Goal: Task Accomplishment & Management: Complete application form

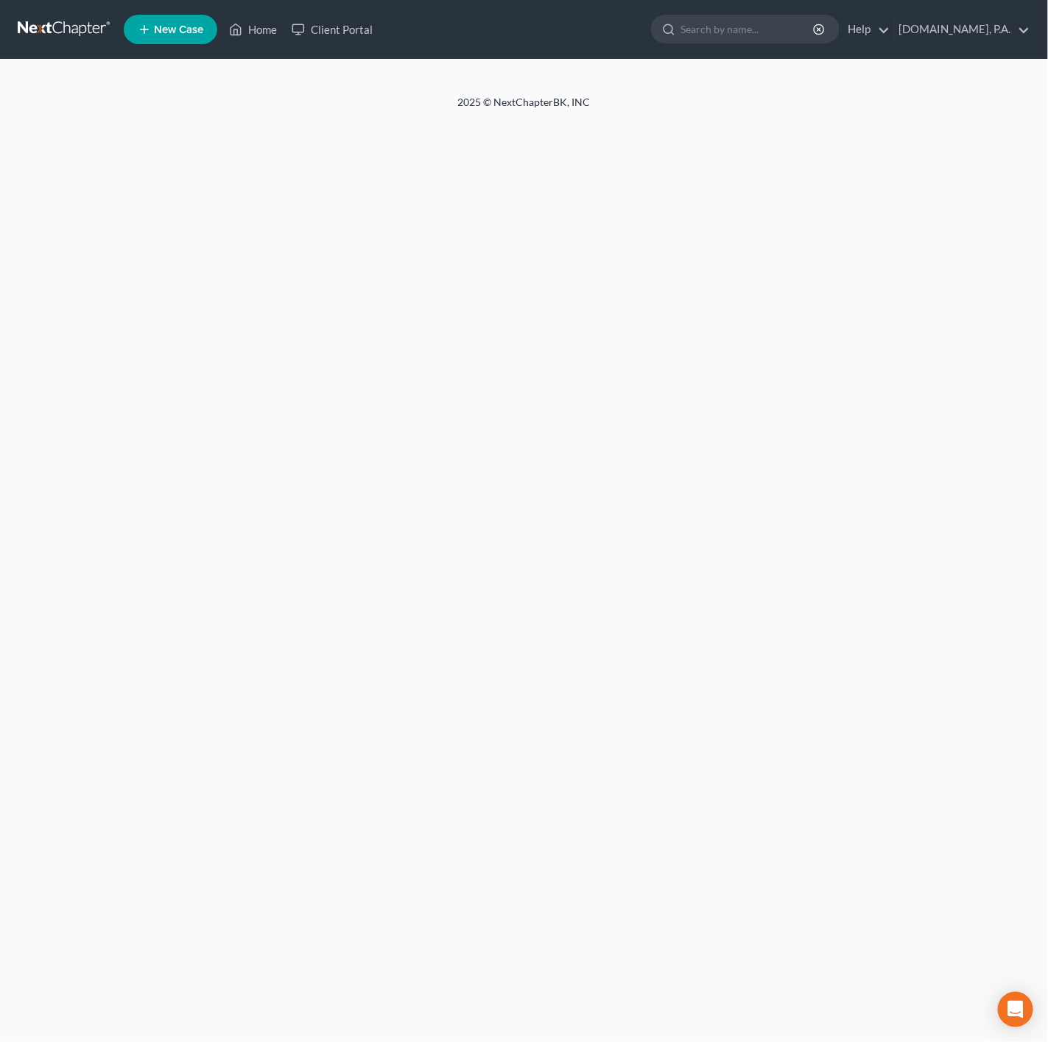
select select "9"
select select "4"
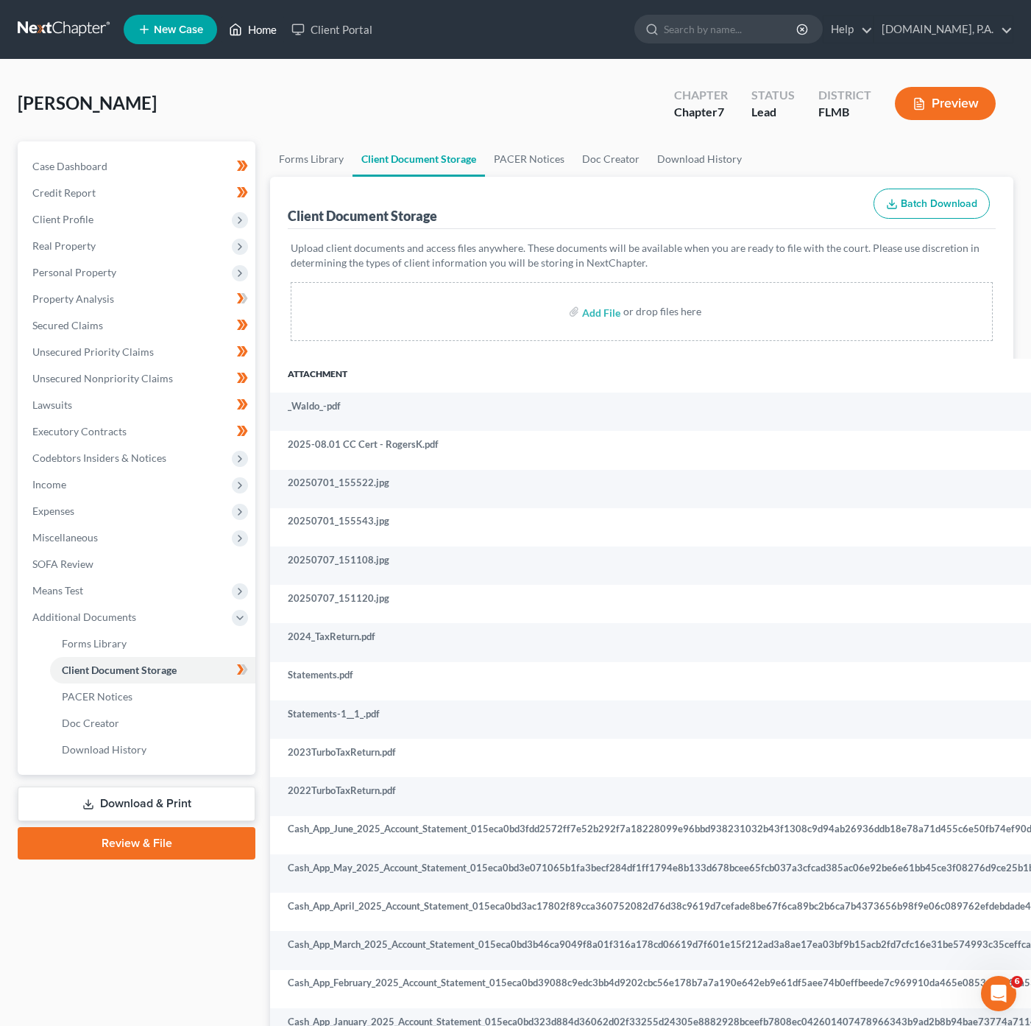
click at [272, 38] on link "Home" at bounding box center [253, 29] width 63 height 27
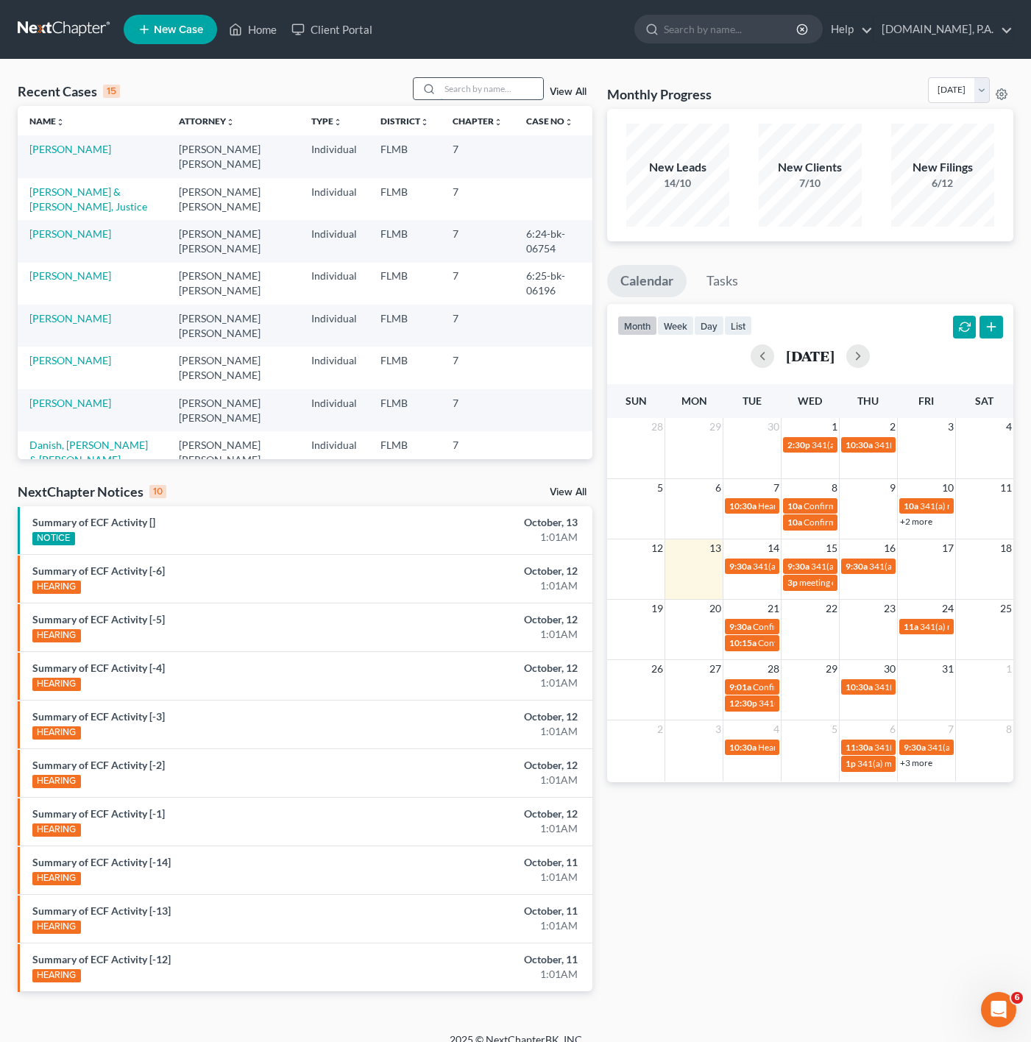
click at [509, 82] on input "search" at bounding box center [491, 88] width 103 height 21
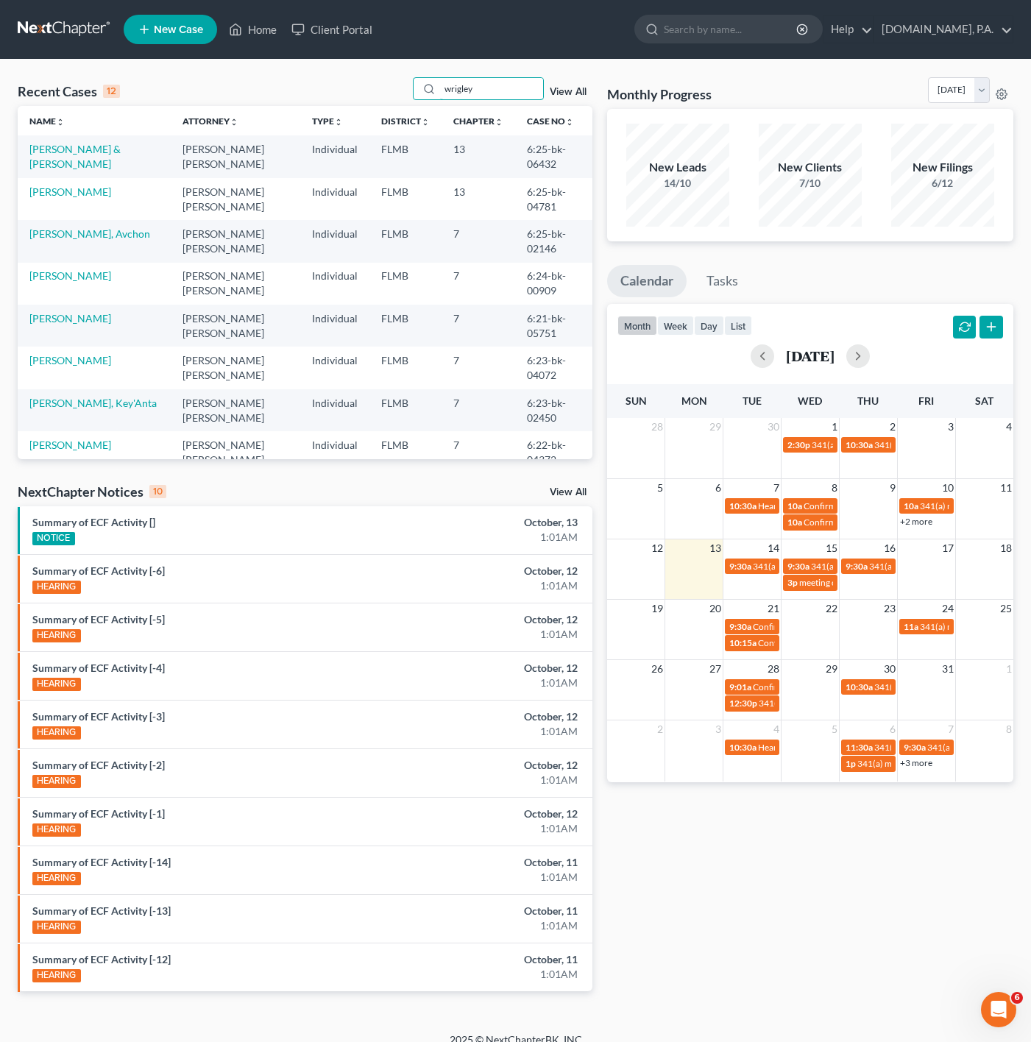
type input "wrigley"
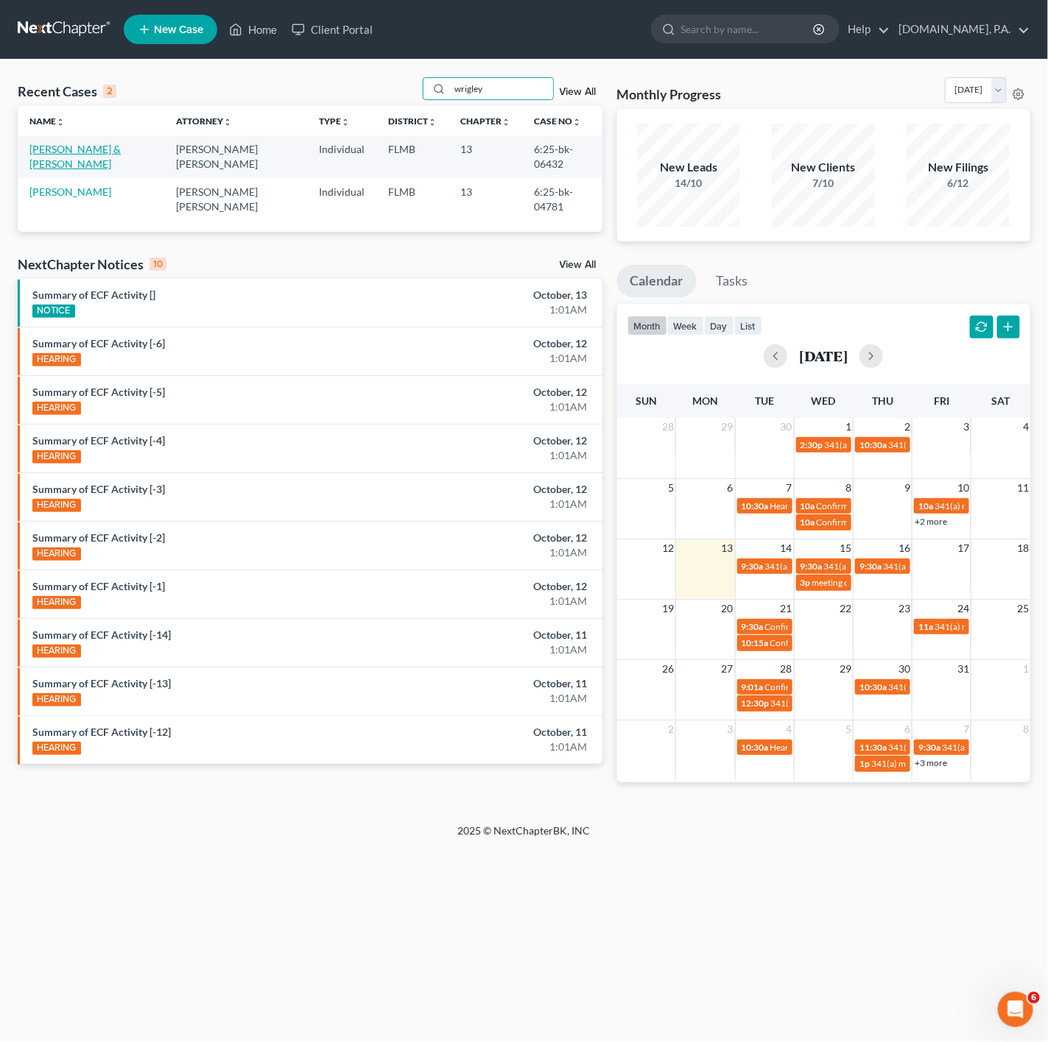
click at [91, 155] on link "Wrigley, Eric & Tiffany" at bounding box center [74, 156] width 91 height 27
select select "2"
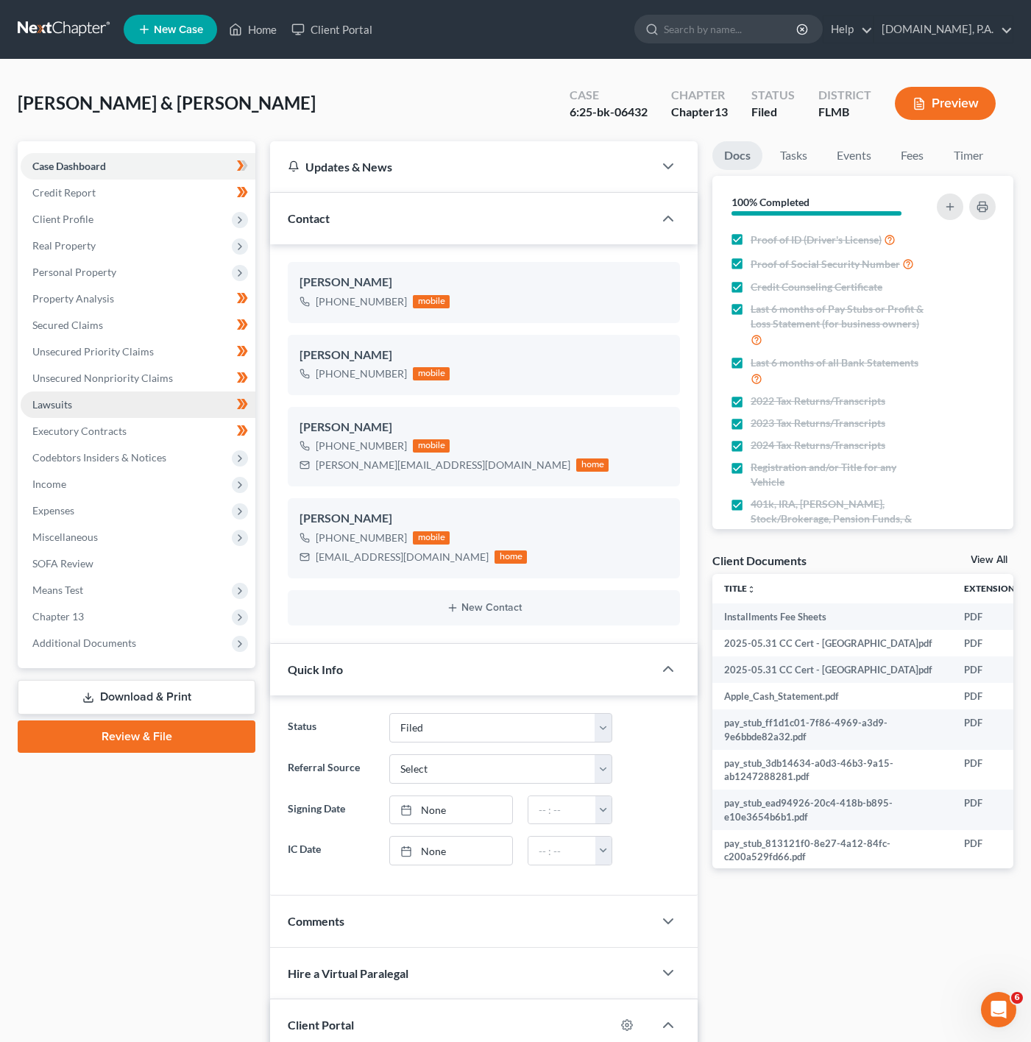
click at [77, 396] on link "Lawsuits" at bounding box center [138, 405] width 235 height 27
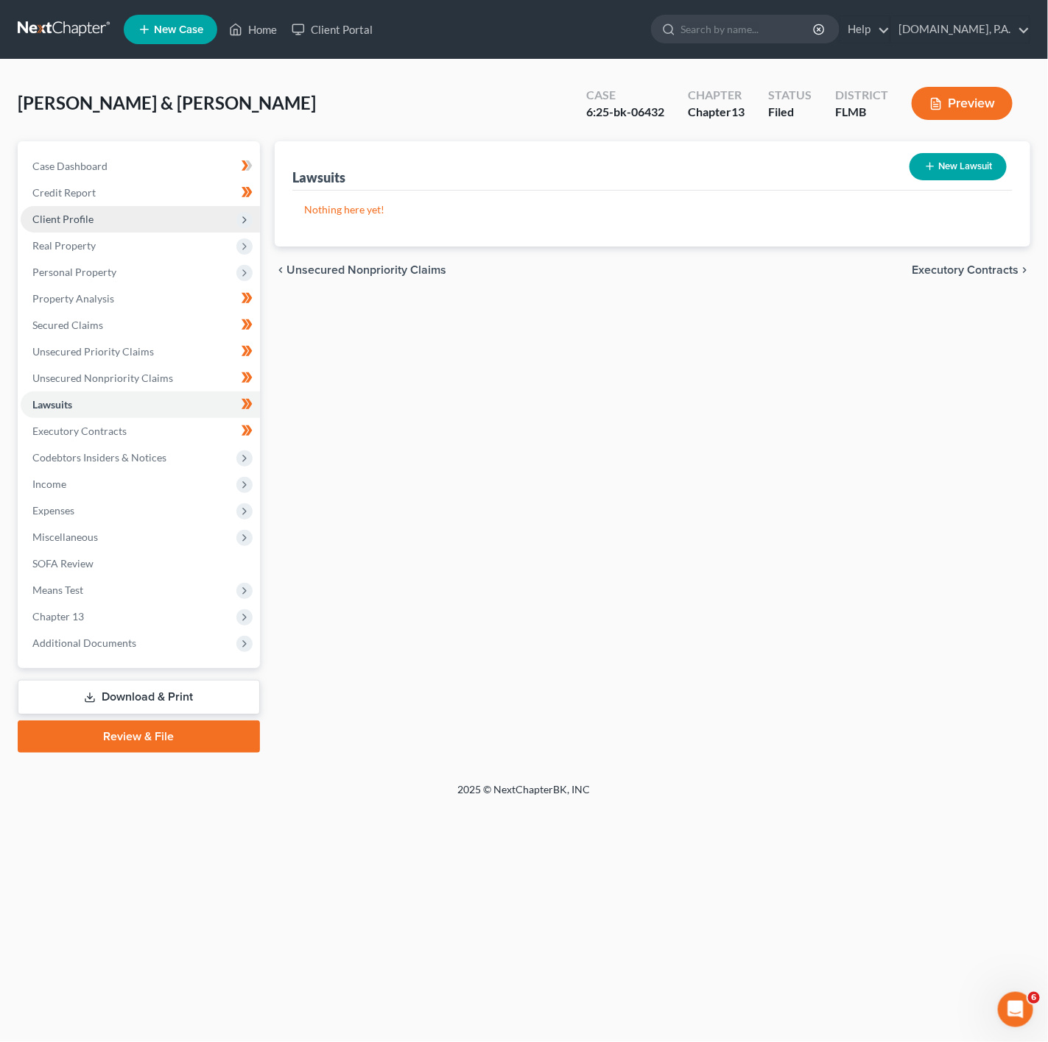
click at [214, 219] on span "Client Profile" at bounding box center [140, 219] width 239 height 27
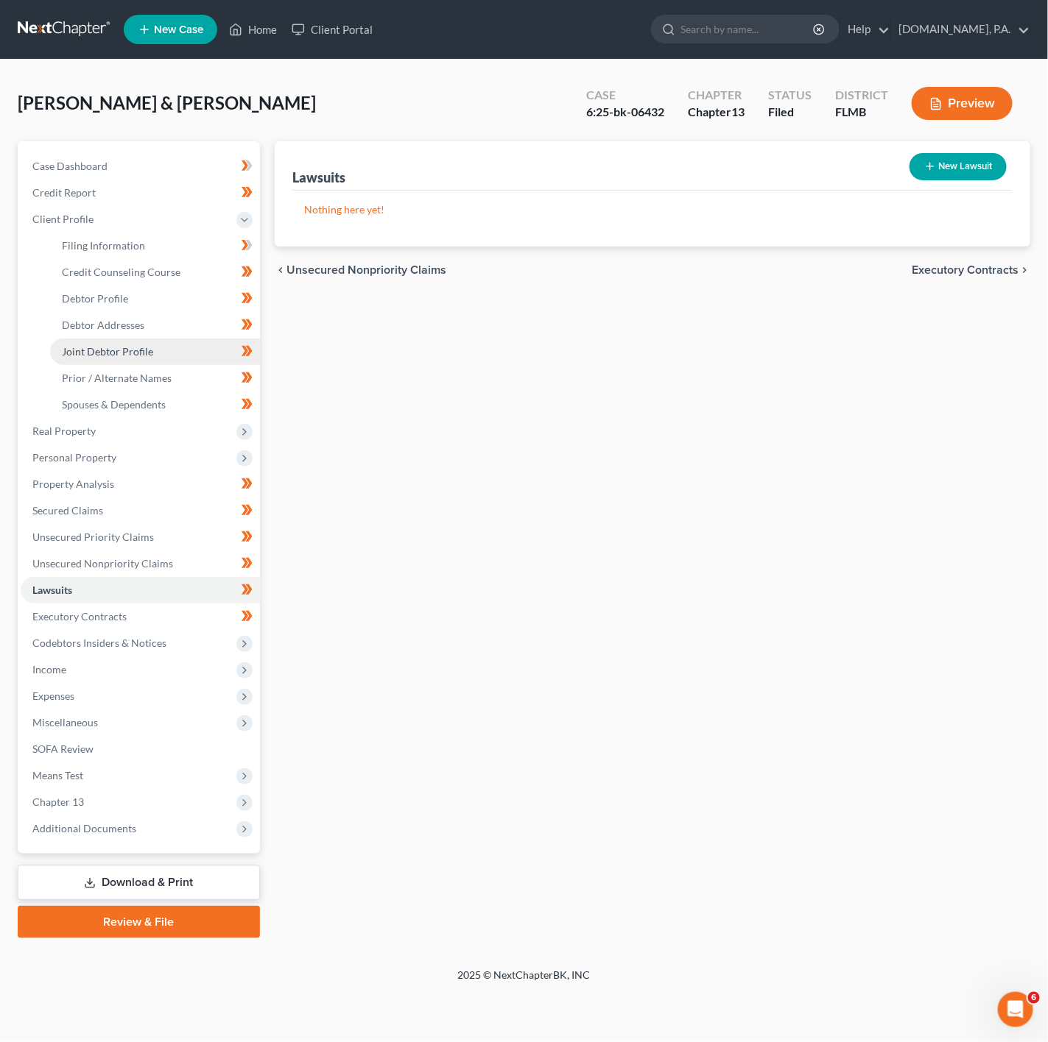
click at [166, 339] on link "Joint Debtor Profile" at bounding box center [155, 352] width 210 height 27
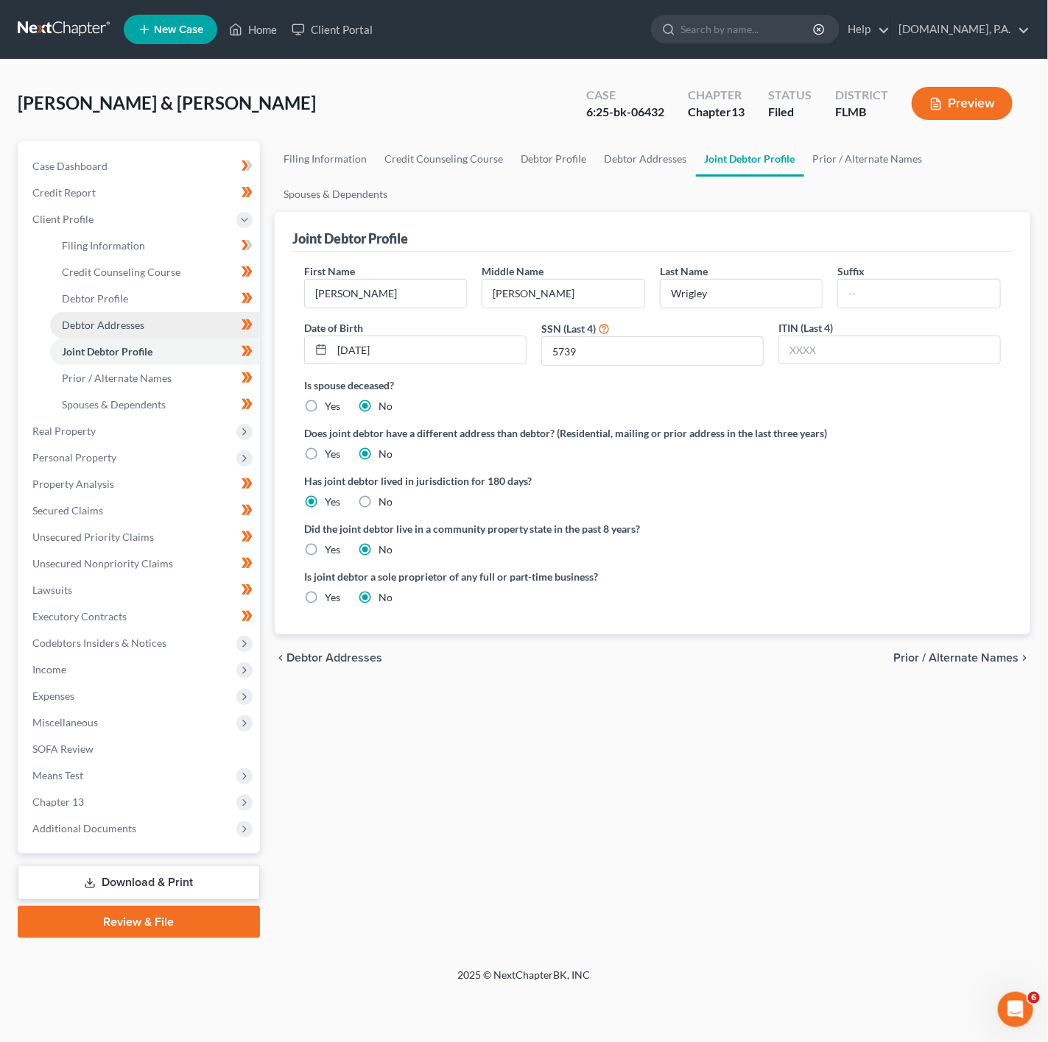
click at [162, 331] on link "Debtor Addresses" at bounding box center [155, 325] width 210 height 27
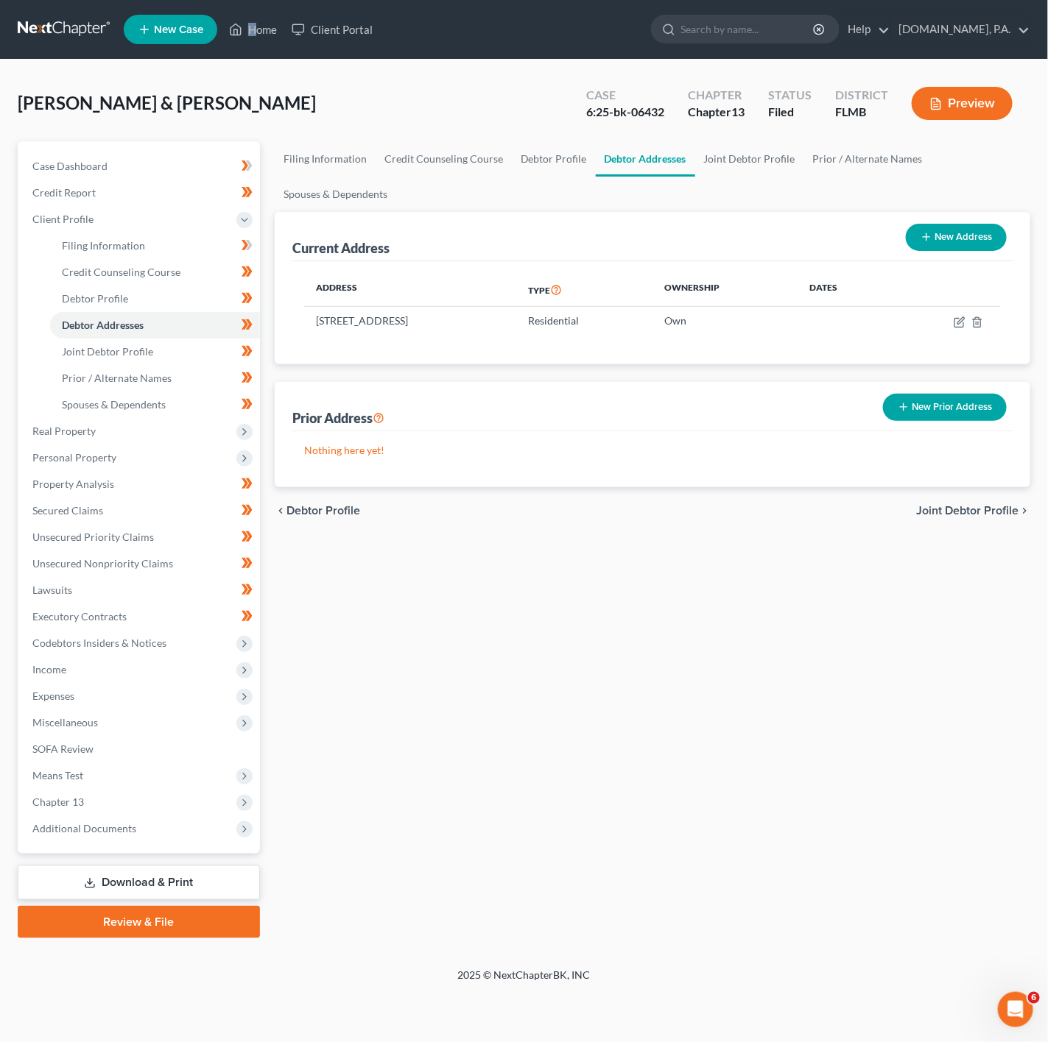
click at [253, 49] on nav "Home New Case Client Portal Fresh-Start.Law, P.A. jonathan@fresh-start.law My A…" at bounding box center [524, 29] width 1048 height 59
click at [253, 35] on link "Home" at bounding box center [253, 29] width 63 height 27
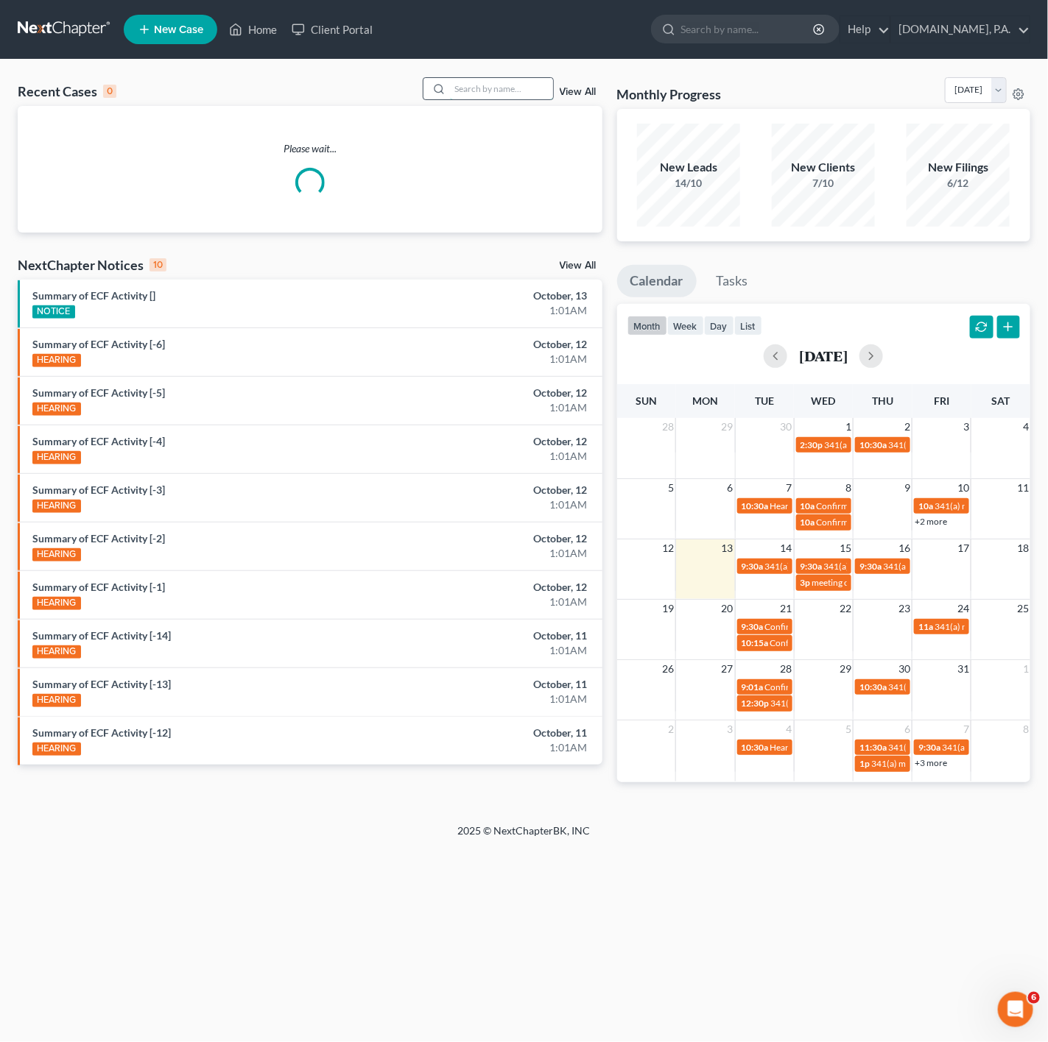
click at [489, 91] on input "search" at bounding box center [501, 88] width 103 height 21
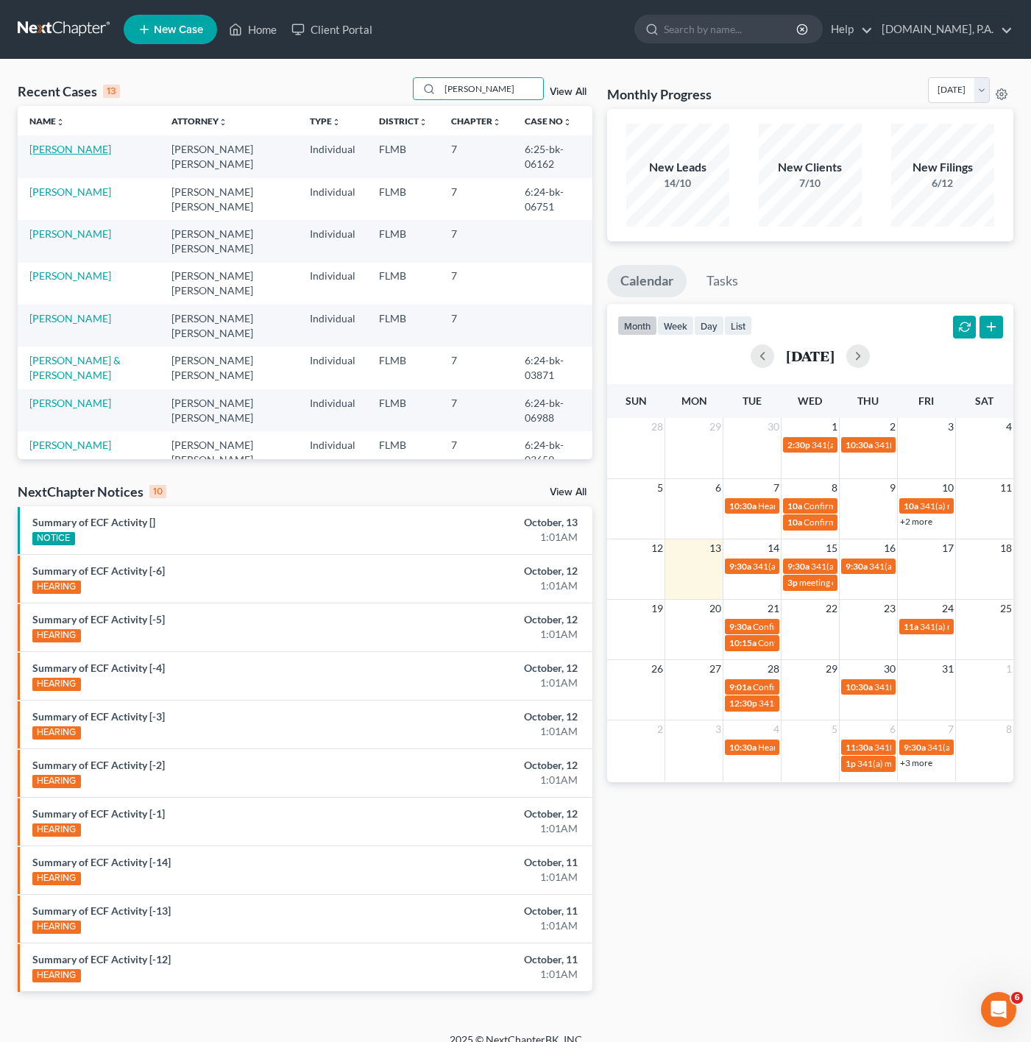
type input "jonathan"
click at [93, 153] on link "Robelo, Jonathan" at bounding box center [70, 149] width 82 height 13
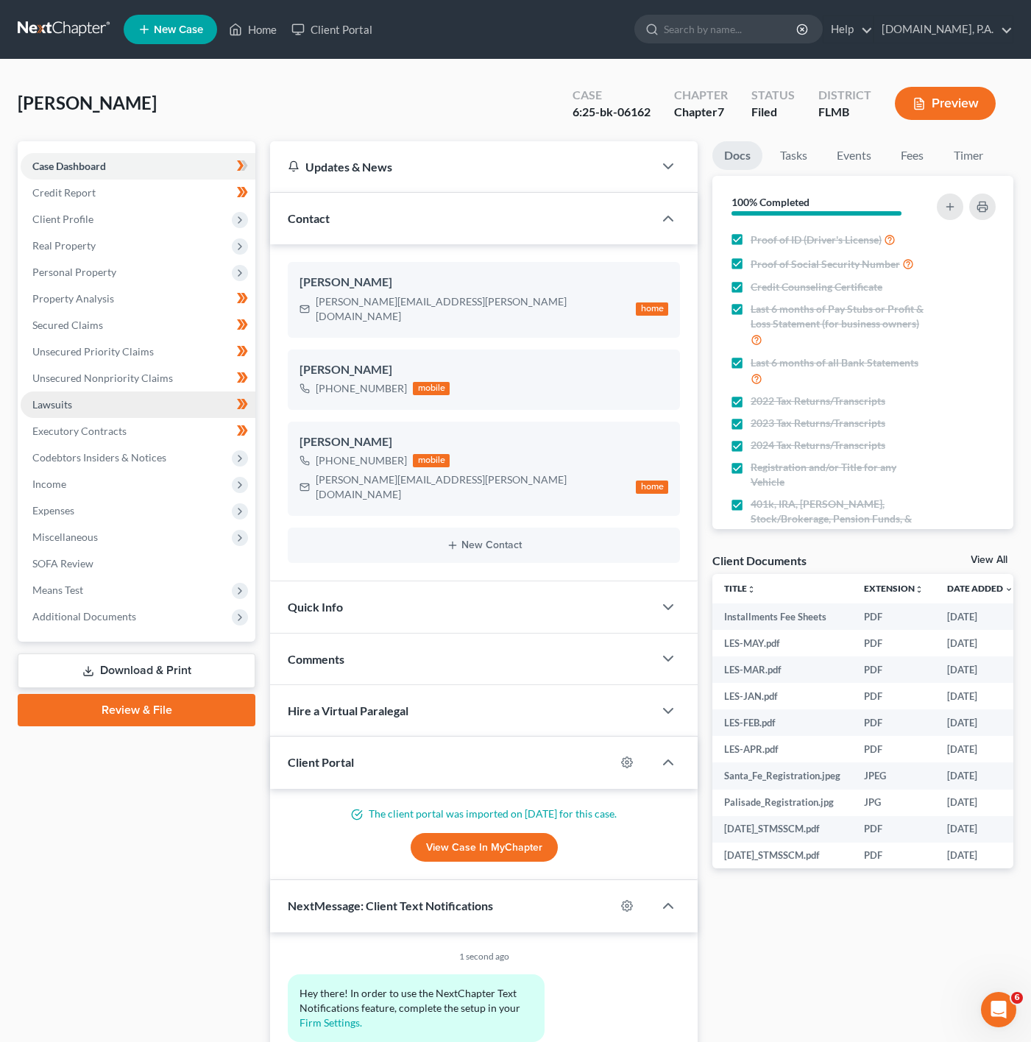
click at [113, 402] on link "Lawsuits" at bounding box center [138, 405] width 235 height 27
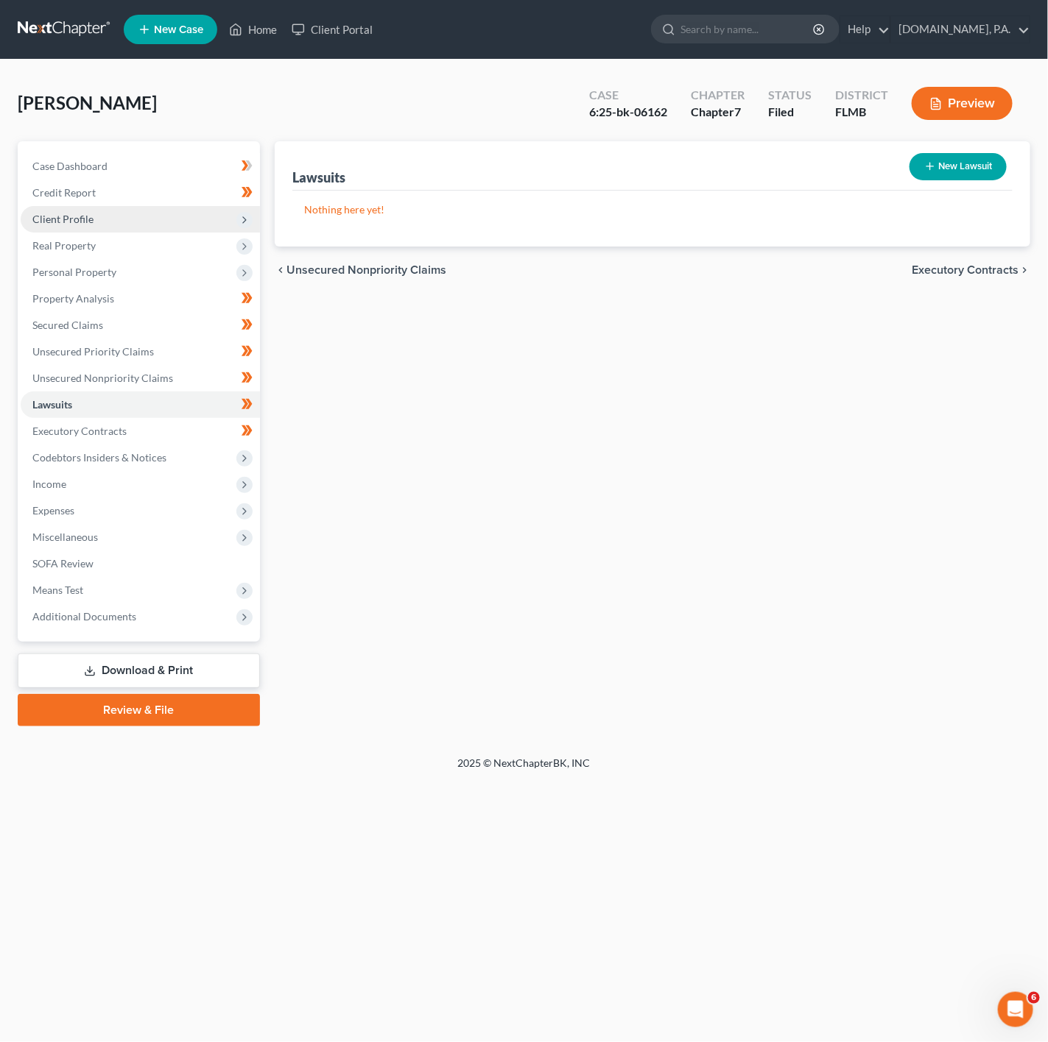
click at [215, 223] on span "Client Profile" at bounding box center [140, 219] width 239 height 27
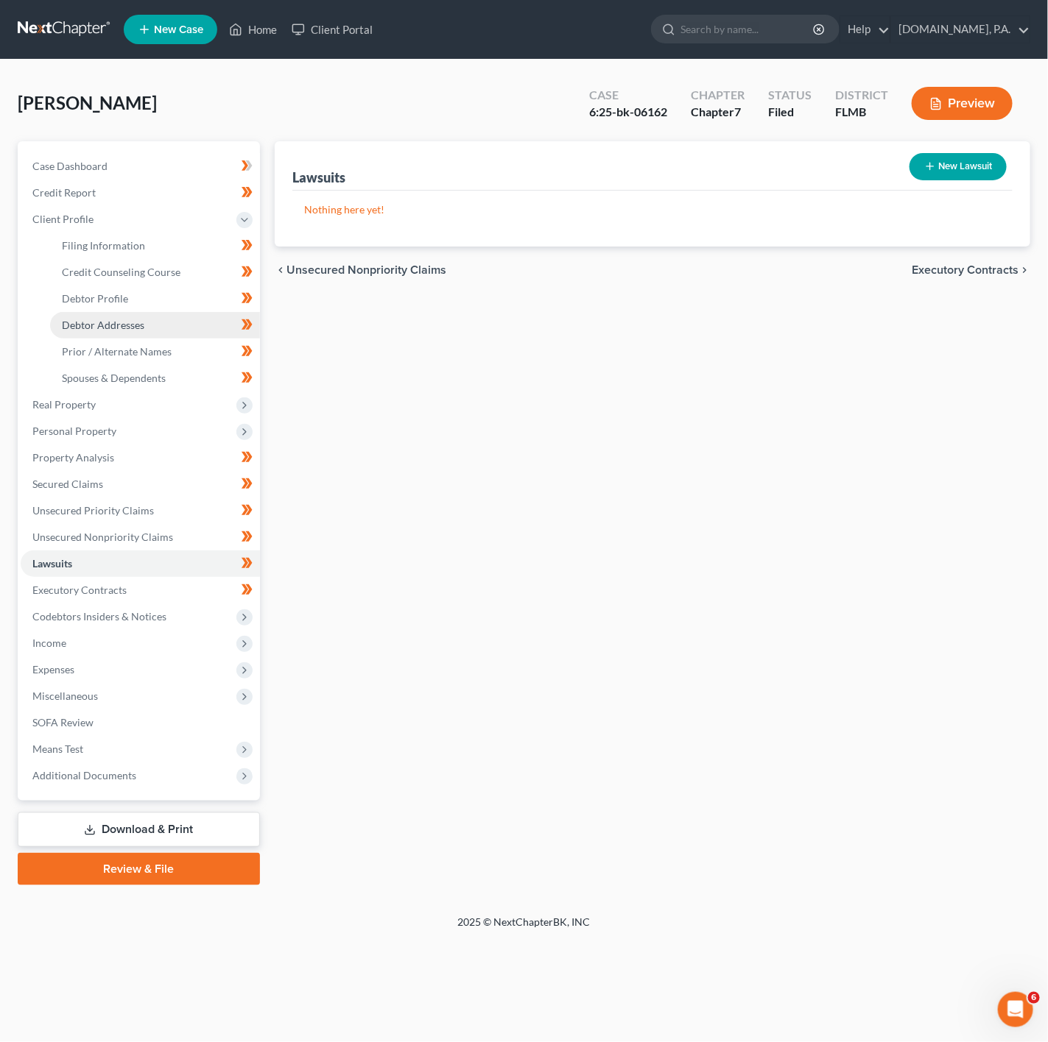
click at [133, 319] on span "Debtor Addresses" at bounding box center [103, 325] width 82 height 13
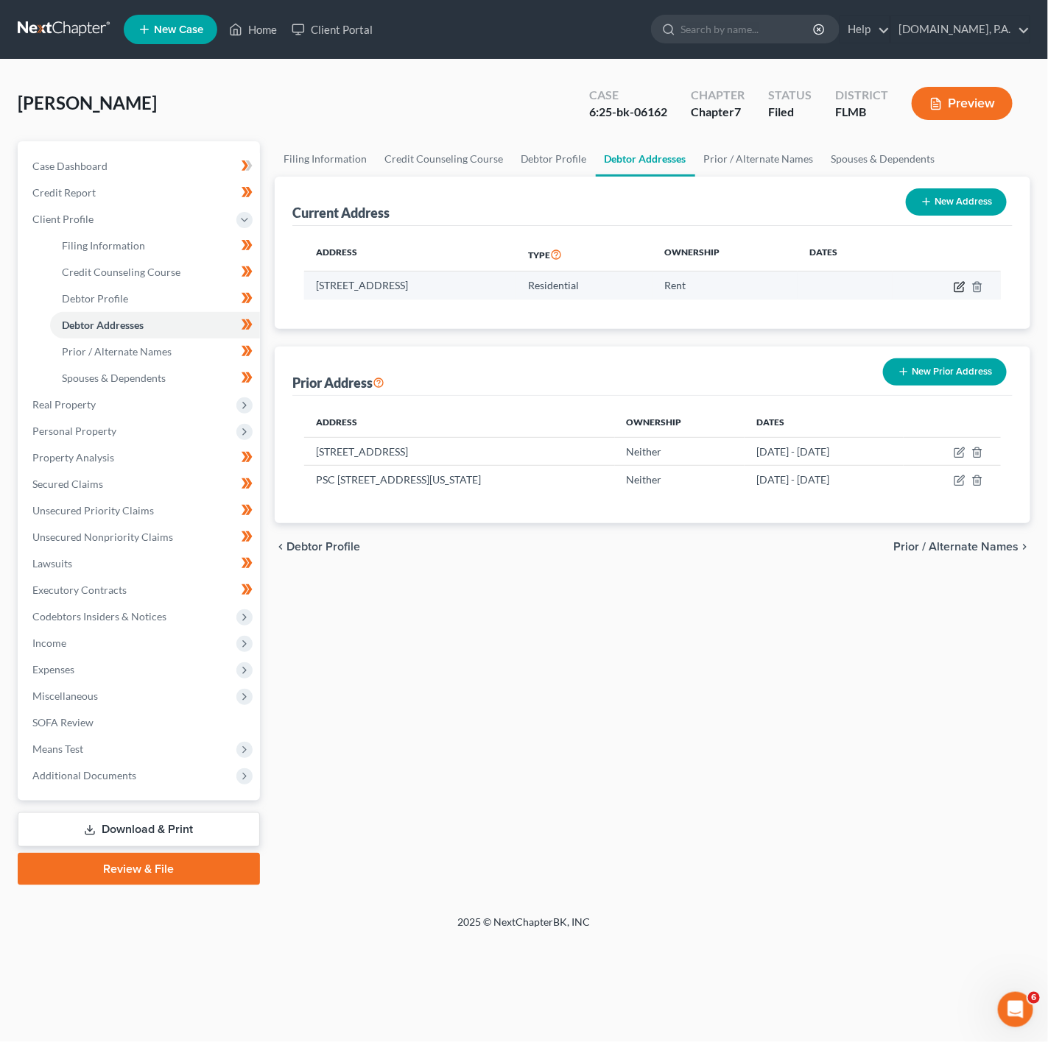
click at [961, 288] on icon "button" at bounding box center [959, 287] width 12 height 12
select select "9"
select select "0"
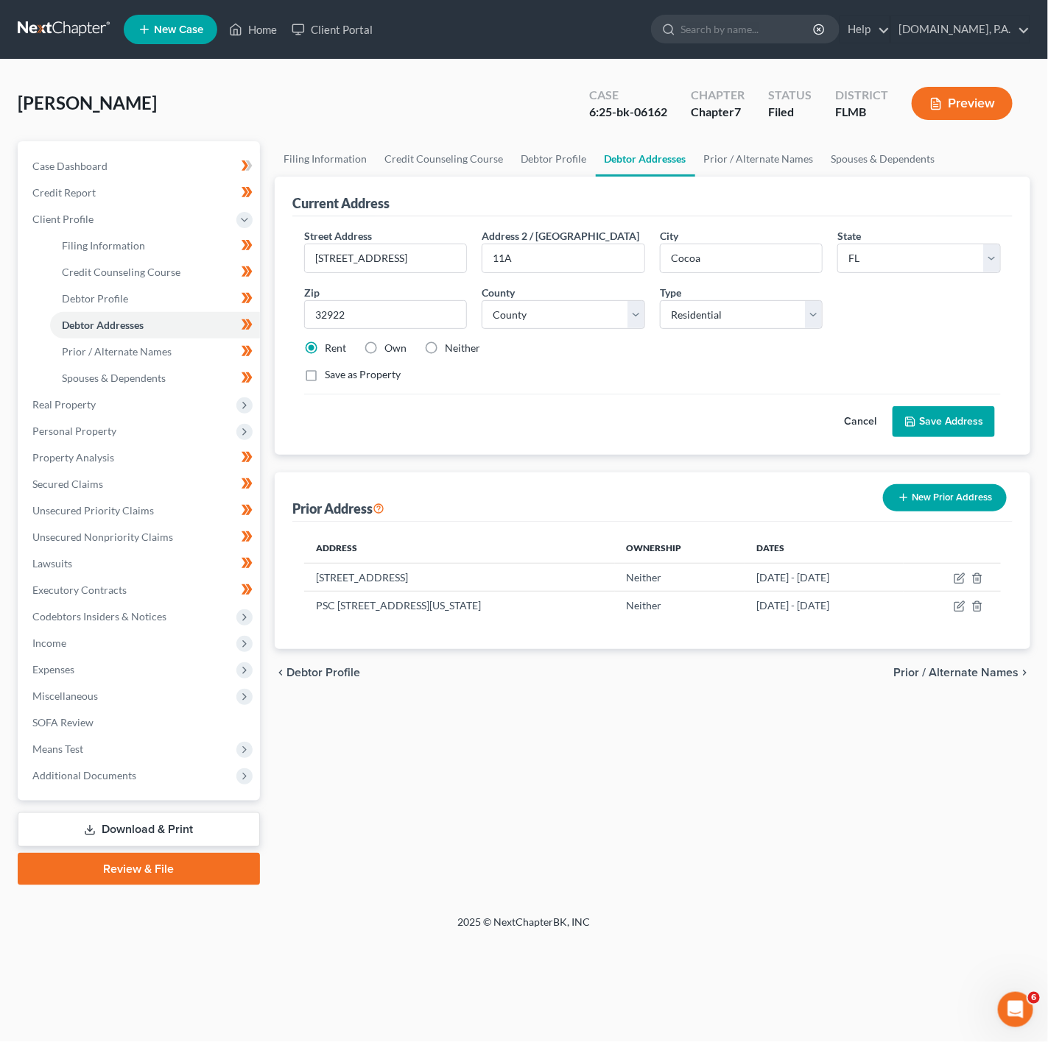
click at [857, 415] on button "Cancel" at bounding box center [859, 421] width 65 height 29
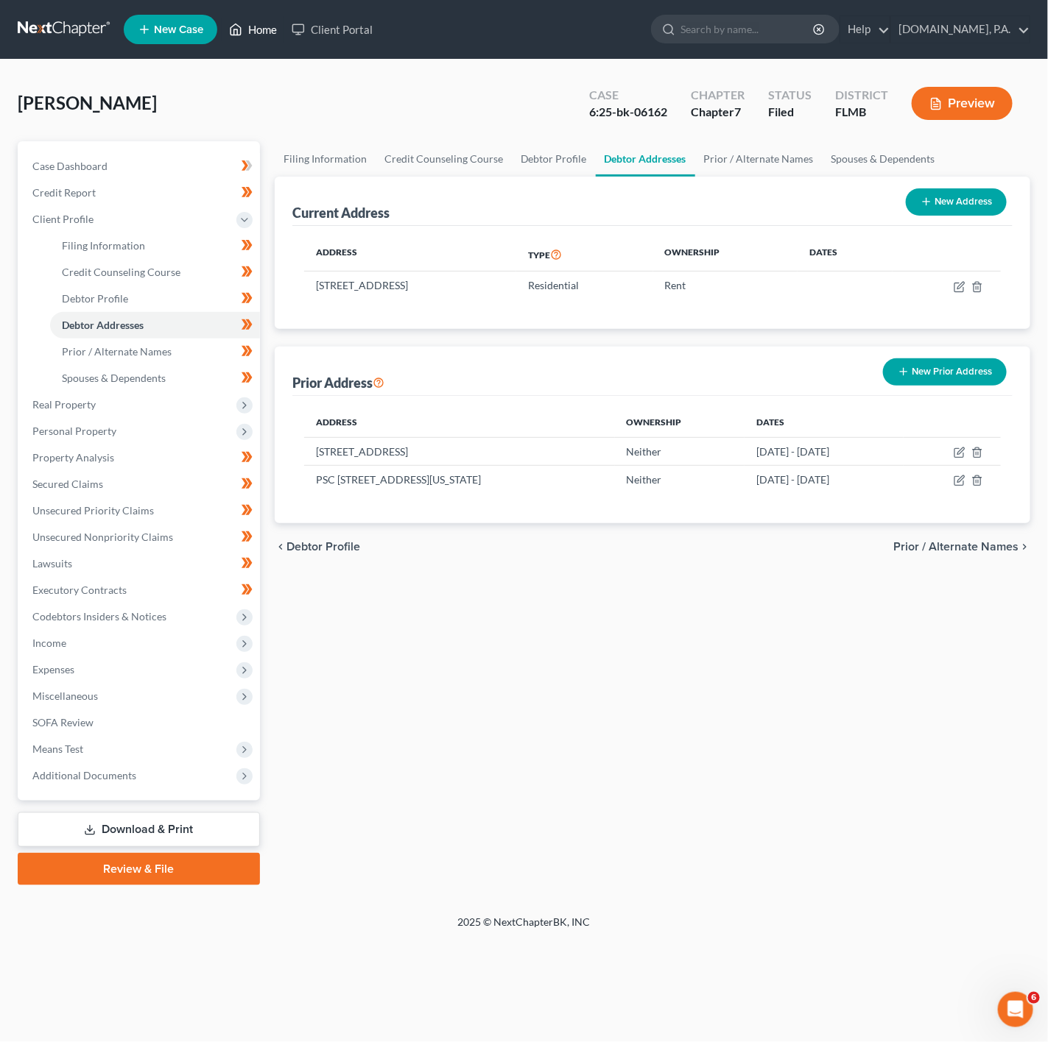
click at [263, 20] on link "Home" at bounding box center [253, 29] width 63 height 27
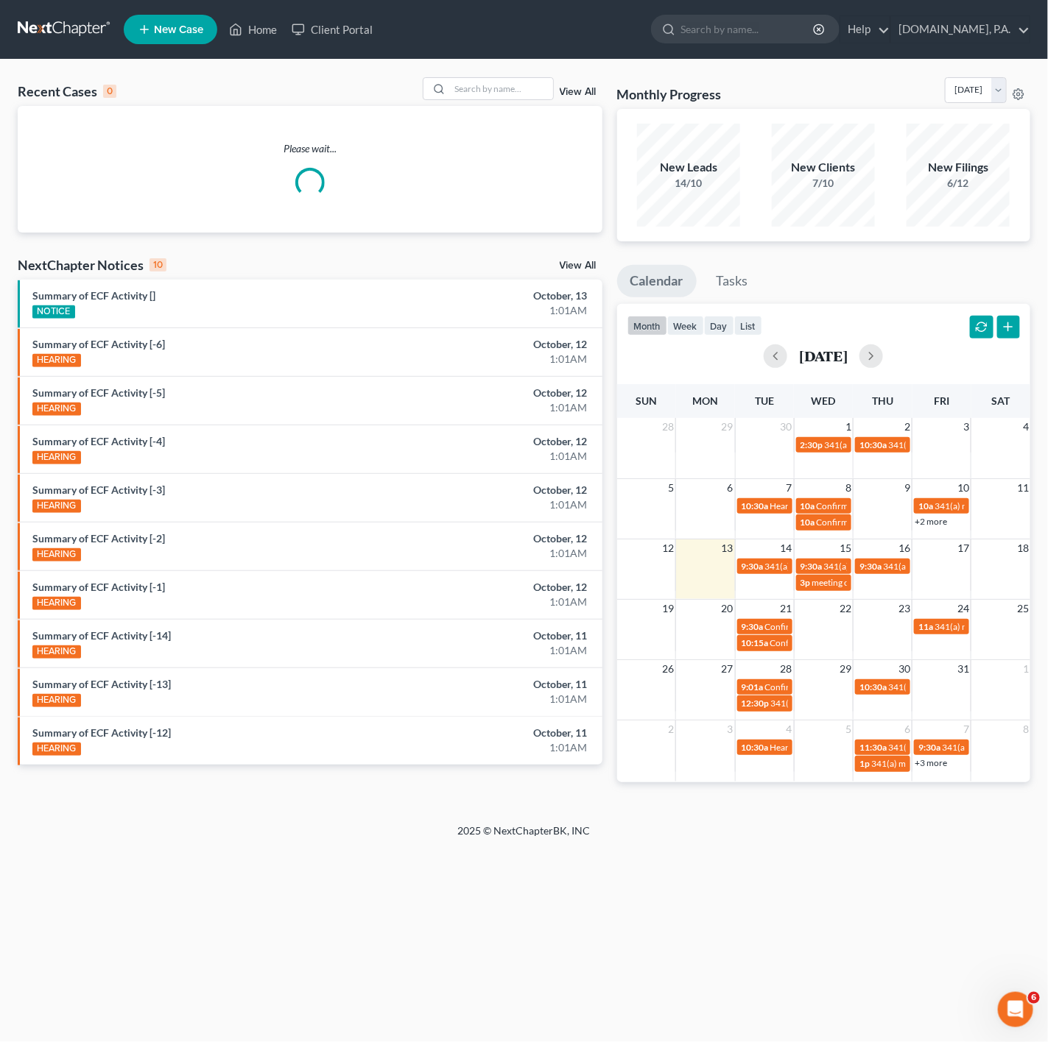
click at [515, 74] on div "Recent Cases 0 View All Please wait... NextChapter Notices 10 View All Summary …" at bounding box center [524, 442] width 1048 height 764
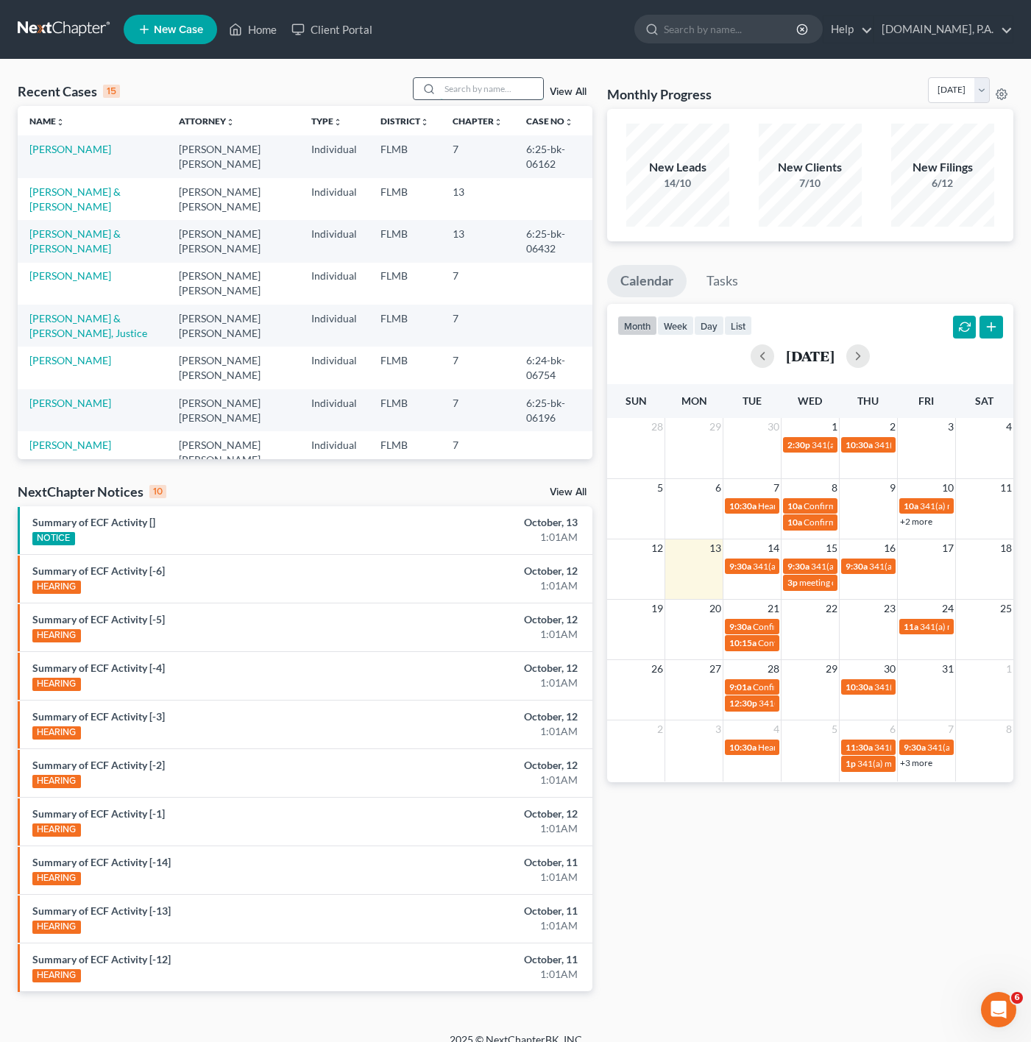
click at [504, 80] on input "search" at bounding box center [491, 88] width 103 height 21
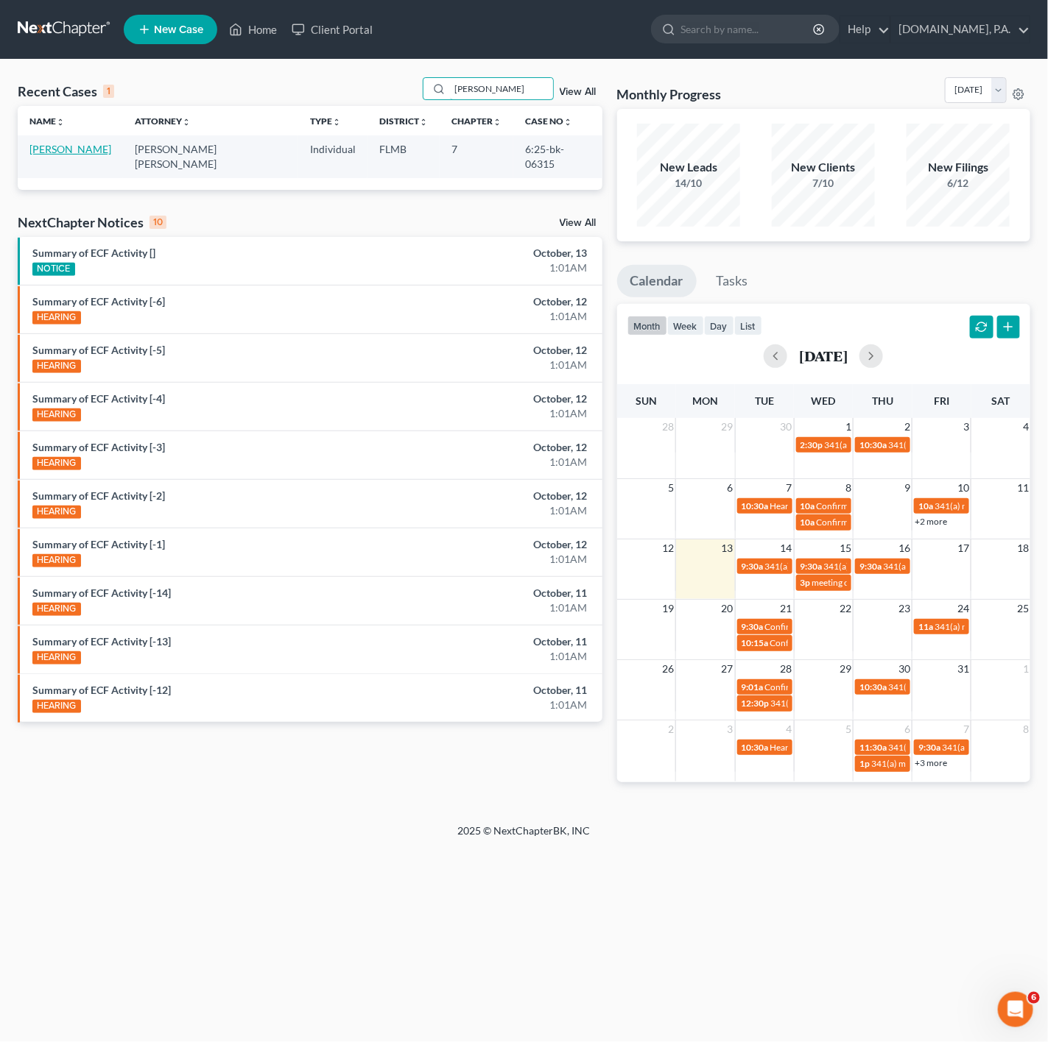
type input "norbert"
click at [93, 151] on link "Tiburcio, Norberto" at bounding box center [70, 149] width 82 height 13
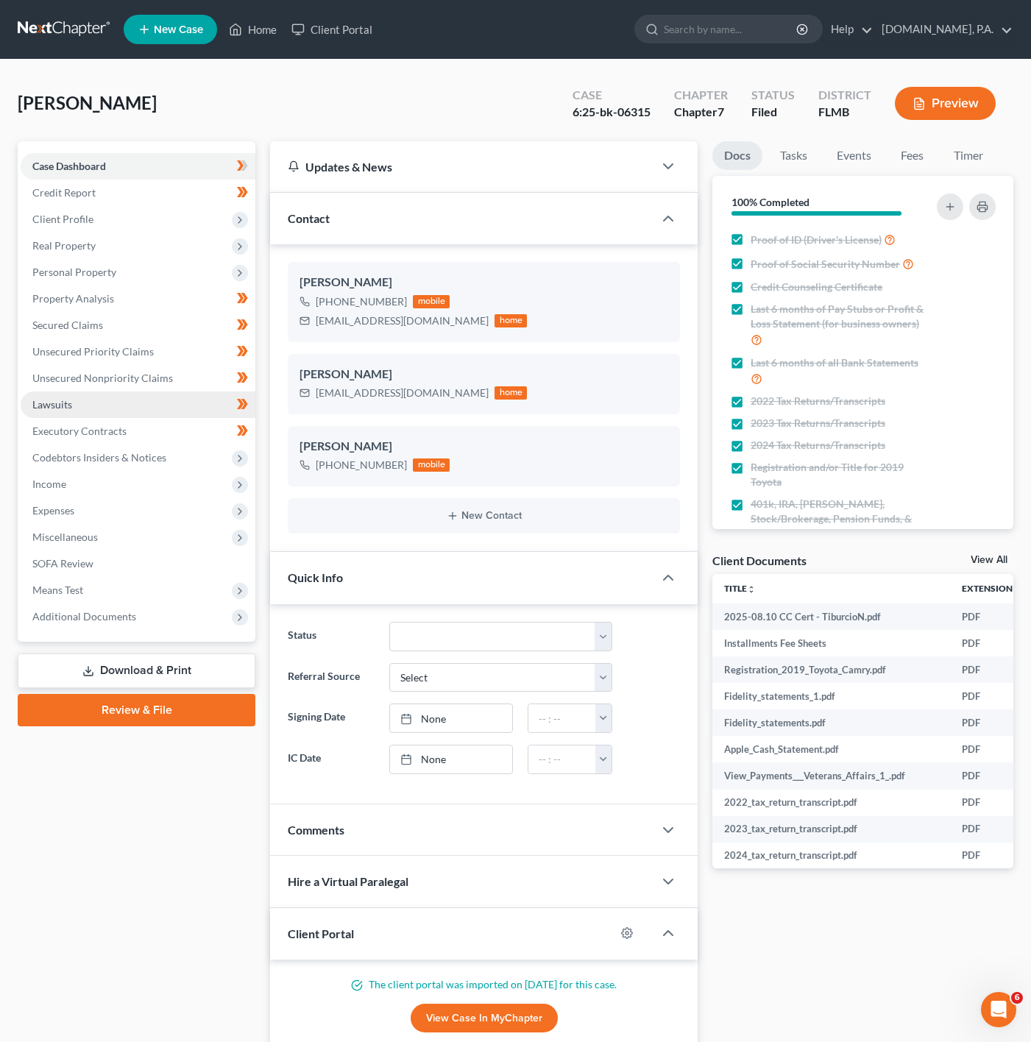
click at [126, 413] on link "Lawsuits" at bounding box center [138, 405] width 235 height 27
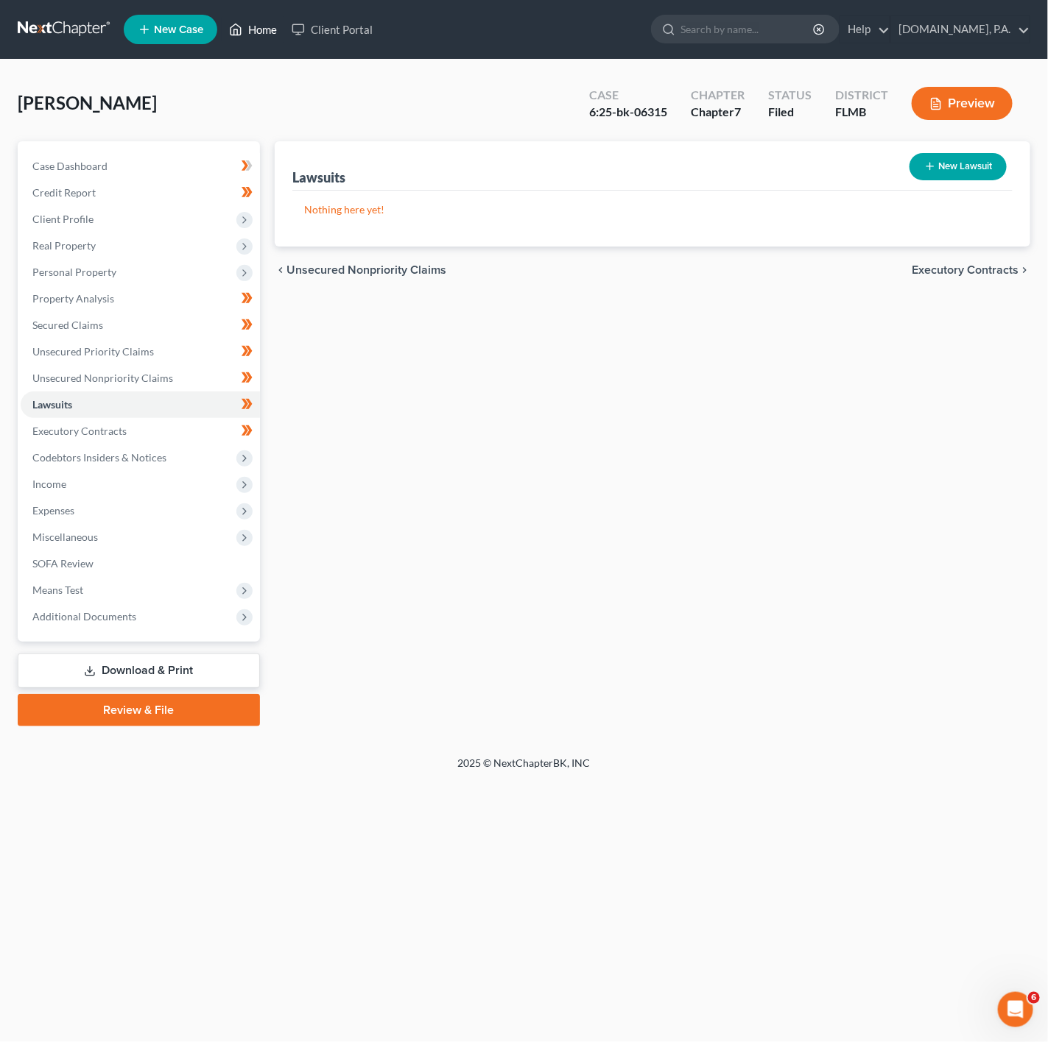
click at [264, 21] on link "Home" at bounding box center [253, 29] width 63 height 27
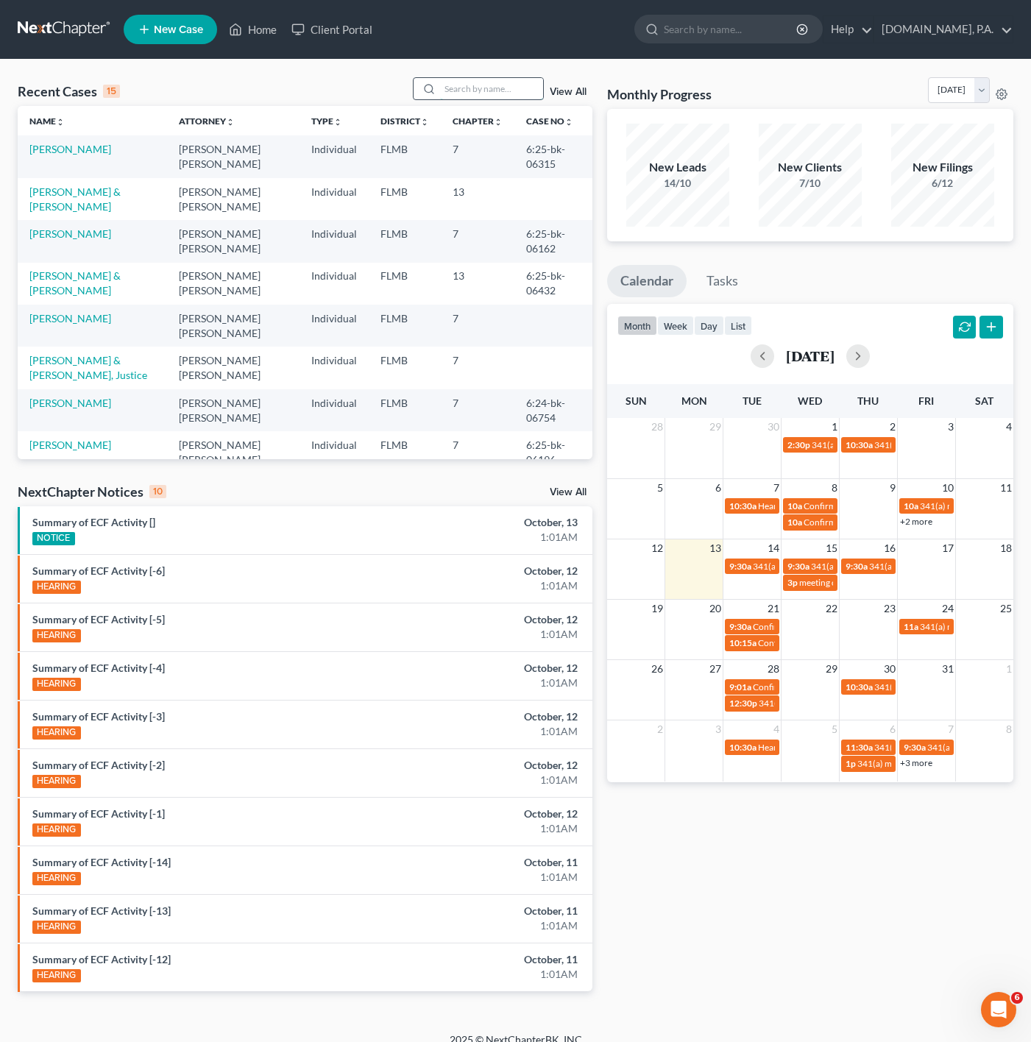
click at [497, 99] on input "search" at bounding box center [491, 88] width 103 height 21
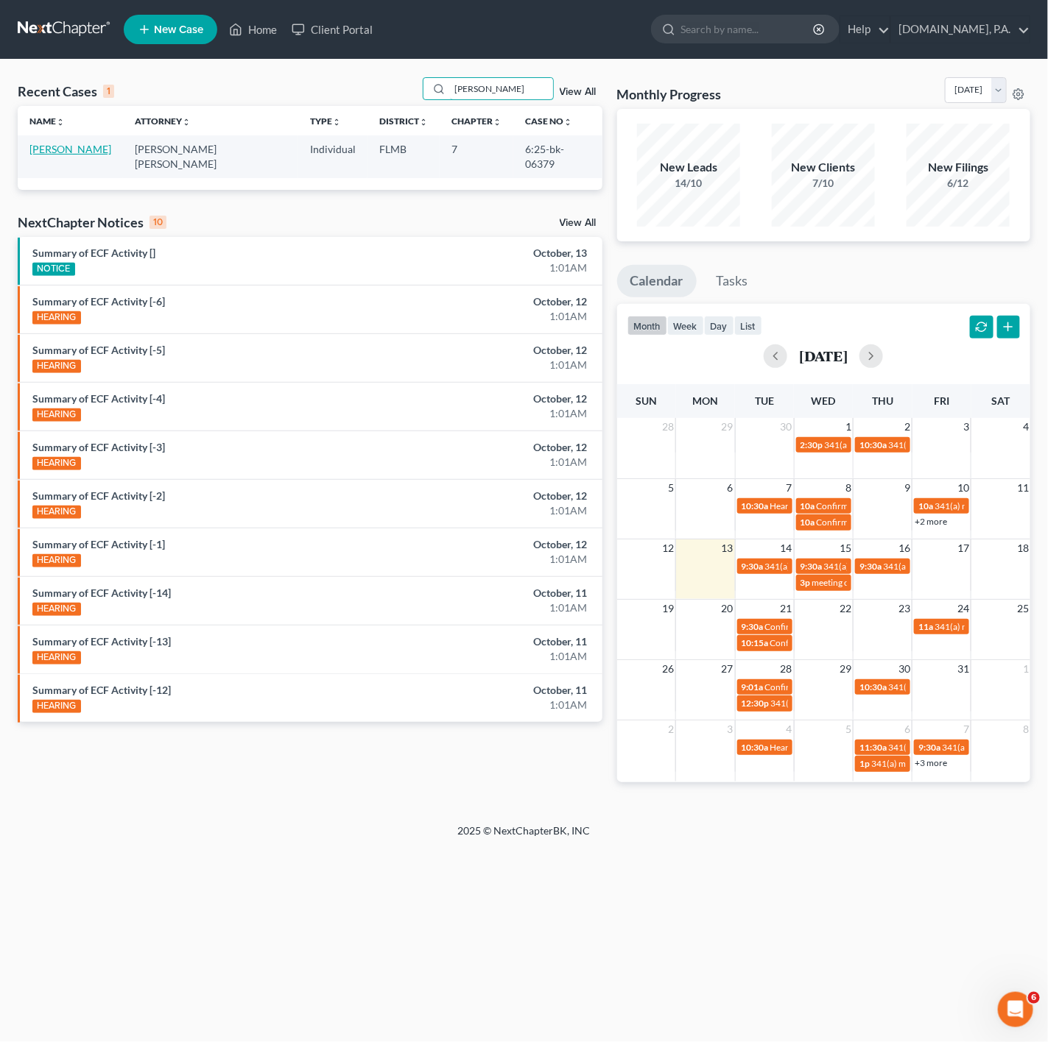
type input "maynard"
click at [85, 146] on link "Maynard, Nadia" at bounding box center [70, 149] width 82 height 13
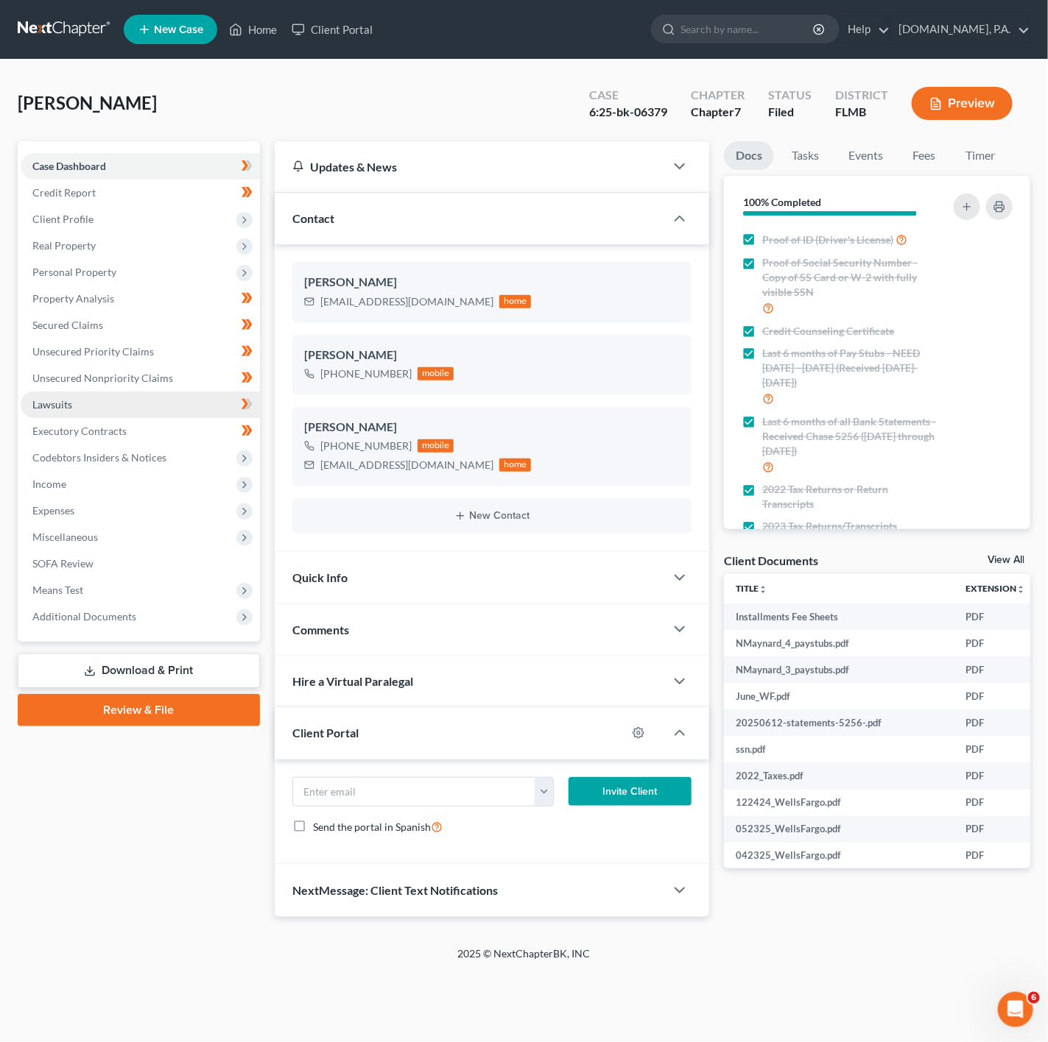
click at [194, 405] on link "Lawsuits" at bounding box center [140, 405] width 239 height 27
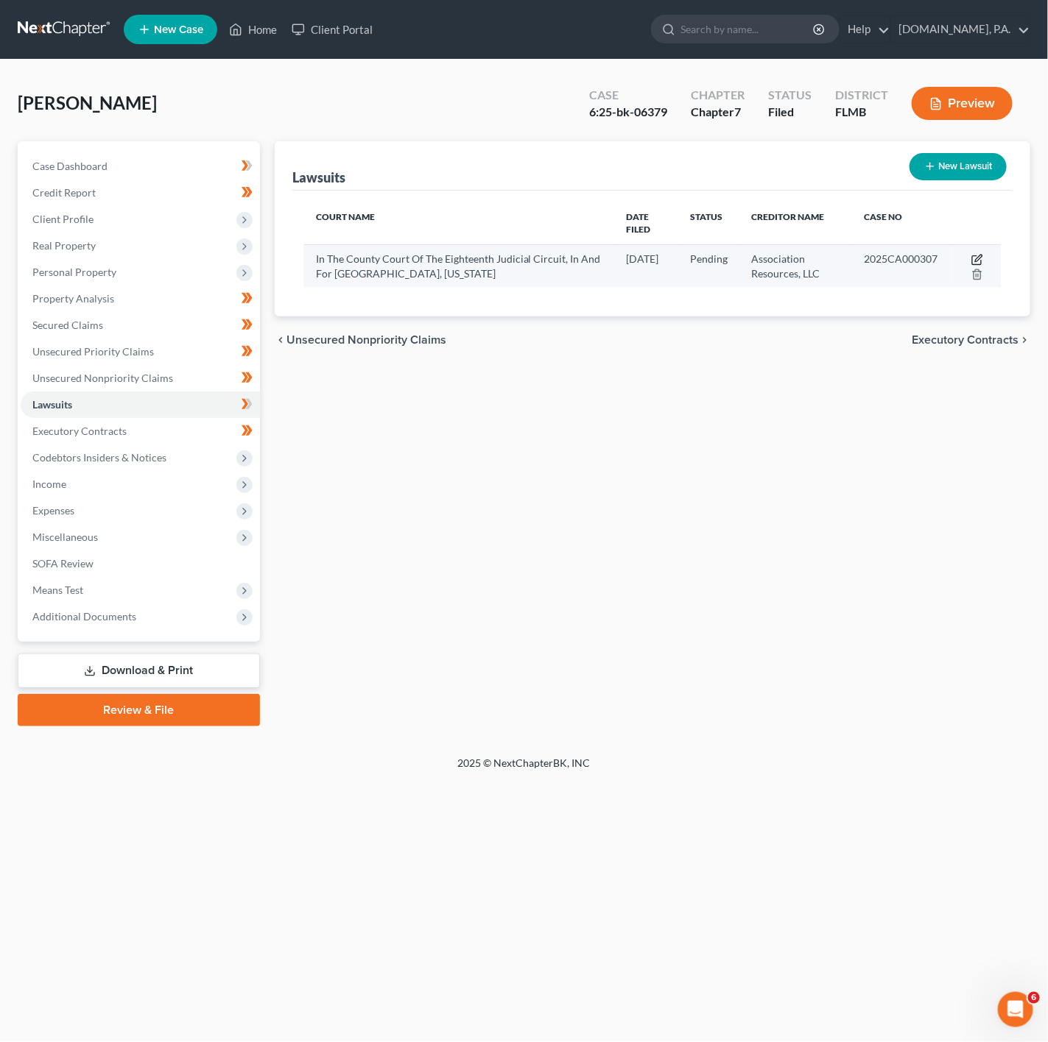
click at [977, 254] on icon "button" at bounding box center [977, 260] width 12 height 12
select select "9"
select select "0"
select select "2"
select select "9"
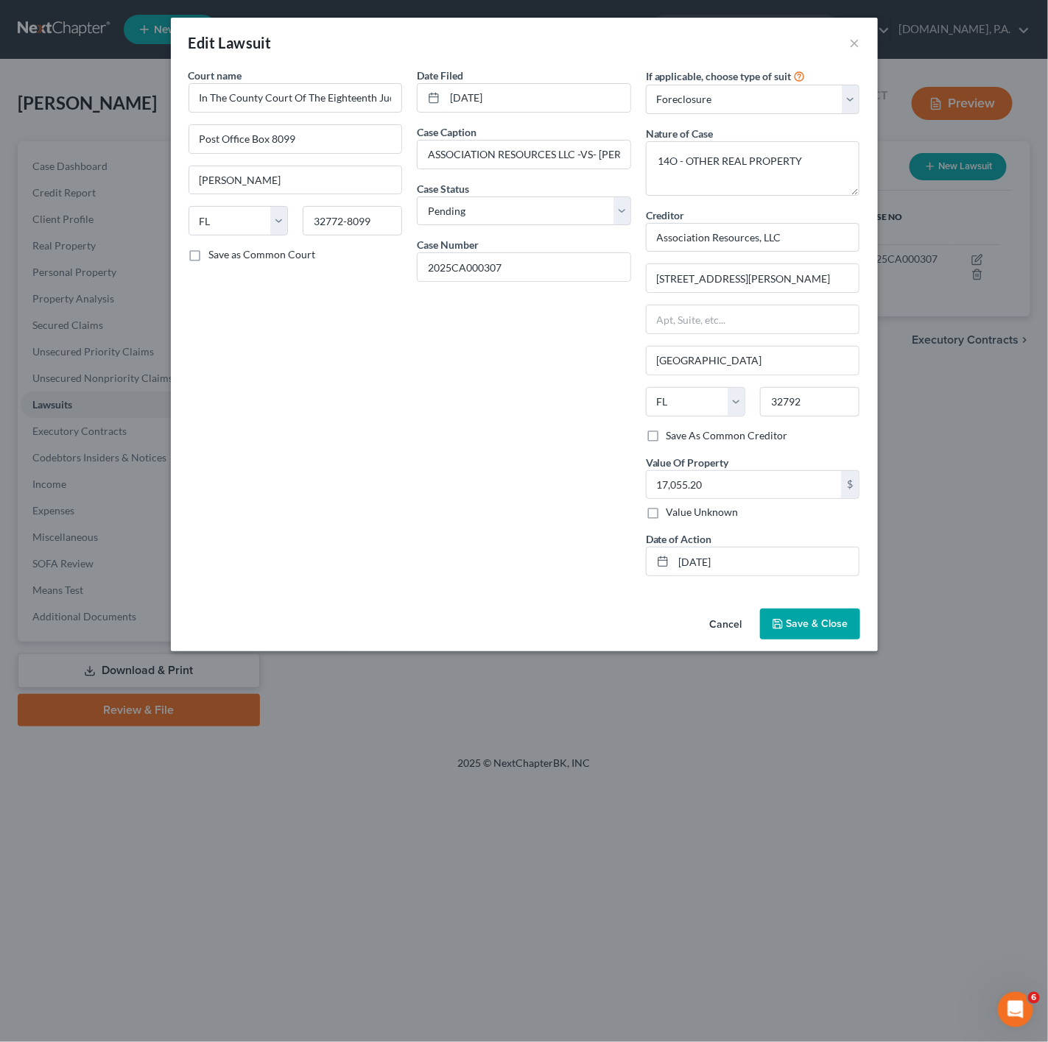
click at [713, 637] on button "Cancel" at bounding box center [726, 624] width 56 height 29
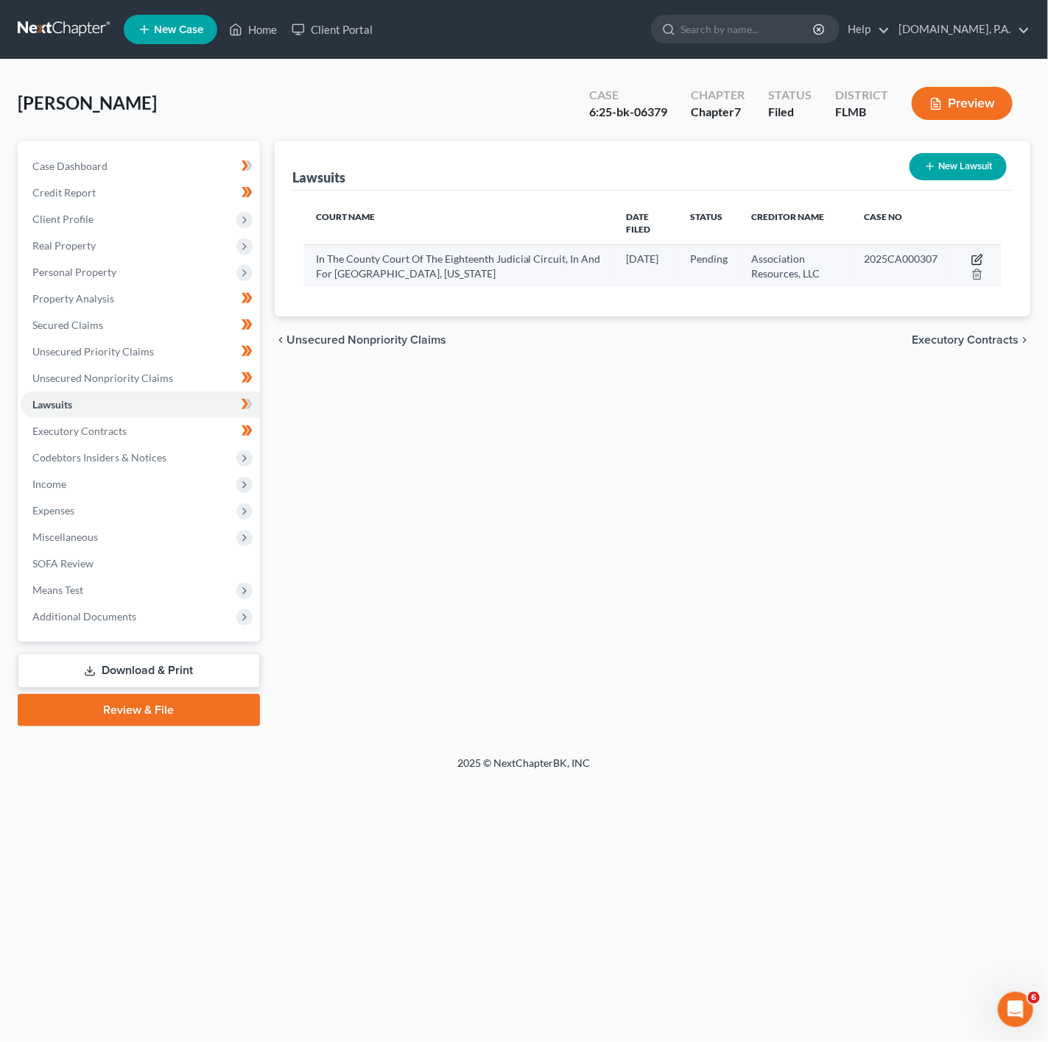
click at [978, 255] on icon "button" at bounding box center [978, 258] width 7 height 7
select select "9"
select select "0"
select select "2"
select select "9"
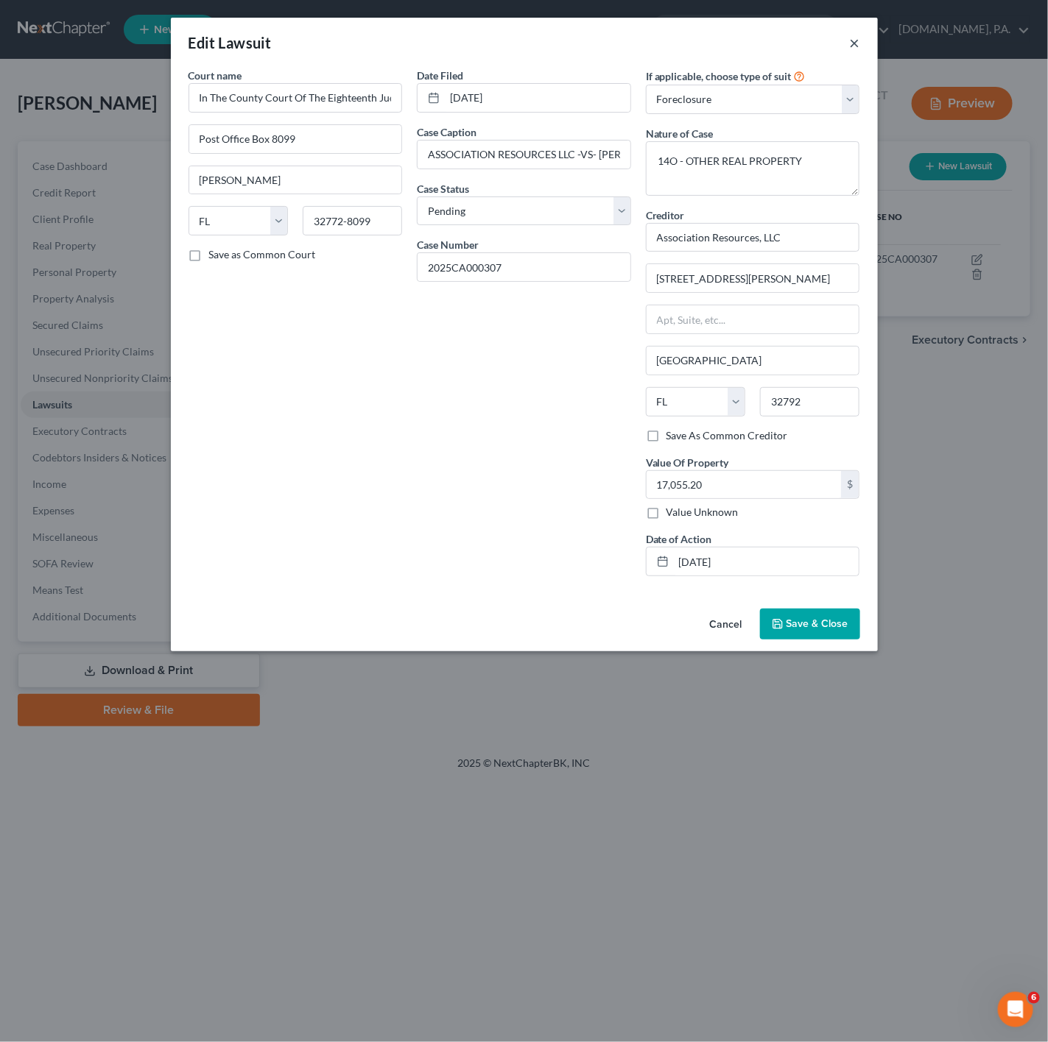
click at [857, 38] on button "×" at bounding box center [855, 43] width 10 height 18
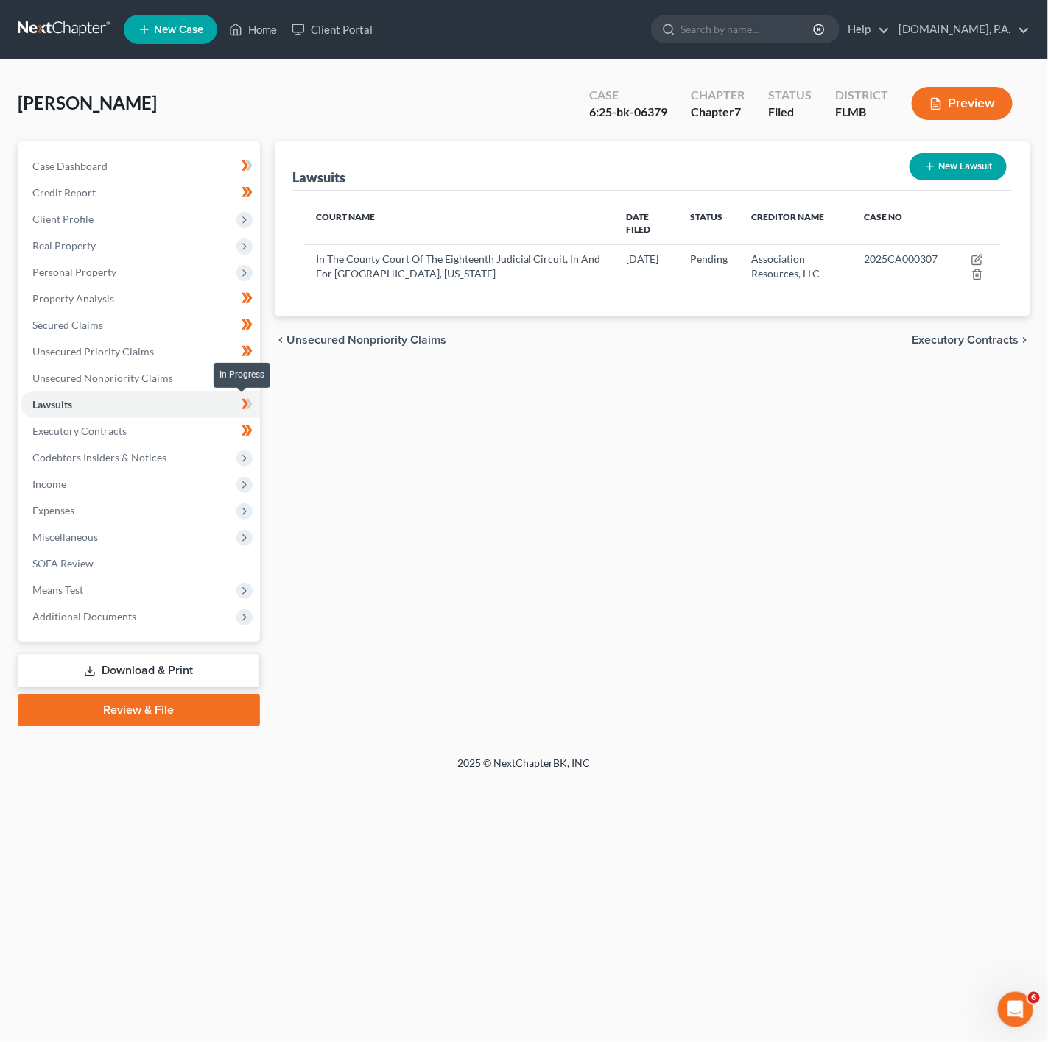
click at [250, 403] on icon at bounding box center [248, 404] width 7 height 10
click at [219, 277] on span "Personal Property" at bounding box center [140, 272] width 239 height 27
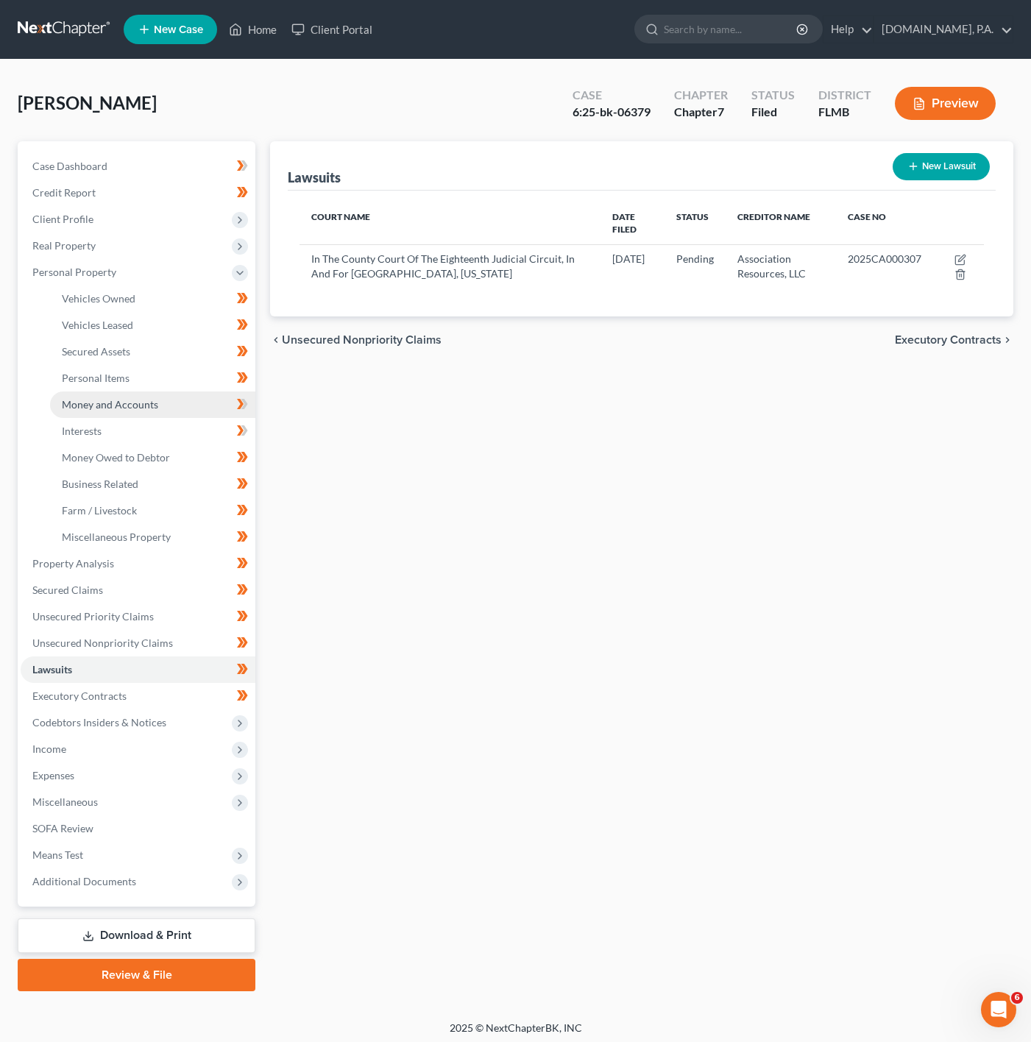
click at [215, 405] on link "Money and Accounts" at bounding box center [152, 405] width 205 height 27
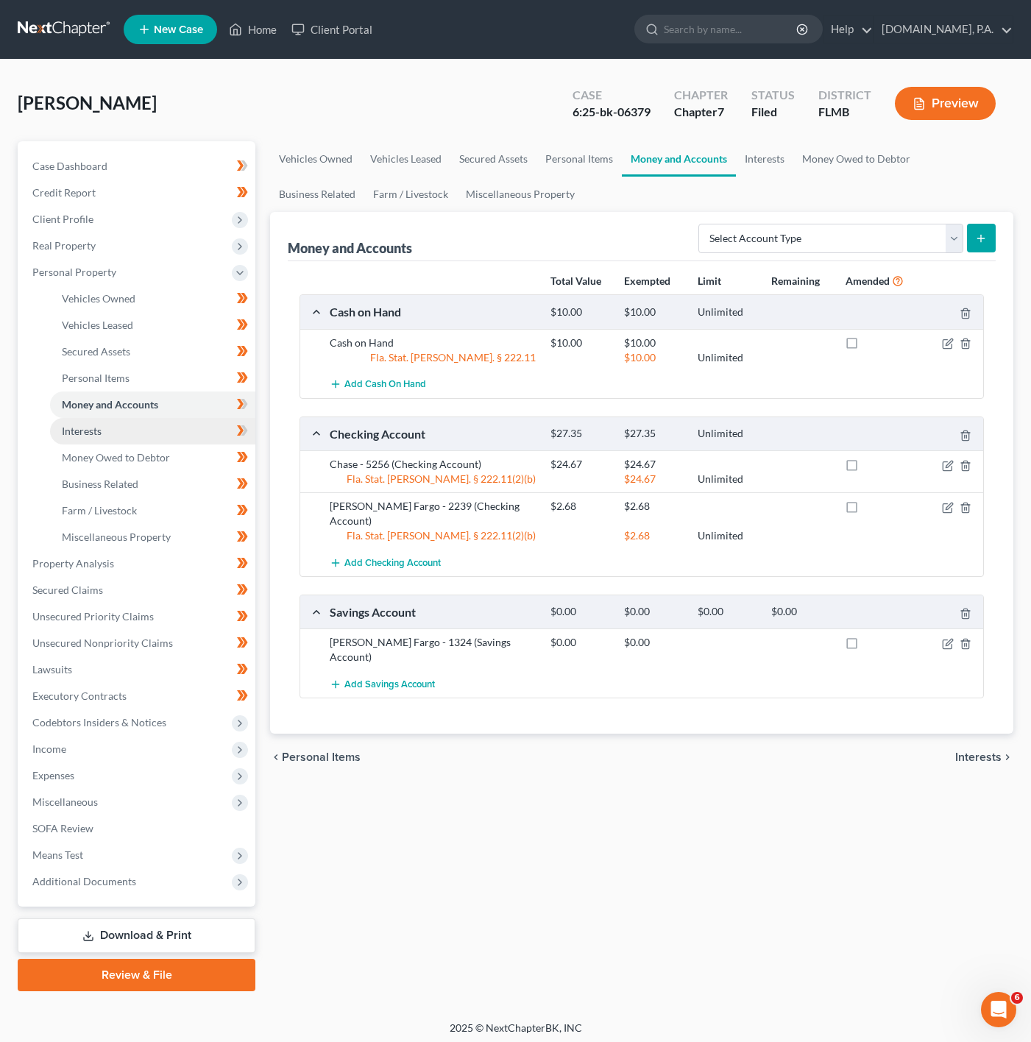
click at [204, 422] on link "Interests" at bounding box center [152, 431] width 205 height 27
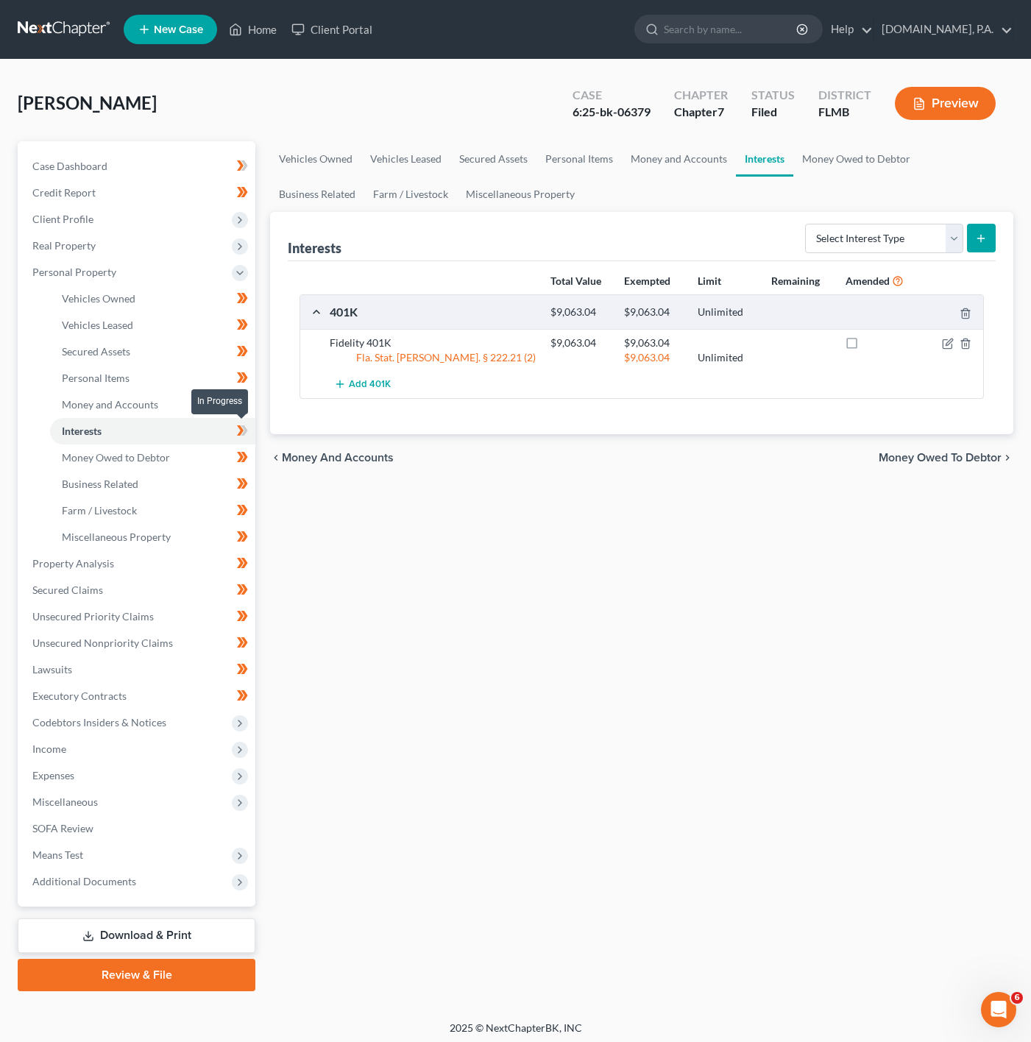
click at [237, 424] on icon at bounding box center [242, 431] width 11 height 18
click at [250, 414] on span at bounding box center [243, 406] width 26 height 22
click at [223, 248] on span "Real Property" at bounding box center [138, 246] width 235 height 27
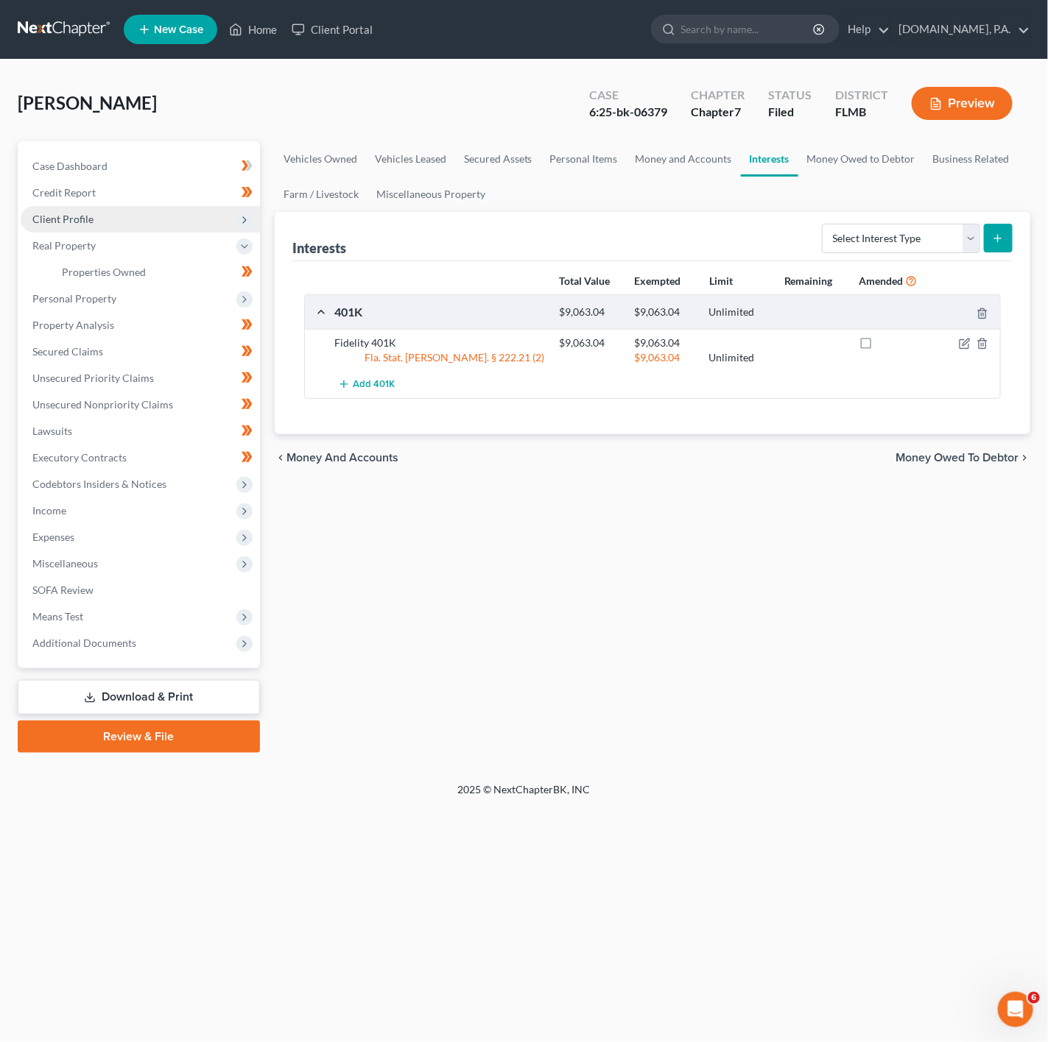
click at [204, 230] on span "Client Profile" at bounding box center [140, 219] width 239 height 27
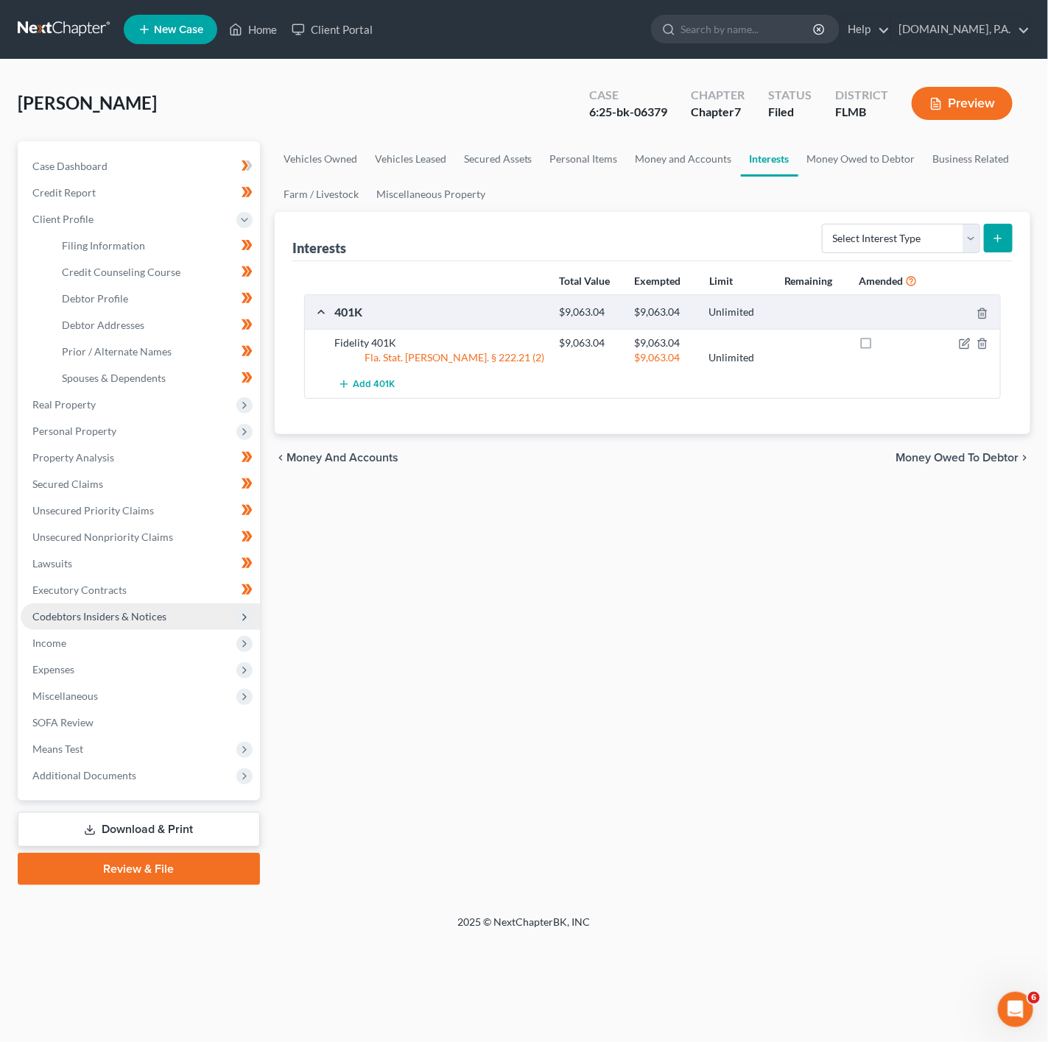
click at [150, 614] on span "Codebtors Insiders & Notices" at bounding box center [99, 616] width 134 height 13
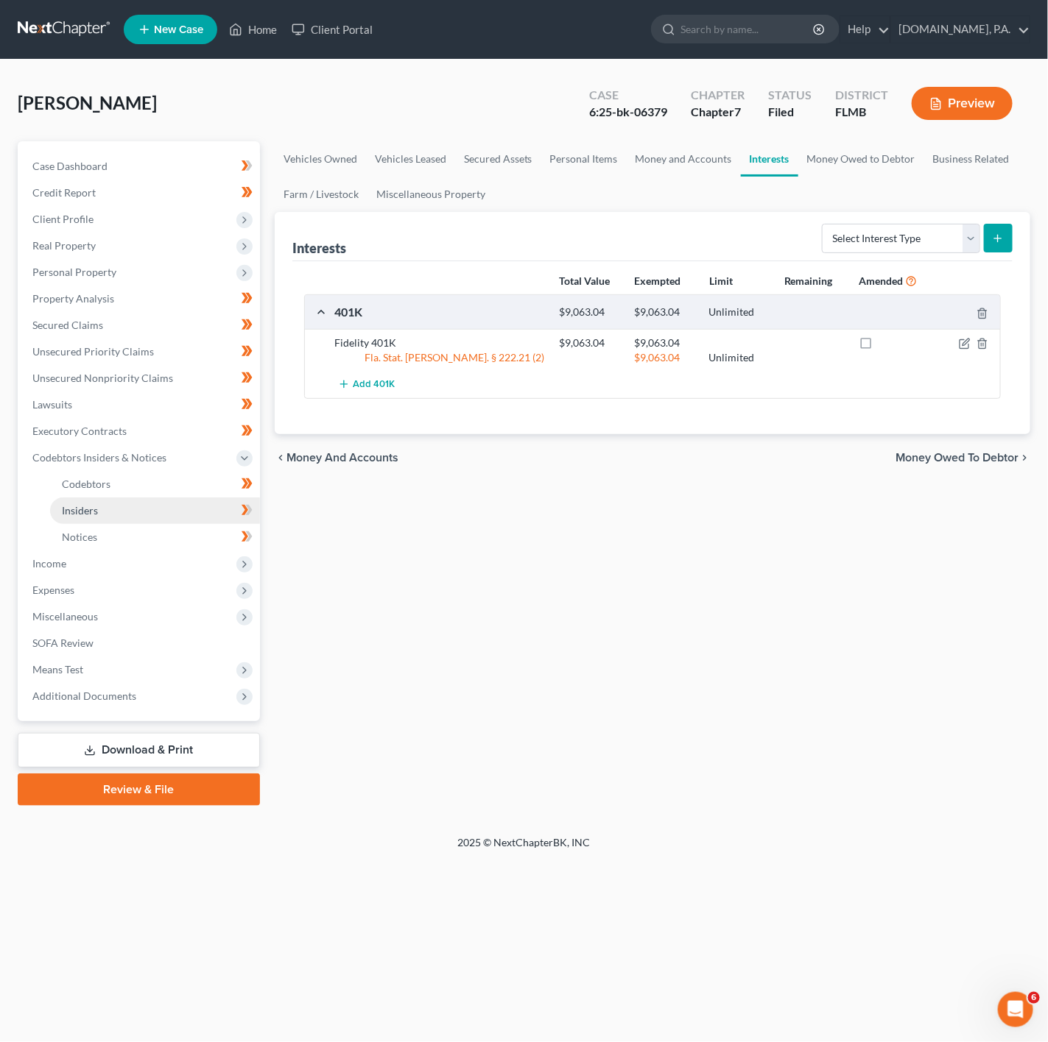
click at [188, 501] on link "Insiders" at bounding box center [155, 511] width 210 height 27
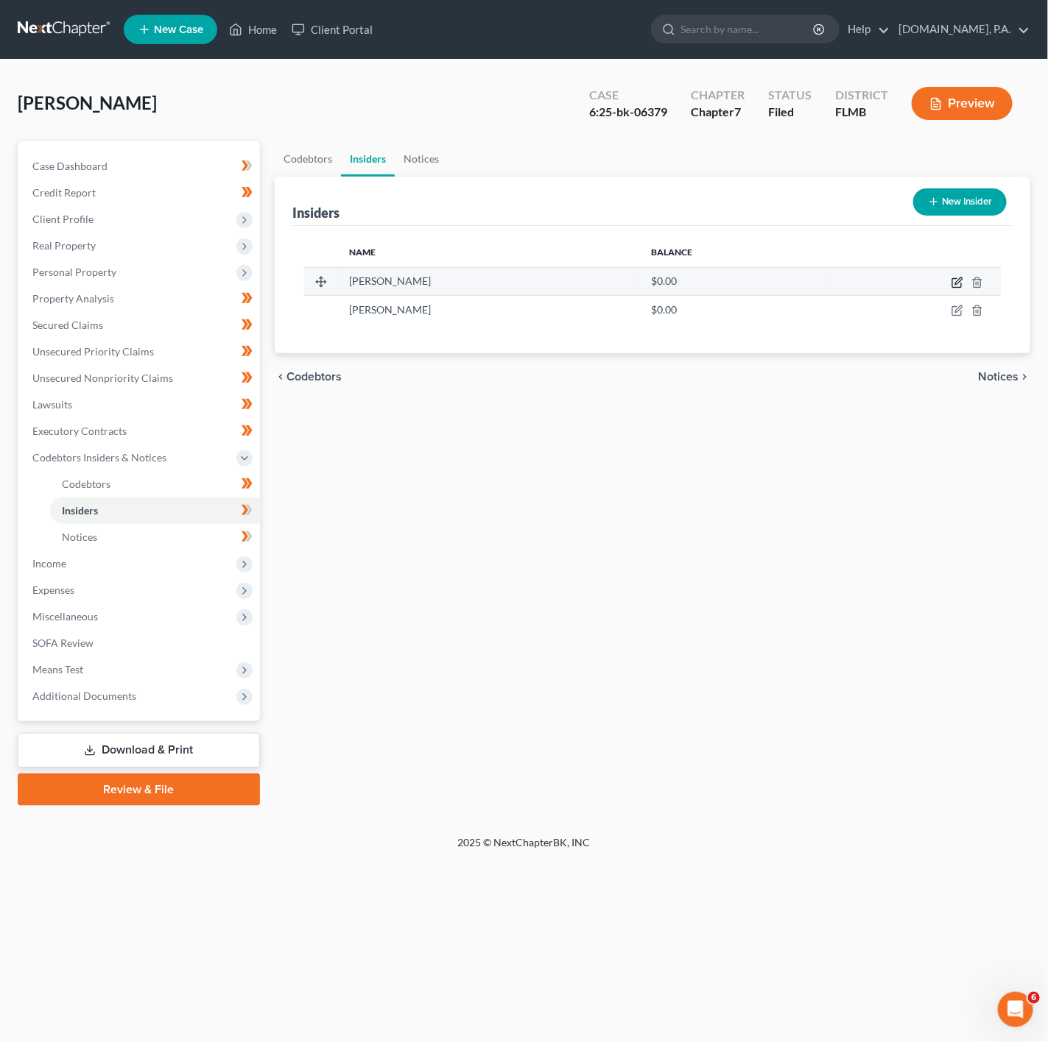
click at [955, 281] on icon "button" at bounding box center [957, 283] width 12 height 12
select select "28"
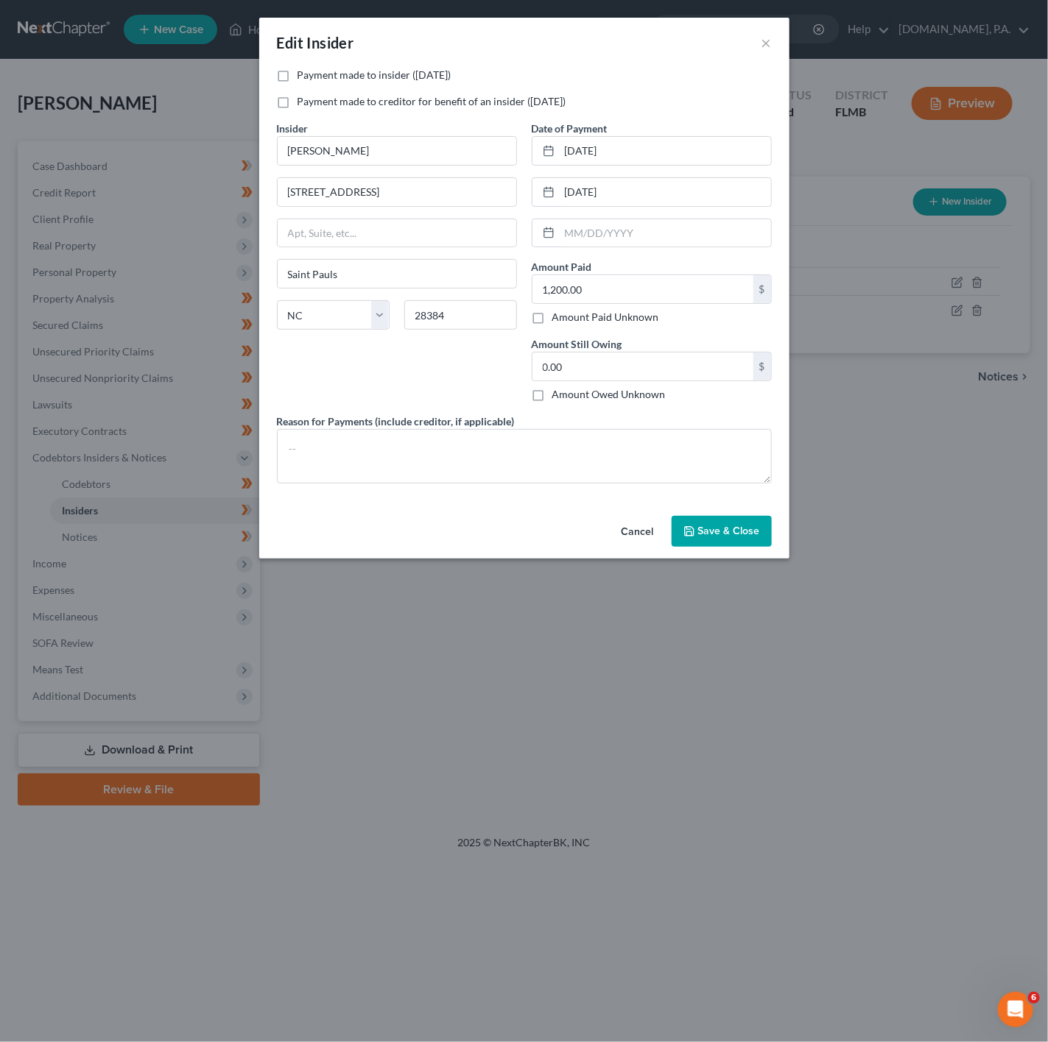
click at [646, 535] on button "Cancel" at bounding box center [638, 532] width 56 height 29
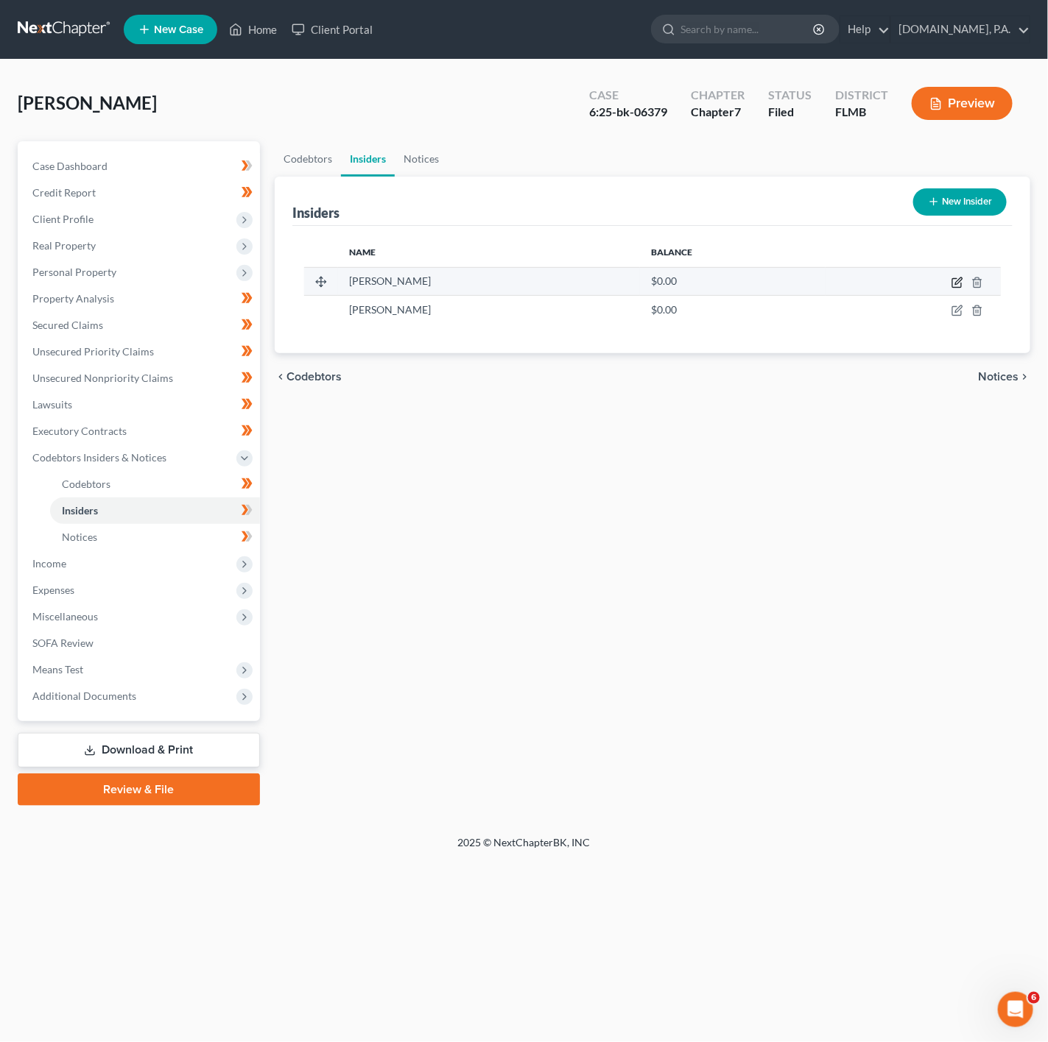
click at [953, 283] on icon "button" at bounding box center [956, 283] width 9 height 9
select select "28"
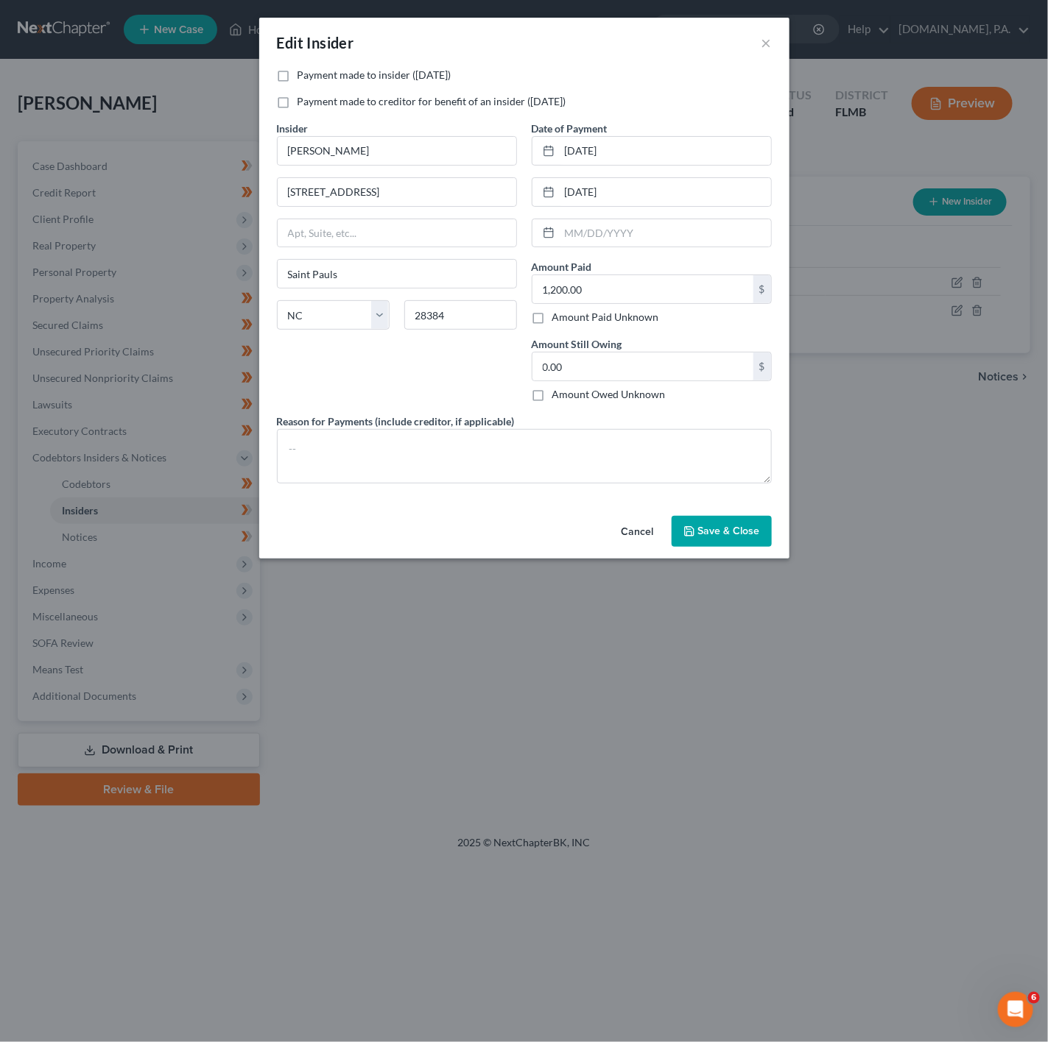
click at [663, 540] on button "Cancel" at bounding box center [638, 532] width 56 height 29
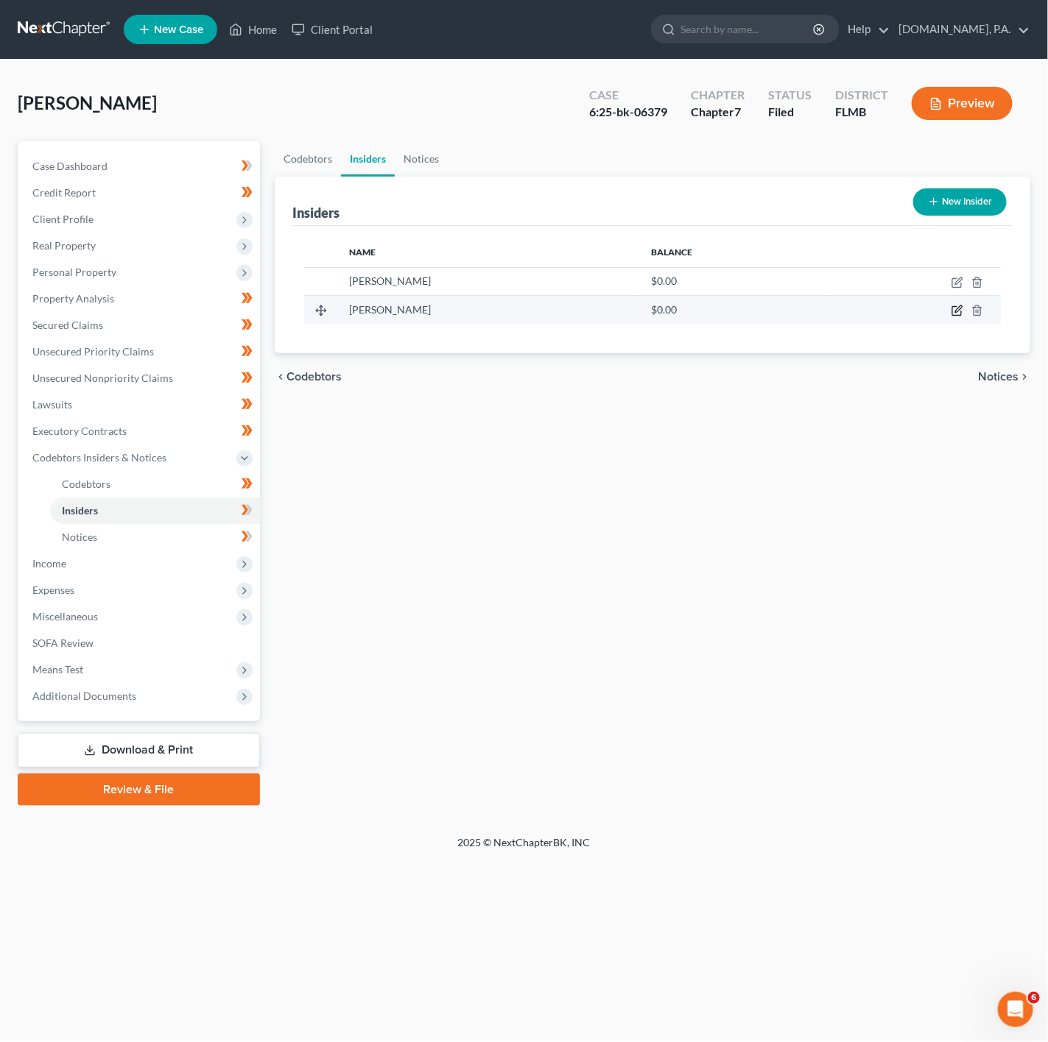
click at [955, 311] on icon "button" at bounding box center [957, 311] width 12 height 12
select select "9"
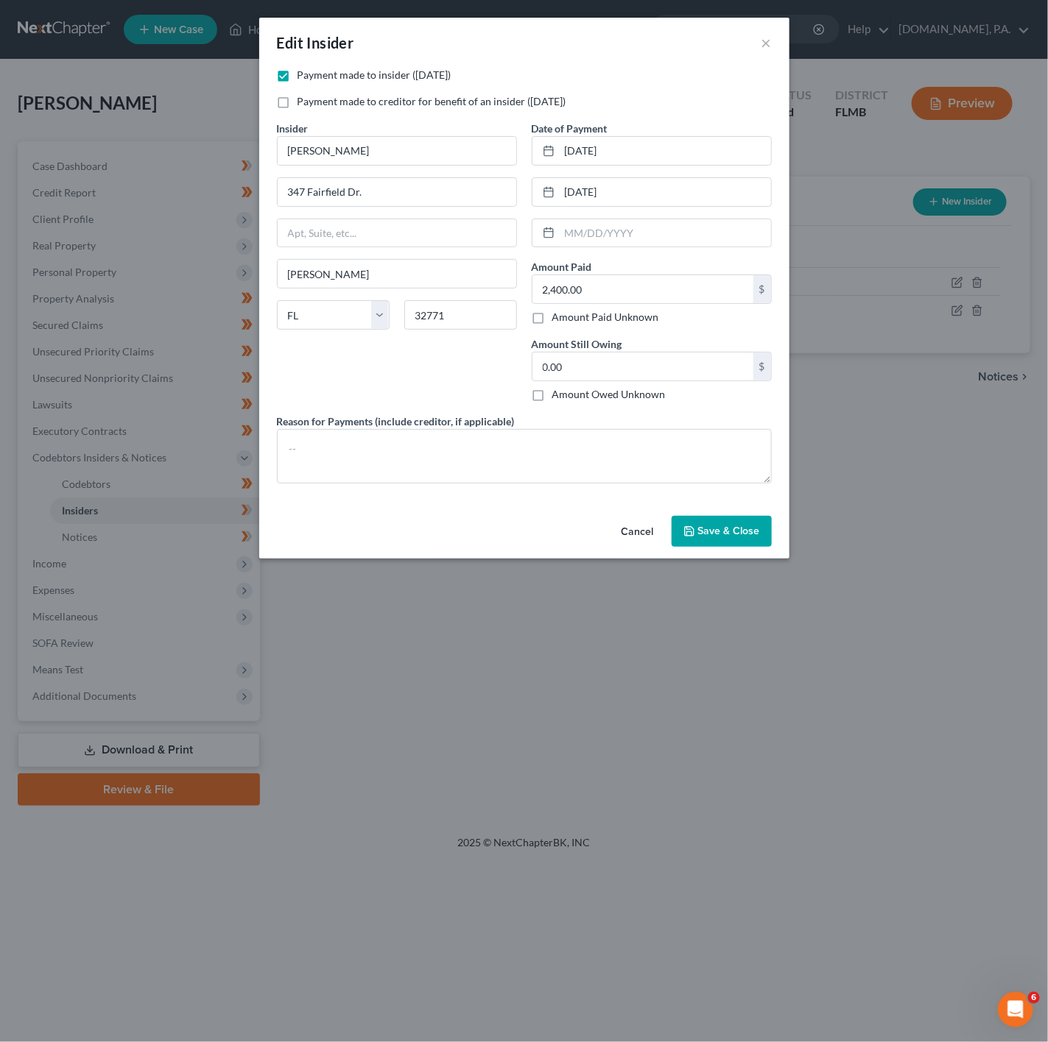
click at [641, 542] on button "Cancel" at bounding box center [638, 532] width 56 height 29
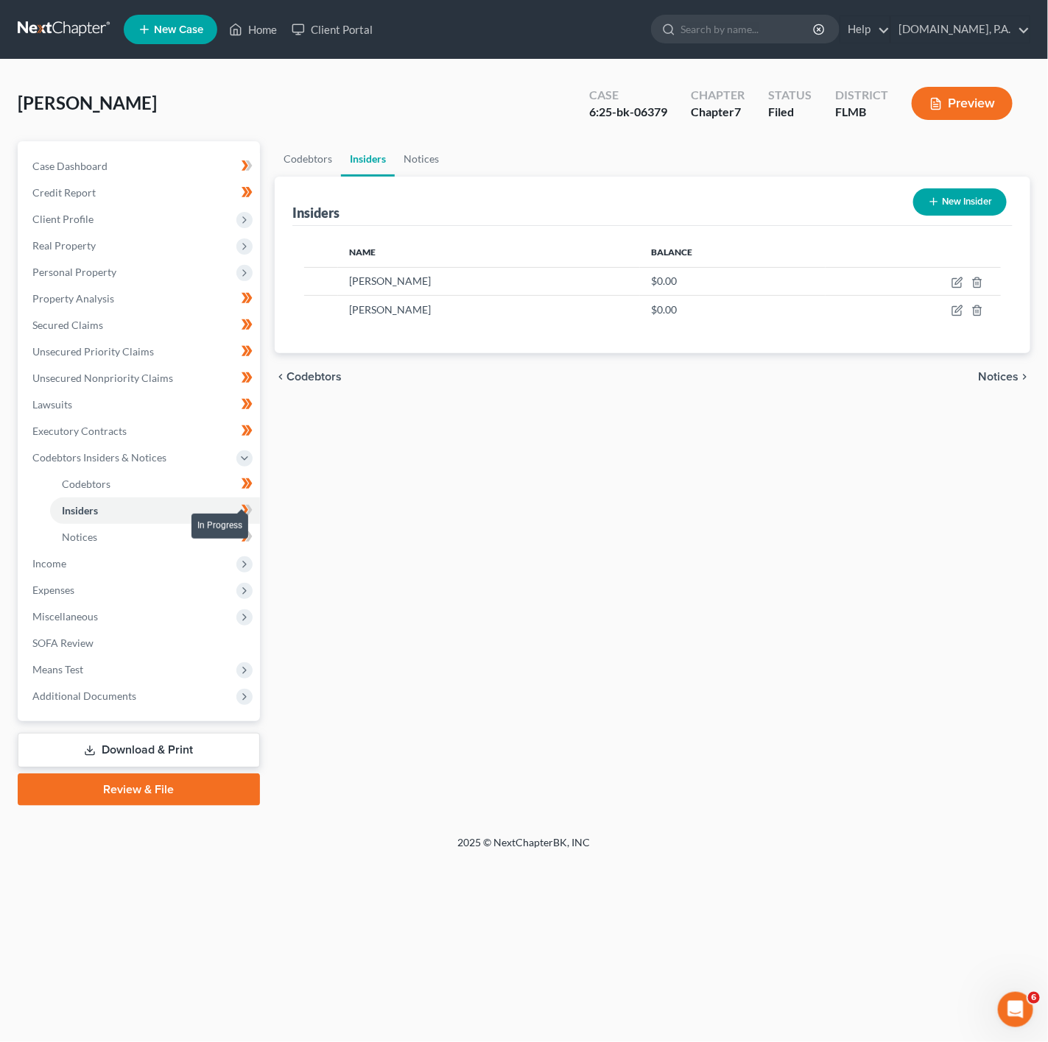
click at [247, 519] on div "In Progress" at bounding box center [219, 526] width 57 height 24
click at [247, 512] on div "In Progress" at bounding box center [219, 526] width 57 height 34
click at [254, 504] on span at bounding box center [247, 512] width 26 height 22
click at [252, 542] on icon at bounding box center [246, 537] width 11 height 18
click at [204, 543] on link "Notices" at bounding box center [155, 537] width 210 height 27
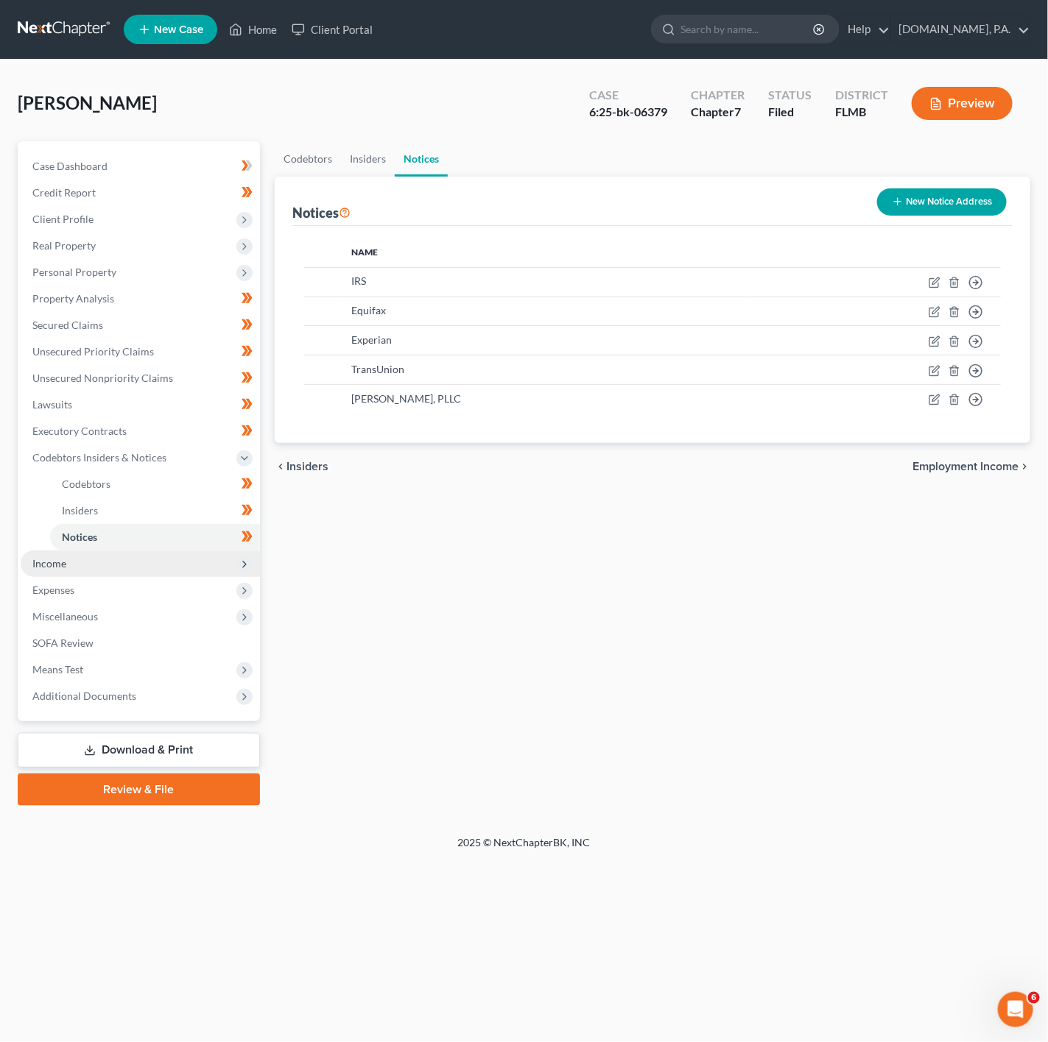
click at [193, 562] on span "Income" at bounding box center [140, 564] width 239 height 27
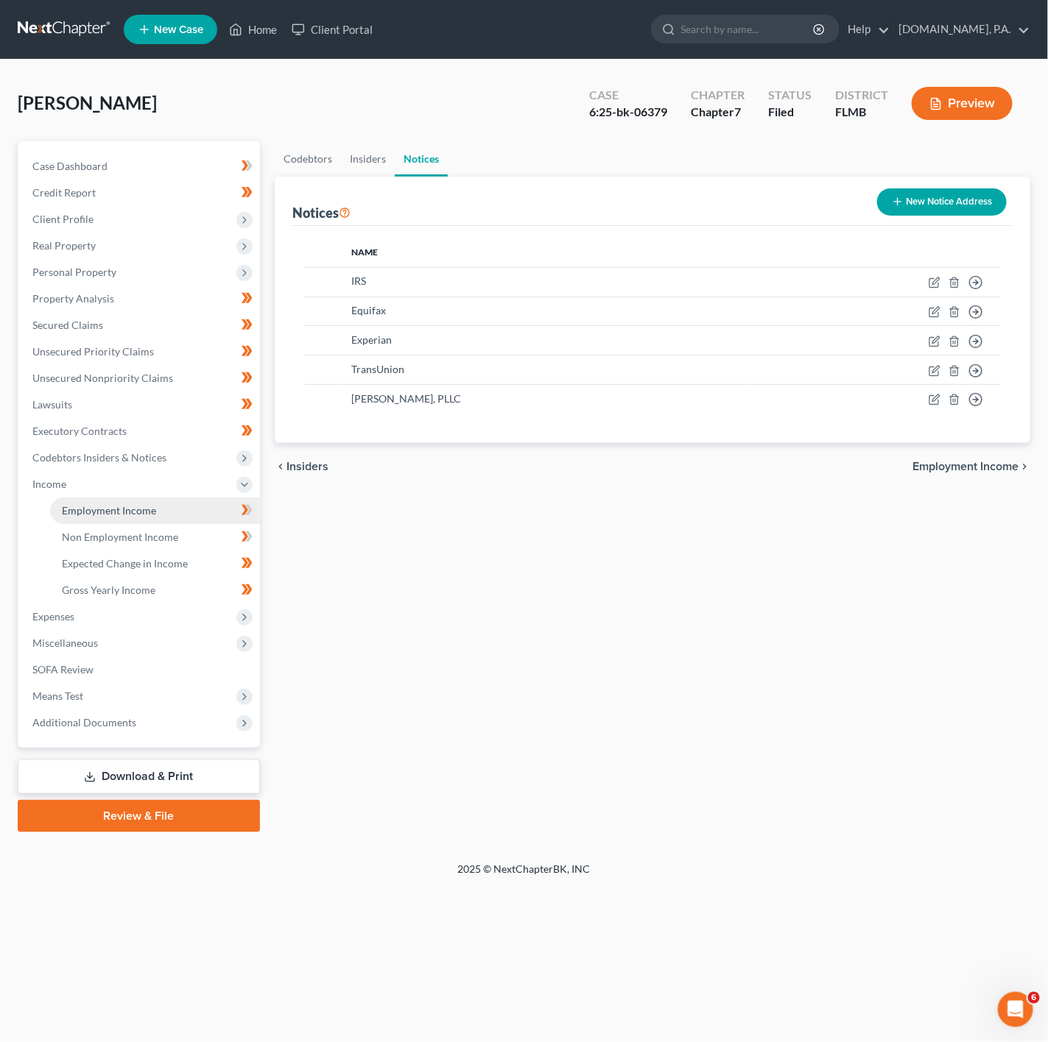
click at [210, 515] on link "Employment Income" at bounding box center [155, 511] width 210 height 27
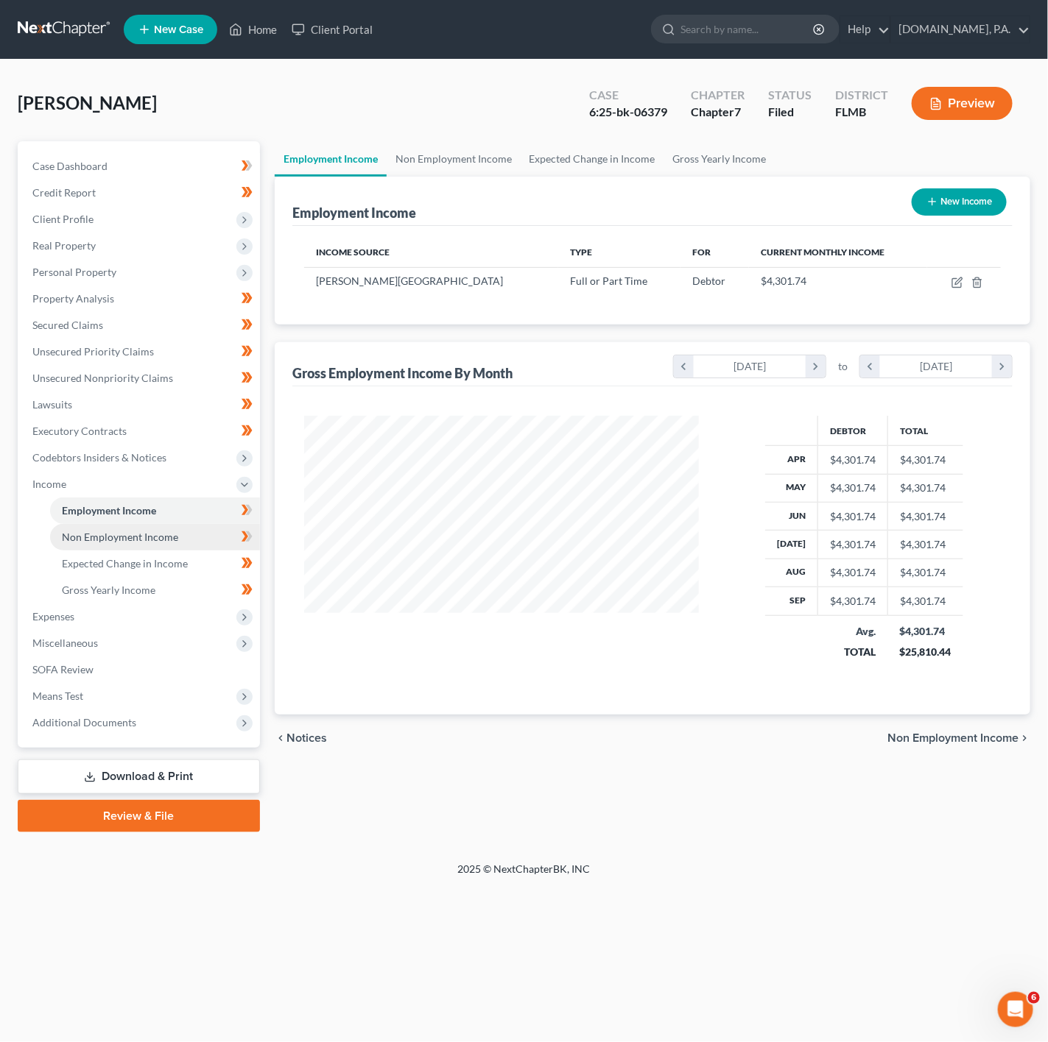
scroll to position [735943, 735785]
click at [250, 504] on icon at bounding box center [246, 510] width 11 height 18
click at [186, 537] on link "Non Employment Income" at bounding box center [155, 537] width 210 height 27
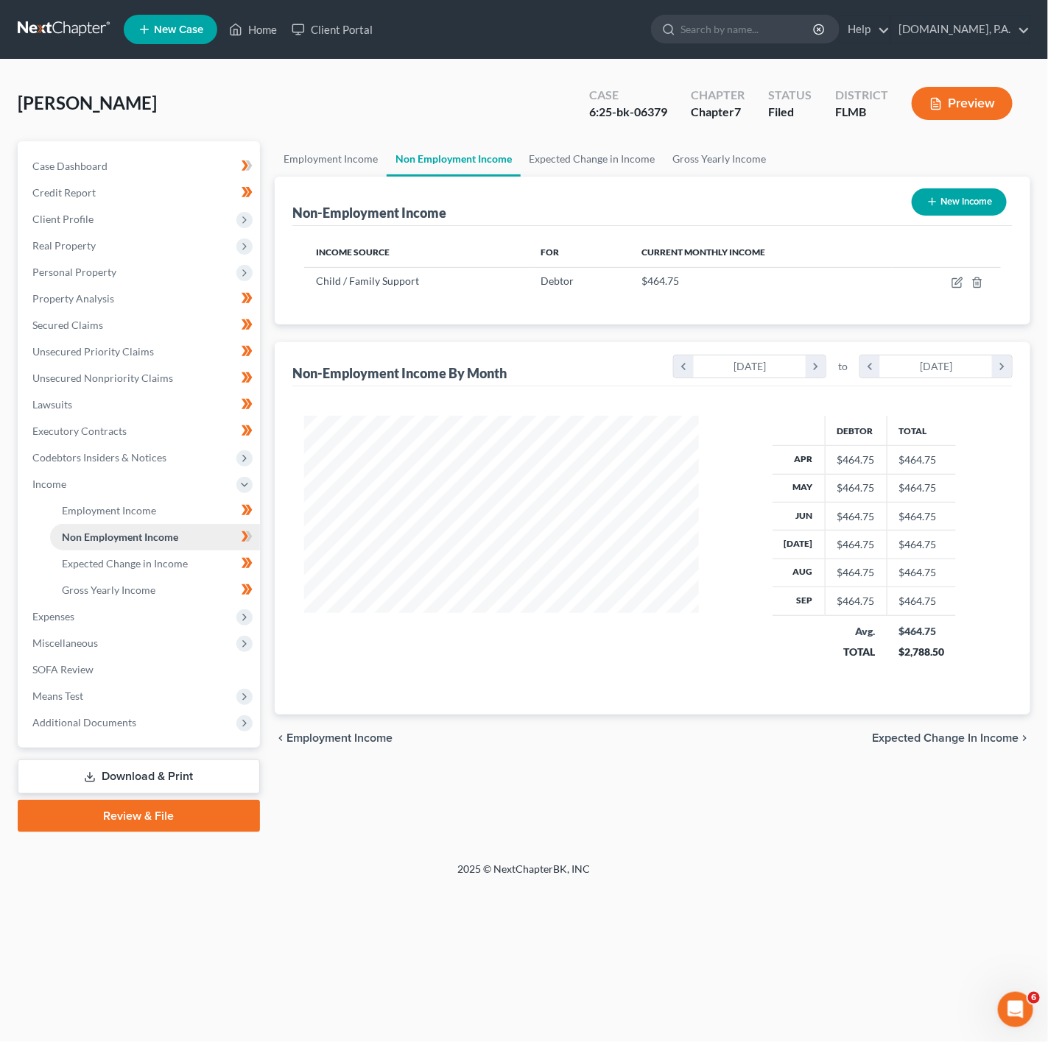
scroll to position [266, 423]
click at [250, 531] on icon at bounding box center [246, 537] width 11 height 18
click at [212, 617] on span "Expenses" at bounding box center [140, 617] width 239 height 27
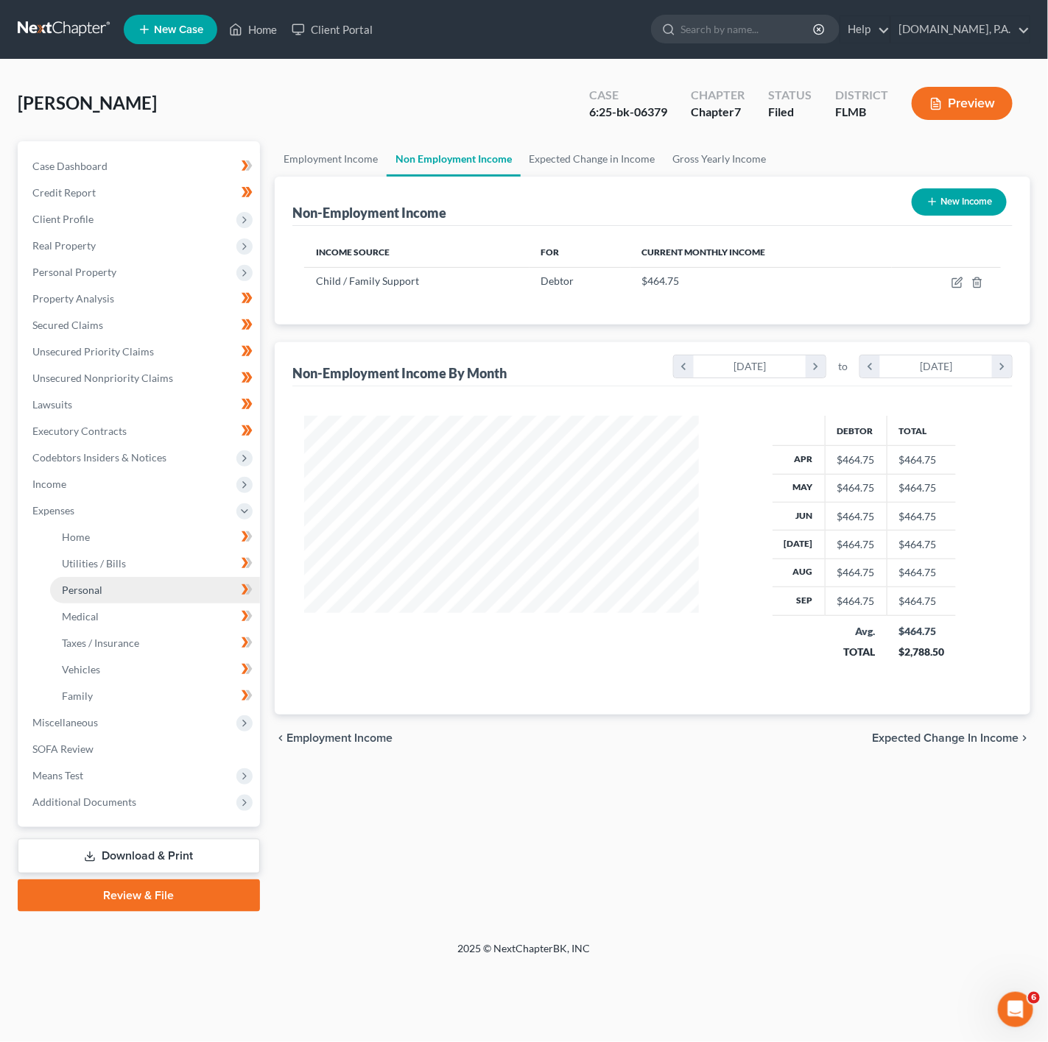
scroll to position [735943, 735785]
click at [146, 542] on link "Home" at bounding box center [155, 537] width 210 height 27
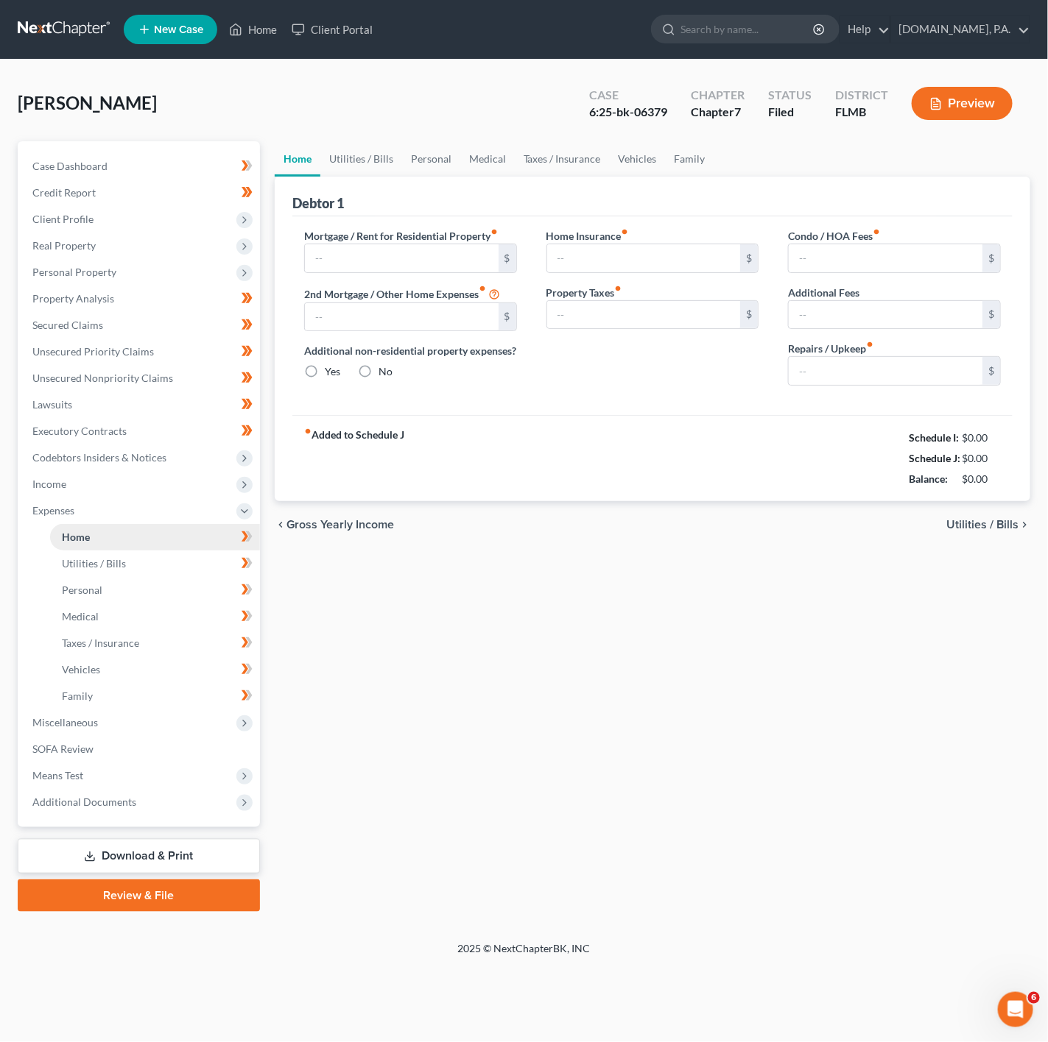
radio input "true"
click at [374, 159] on link "Utilities / Bills" at bounding box center [361, 158] width 82 height 35
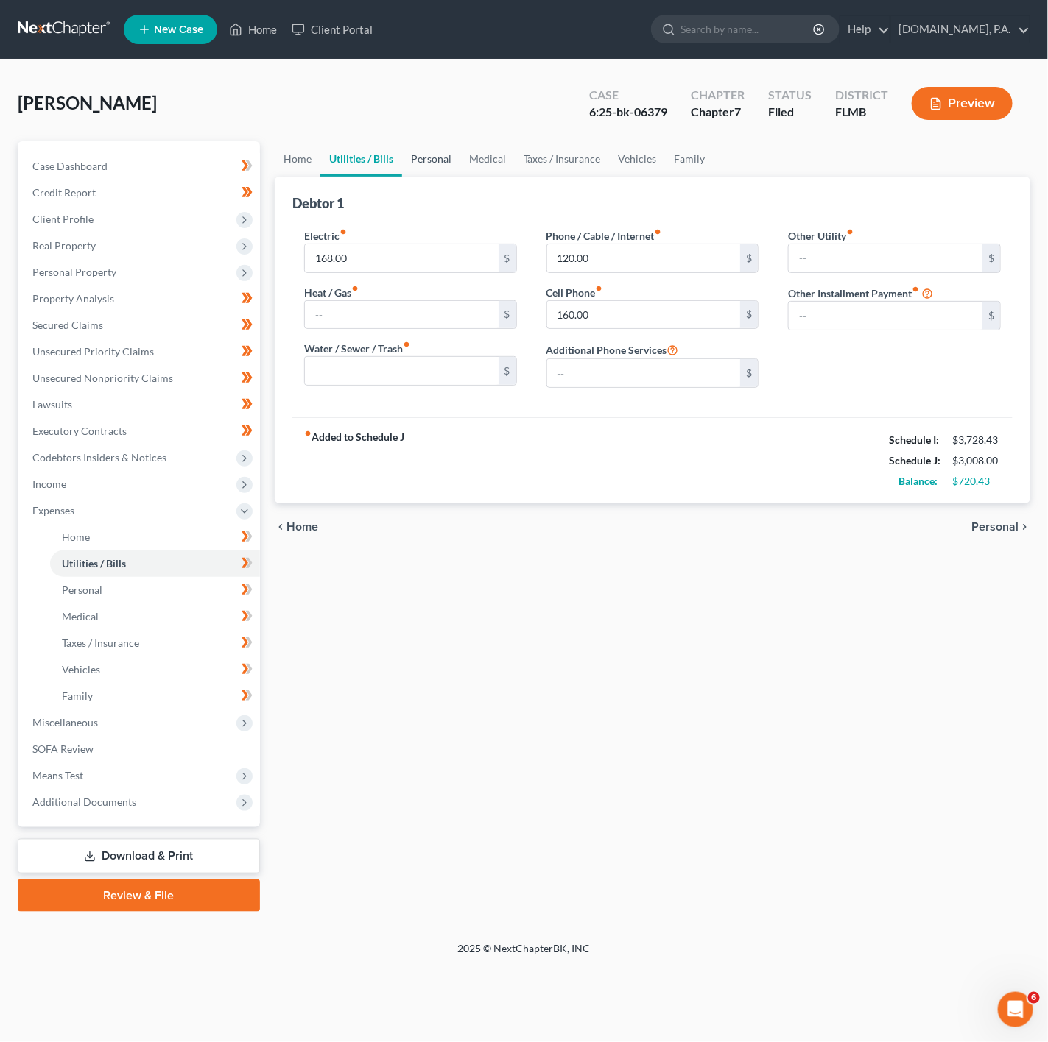
click at [444, 168] on link "Personal" at bounding box center [431, 158] width 58 height 35
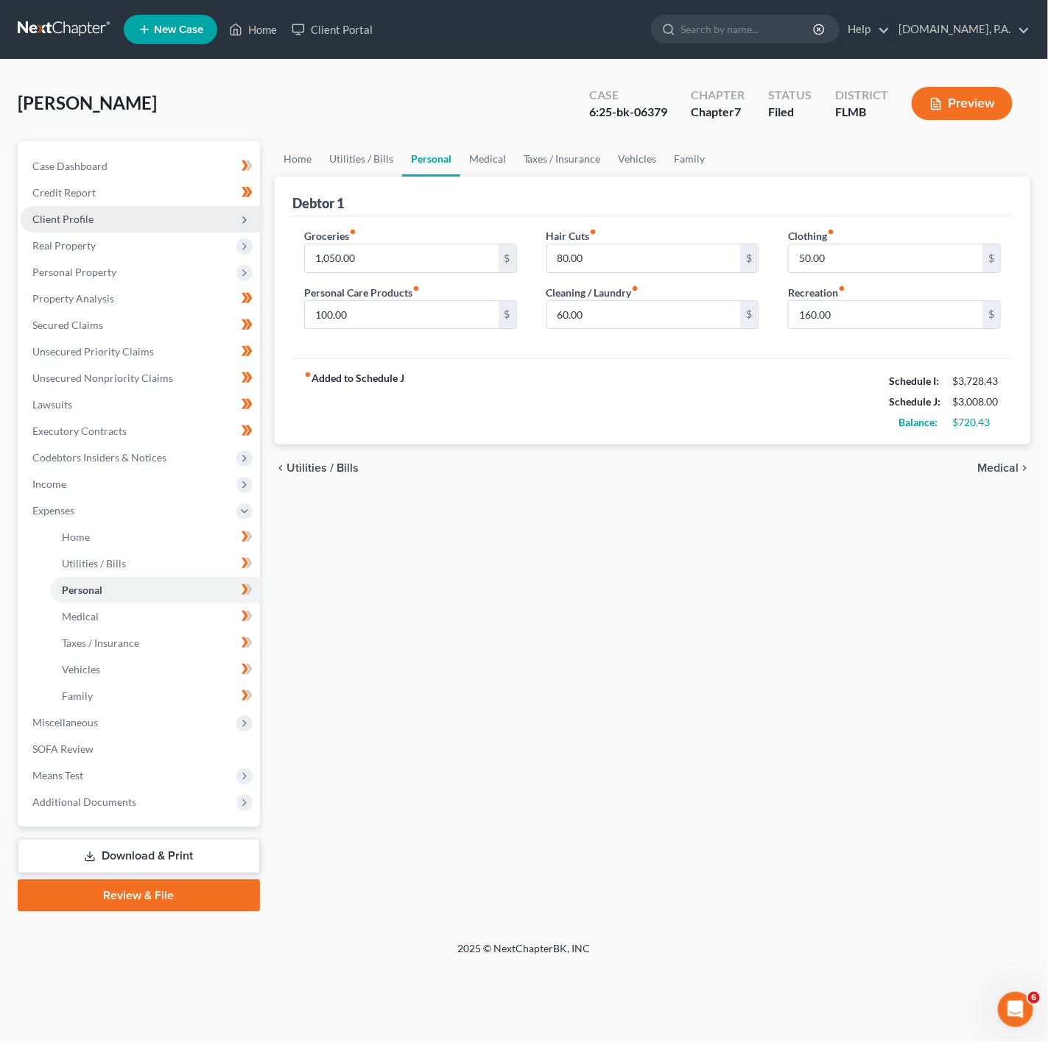
click at [210, 227] on span "Client Profile" at bounding box center [140, 219] width 239 height 27
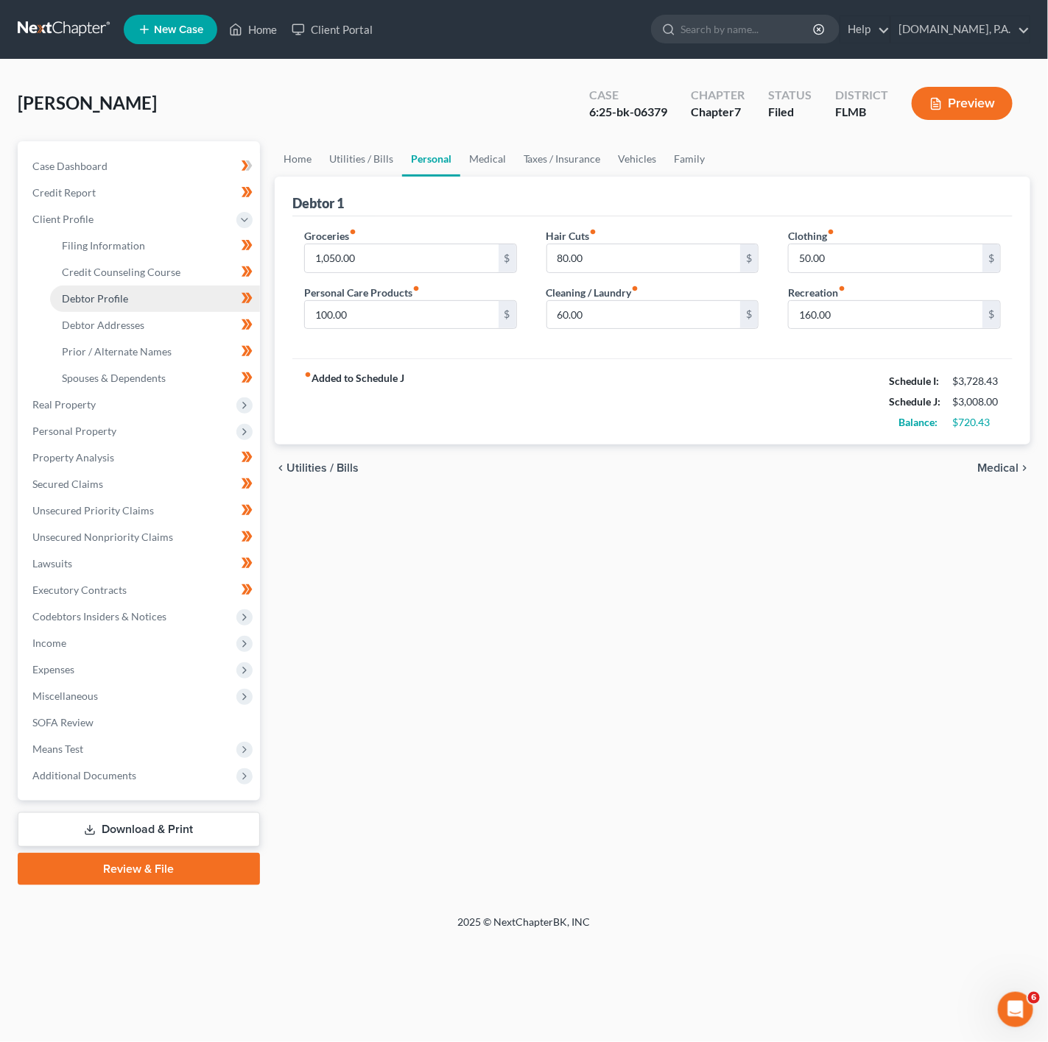
click at [177, 286] on link "Debtor Profile" at bounding box center [155, 299] width 210 height 27
select select "3"
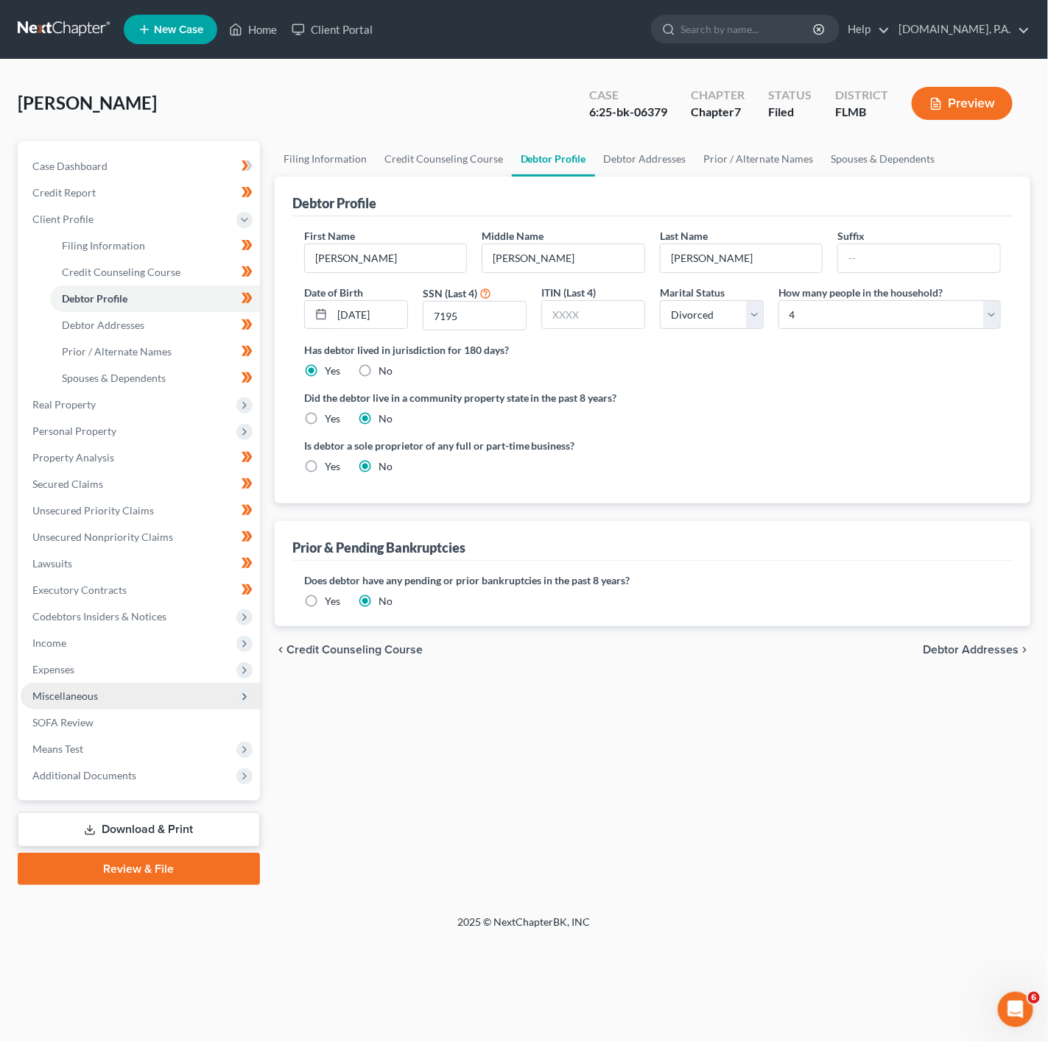
click at [183, 705] on span "Miscellaneous" at bounding box center [140, 696] width 239 height 27
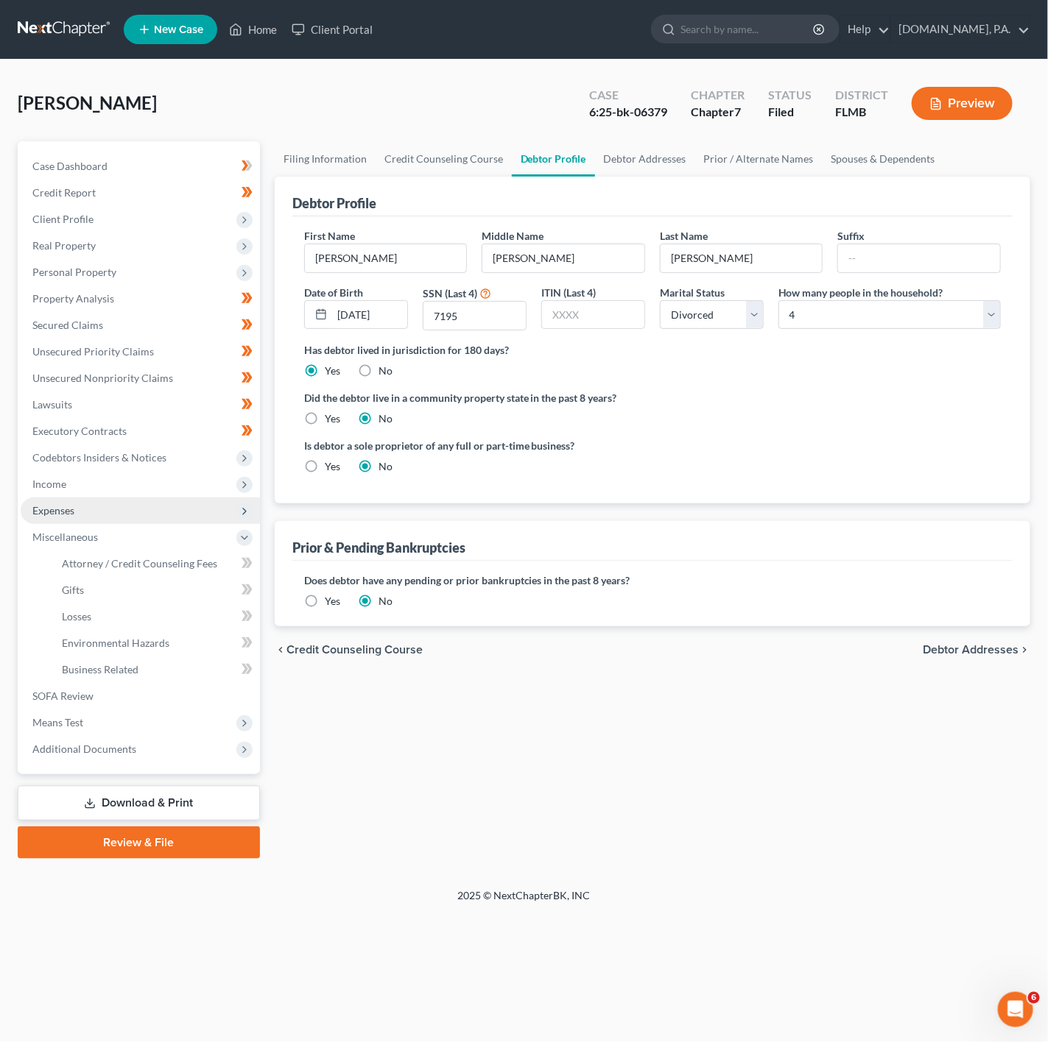
click at [77, 500] on span "Expenses" at bounding box center [140, 511] width 239 height 27
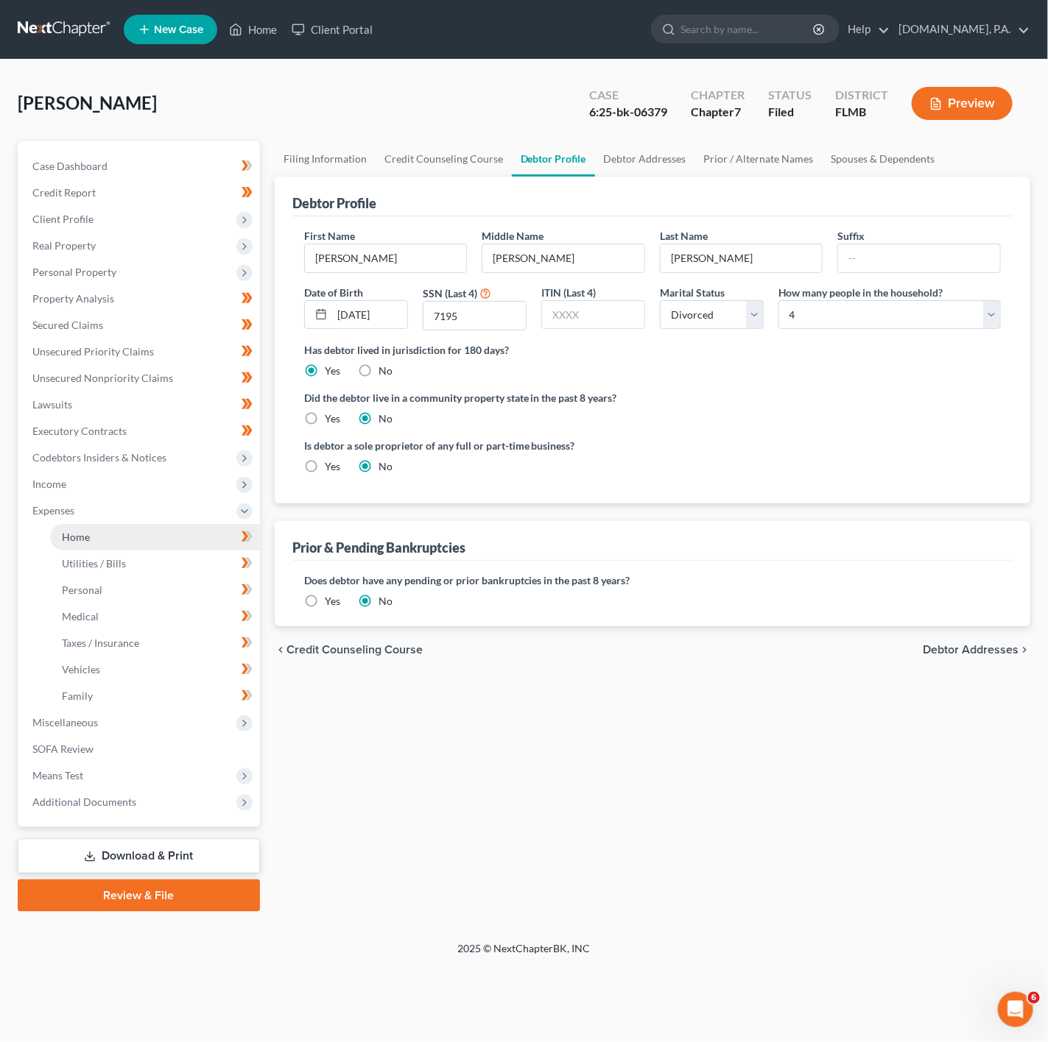
click at [111, 537] on link "Home" at bounding box center [155, 537] width 210 height 27
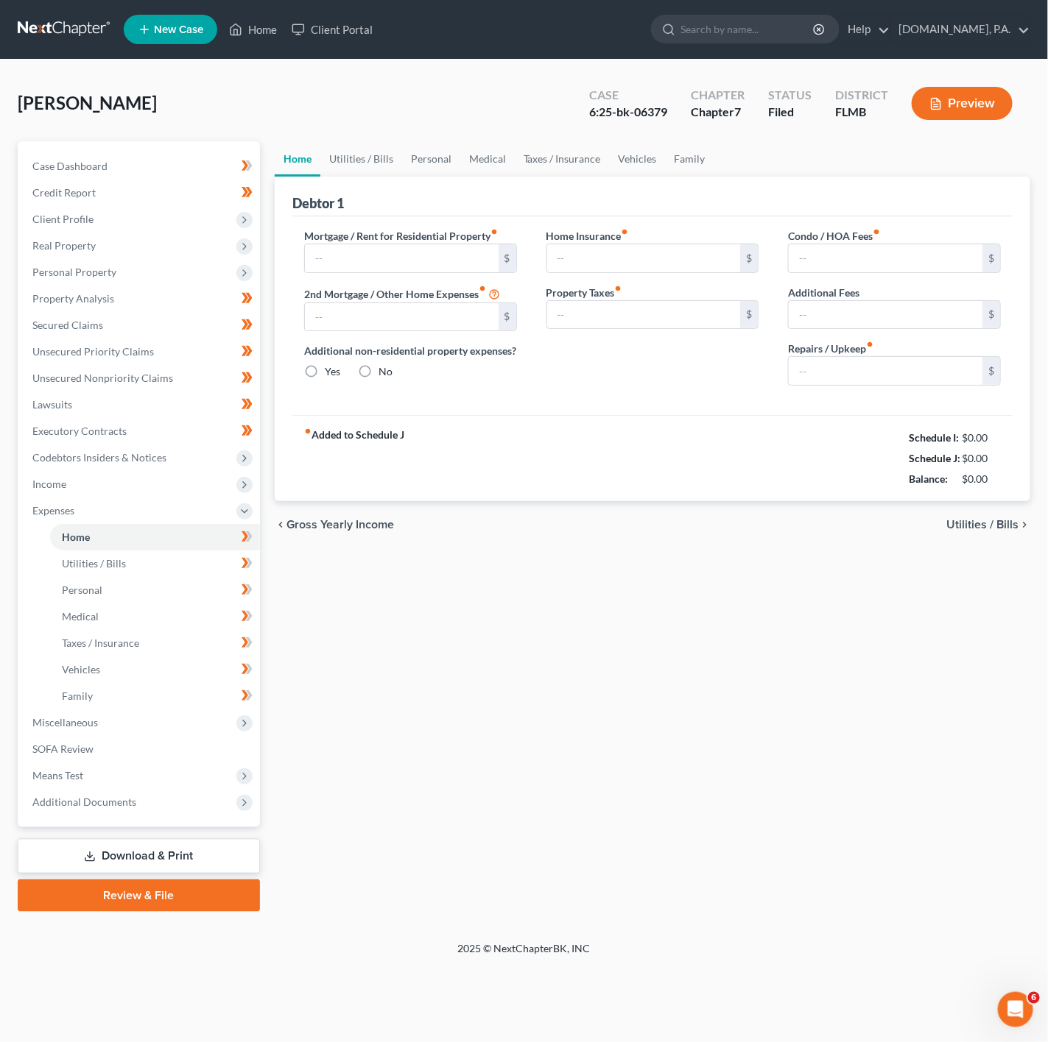
radio input "true"
click at [381, 159] on link "Utilities / Bills" at bounding box center [361, 158] width 82 height 35
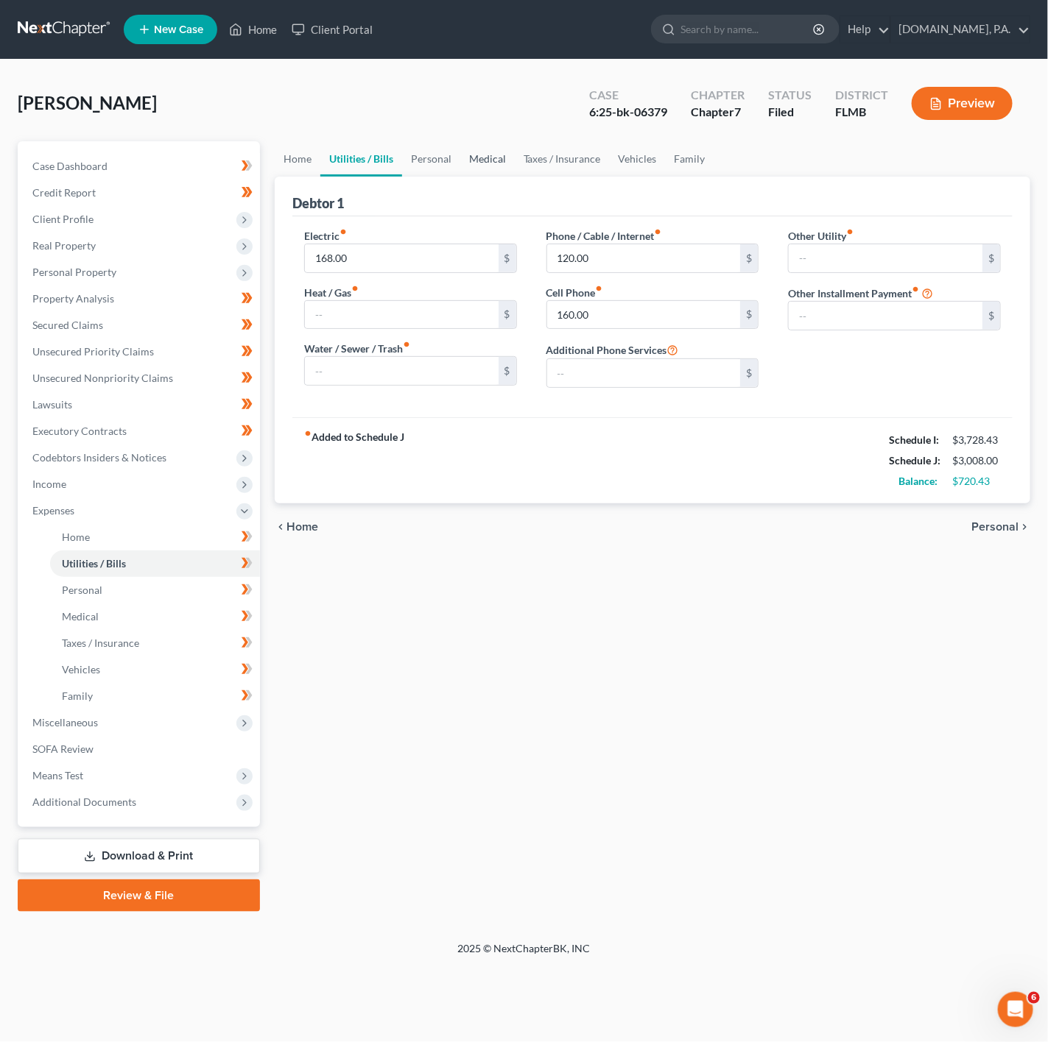
click at [470, 164] on link "Medical" at bounding box center [487, 158] width 54 height 35
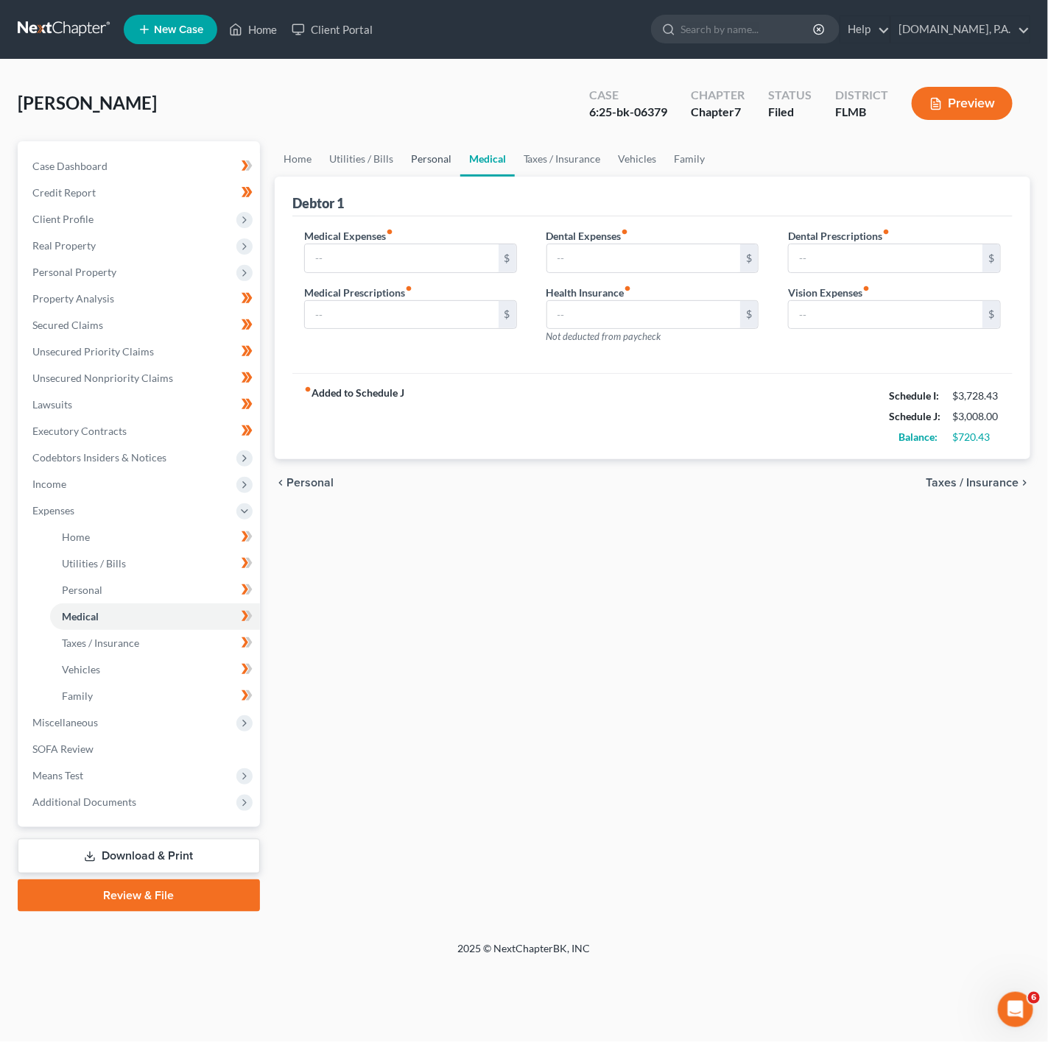
click at [440, 162] on link "Personal" at bounding box center [431, 158] width 58 height 35
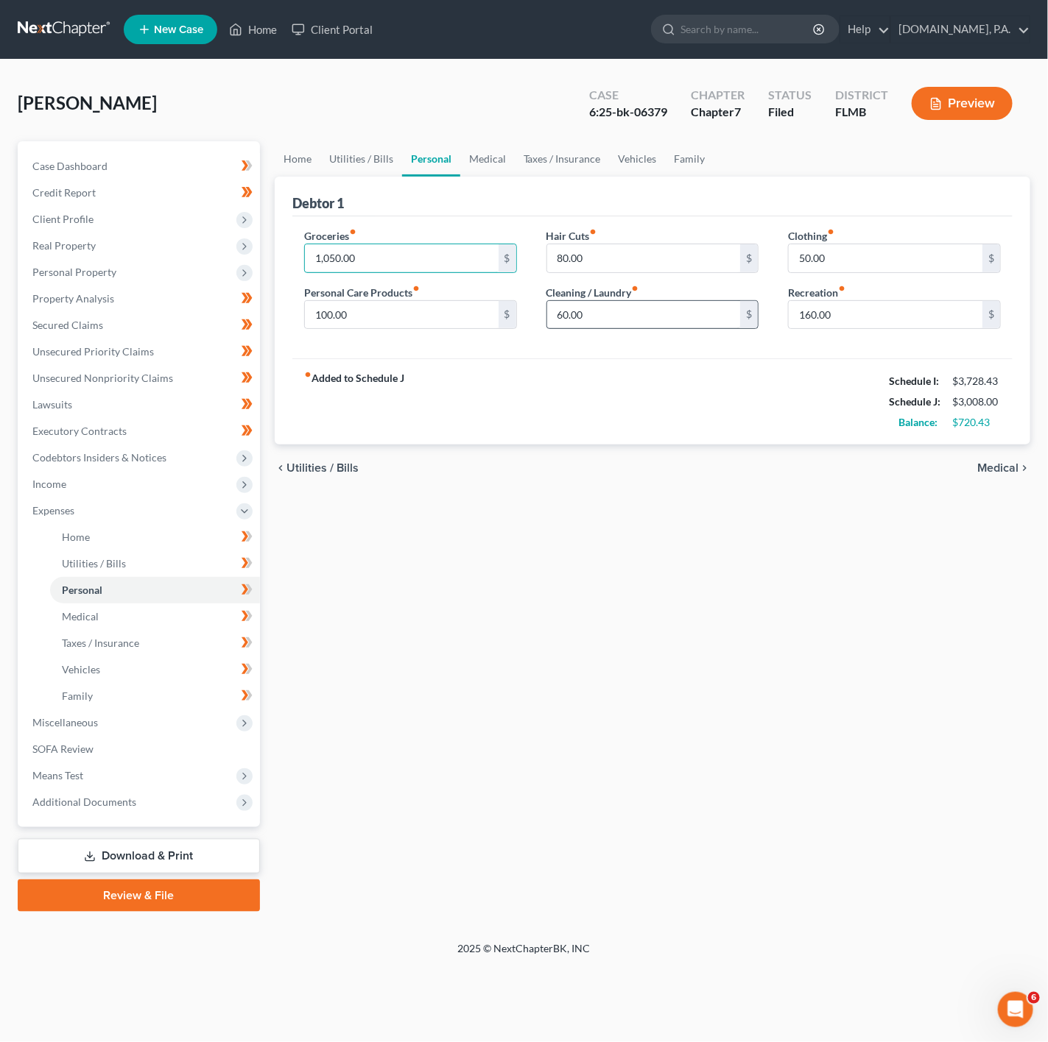
type input "2"
type input "1,200"
click at [875, 256] on input "50.00" at bounding box center [885, 258] width 194 height 28
type input "100"
drag, startPoint x: 455, startPoint y: 170, endPoint x: 468, endPoint y: 164, distance: 14.5
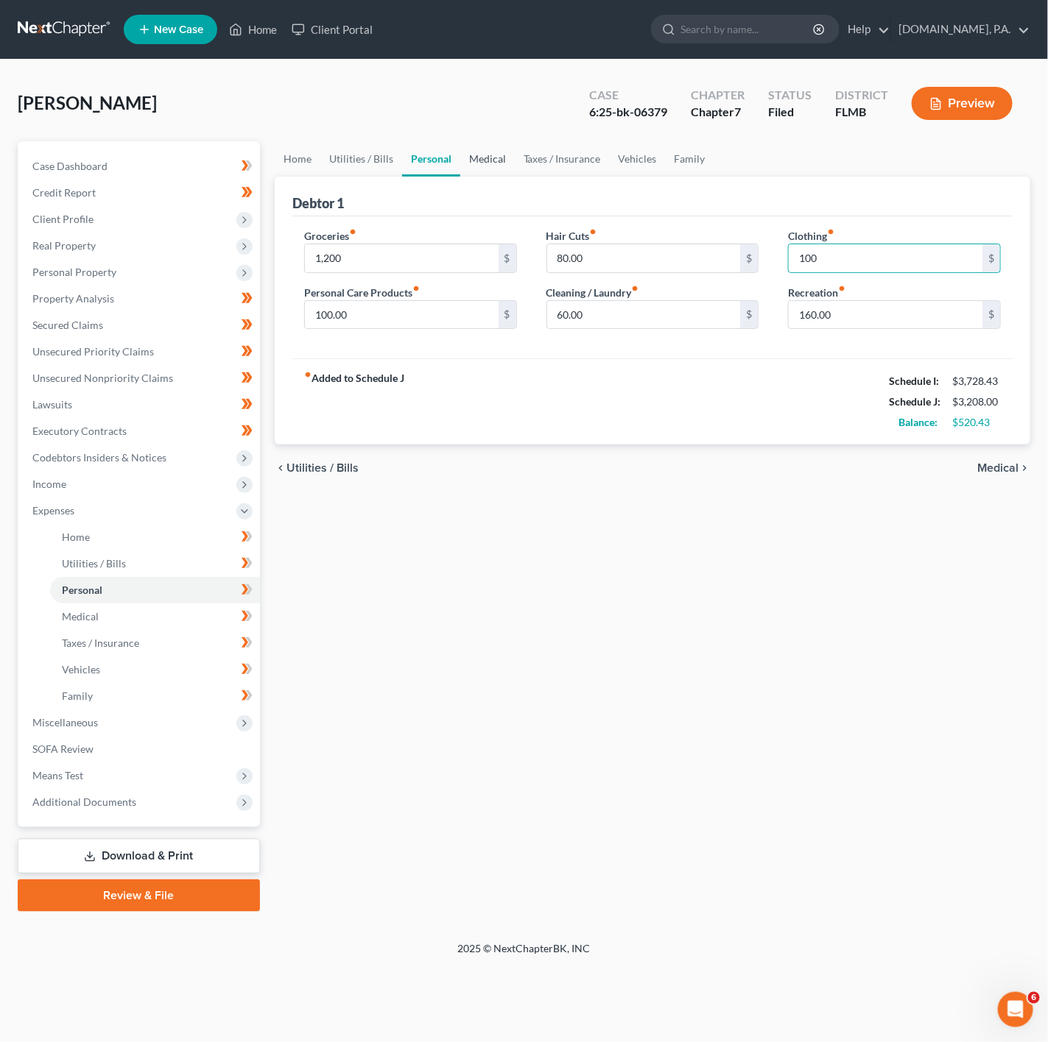
click at [455, 170] on link "Personal" at bounding box center [431, 158] width 58 height 35
click at [473, 161] on link "Medical" at bounding box center [487, 158] width 54 height 35
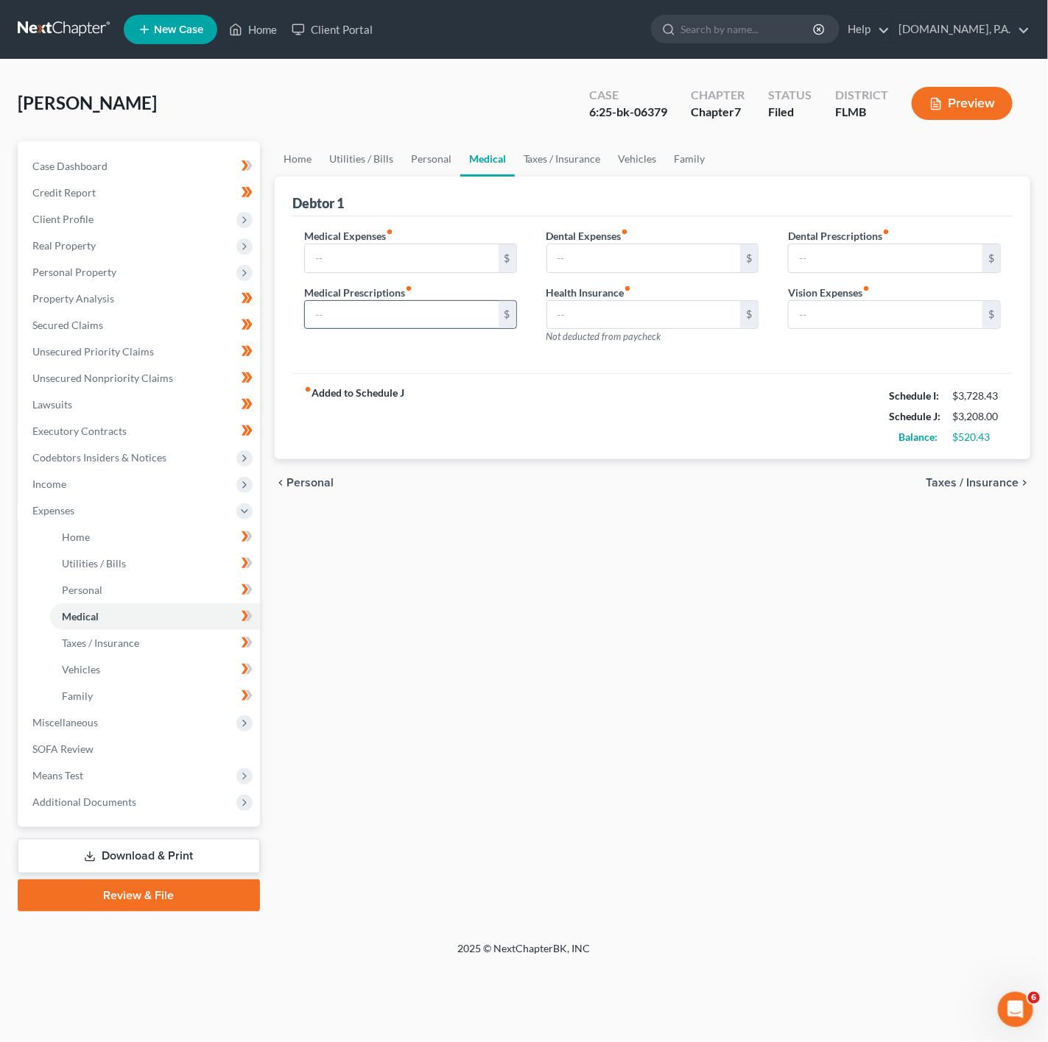
click at [440, 329] on input "text" at bounding box center [402, 315] width 194 height 28
type input "60"
click at [629, 256] on input "text" at bounding box center [644, 258] width 194 height 28
type input "20"
click at [910, 303] on input "text" at bounding box center [885, 315] width 194 height 28
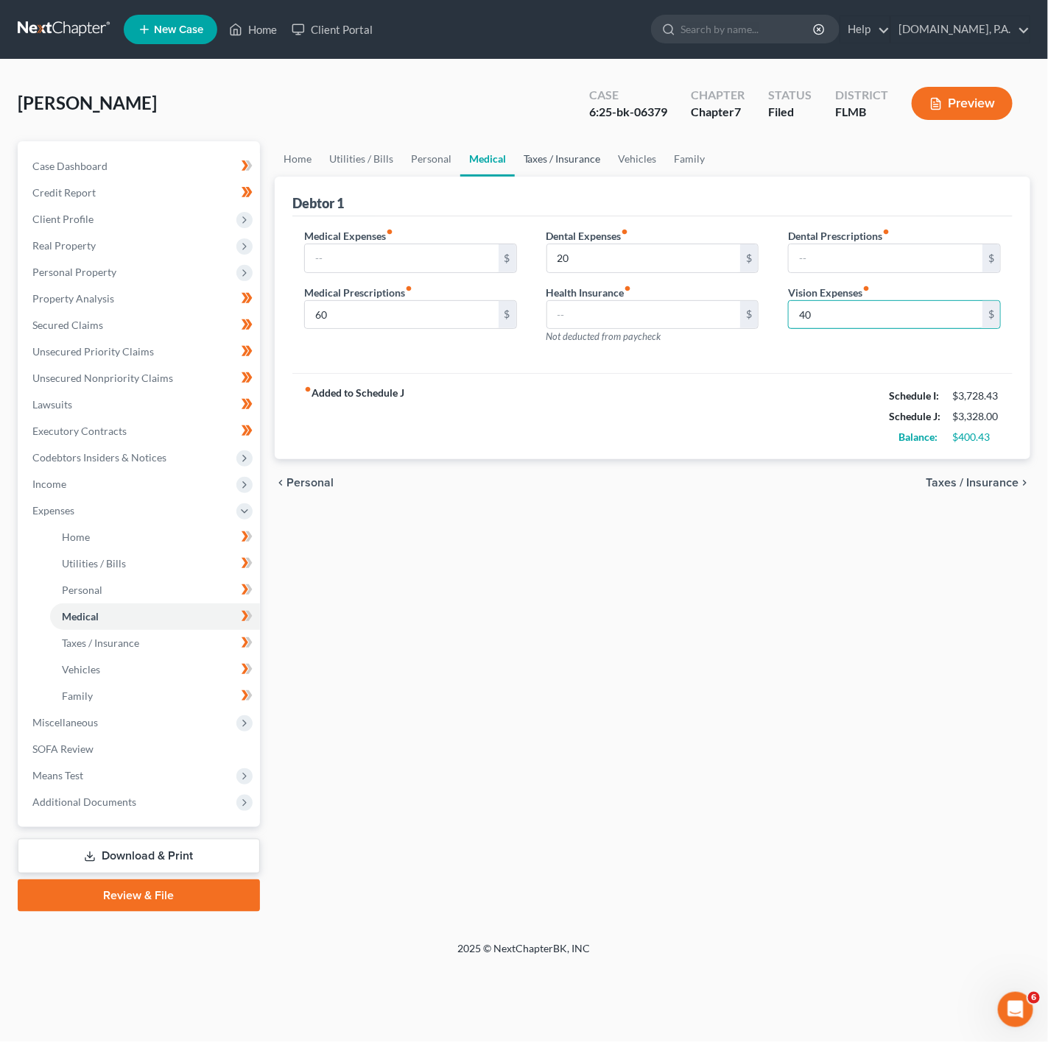
type input "40"
click at [546, 163] on link "Taxes / Insurance" at bounding box center [562, 158] width 95 height 35
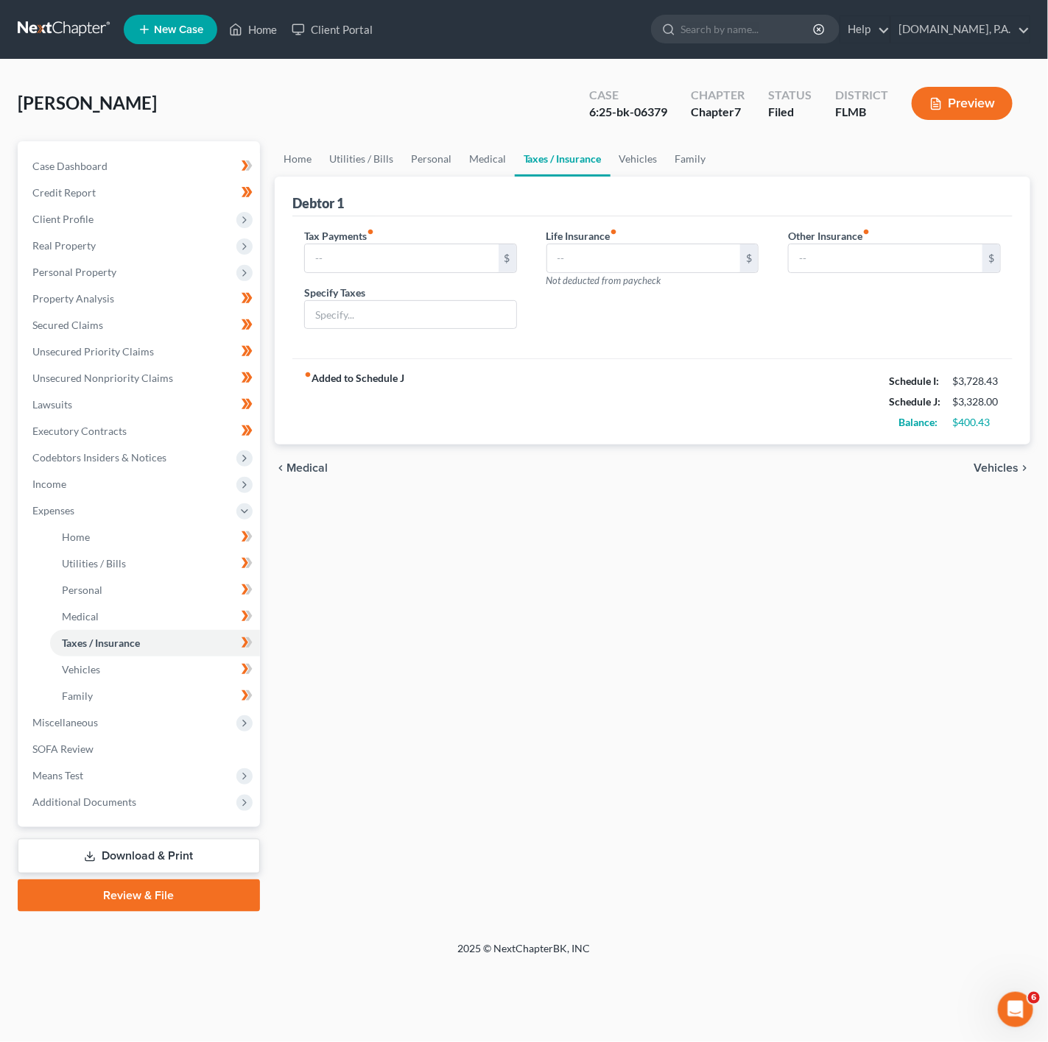
click at [652, 177] on div "Debtor 1" at bounding box center [652, 197] width 720 height 40
click at [645, 157] on link "Vehicles" at bounding box center [638, 158] width 56 height 35
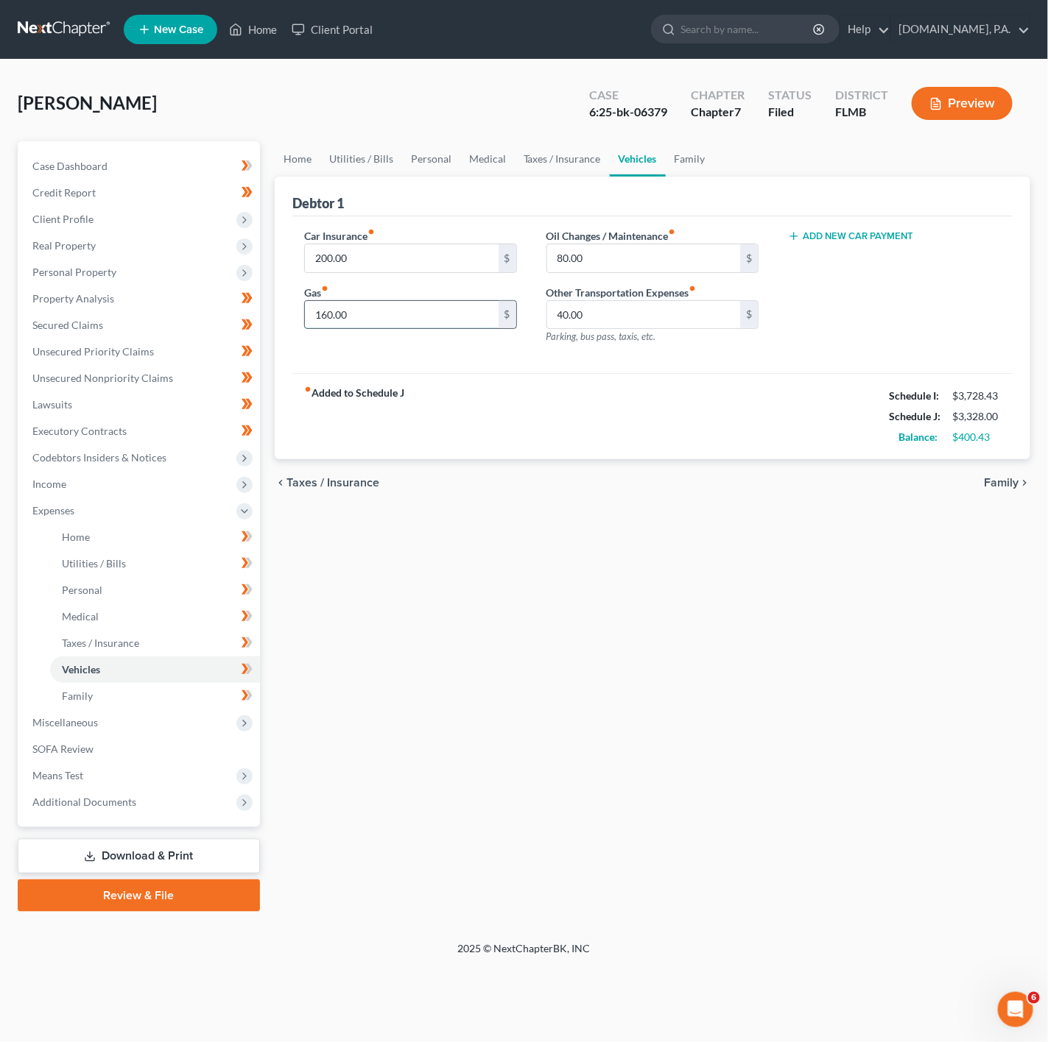
click at [455, 323] on input "160.00" at bounding box center [402, 315] width 194 height 28
click at [705, 159] on link "Family" at bounding box center [690, 158] width 49 height 35
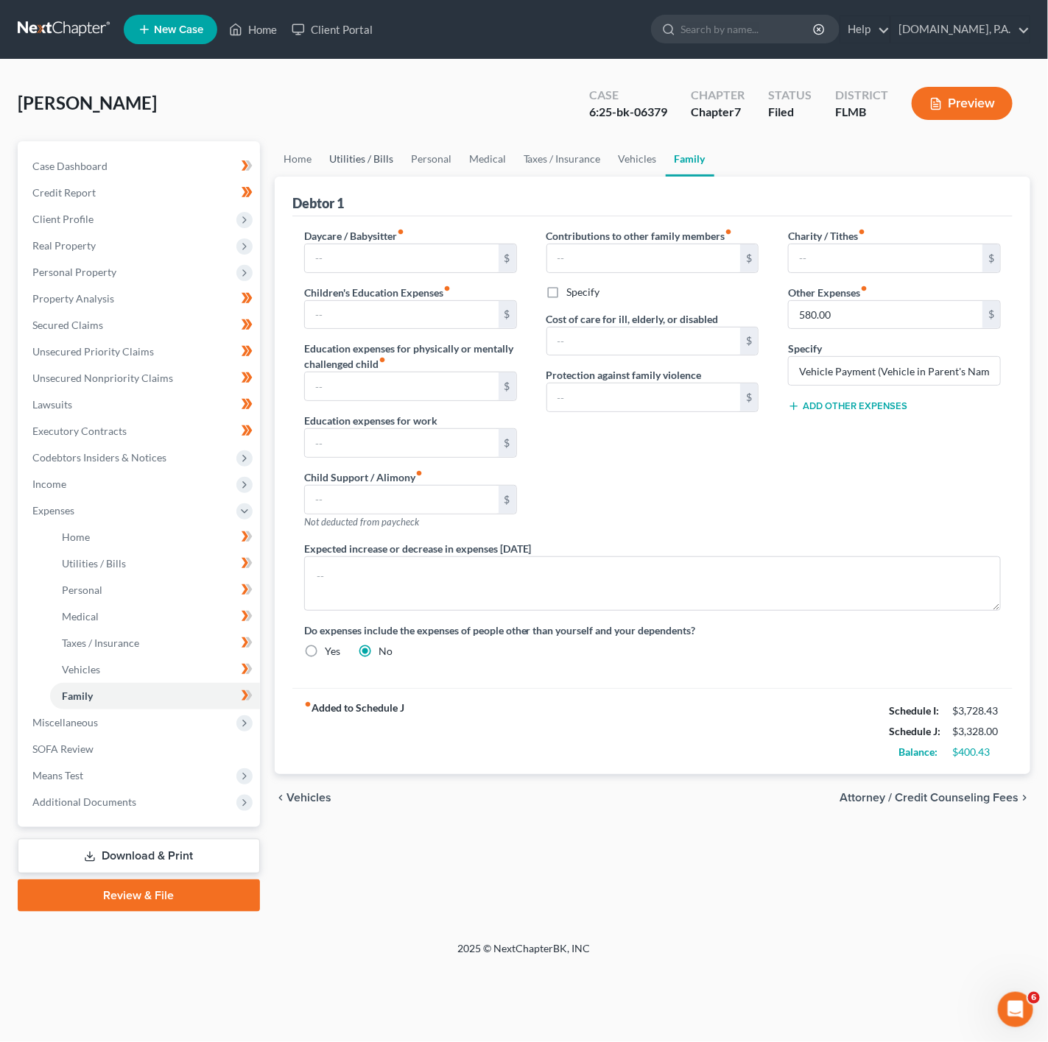
click at [381, 166] on link "Utilities / Bills" at bounding box center [361, 158] width 82 height 35
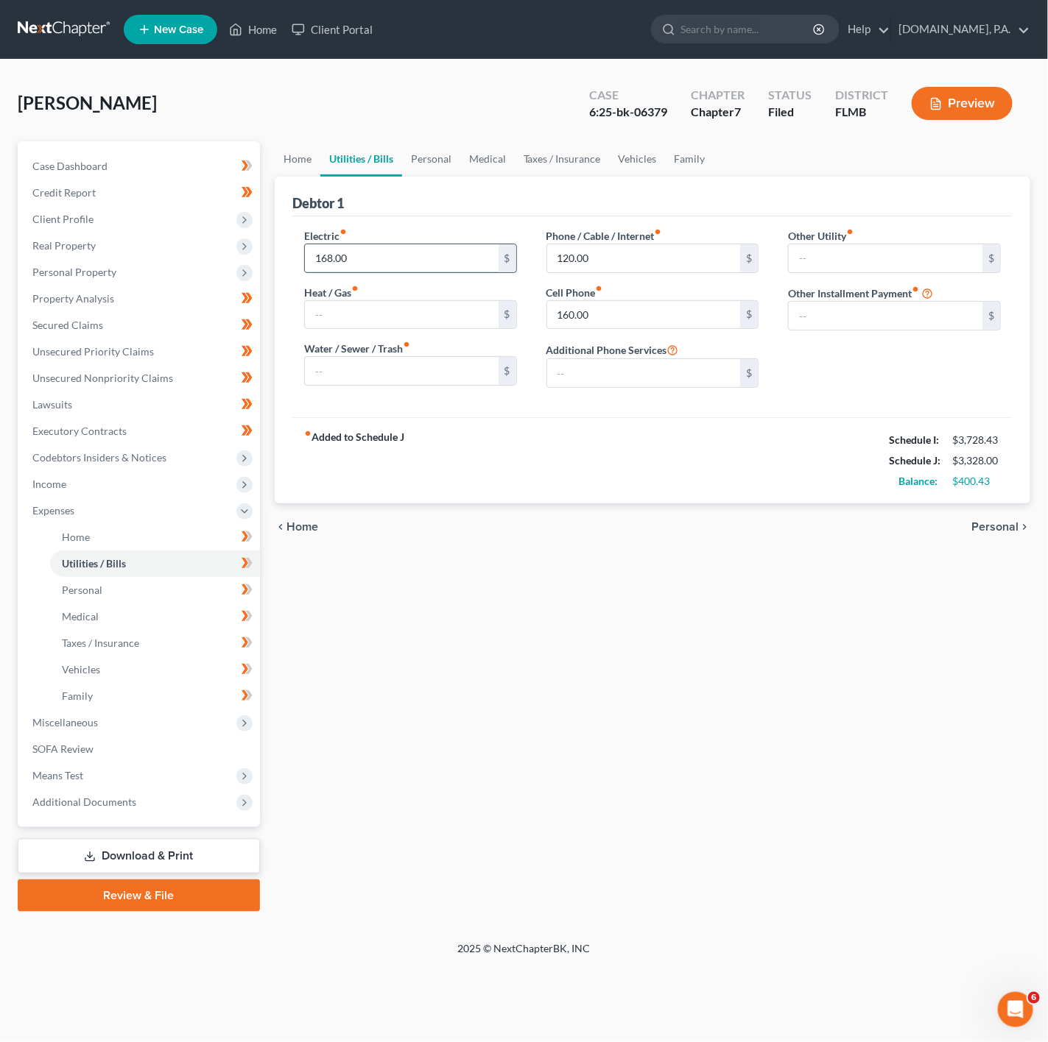
click at [381, 257] on input "168.00" at bounding box center [402, 258] width 194 height 28
type input "280"
click at [365, 371] on input "text" at bounding box center [402, 371] width 194 height 28
drag, startPoint x: 381, startPoint y: 369, endPoint x: 323, endPoint y: 375, distance: 57.8
click at [323, 375] on input "120" at bounding box center [402, 371] width 194 height 28
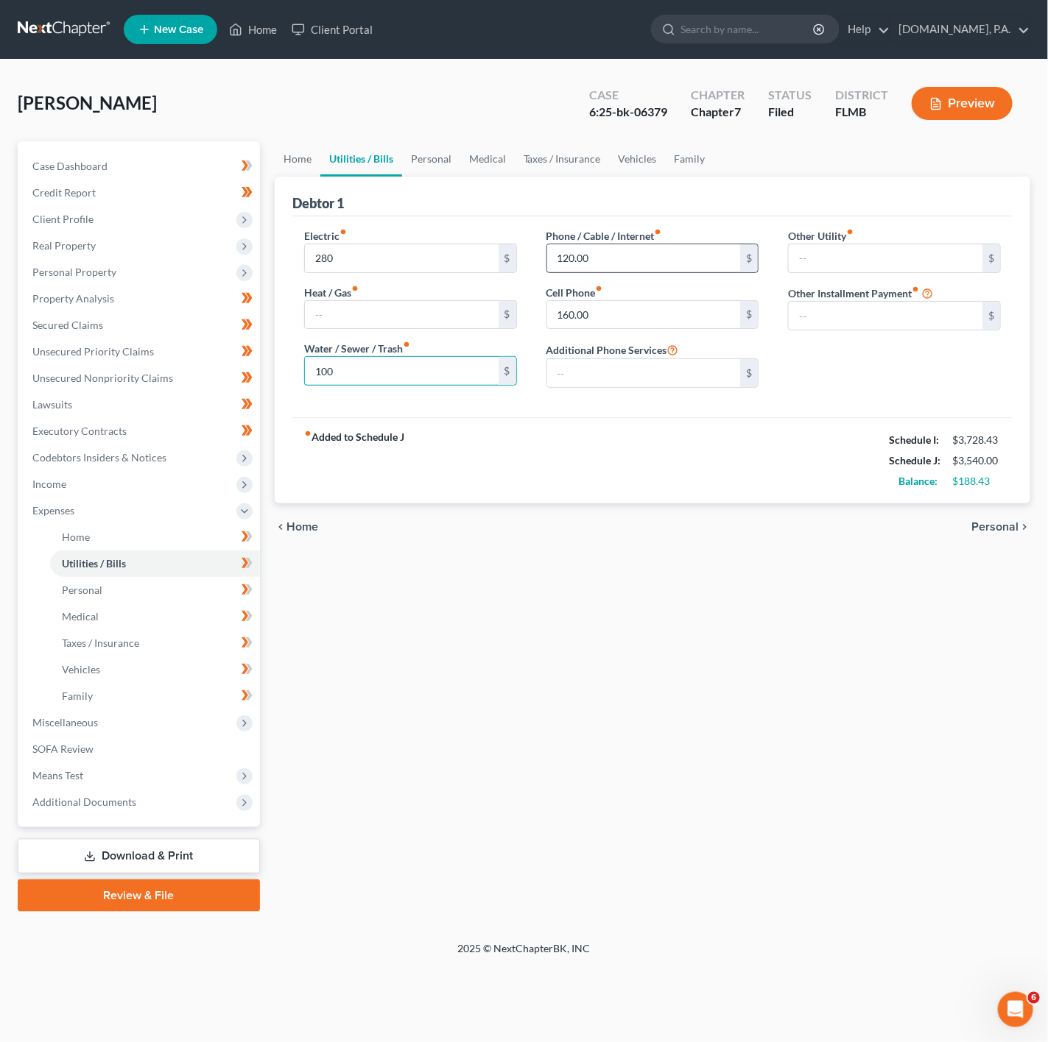
type input "100"
click at [606, 248] on input "120.00" at bounding box center [644, 258] width 194 height 28
click at [663, 309] on input "160.00" at bounding box center [644, 315] width 194 height 28
click at [582, 236] on label "Phone / Cable / Internet fiber_manual_record" at bounding box center [604, 235] width 116 height 15
click at [597, 268] on input "120.00" at bounding box center [644, 258] width 194 height 28
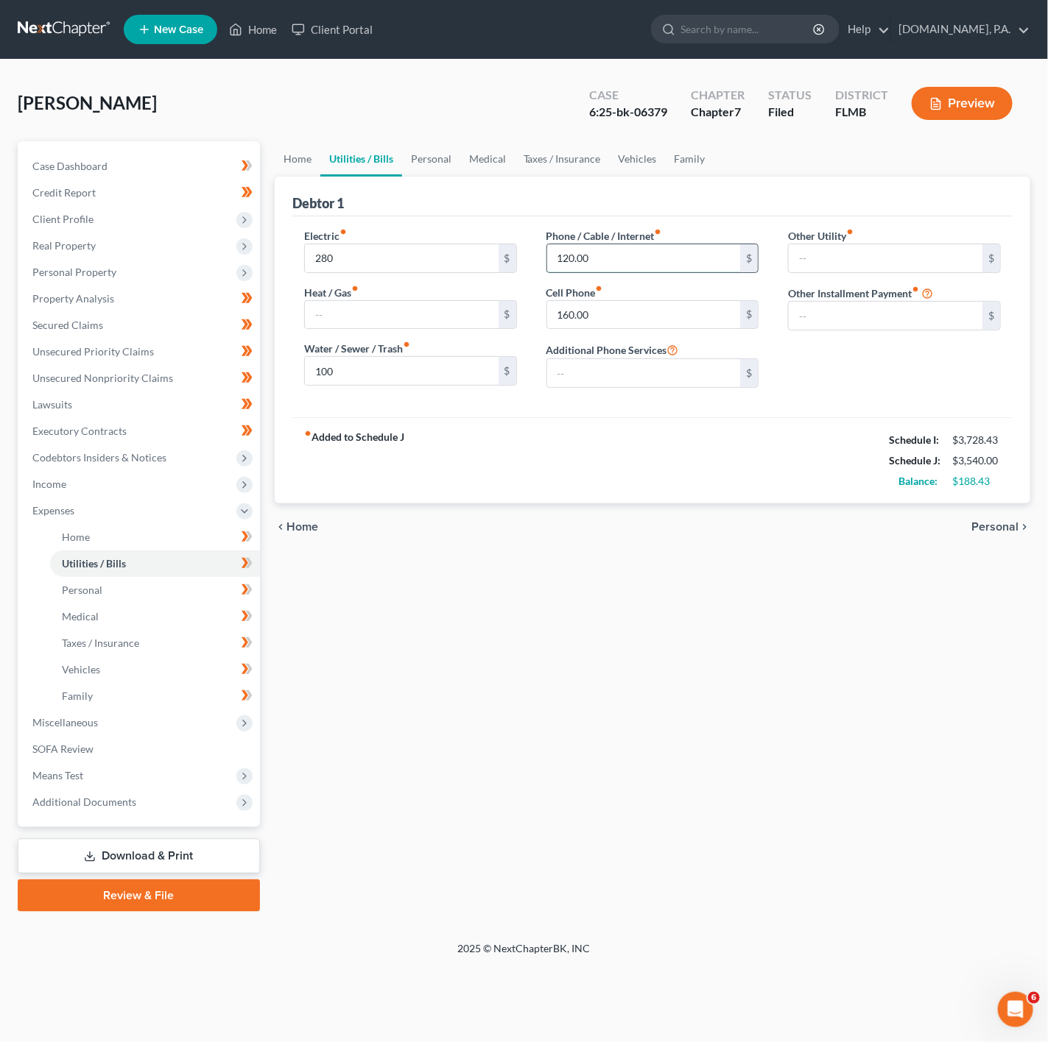
click at [621, 261] on input "120.00" at bounding box center [644, 258] width 194 height 28
click at [802, 268] on input "text" at bounding box center [885, 258] width 194 height 28
drag, startPoint x: 767, startPoint y: 354, endPoint x: 733, endPoint y: 370, distance: 37.2
click at [767, 354] on div "Phone / Cable / Internet fiber_manual_record 120.00 $ Cell Phone fiber_manual_r…" at bounding box center [653, 314] width 242 height 172
drag, startPoint x: 690, startPoint y: 373, endPoint x: 581, endPoint y: 307, distance: 127.5
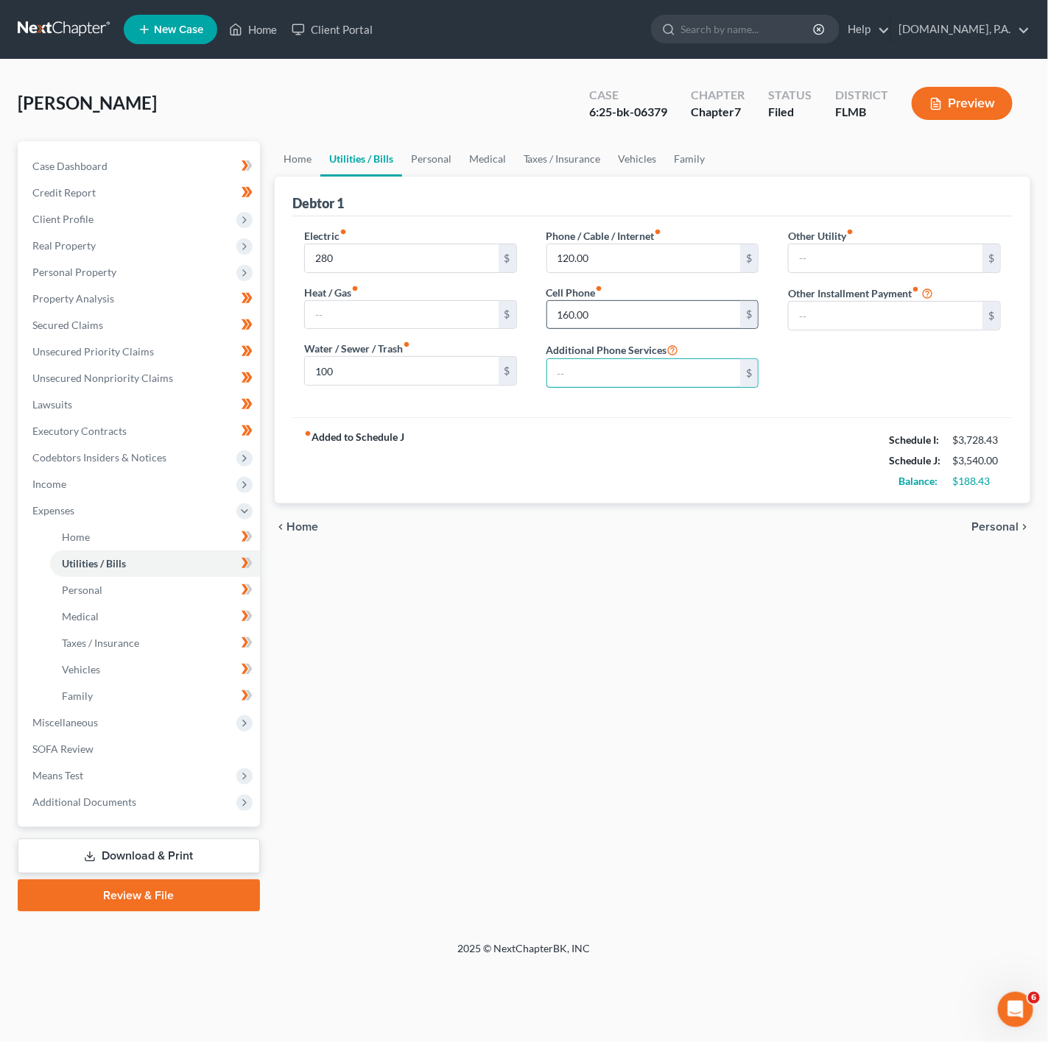
click at [690, 373] on input "text" at bounding box center [644, 373] width 194 height 28
click at [375, 194] on div "Debtor 1" at bounding box center [652, 197] width 720 height 40
click at [412, 163] on link "Personal" at bounding box center [431, 158] width 58 height 35
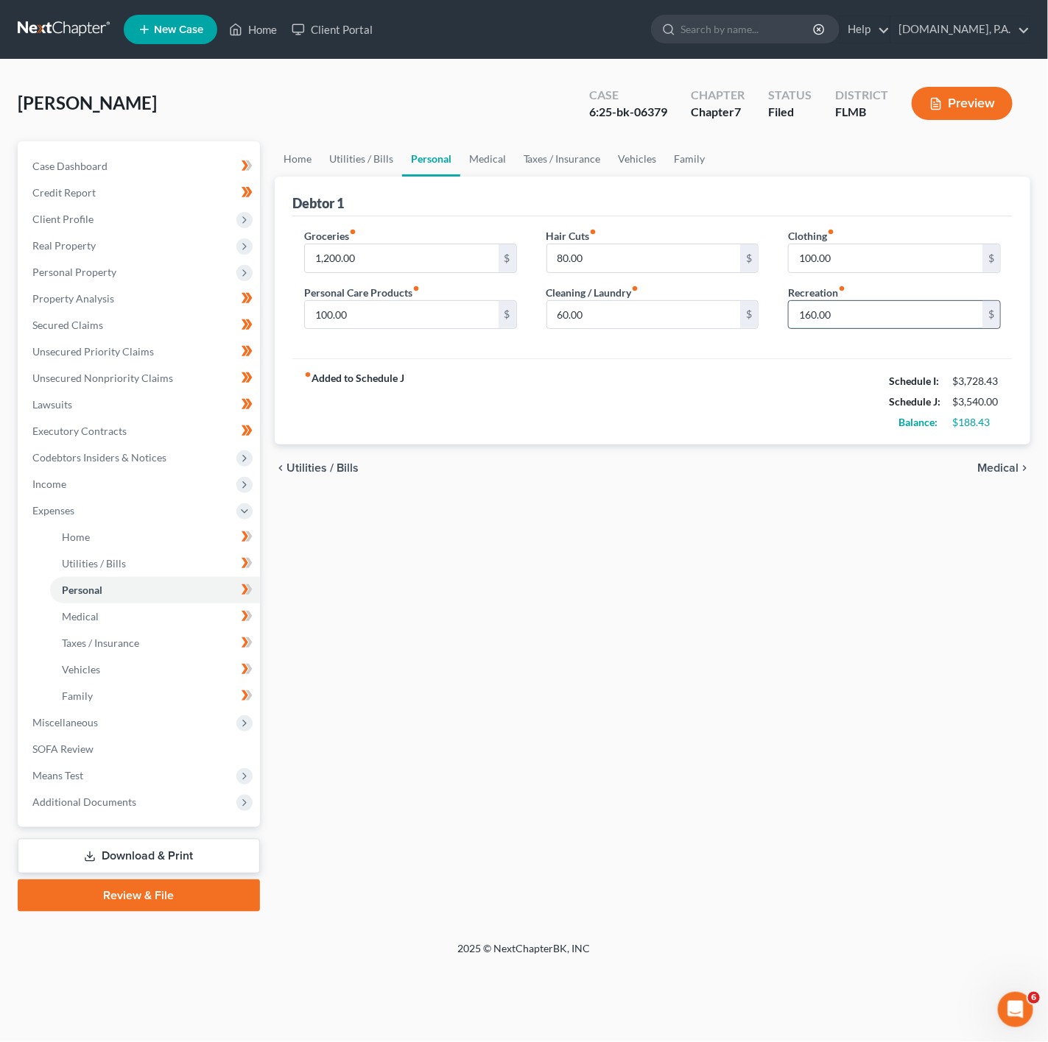
click at [822, 314] on input "160.00" at bounding box center [885, 315] width 194 height 28
type input "200"
click at [440, 325] on input "100.00" at bounding box center [402, 315] width 194 height 28
type input "120"
click at [696, 270] on input "80.00" at bounding box center [644, 258] width 194 height 28
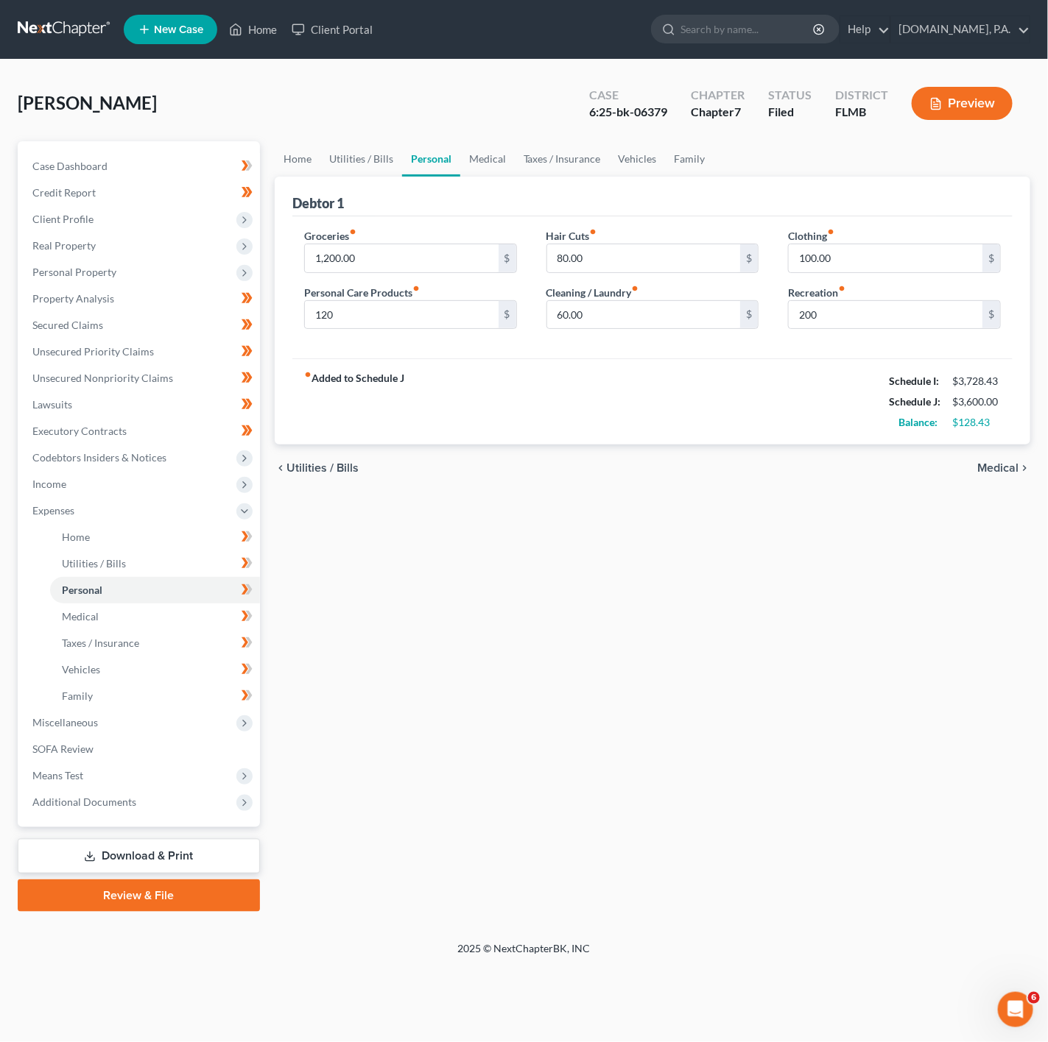
click at [617, 338] on div "Hair Cuts fiber_manual_record 80.00 $ Cleaning / Laundry fiber_manual_record 60…" at bounding box center [653, 284] width 242 height 113
click at [610, 254] on input "80.00" at bounding box center [644, 258] width 194 height 28
click at [584, 332] on div "Hair Cuts fiber_manual_record 80.00 $ Cleaning / Laundry fiber_manual_record 60…" at bounding box center [653, 284] width 242 height 113
click at [586, 317] on input "60.00" at bounding box center [644, 315] width 194 height 28
type input "80"
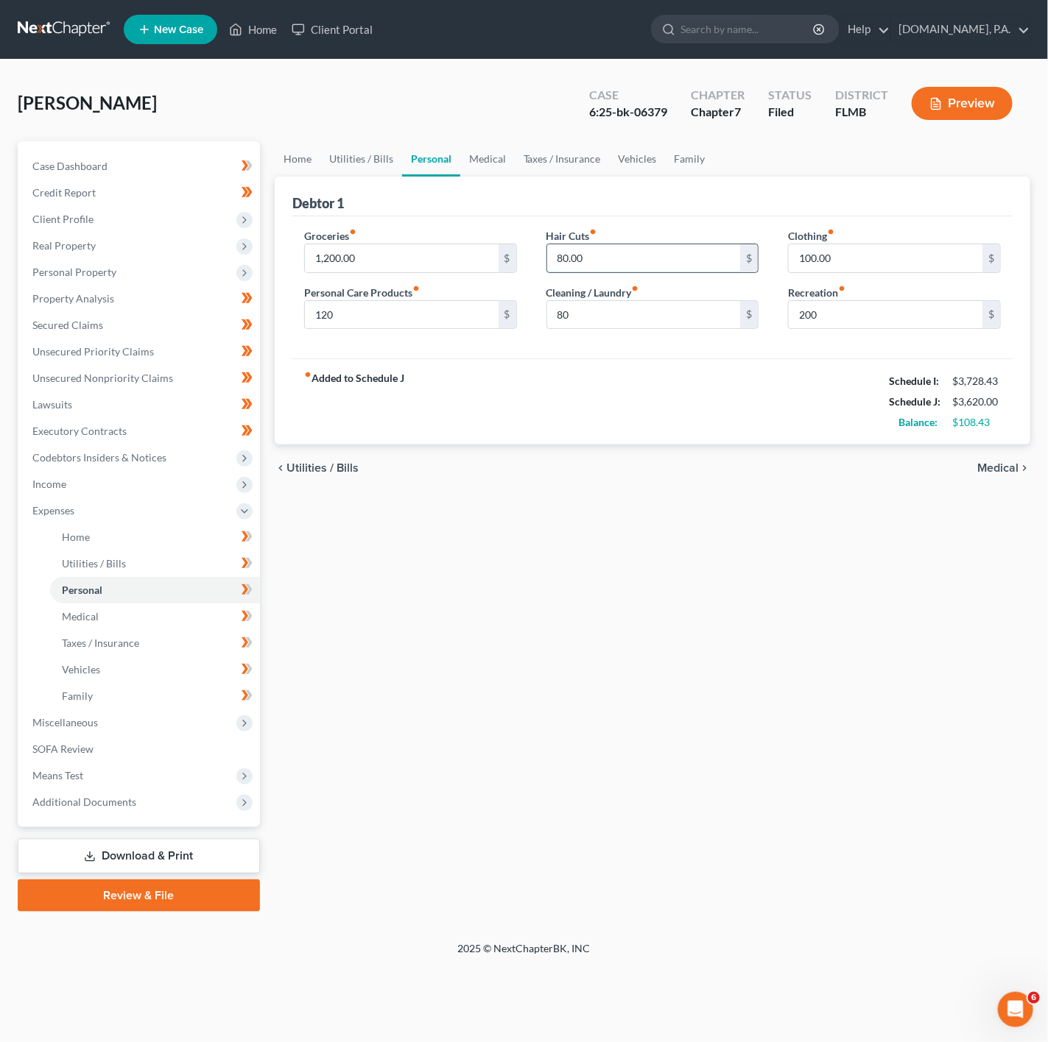
click at [575, 257] on input "80.00" at bounding box center [644, 258] width 194 height 28
type input "100"
click at [493, 487] on div "chevron_left Utilities / Bills Medical chevron_right" at bounding box center [652, 468] width 755 height 47
click at [365, 170] on link "Utilities / Bills" at bounding box center [361, 158] width 82 height 35
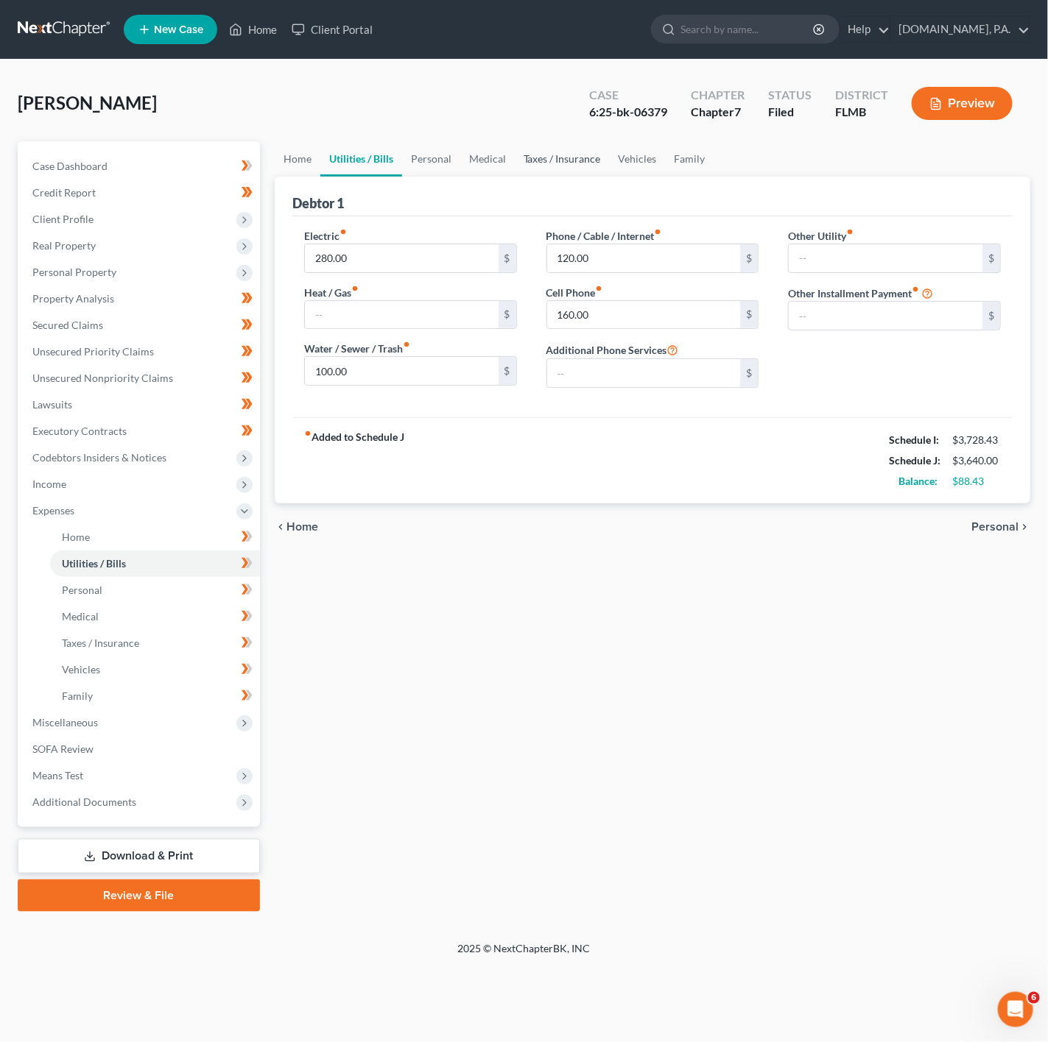
click at [535, 155] on link "Taxes / Insurance" at bounding box center [562, 158] width 95 height 35
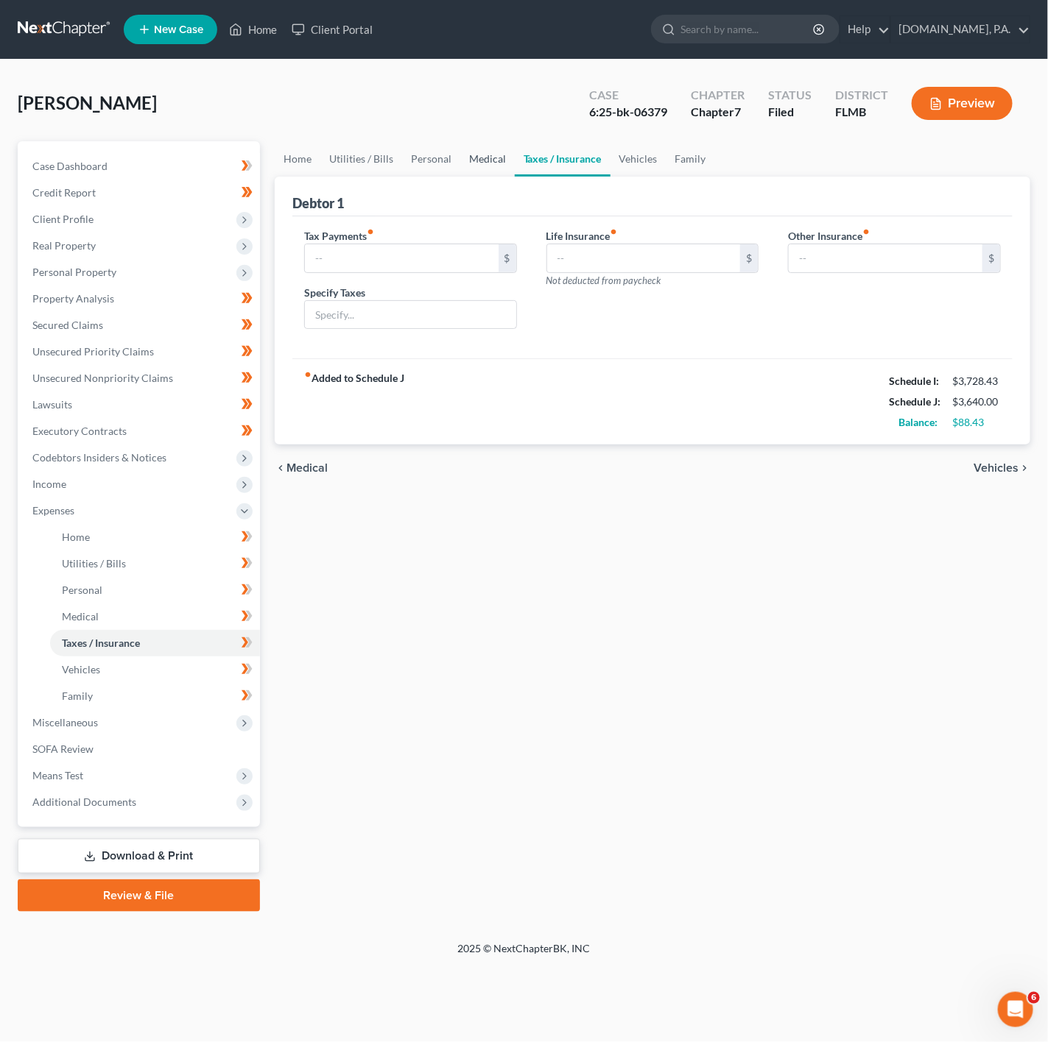
click at [493, 160] on link "Medical" at bounding box center [487, 158] width 54 height 35
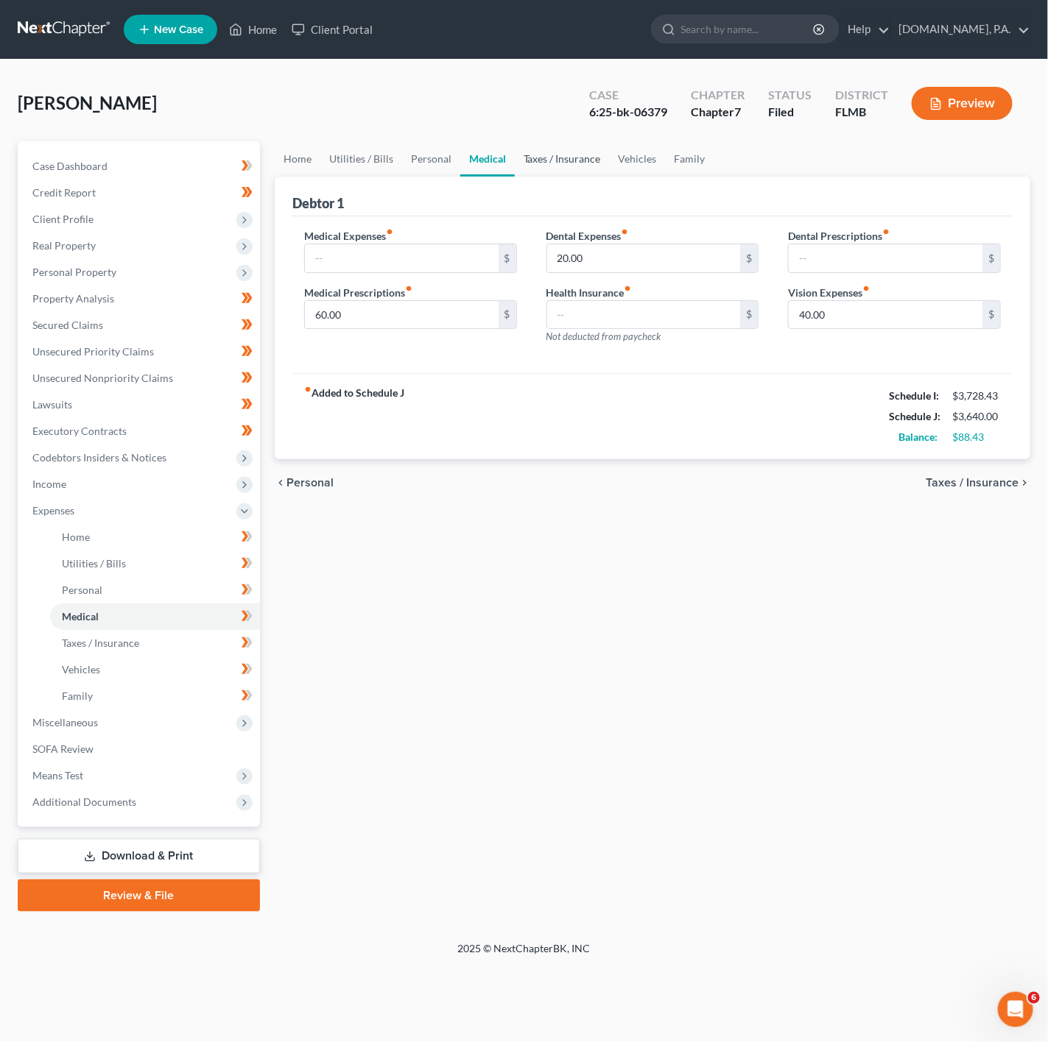
click at [595, 148] on link "Taxes / Insurance" at bounding box center [562, 158] width 95 height 35
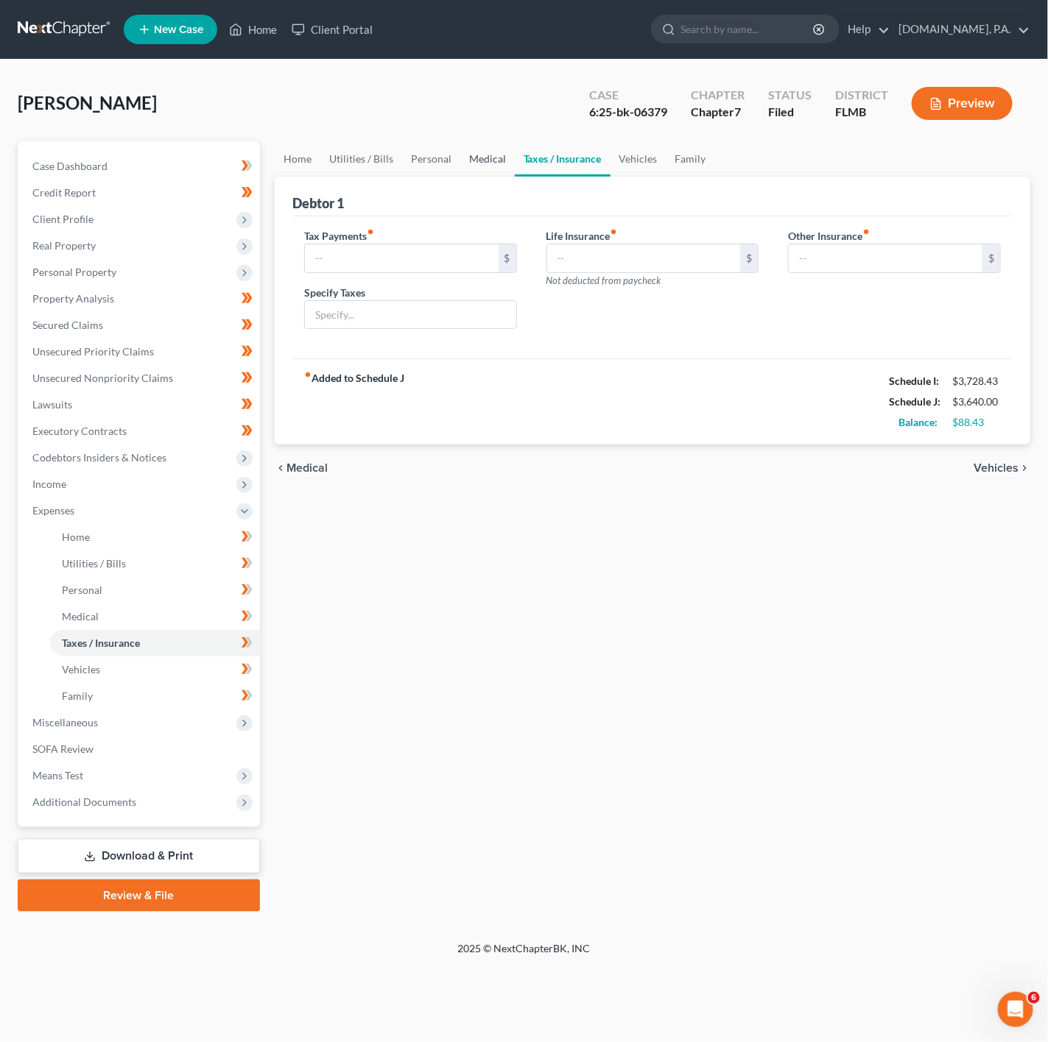
click at [460, 166] on link "Medical" at bounding box center [487, 158] width 54 height 35
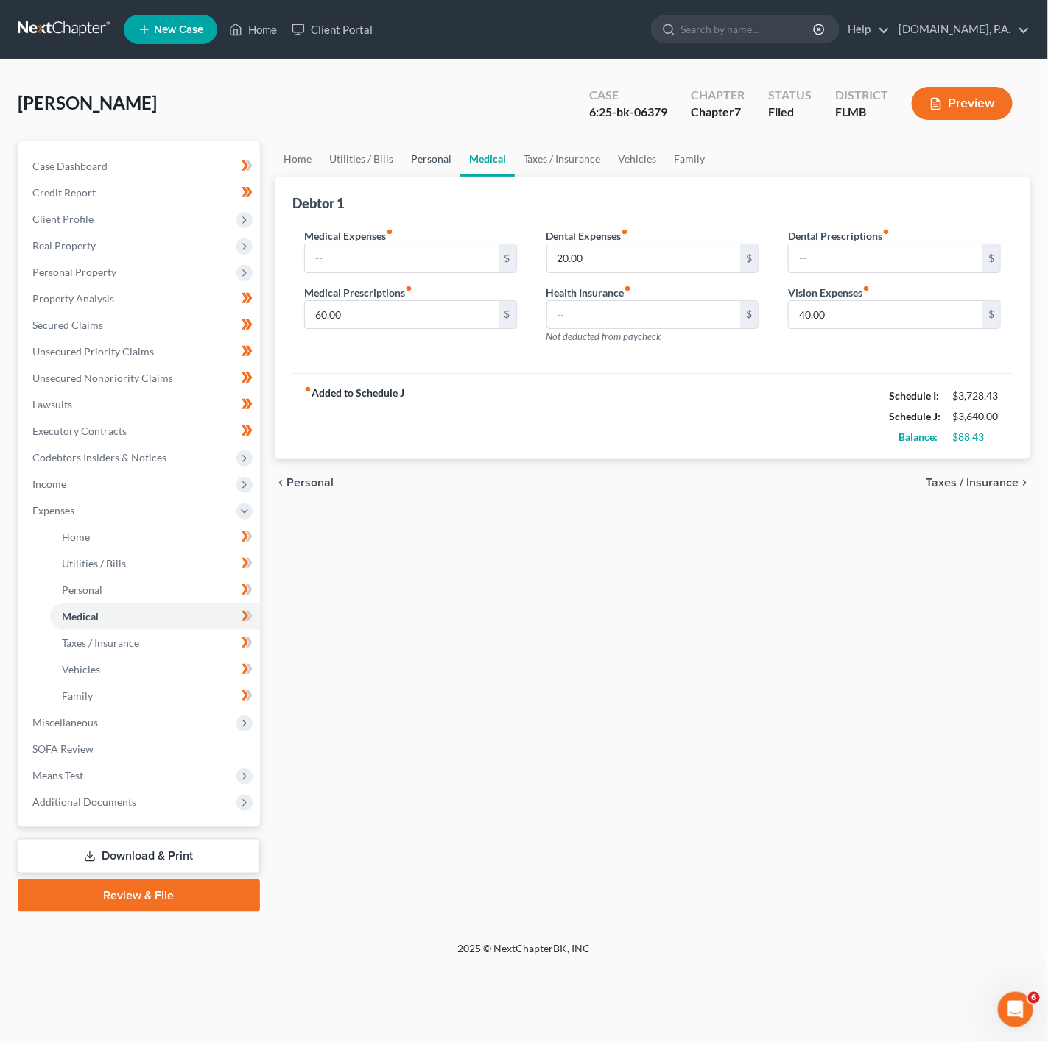
click at [414, 164] on link "Personal" at bounding box center [431, 158] width 58 height 35
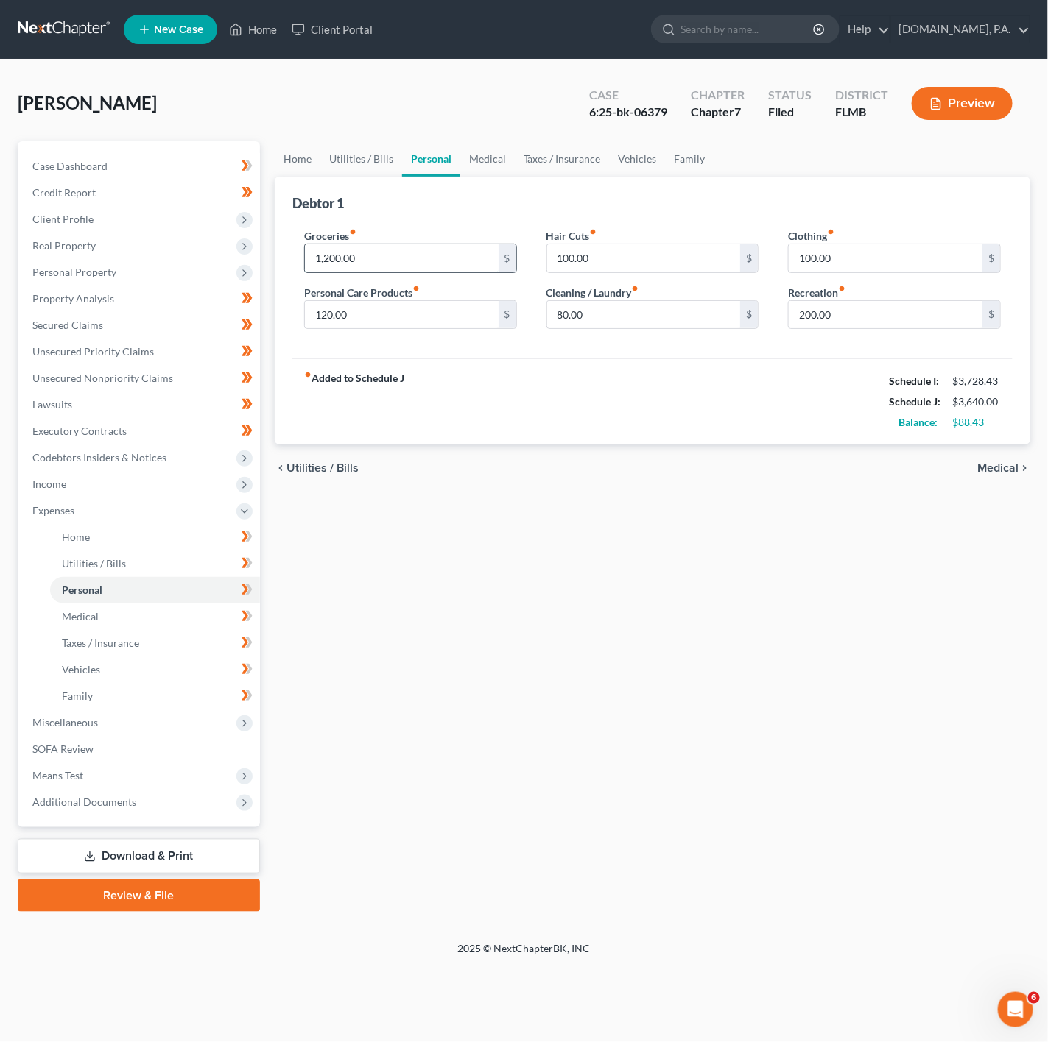
click at [414, 266] on input "1,200.00" at bounding box center [402, 258] width 194 height 28
click at [621, 433] on div "fiber_manual_record Added to Schedule J Schedule I: $3,728.43 Schedule J: $3,84…" at bounding box center [652, 402] width 720 height 86
click at [402, 265] on input "1,400" at bounding box center [402, 258] width 194 height 28
type input "1,250"
click at [645, 473] on div "chevron_left Utilities / Bills Medical chevron_right" at bounding box center [652, 468] width 755 height 47
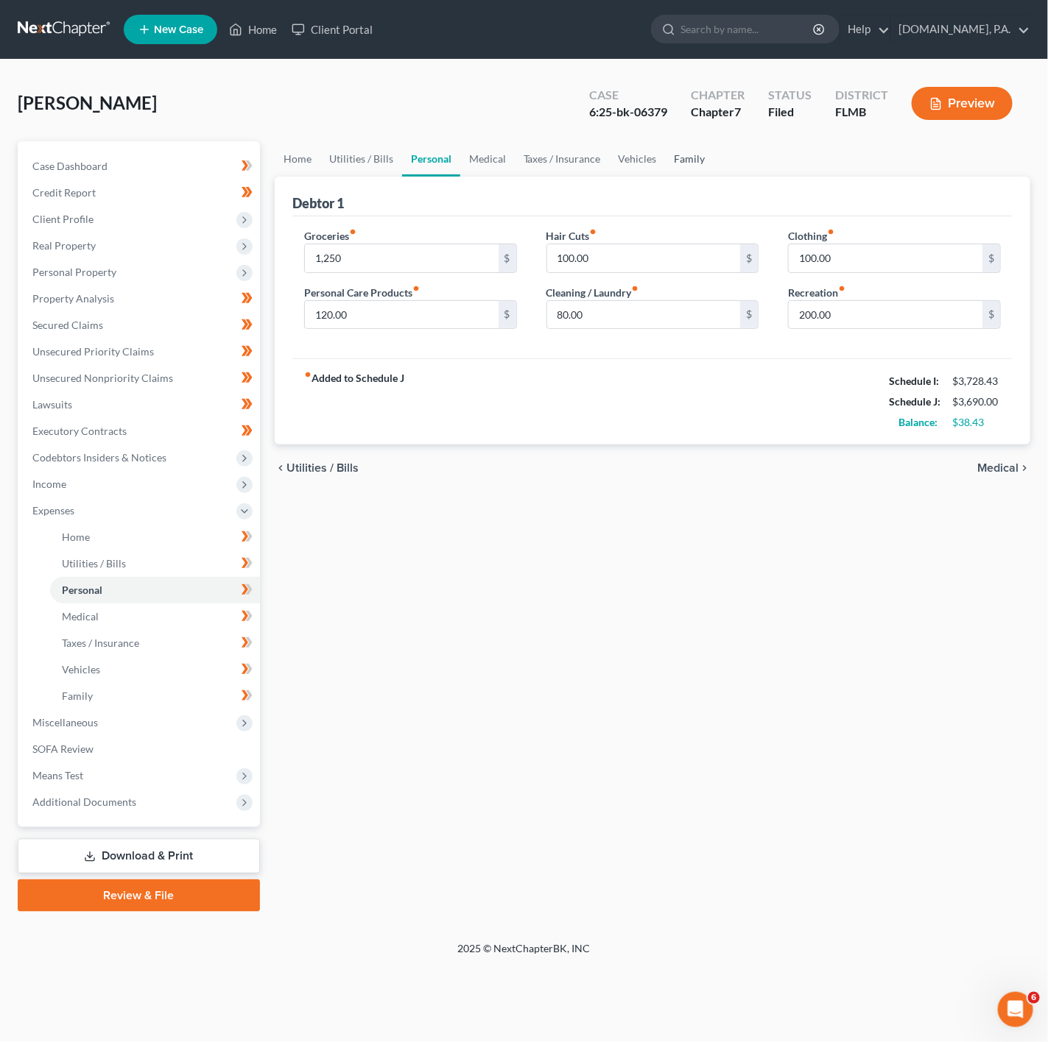
drag, startPoint x: 617, startPoint y: 138, endPoint x: 663, endPoint y: 155, distance: 48.9
click at [617, 138] on div "Maynard, Nadia Upgraded Case 6:25-bk-06379 Chapter Chapter 7 Status Filed Distr…" at bounding box center [524, 109] width 1012 height 64
click at [685, 163] on link "Family" at bounding box center [690, 158] width 49 height 35
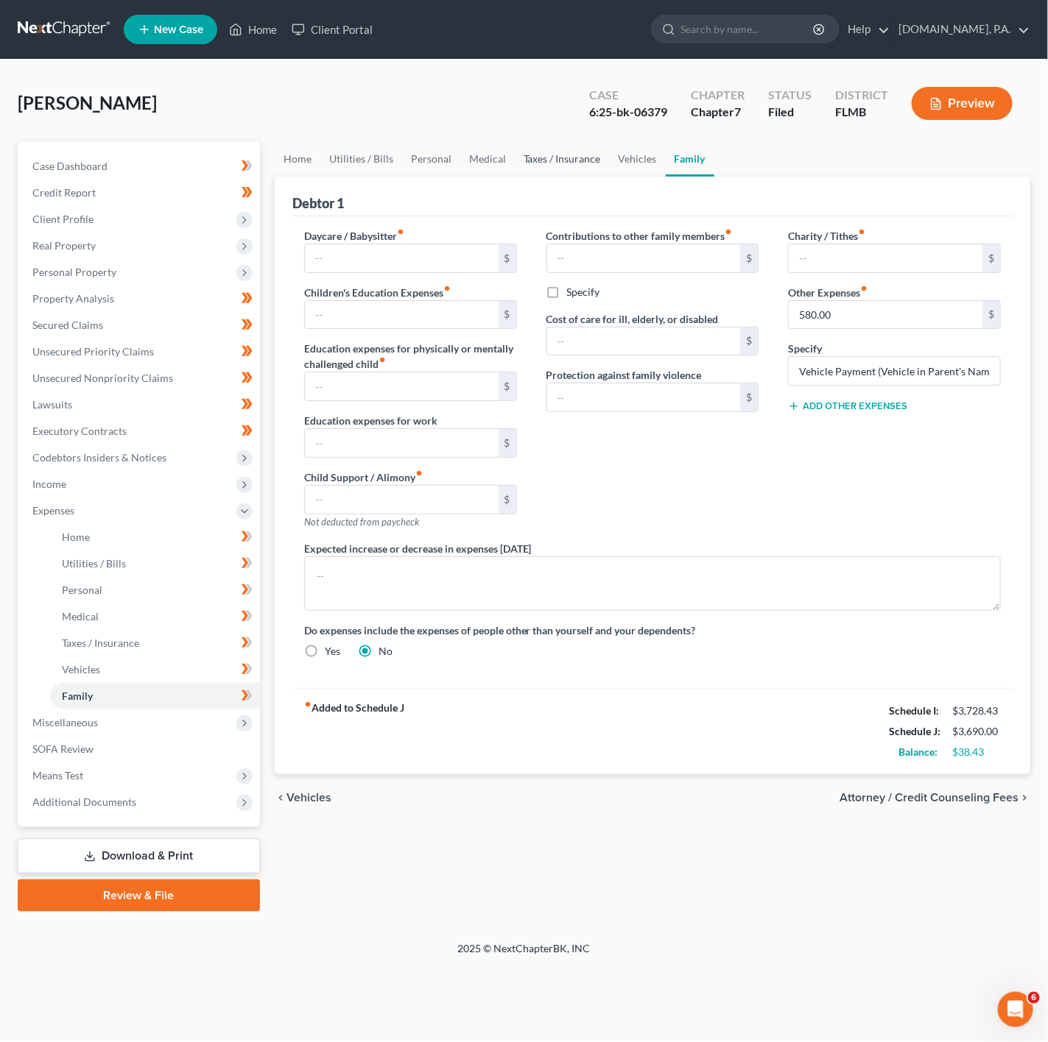
click at [588, 149] on link "Taxes / Insurance" at bounding box center [562, 158] width 95 height 35
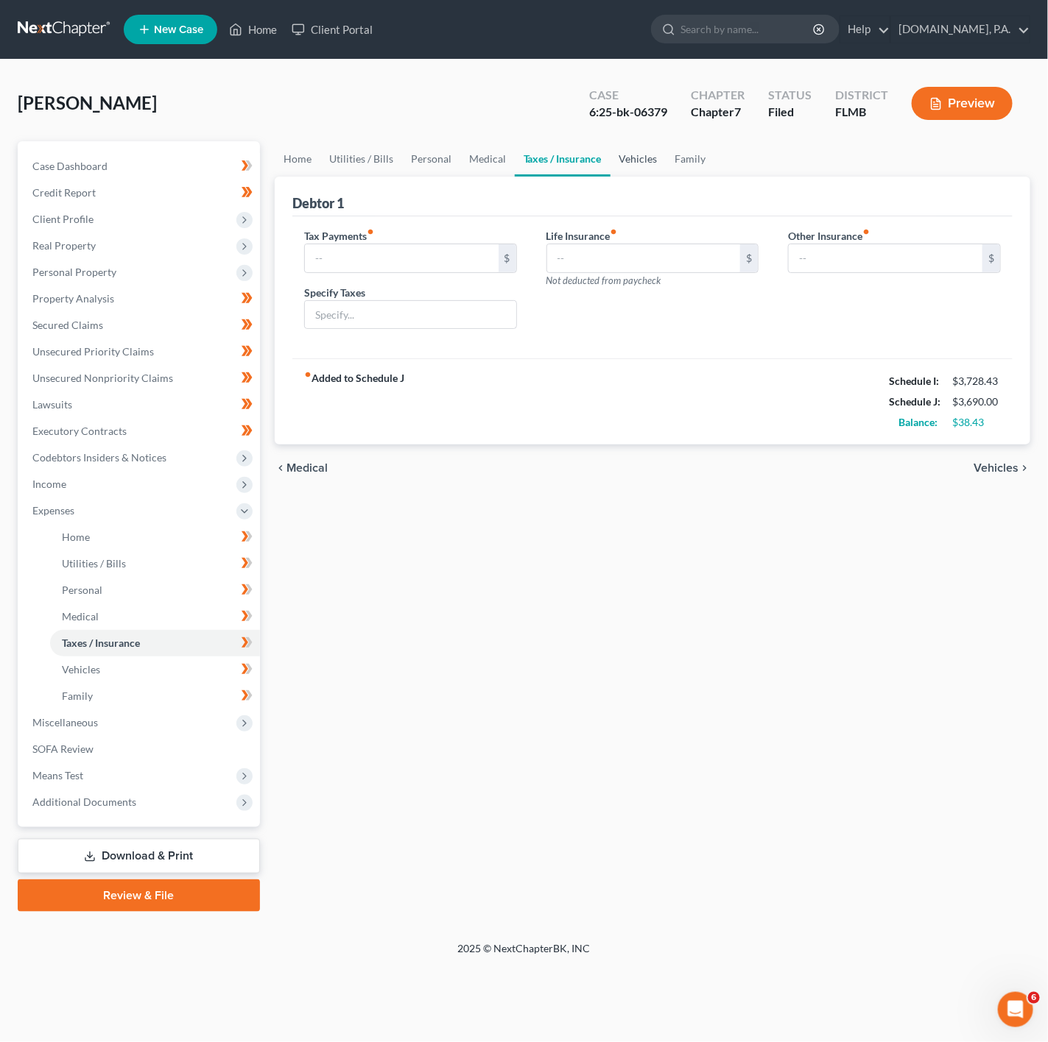
click at [625, 158] on link "Vehicles" at bounding box center [638, 158] width 56 height 35
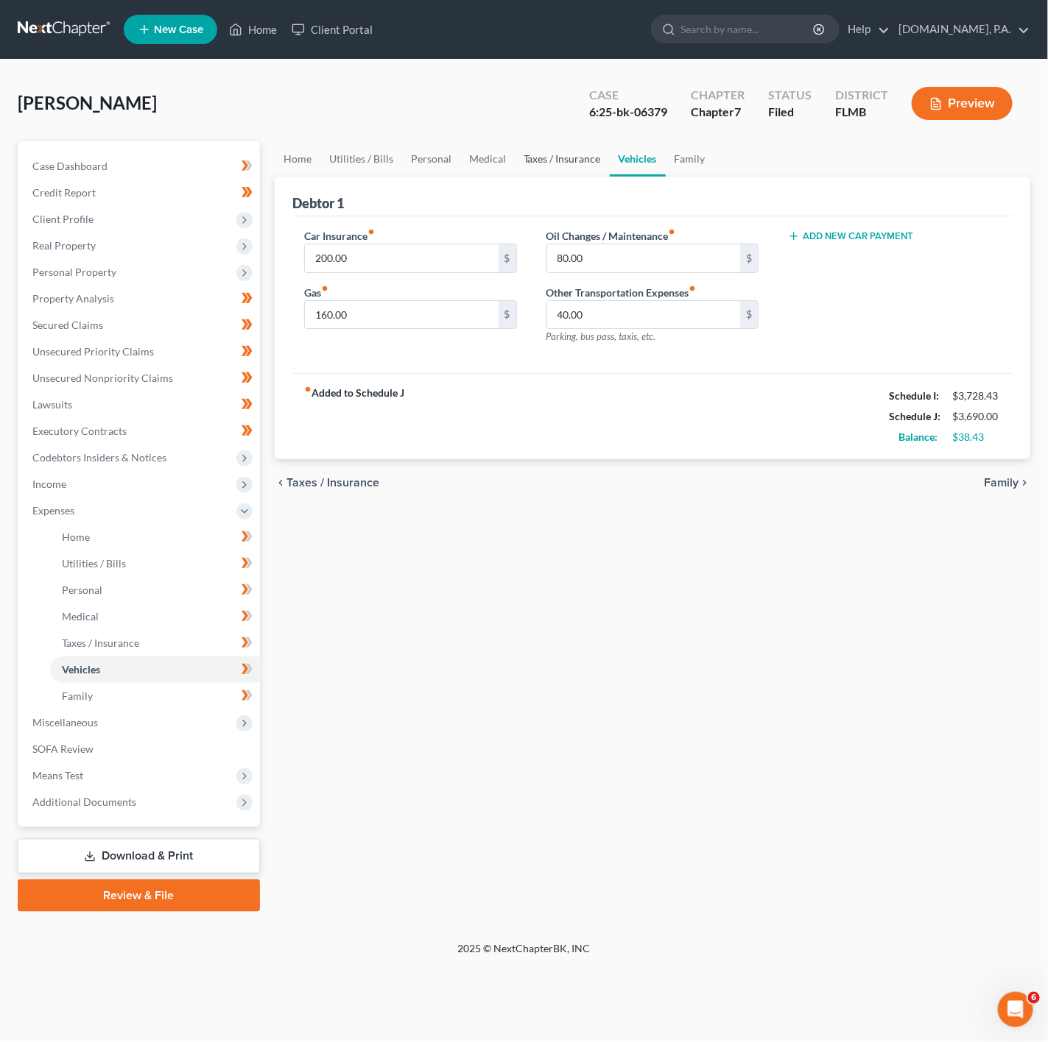
click at [582, 161] on link "Taxes / Insurance" at bounding box center [562, 158] width 95 height 35
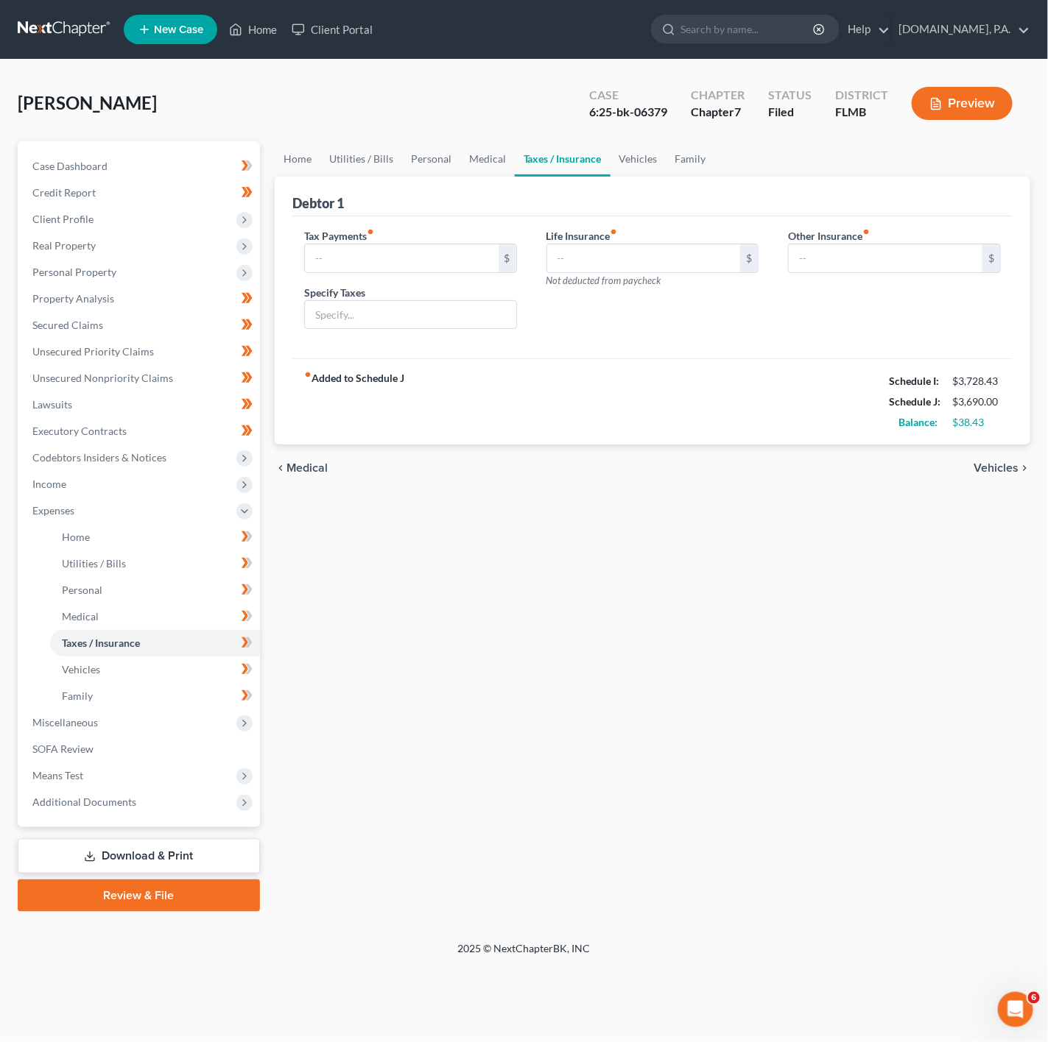
click at [515, 159] on link "Taxes / Insurance" at bounding box center [563, 158] width 96 height 35
click at [487, 162] on link "Medical" at bounding box center [487, 158] width 54 height 35
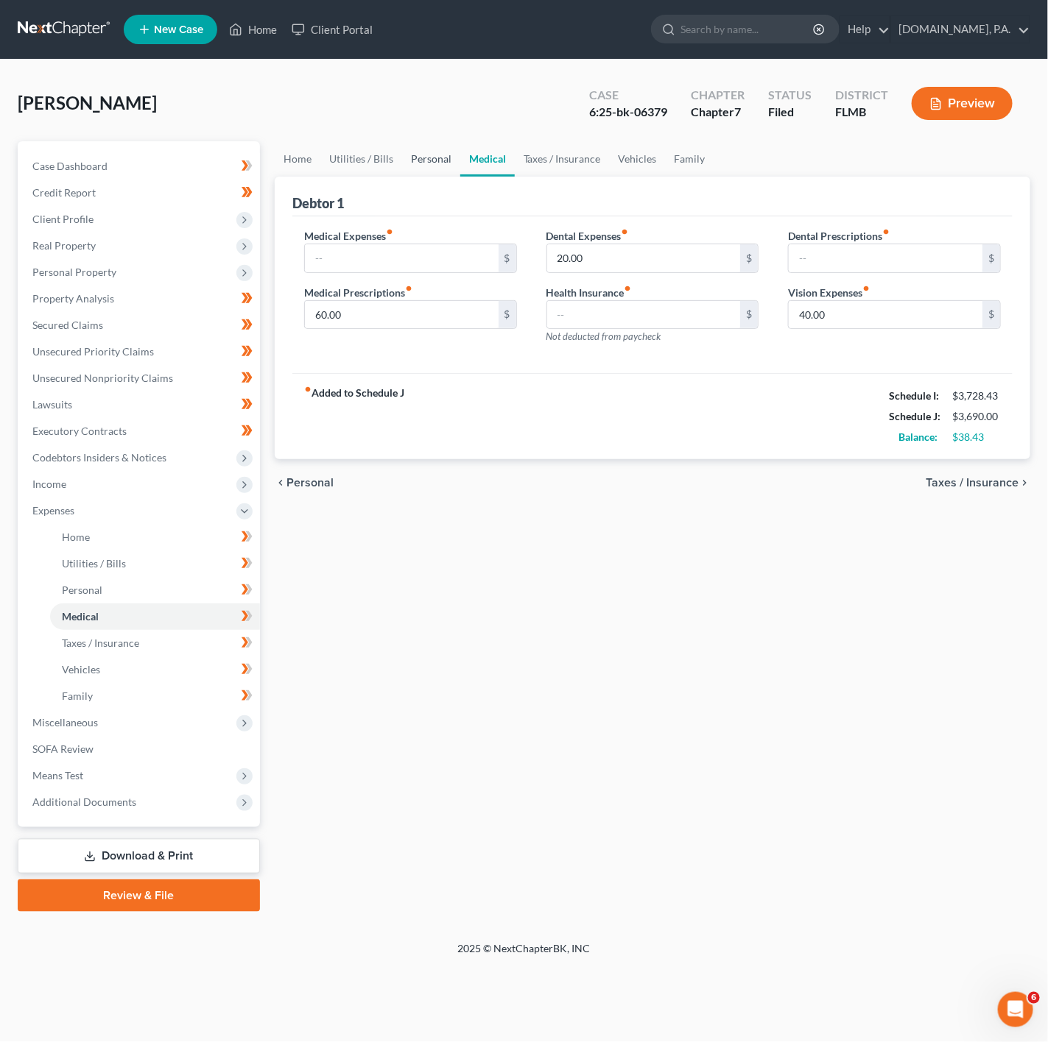
click at [418, 162] on link "Personal" at bounding box center [431, 158] width 58 height 35
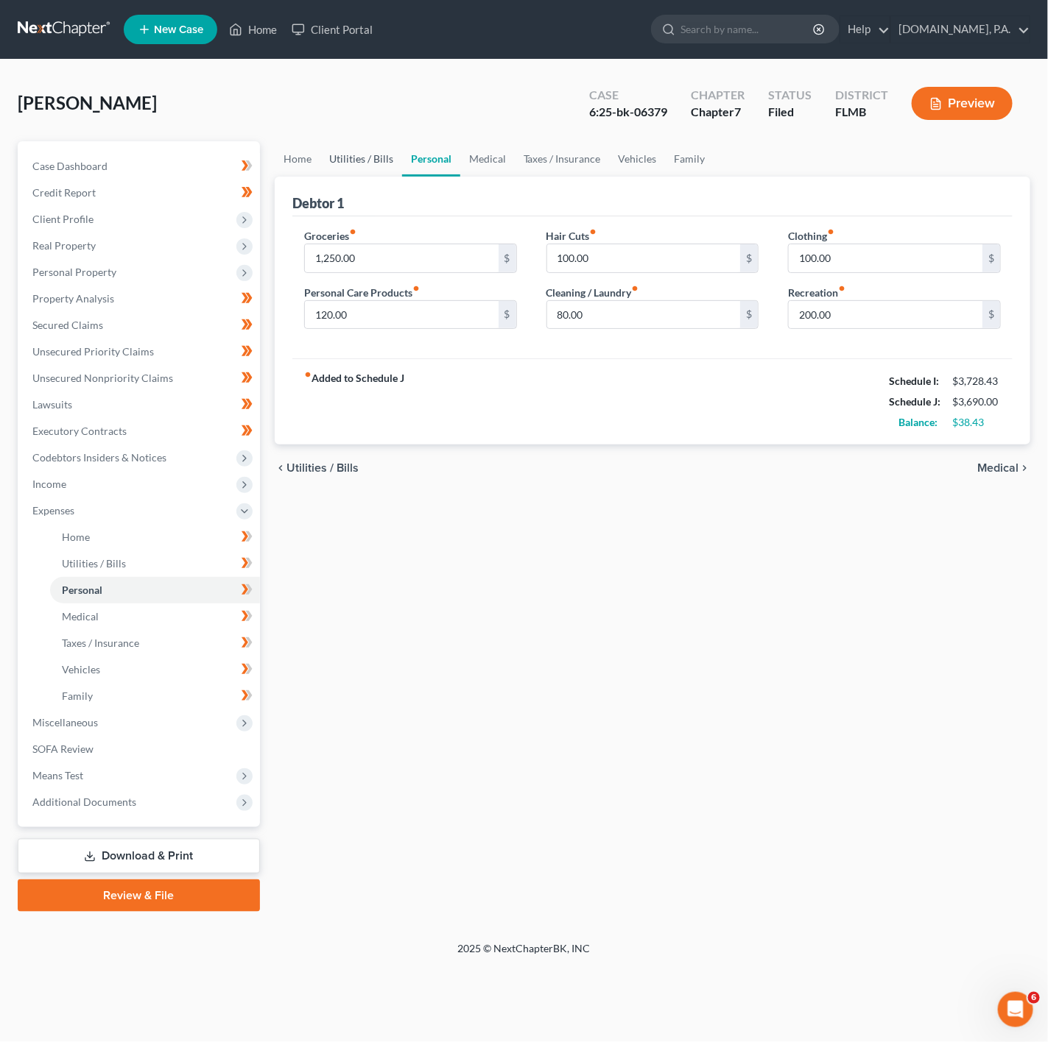
click at [359, 162] on link "Utilities / Bills" at bounding box center [361, 158] width 82 height 35
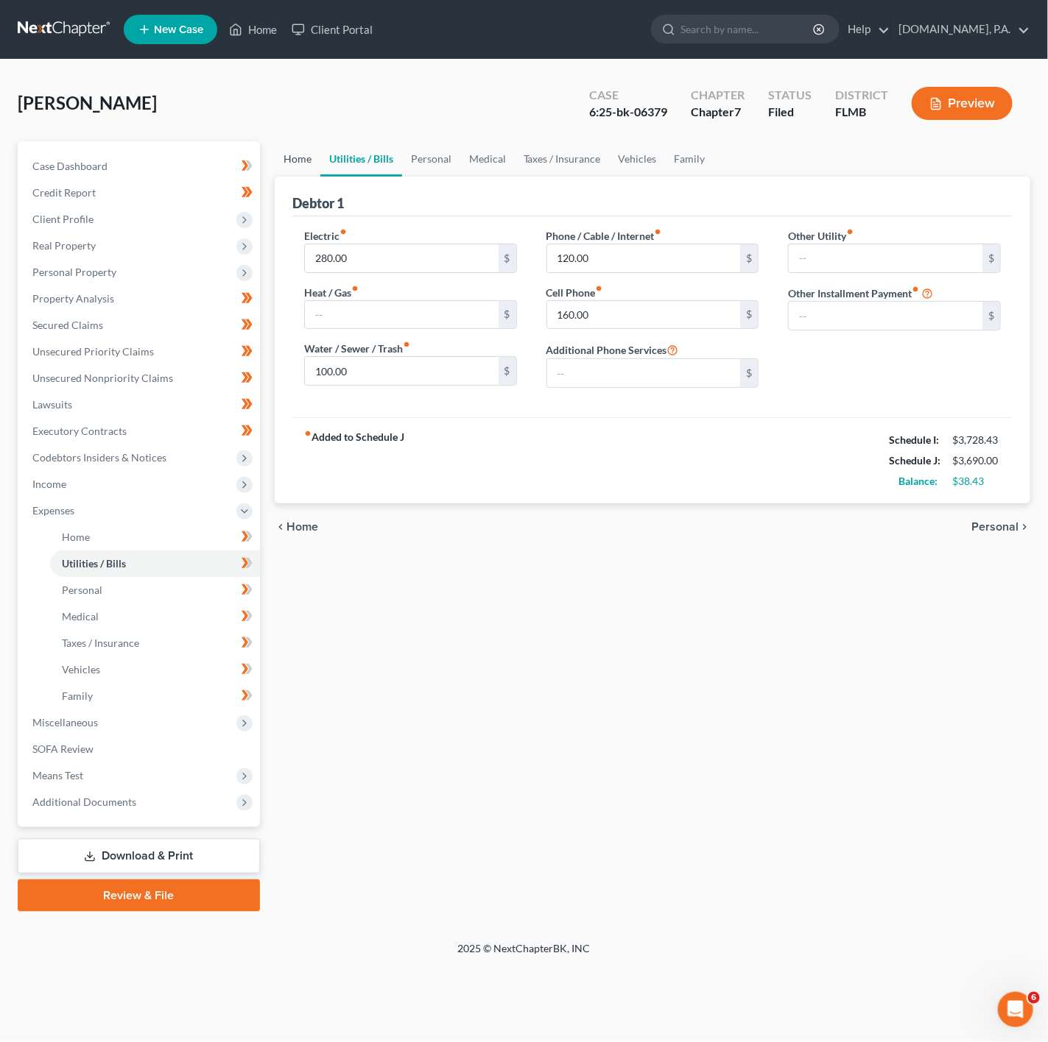
click at [317, 162] on link "Home" at bounding box center [298, 158] width 46 height 35
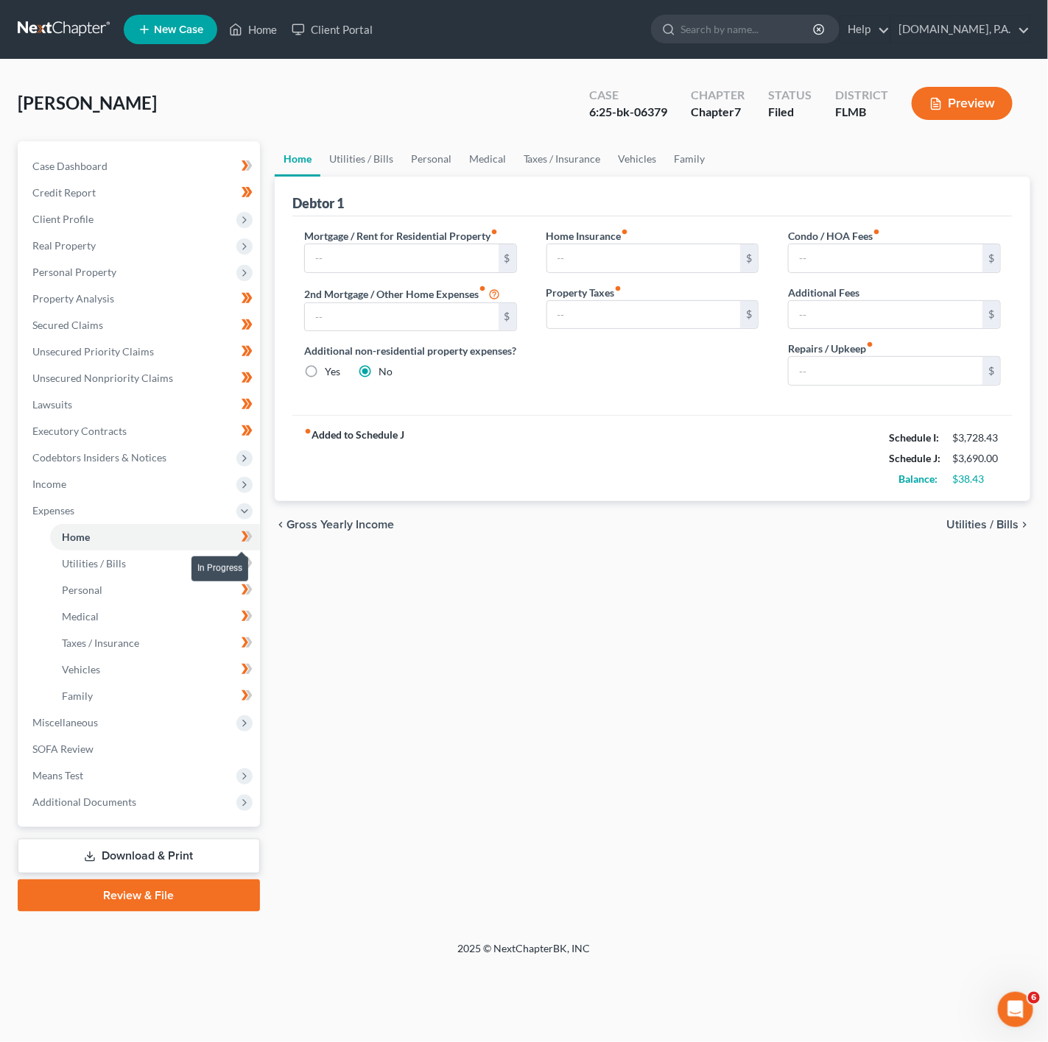
click at [257, 537] on span at bounding box center [247, 539] width 26 height 22
click at [252, 548] on span at bounding box center [247, 539] width 26 height 22
click at [248, 565] on icon at bounding box center [248, 563] width 7 height 10
click at [250, 546] on icon at bounding box center [246, 537] width 11 height 18
click at [250, 543] on icon at bounding box center [246, 537] width 11 height 18
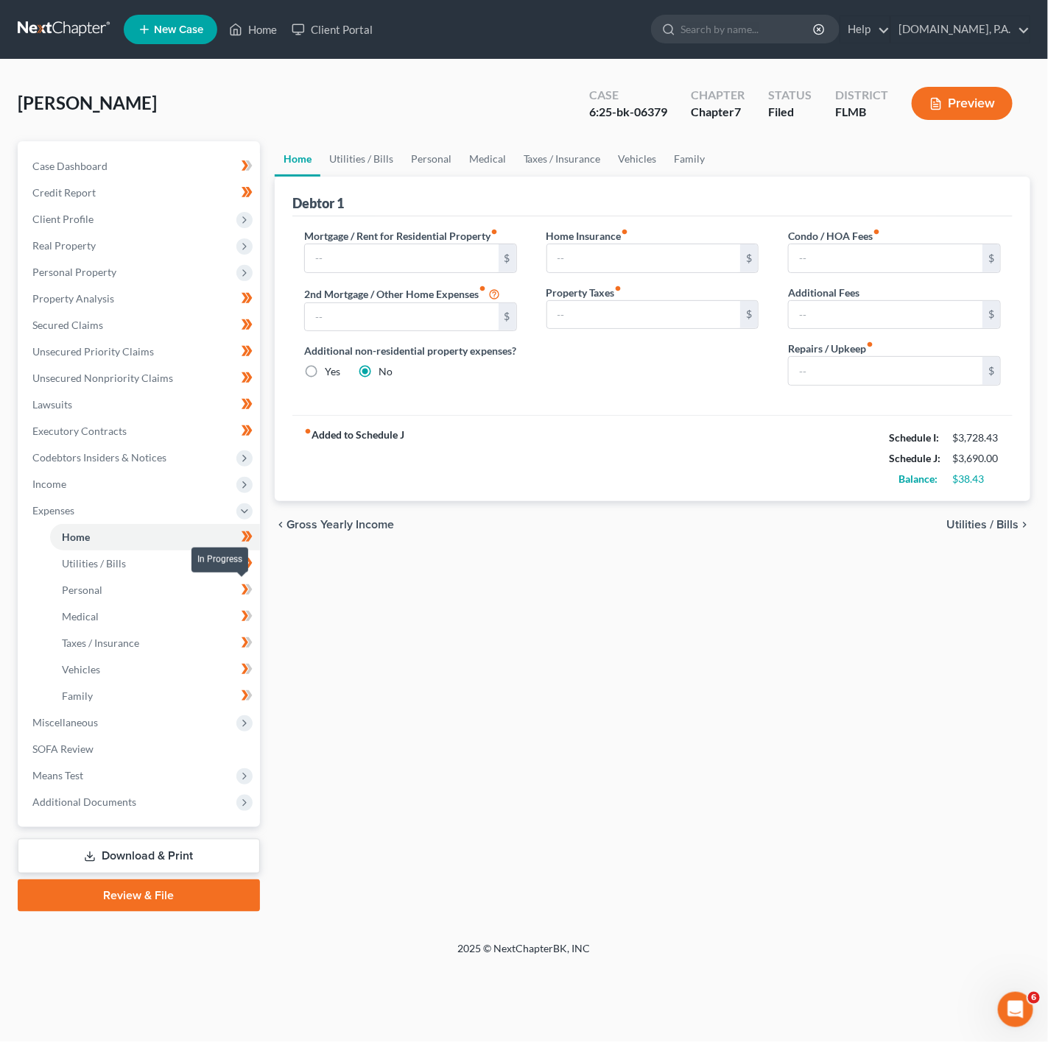
click at [250, 581] on icon at bounding box center [246, 590] width 11 height 18
click at [253, 593] on span at bounding box center [247, 592] width 26 height 22
click at [239, 599] on span at bounding box center [247, 592] width 26 height 22
click at [255, 590] on span at bounding box center [247, 592] width 26 height 22
click at [252, 610] on icon at bounding box center [246, 616] width 11 height 18
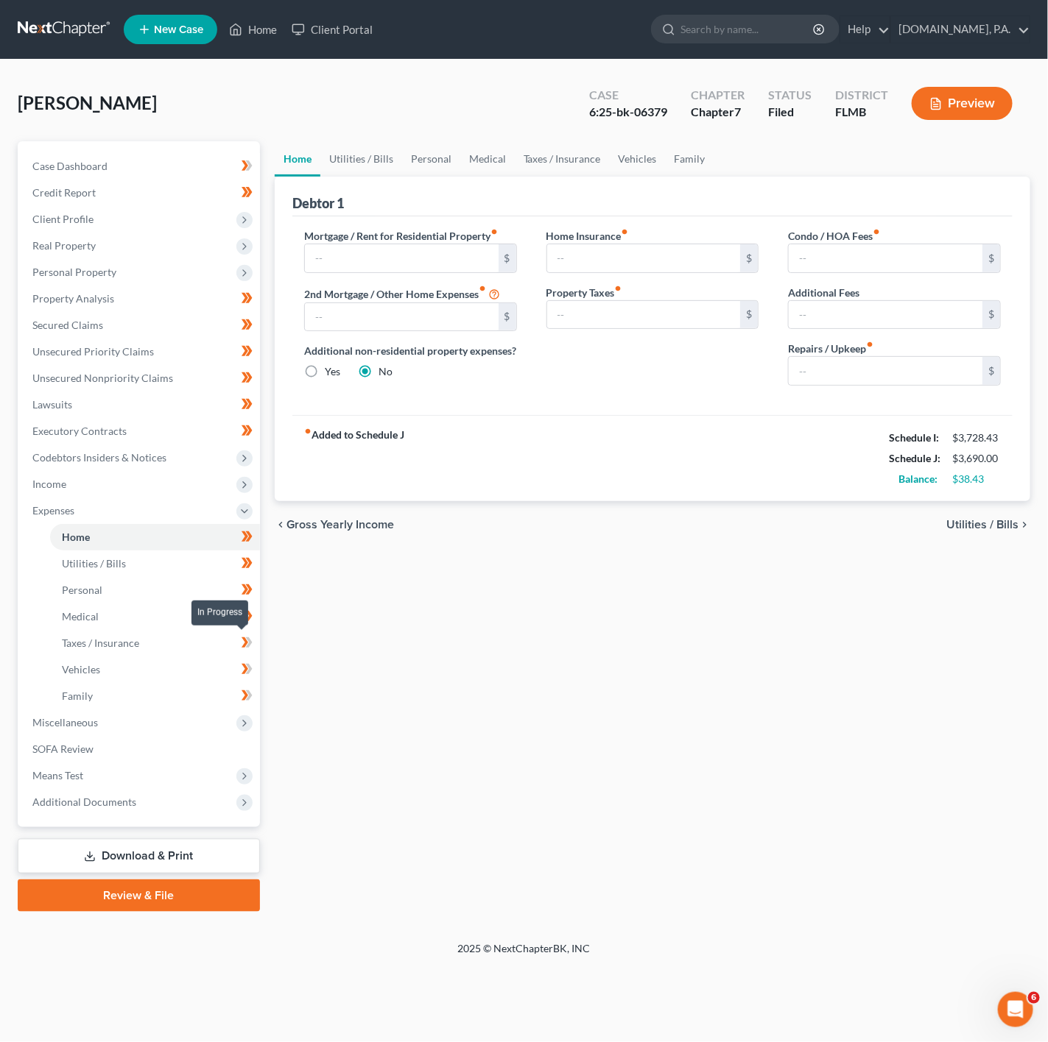
click at [255, 641] on span at bounding box center [247, 645] width 26 height 22
click at [252, 660] on icon at bounding box center [246, 669] width 11 height 18
click at [250, 696] on icon at bounding box center [248, 696] width 7 height 10
click at [223, 731] on span "Miscellaneous" at bounding box center [140, 723] width 239 height 27
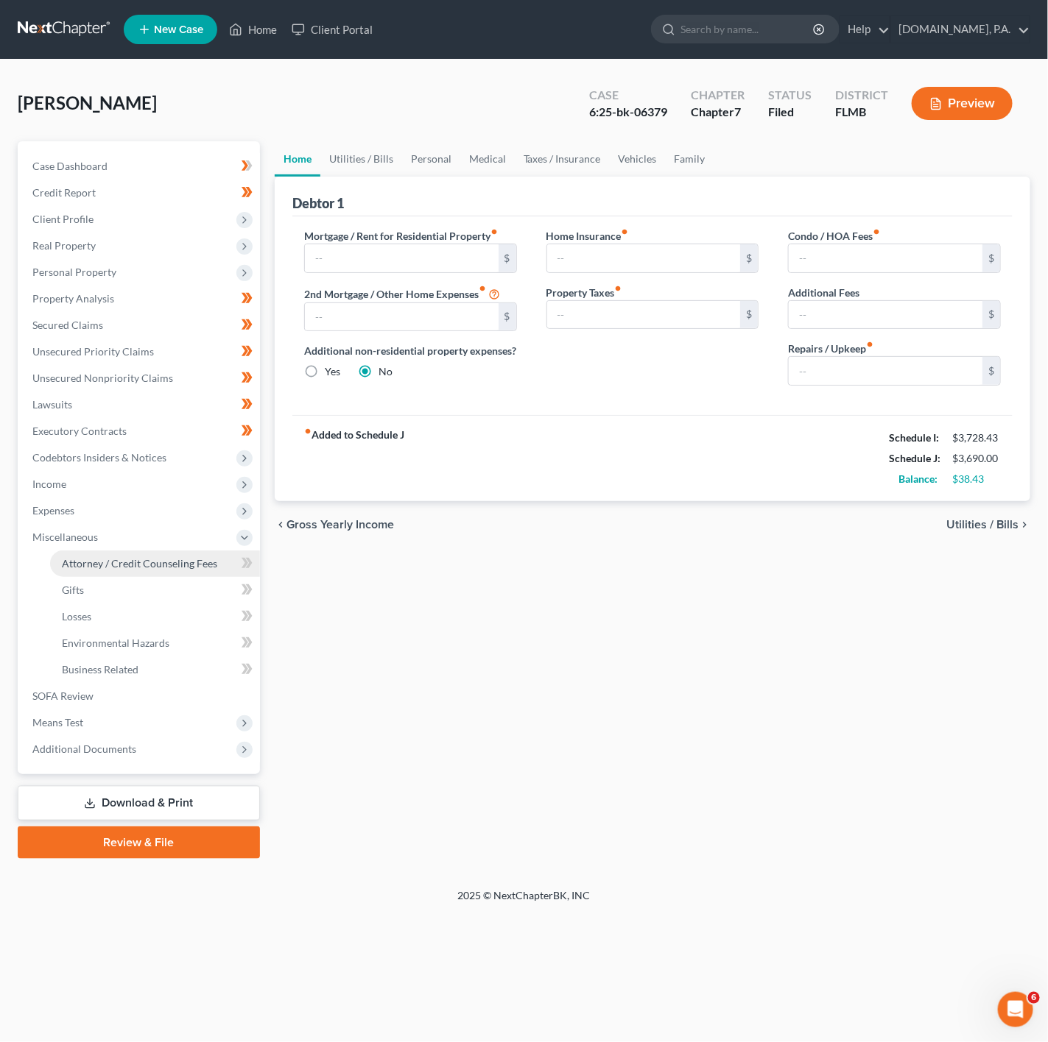
click at [188, 563] on span "Attorney / Credit Counseling Fees" at bounding box center [139, 563] width 155 height 13
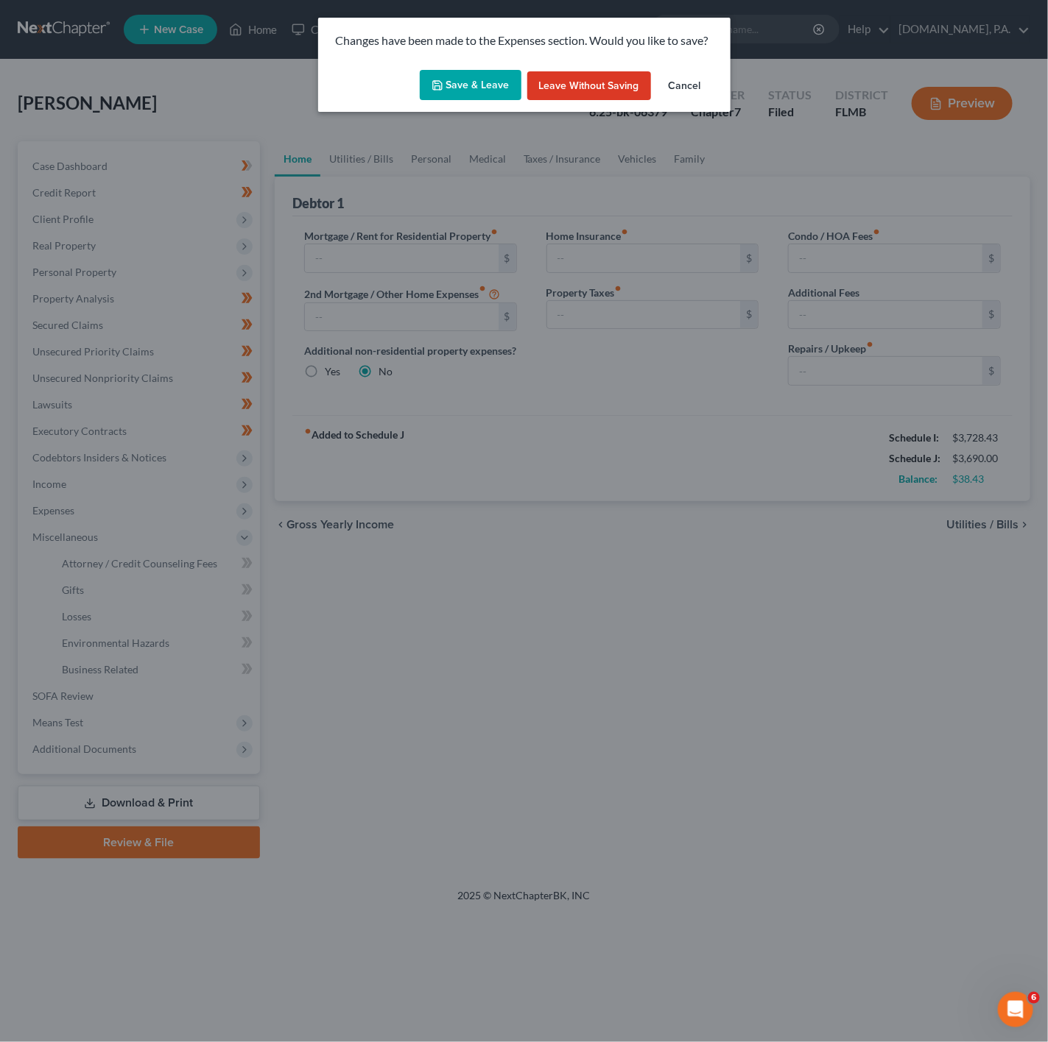
click at [457, 106] on div "Save & Leave Leave without Saving Cancel" at bounding box center [524, 88] width 412 height 49
click at [460, 93] on button "Save & Leave" at bounding box center [471, 85] width 102 height 31
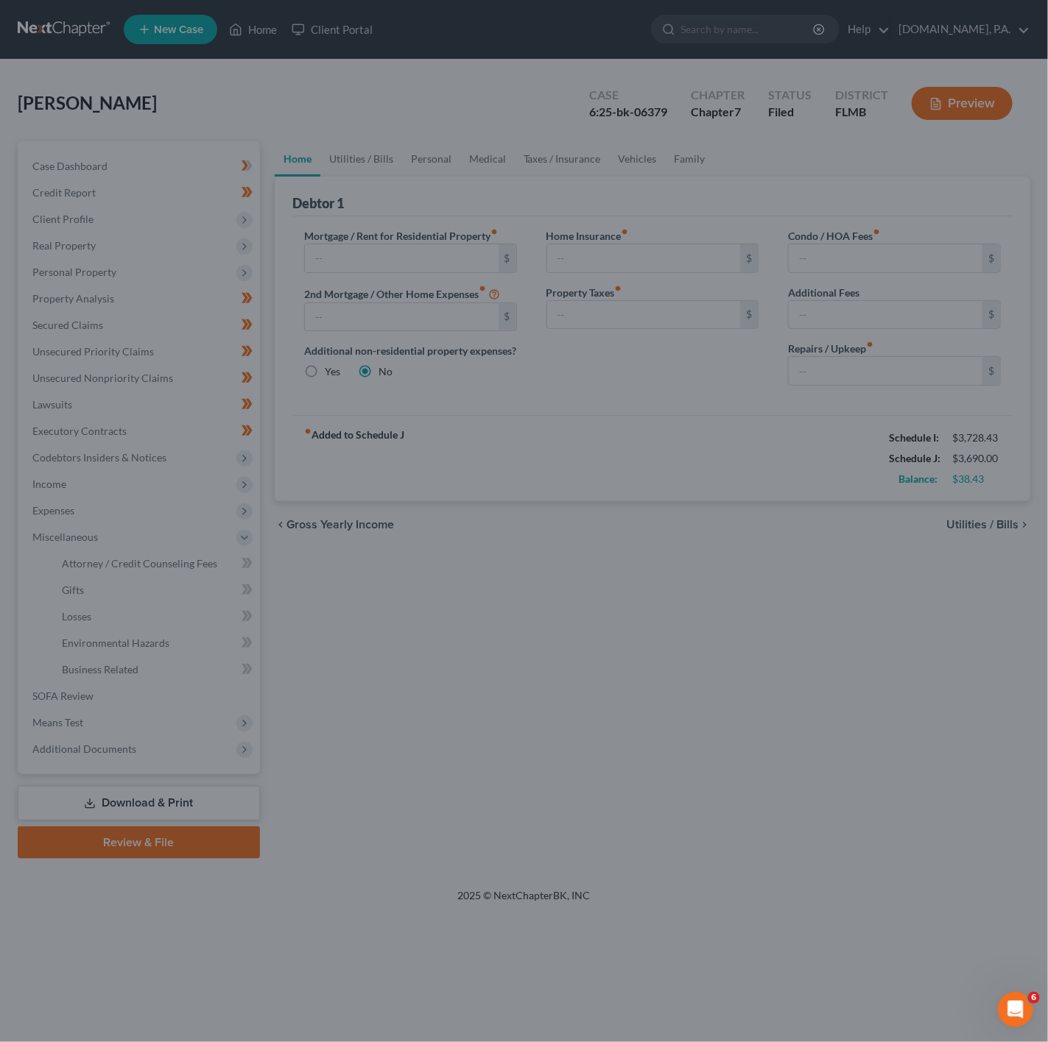
select select "3"
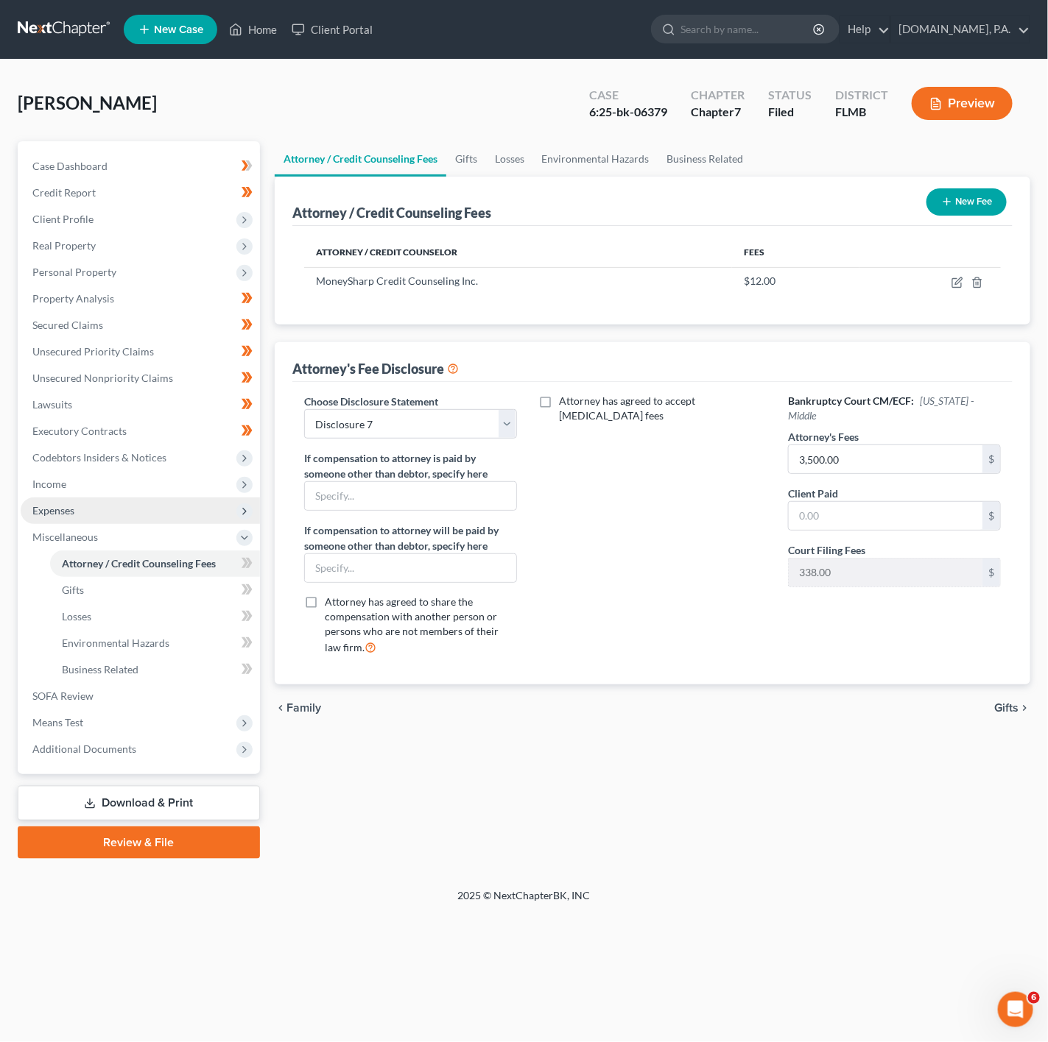
click at [142, 509] on span "Expenses" at bounding box center [140, 511] width 239 height 27
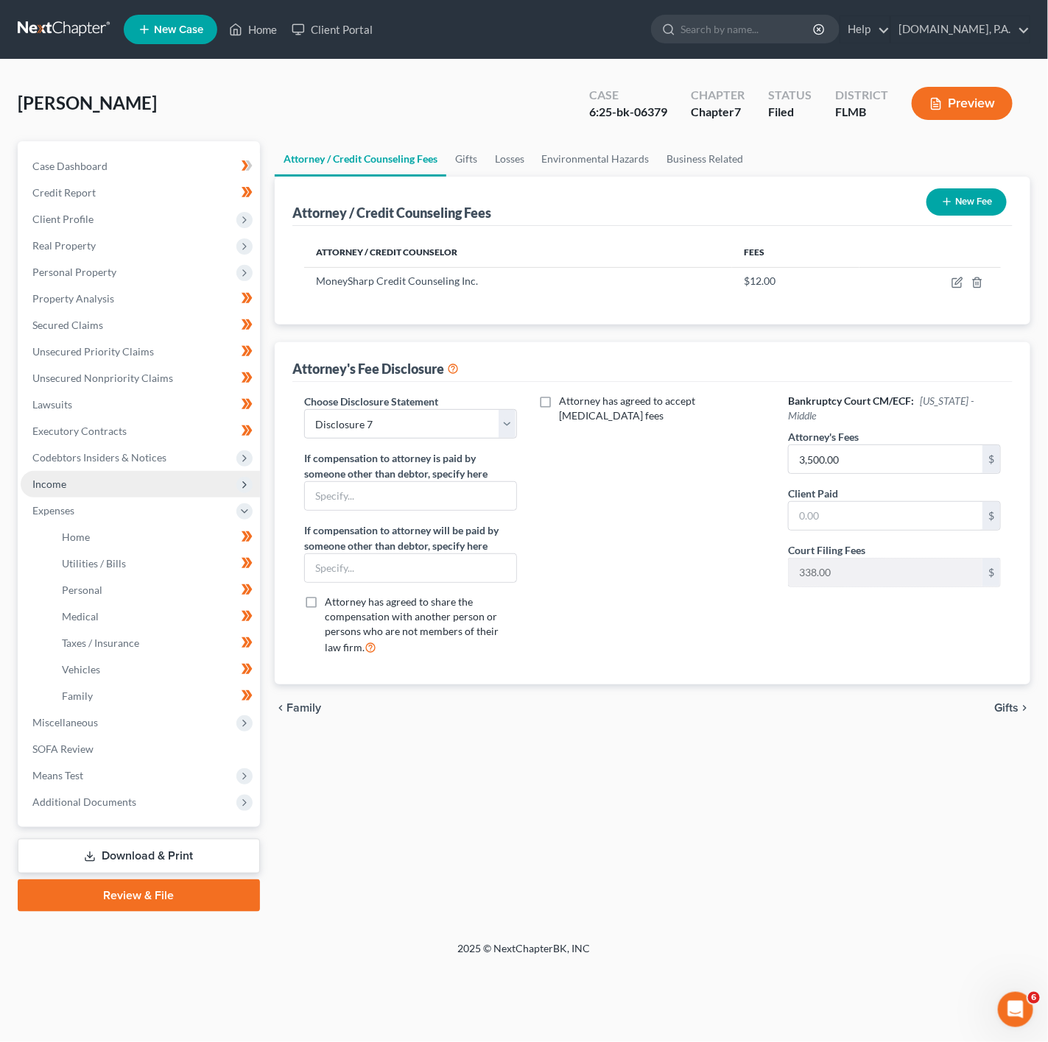
click at [158, 482] on span "Income" at bounding box center [140, 484] width 239 height 27
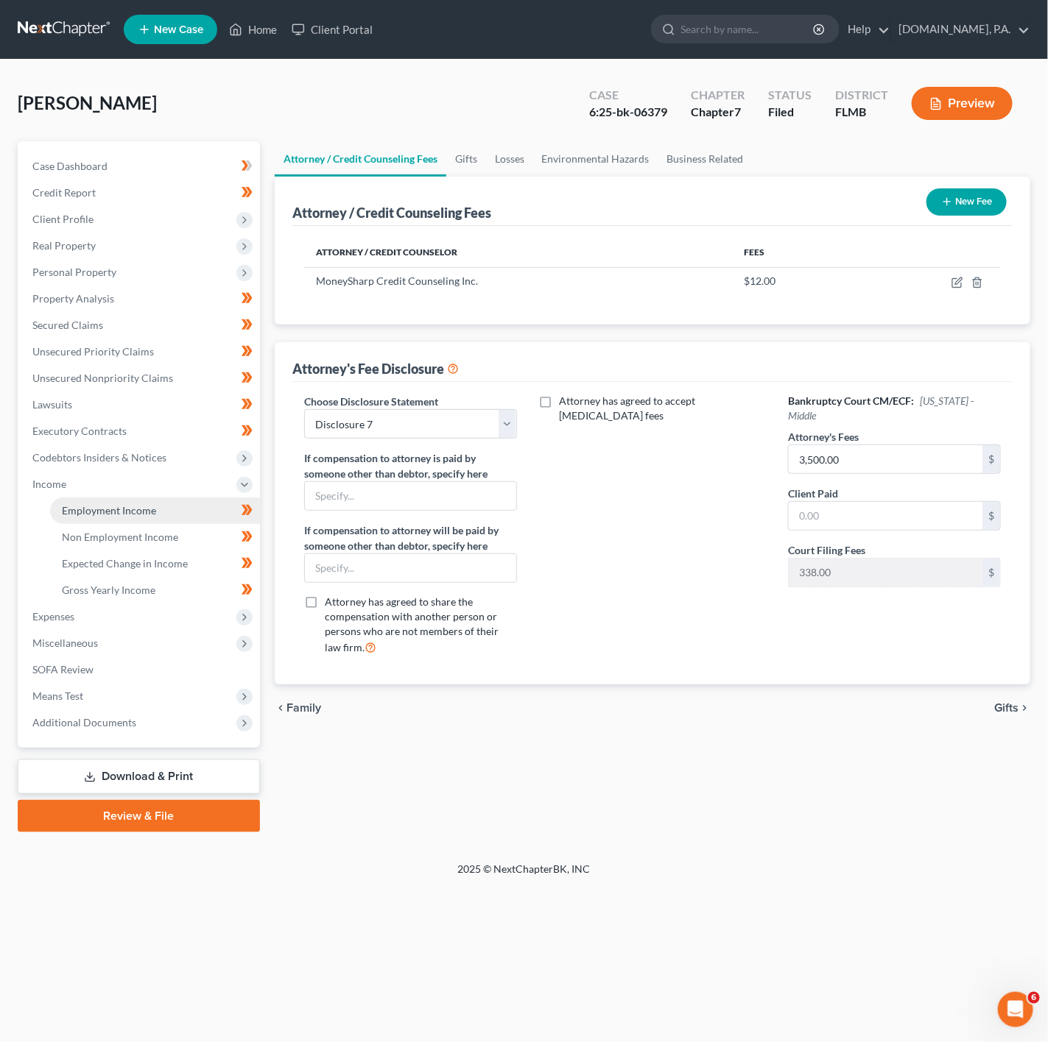
click at [128, 506] on span "Employment Income" at bounding box center [109, 510] width 94 height 13
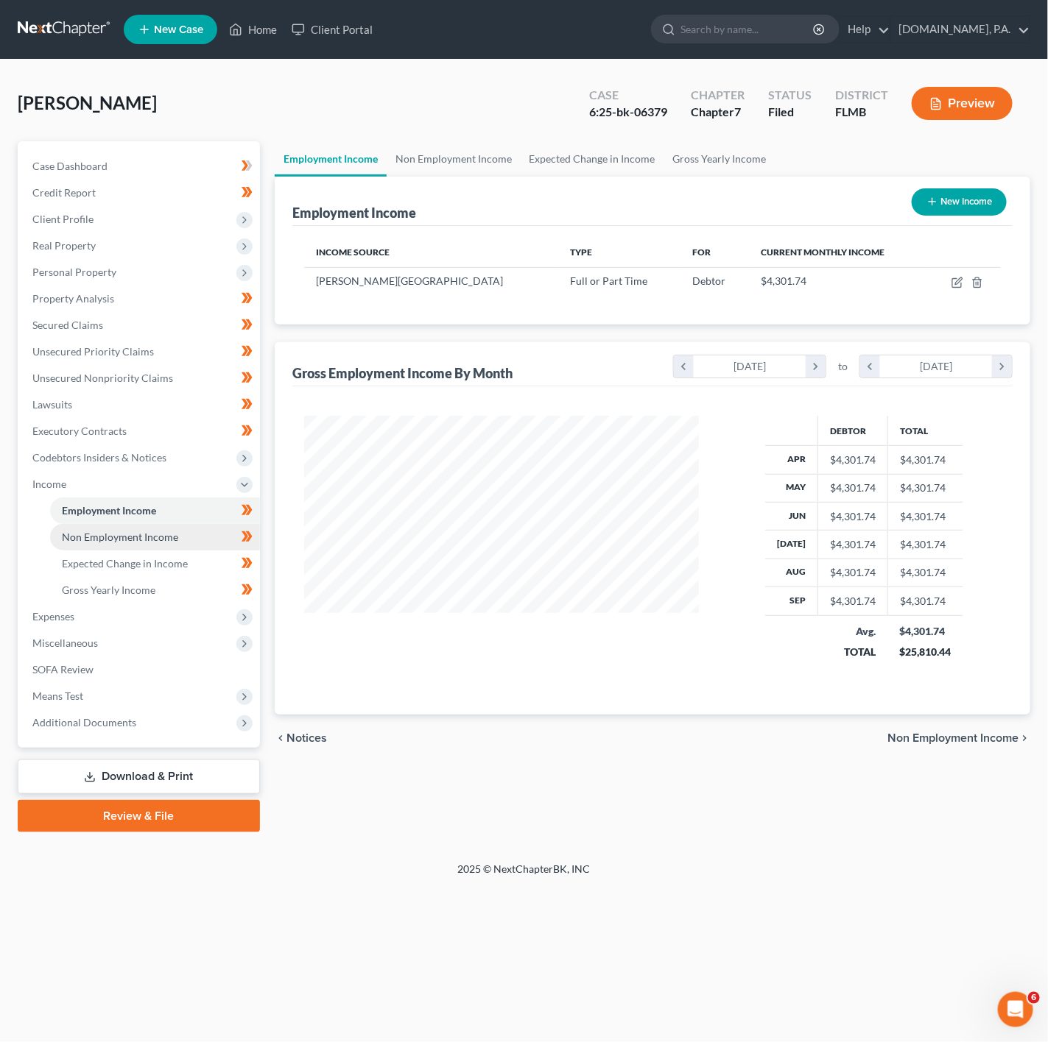
scroll to position [266, 423]
click at [142, 537] on span "Non Employment Income" at bounding box center [120, 537] width 116 height 13
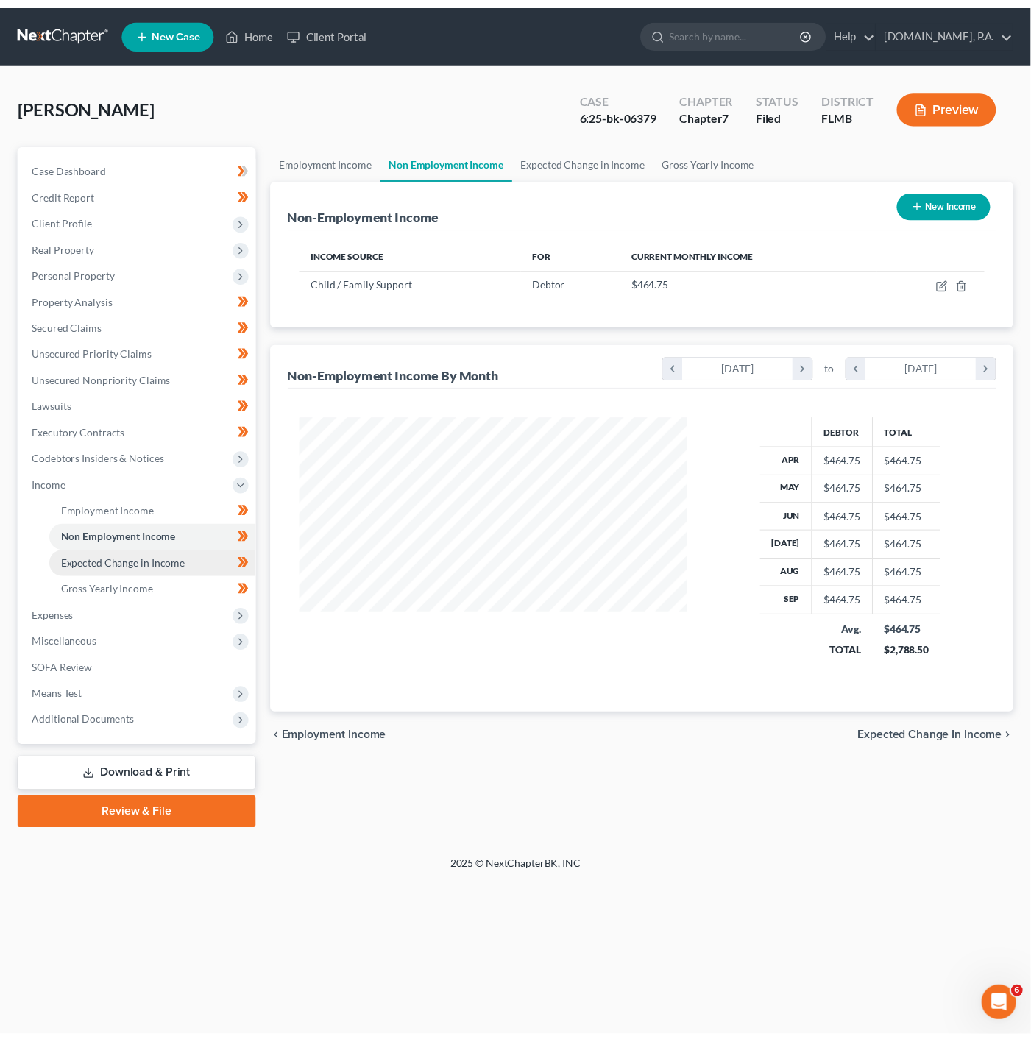
scroll to position [266, 423]
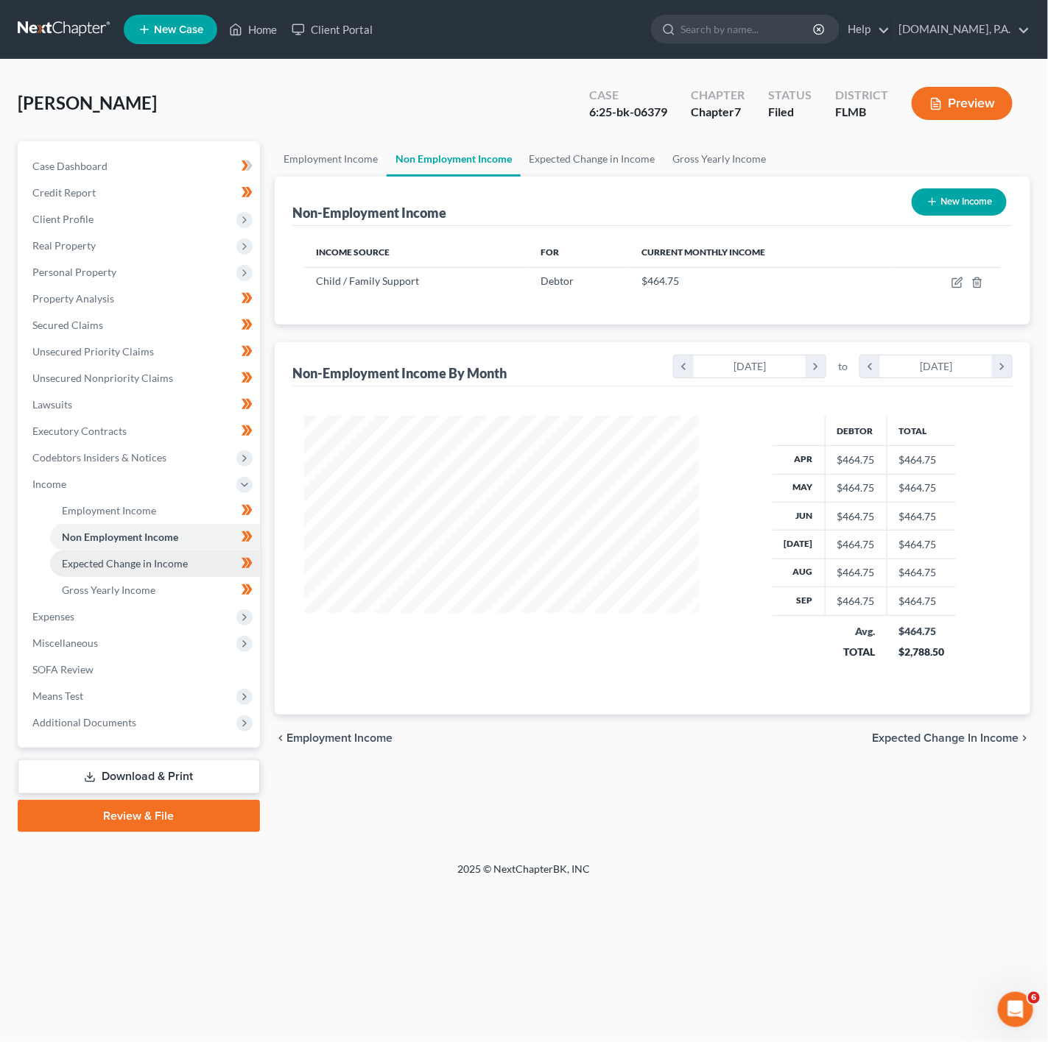
click at [150, 568] on span "Expected Change in Income" at bounding box center [125, 563] width 126 height 13
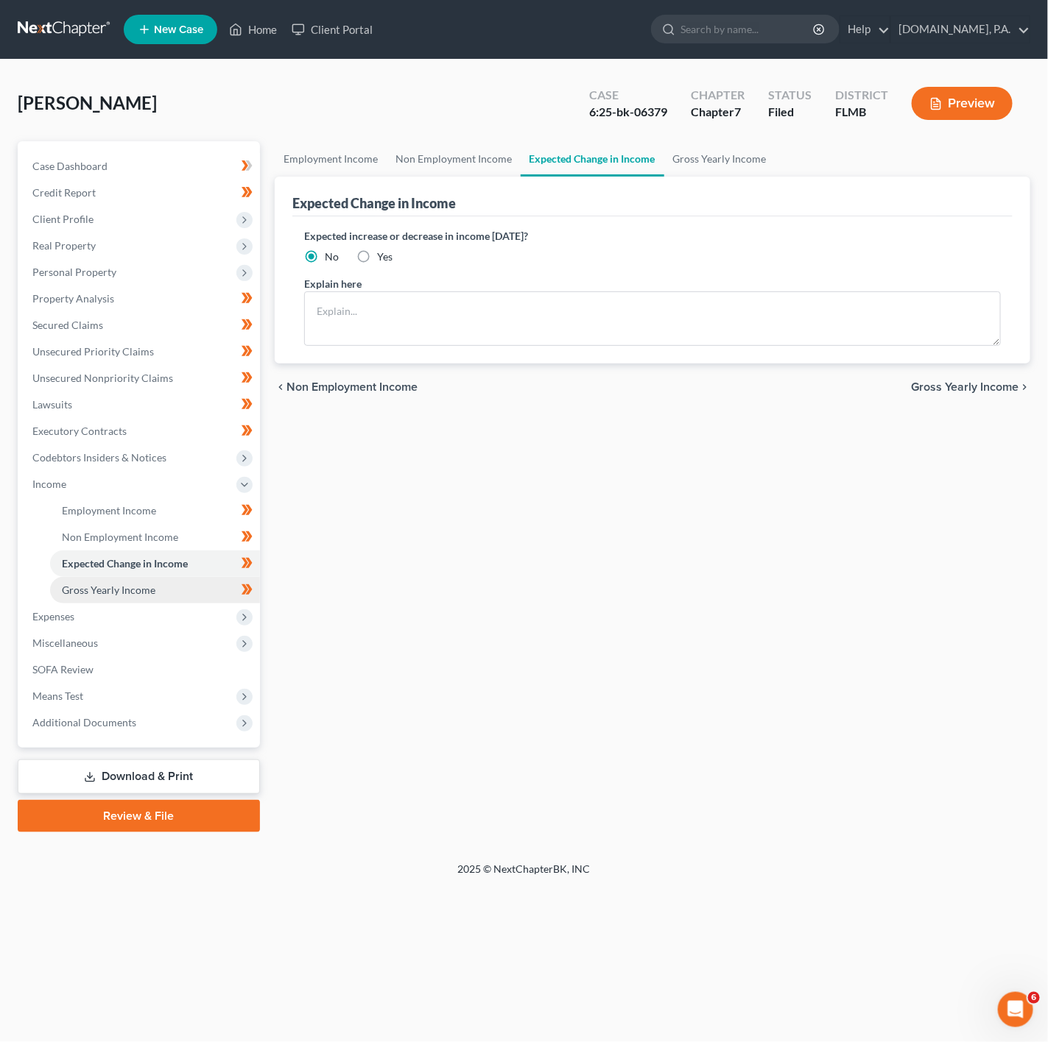
click at [164, 590] on link "Gross Yearly Income" at bounding box center [155, 590] width 210 height 27
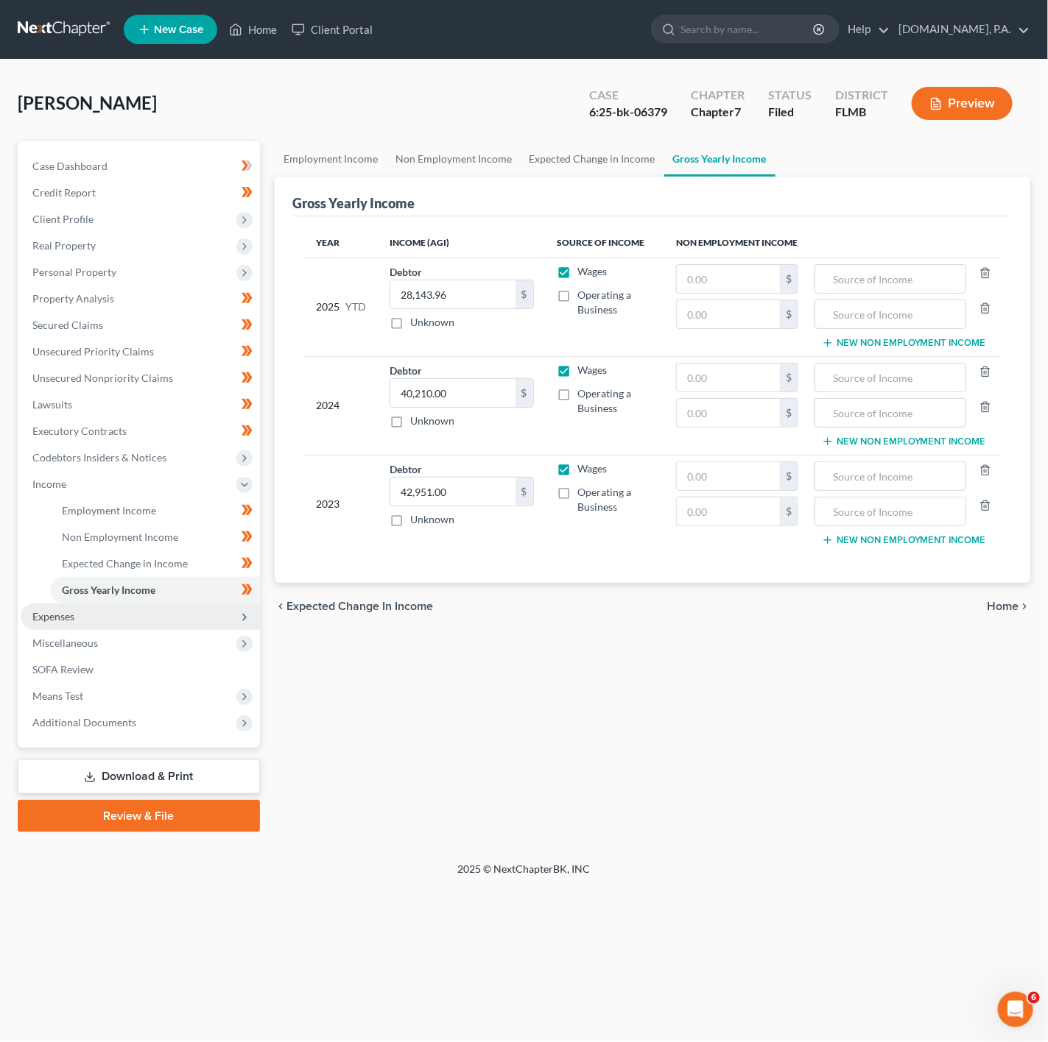
click at [131, 624] on span "Expenses" at bounding box center [140, 617] width 239 height 27
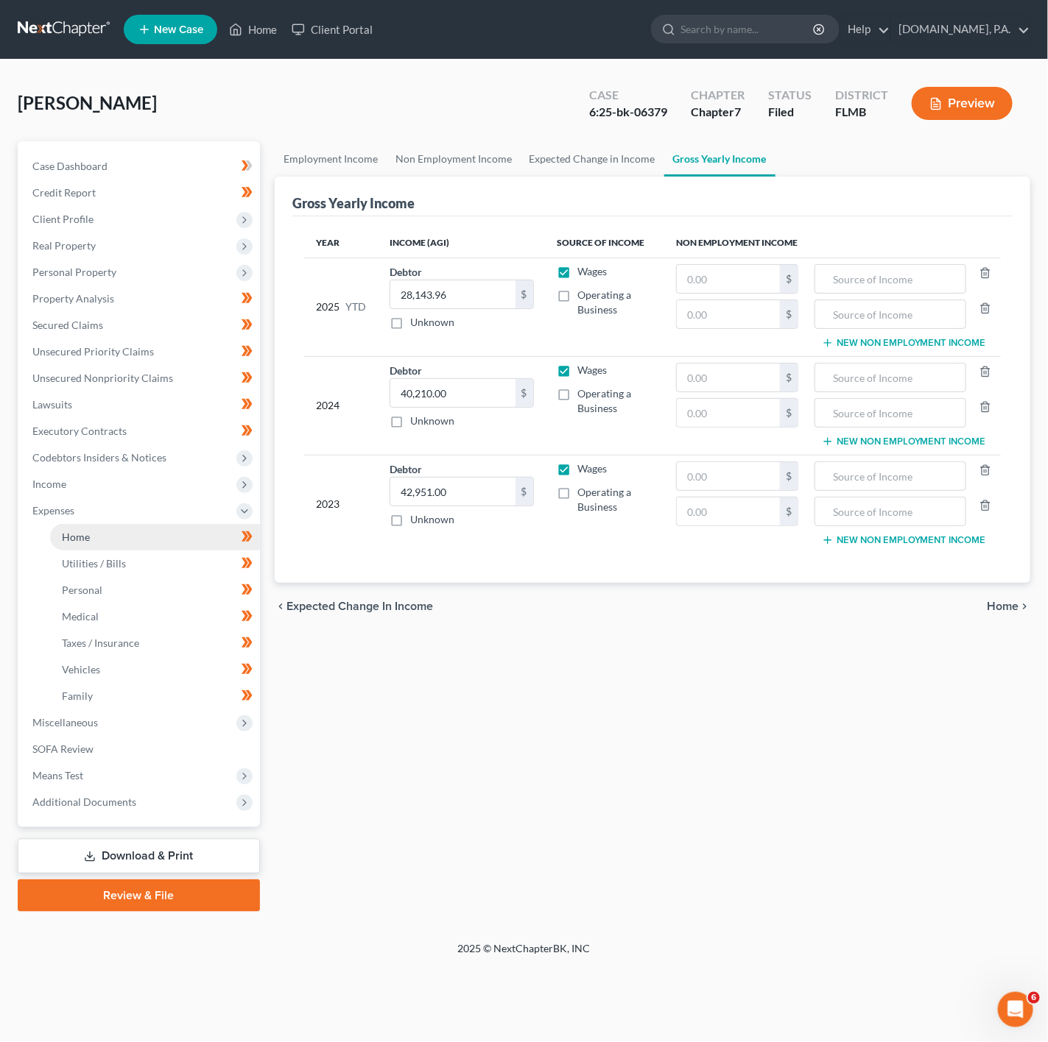
click at [226, 535] on link "Home" at bounding box center [155, 537] width 210 height 27
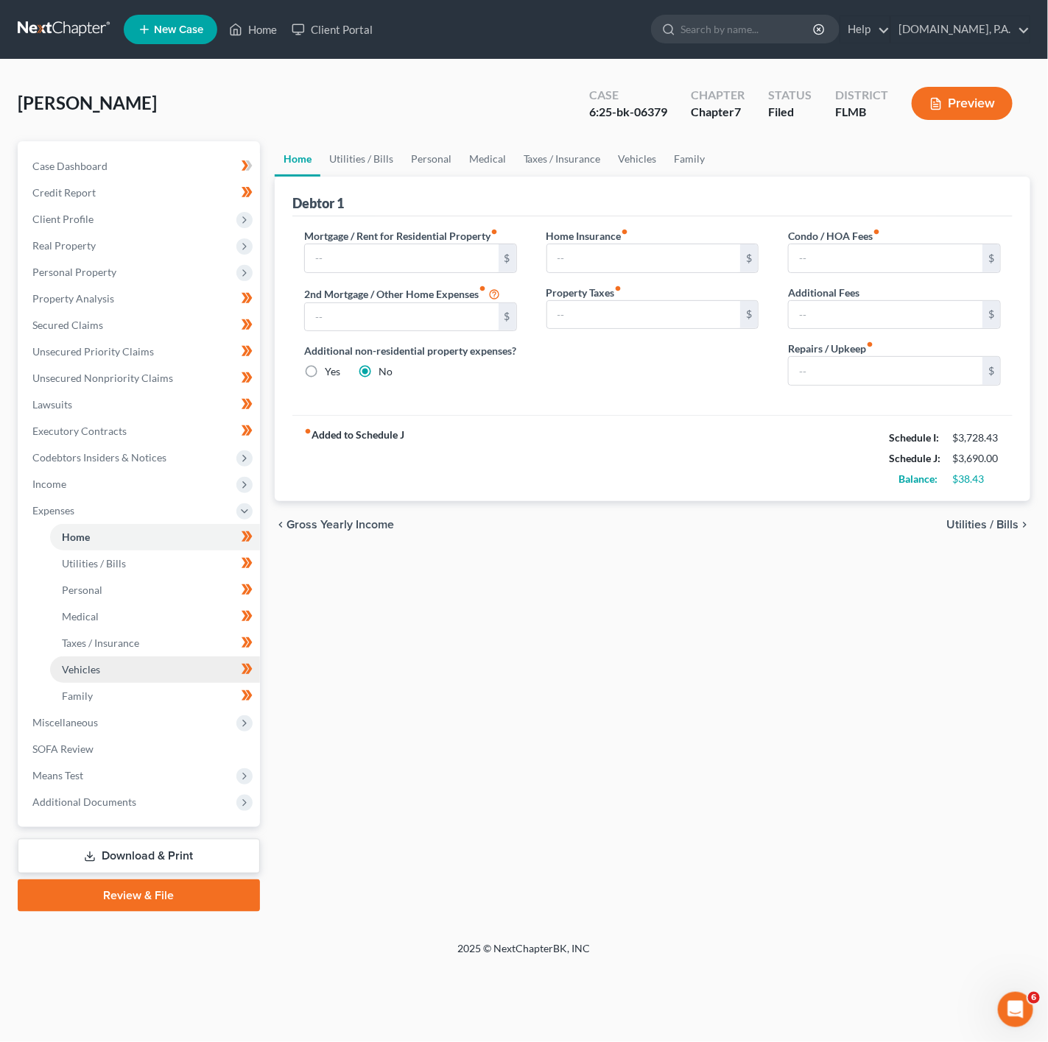
click at [166, 661] on link "Vehicles" at bounding box center [155, 670] width 210 height 27
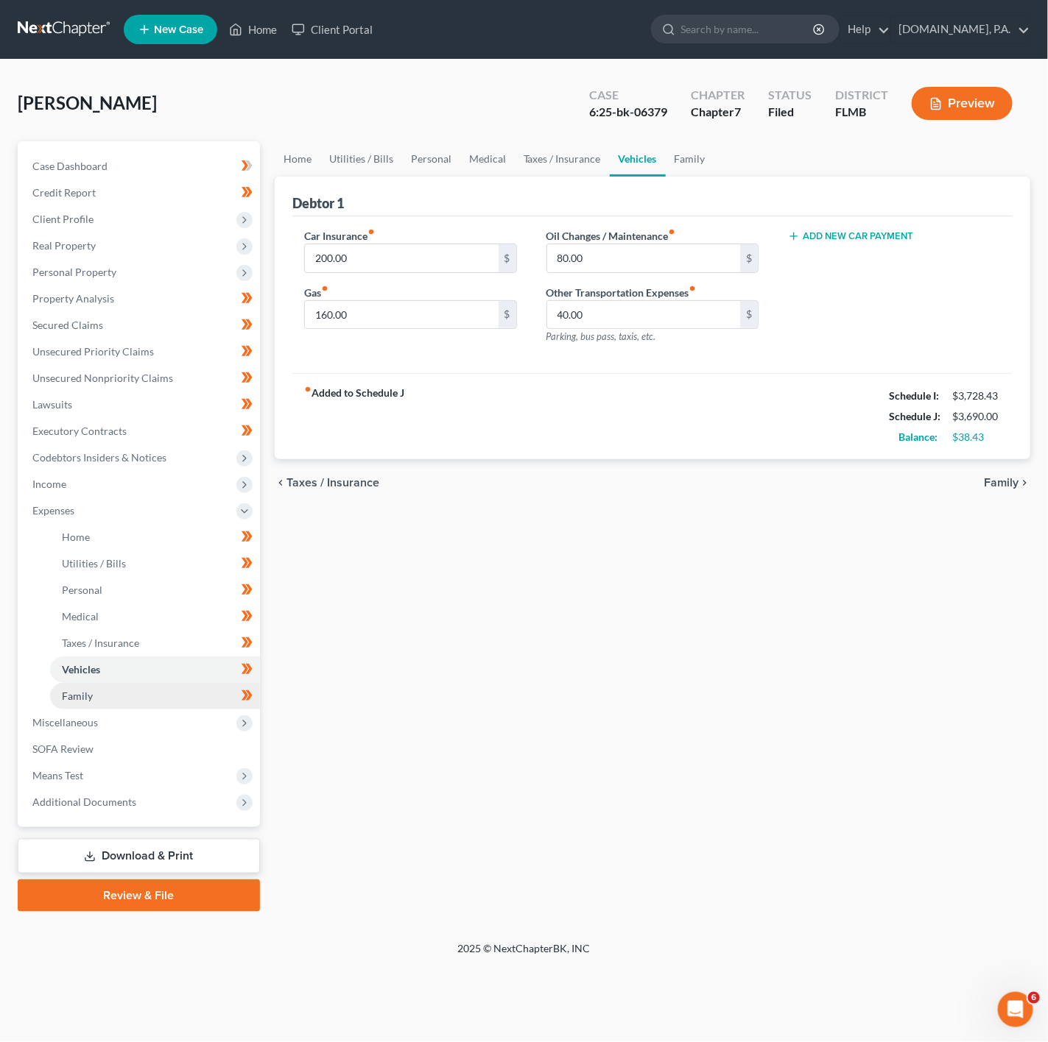
click at [140, 683] on link "Family" at bounding box center [155, 696] width 210 height 27
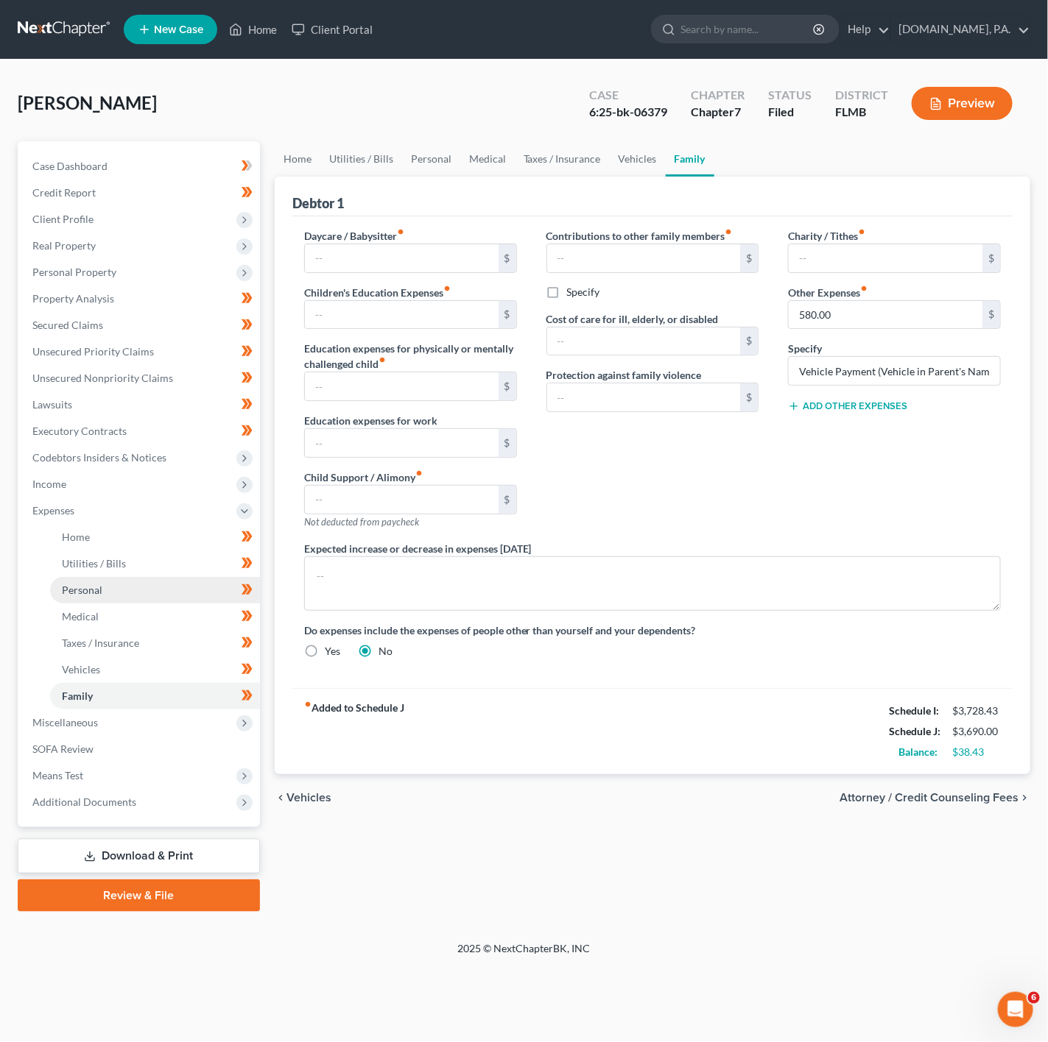
click at [166, 582] on link "Personal" at bounding box center [155, 590] width 210 height 27
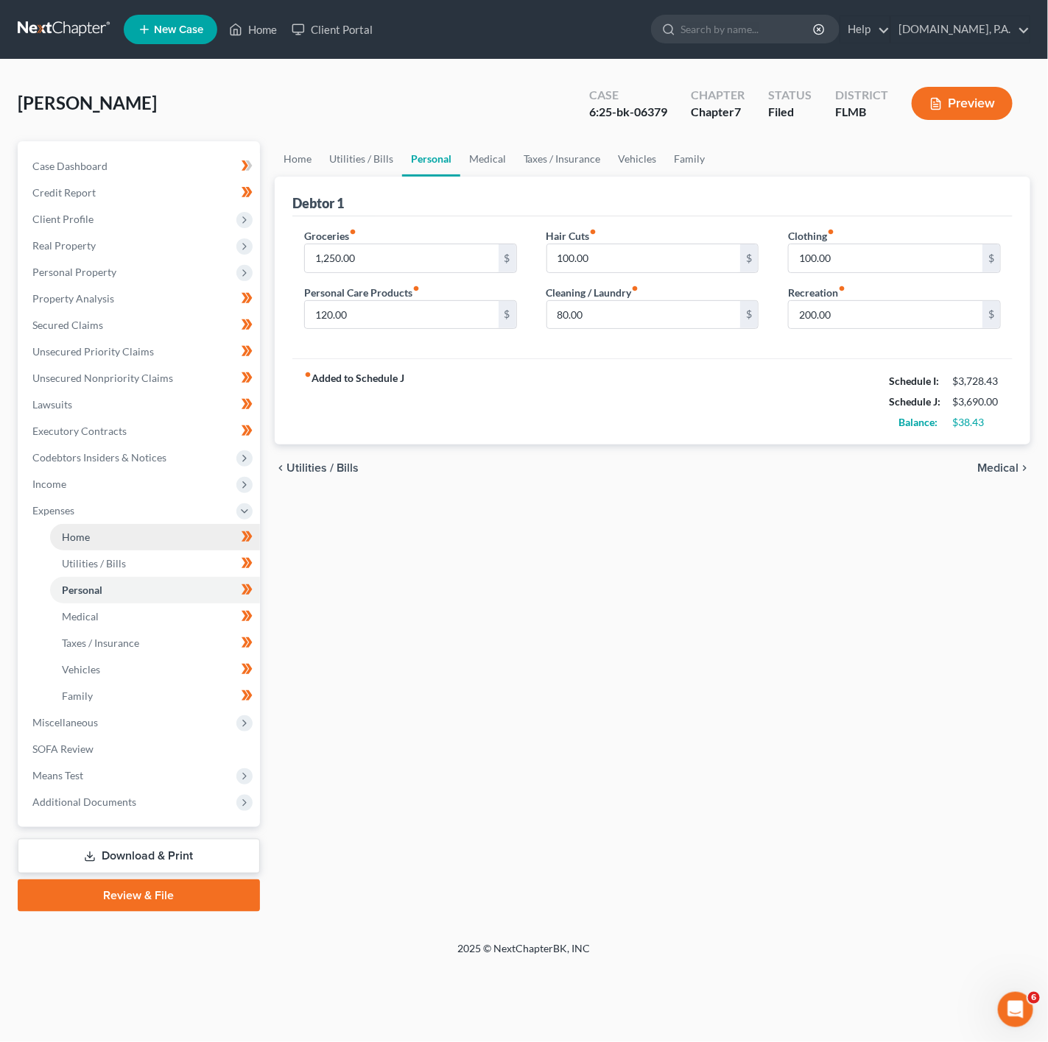
click at [160, 546] on link "Home" at bounding box center [155, 537] width 210 height 27
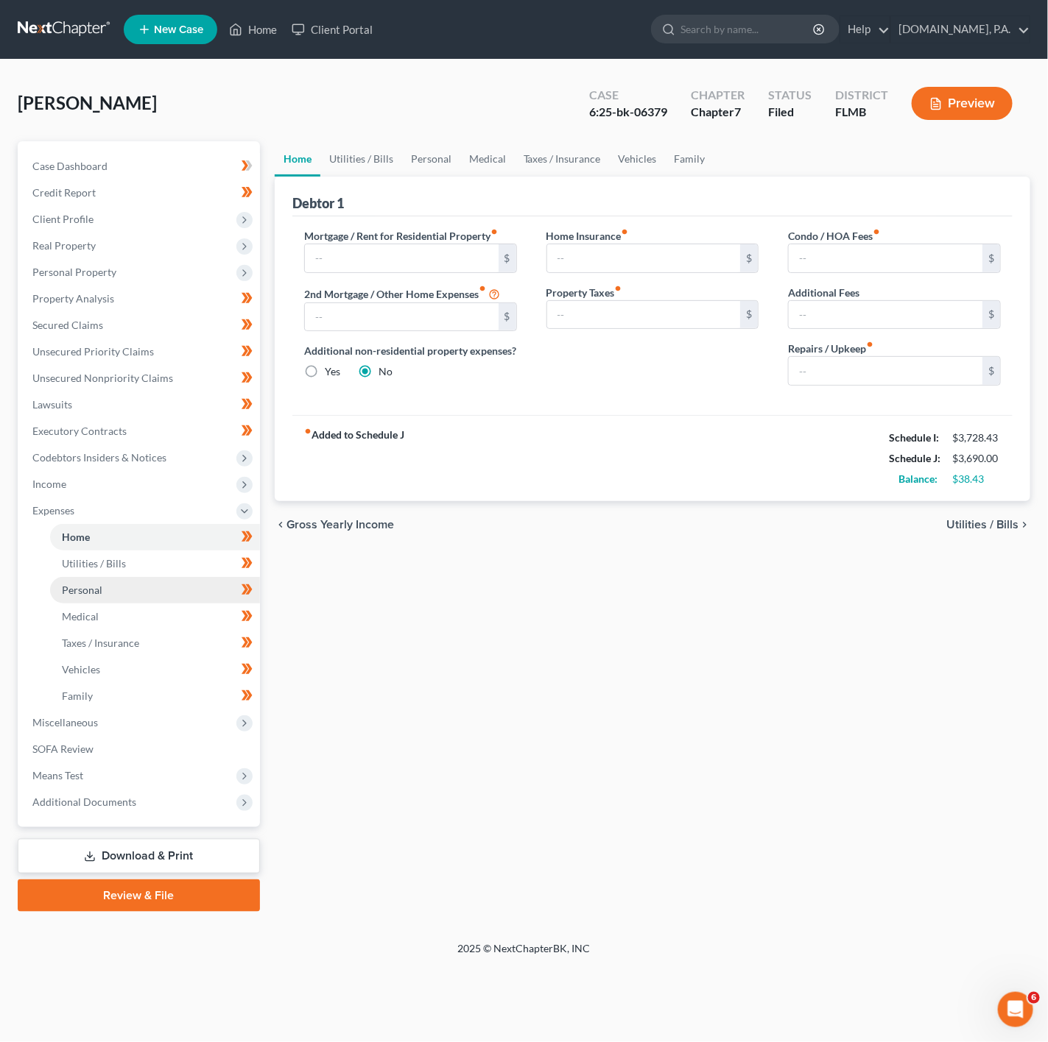
click at [146, 592] on link "Personal" at bounding box center [155, 590] width 210 height 27
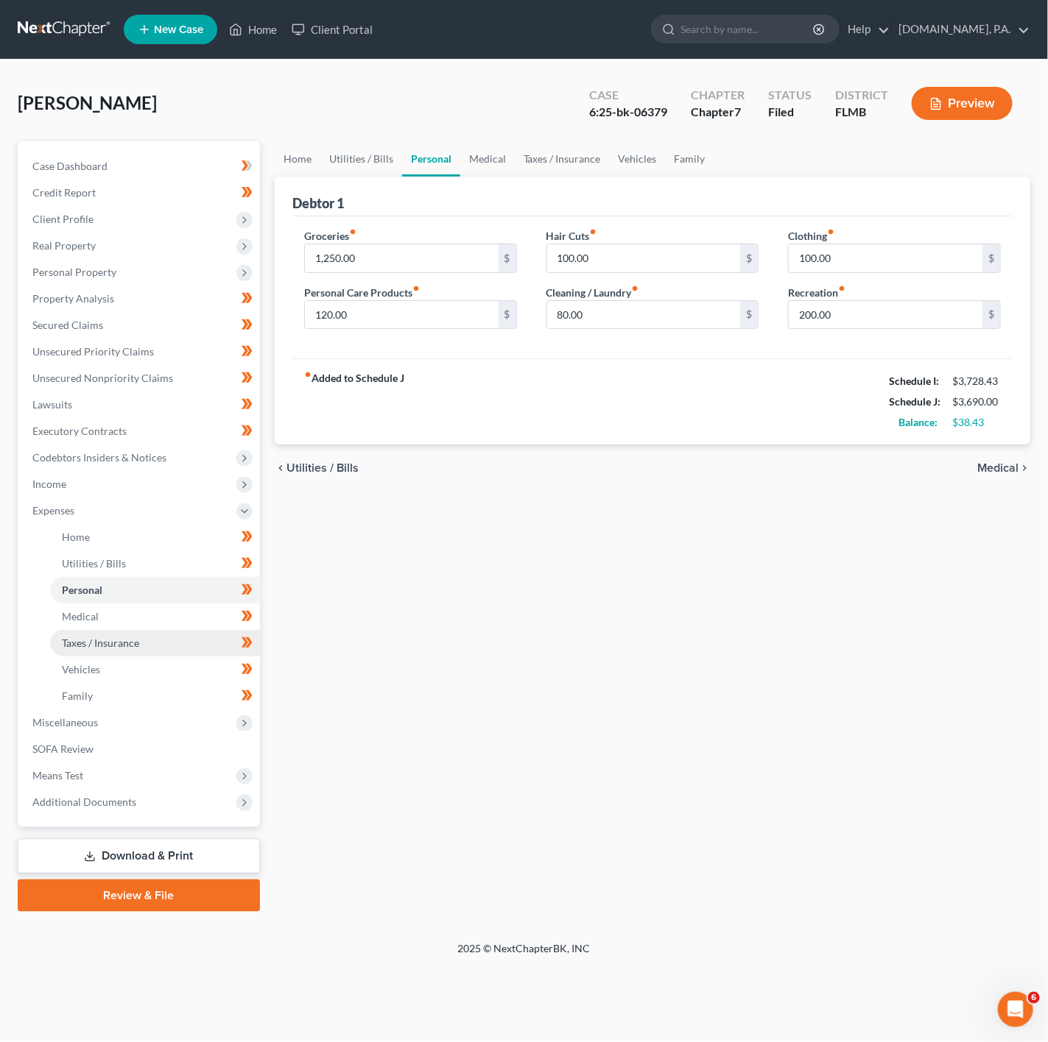
click at [150, 637] on link "Taxes / Insurance" at bounding box center [155, 643] width 210 height 27
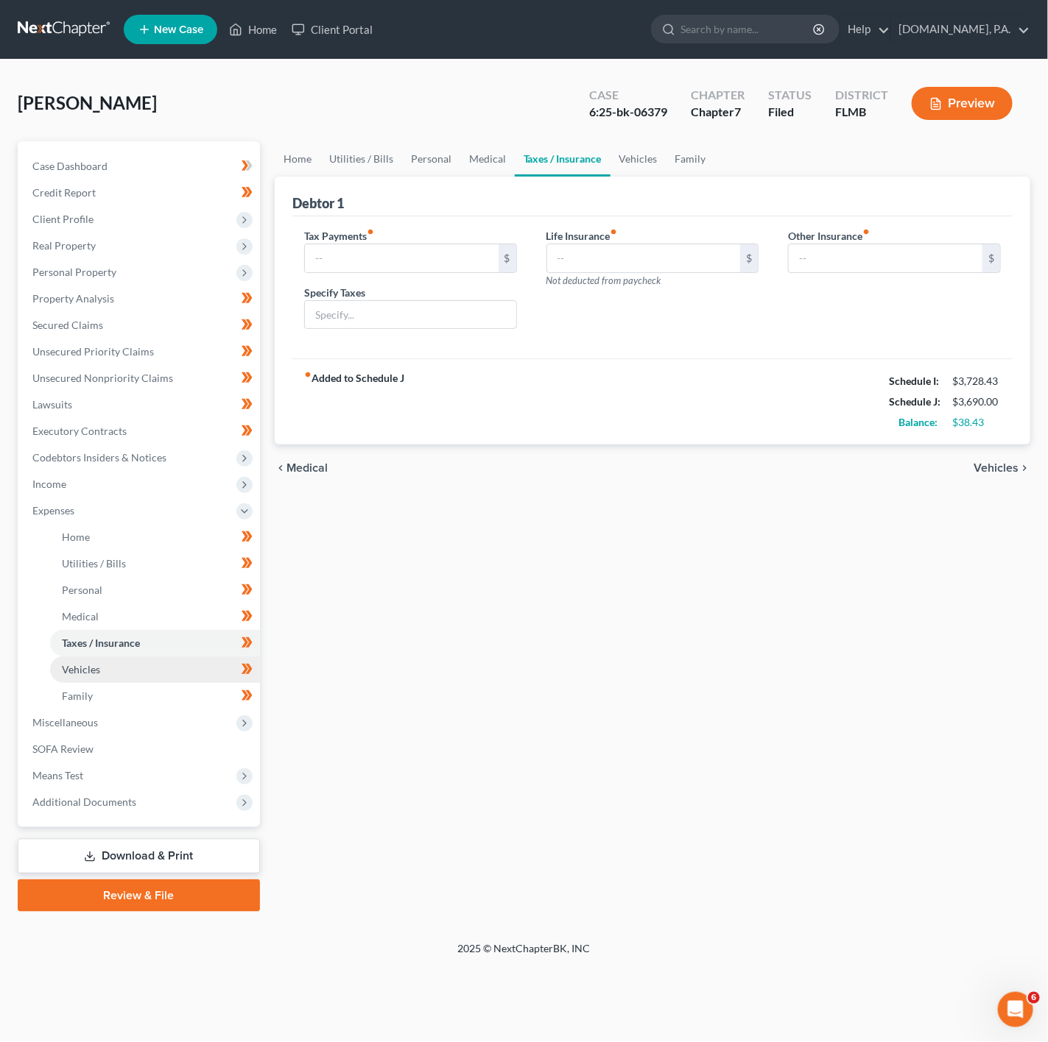
click at [153, 660] on link "Vehicles" at bounding box center [155, 670] width 210 height 27
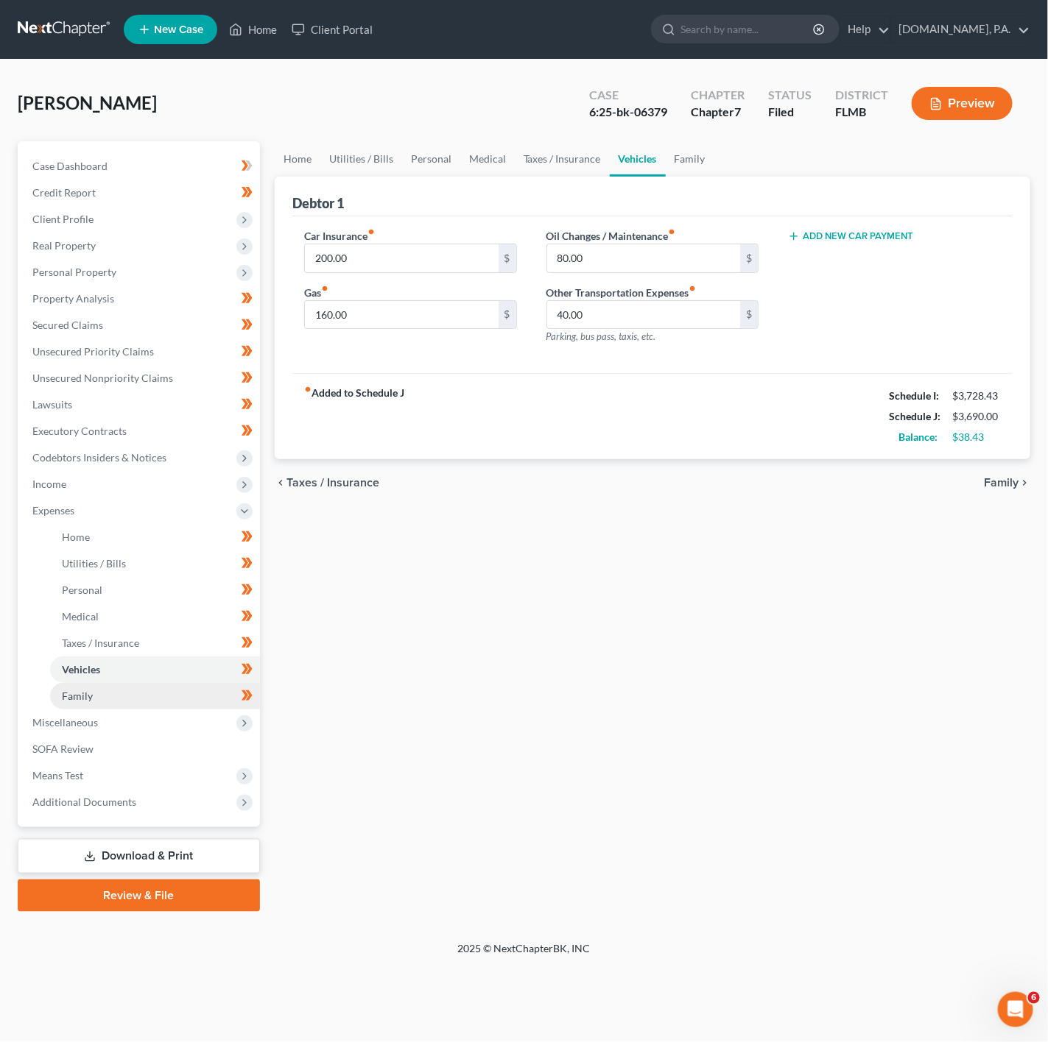
click at [146, 685] on link "Family" at bounding box center [155, 696] width 210 height 27
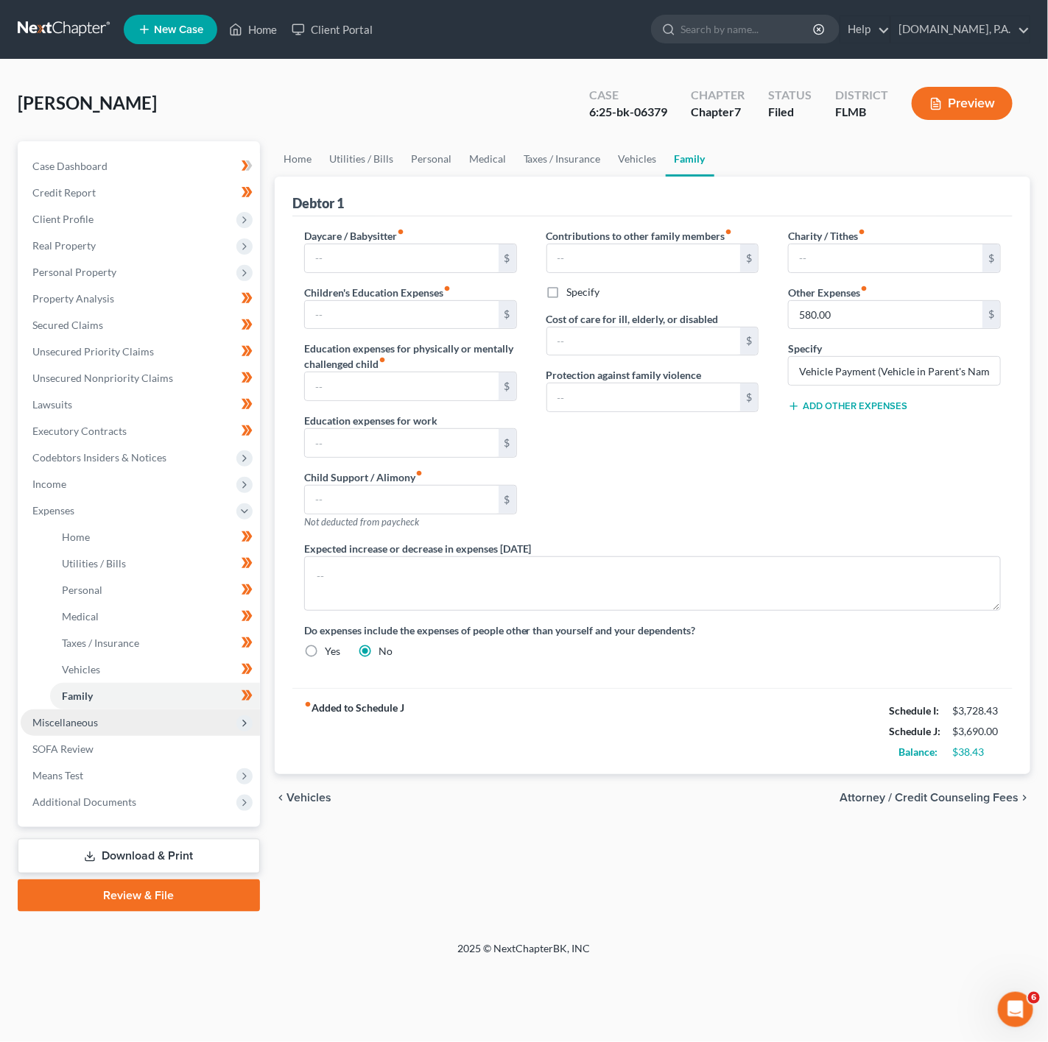
click at [142, 724] on span "Miscellaneous" at bounding box center [140, 723] width 239 height 27
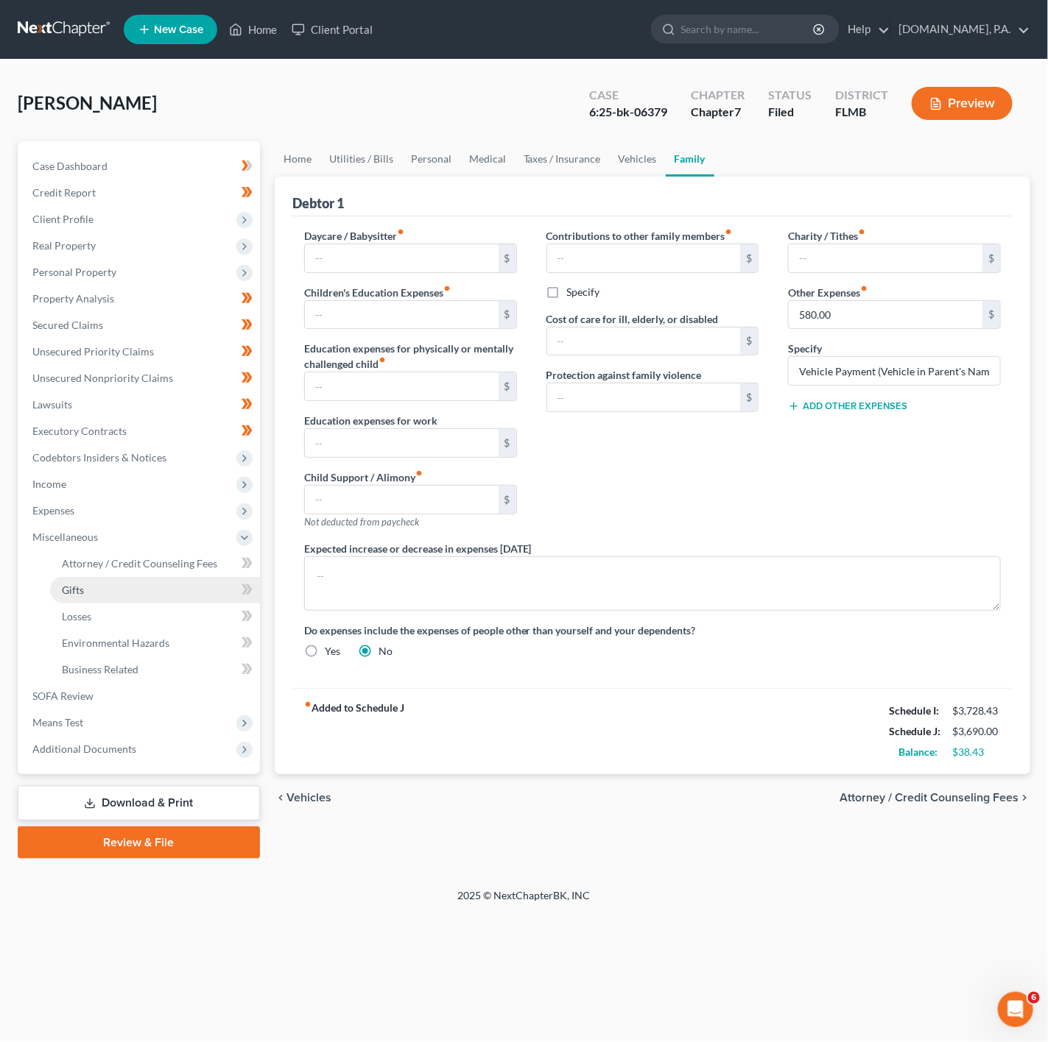
click at [208, 582] on link "Gifts" at bounding box center [155, 590] width 210 height 27
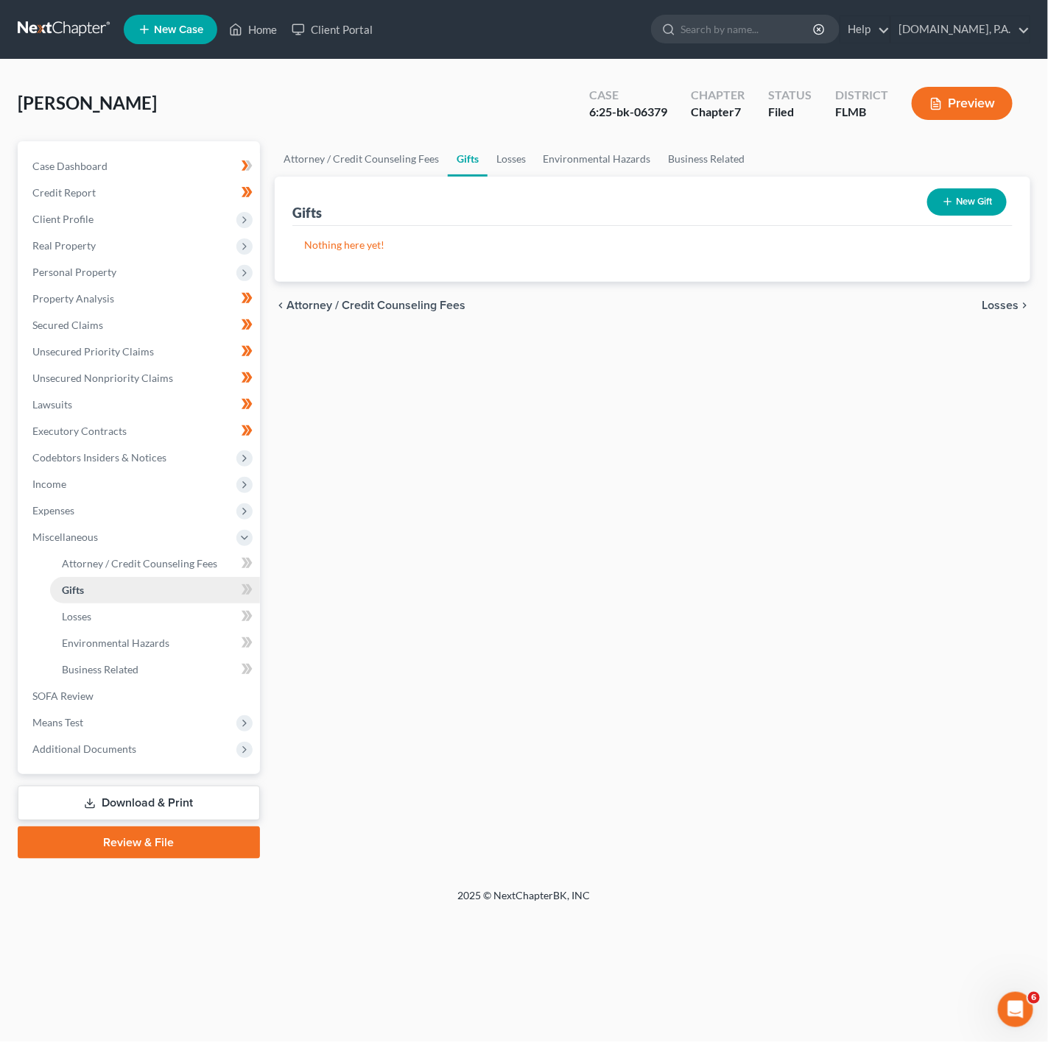
click at [239, 579] on link "Gifts" at bounding box center [155, 590] width 210 height 27
click at [245, 597] on icon at bounding box center [246, 590] width 11 height 18
click at [168, 561] on span "Attorney / Credit Counseling Fees" at bounding box center [139, 563] width 155 height 13
select select "3"
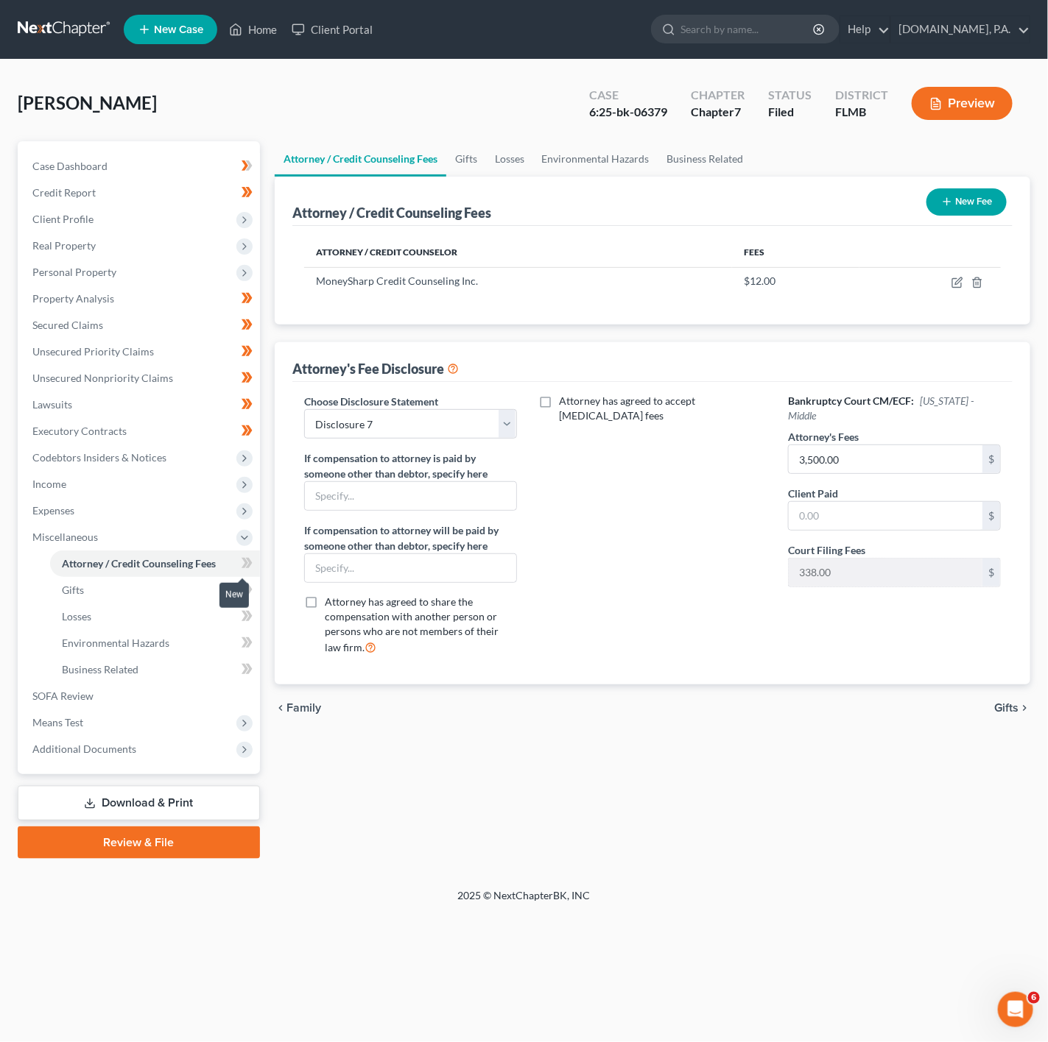
click at [237, 565] on span at bounding box center [247, 565] width 26 height 22
click at [204, 599] on link "Gifts" at bounding box center [155, 590] width 210 height 27
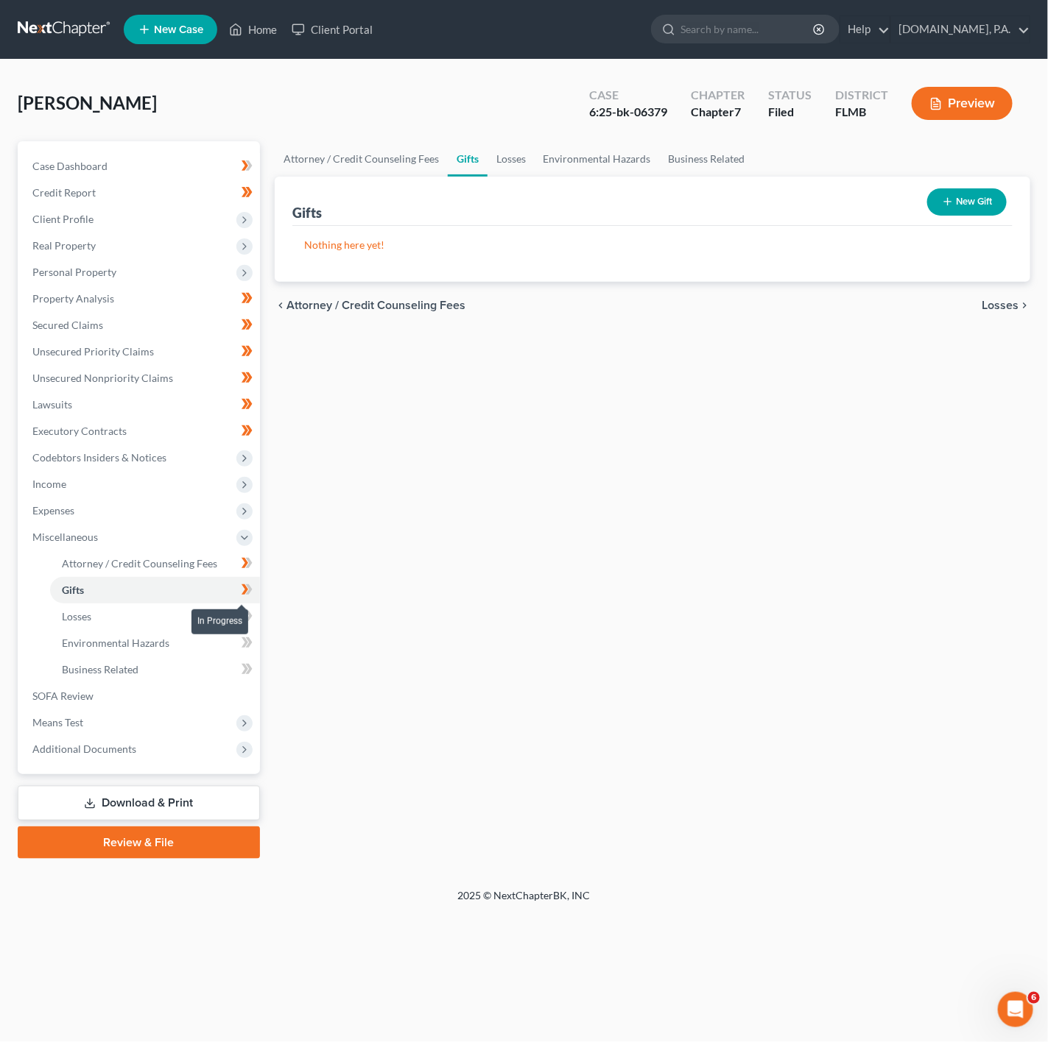
drag, startPoint x: 248, startPoint y: 594, endPoint x: 245, endPoint y: 606, distance: 12.1
click at [248, 594] on icon at bounding box center [248, 590] width 7 height 10
click at [191, 623] on link "Losses" at bounding box center [155, 617] width 210 height 27
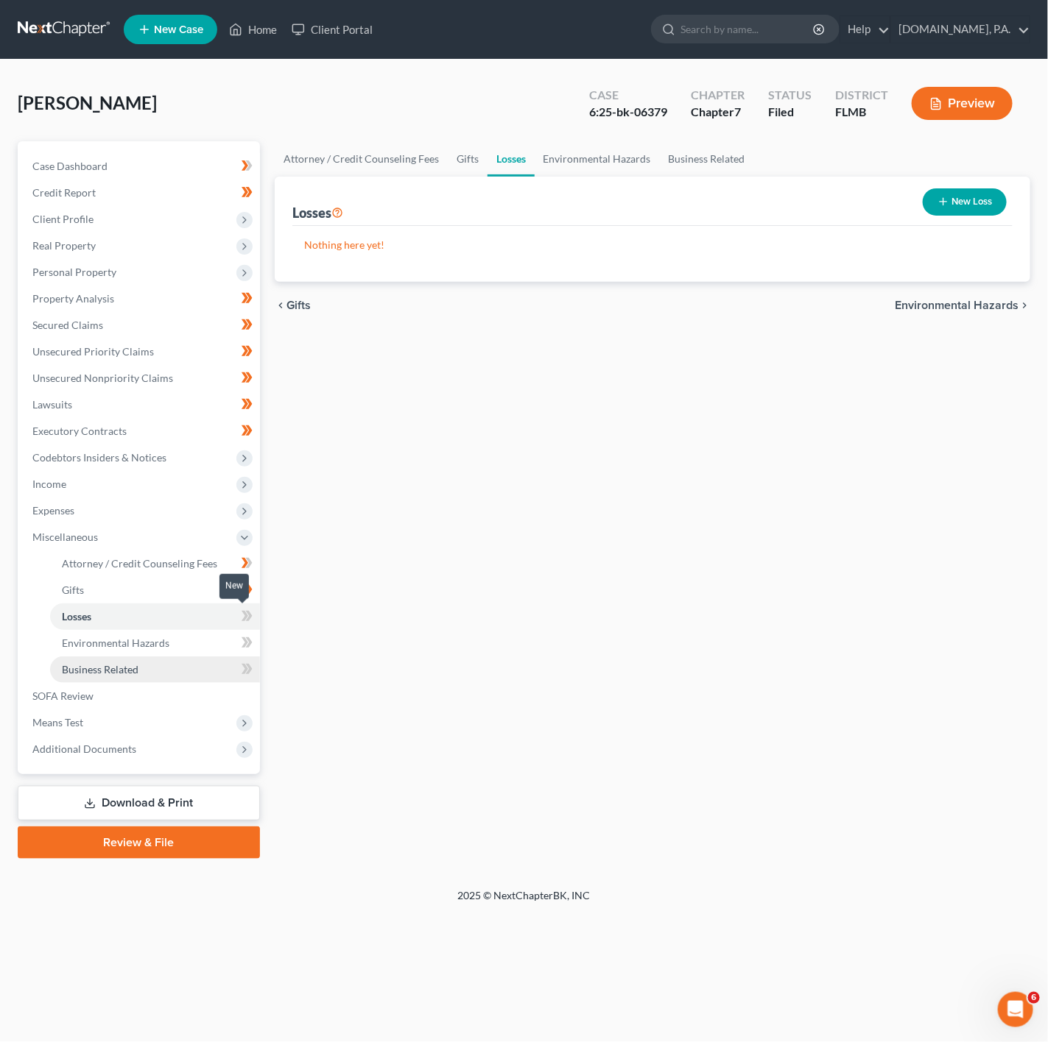
drag, startPoint x: 253, startPoint y: 618, endPoint x: 188, endPoint y: 679, distance: 88.0
click at [253, 618] on span at bounding box center [247, 618] width 26 height 22
click at [164, 645] on span "Environmental Hazards" at bounding box center [115, 643] width 107 height 13
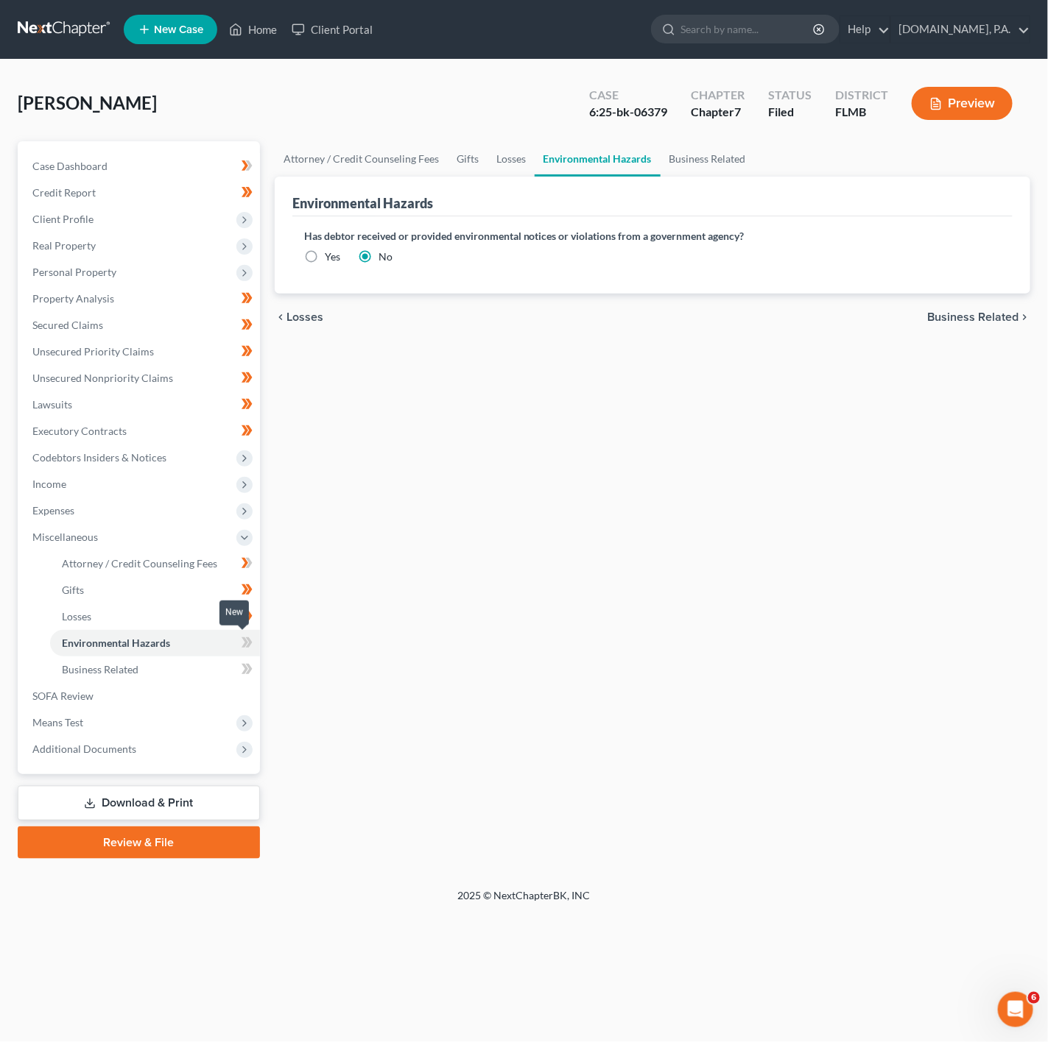
click at [235, 647] on span at bounding box center [247, 645] width 26 height 22
click at [216, 657] on link "Business Related" at bounding box center [155, 670] width 210 height 27
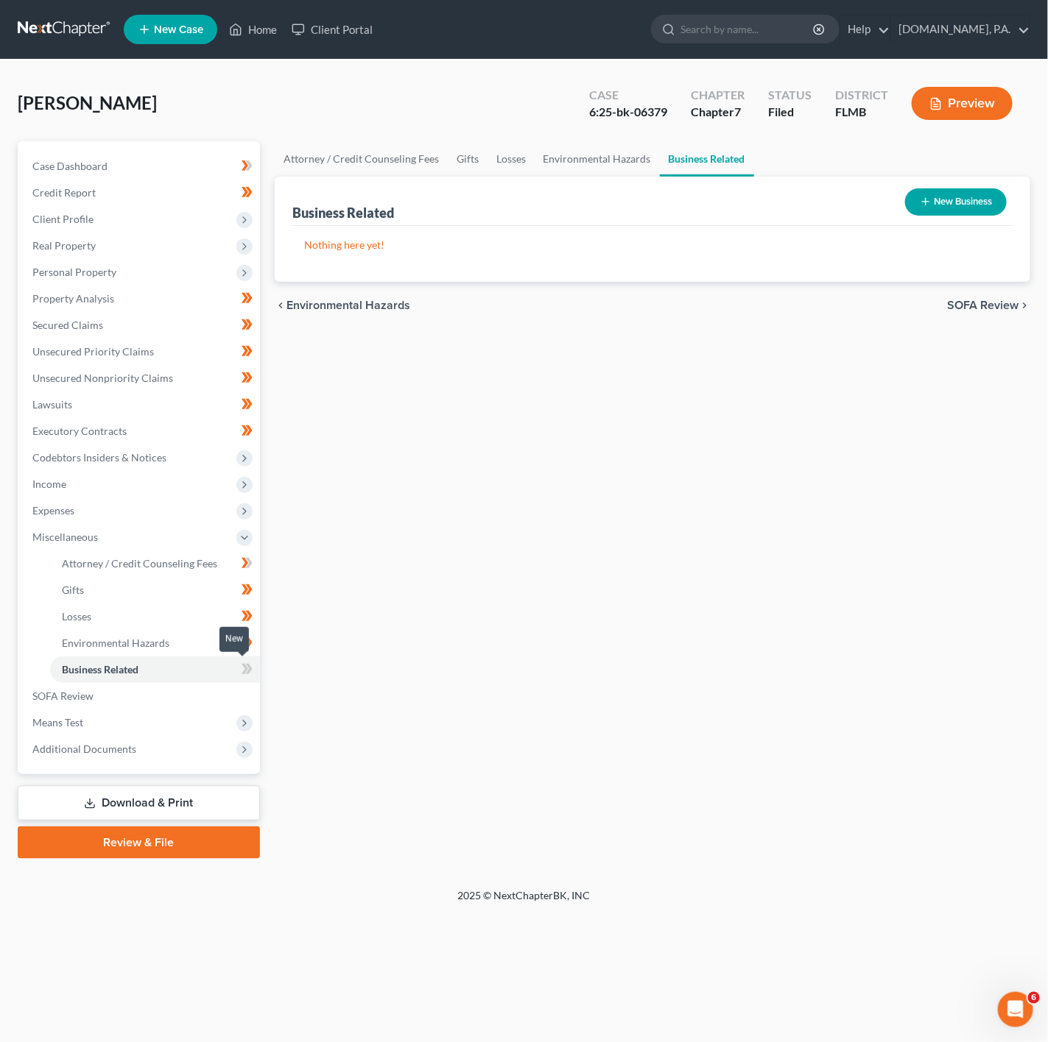
click at [255, 670] on span at bounding box center [247, 671] width 26 height 22
click at [210, 572] on link "Attorney / Credit Counseling Fees" at bounding box center [155, 564] width 210 height 27
select select "3"
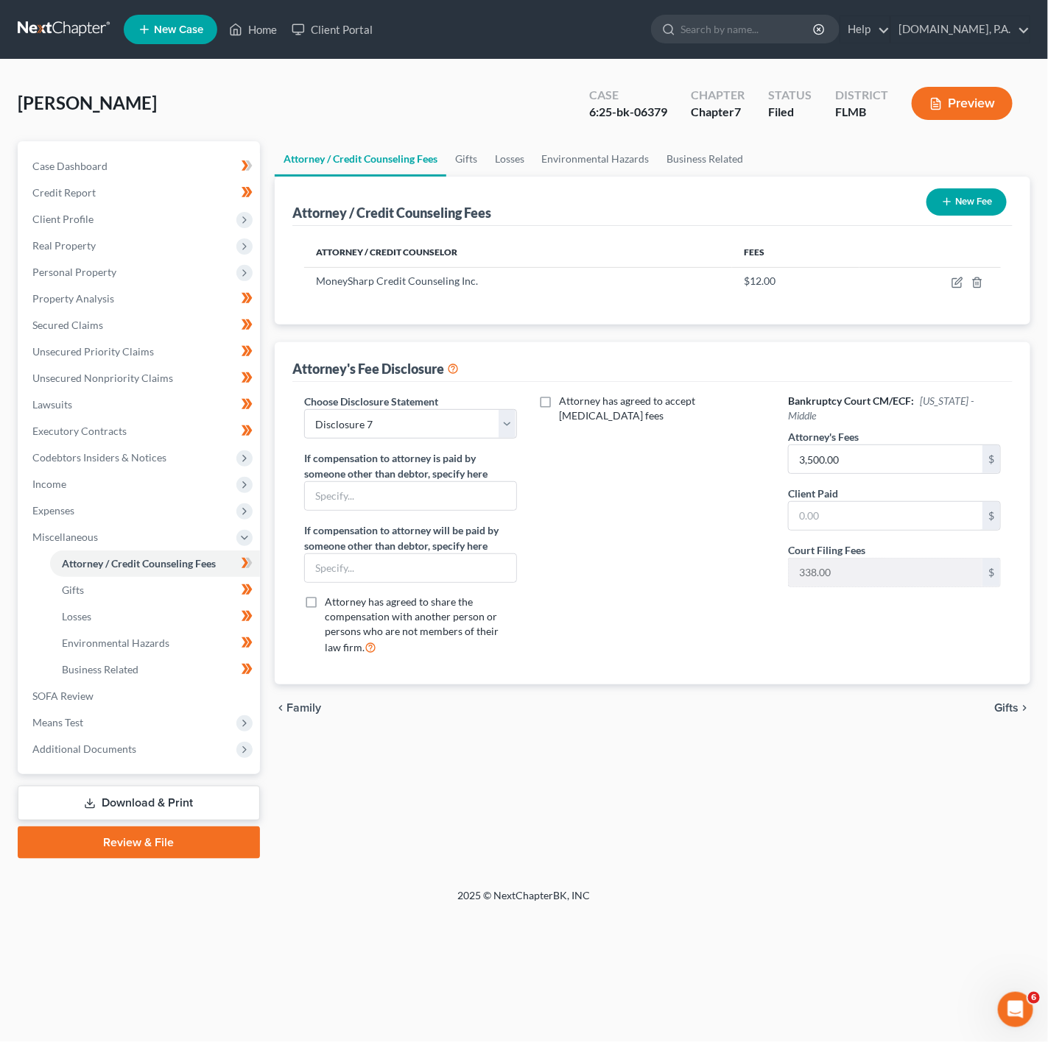
click at [814, 625] on div "Bankruptcy Court CM/ECF: Florida - Middle Attorney's Fees 3,500.00 $ Client Pai…" at bounding box center [894, 530] width 242 height 273
click at [244, 570] on icon at bounding box center [246, 563] width 11 height 18
click at [226, 517] on span "Expenses" at bounding box center [140, 511] width 239 height 27
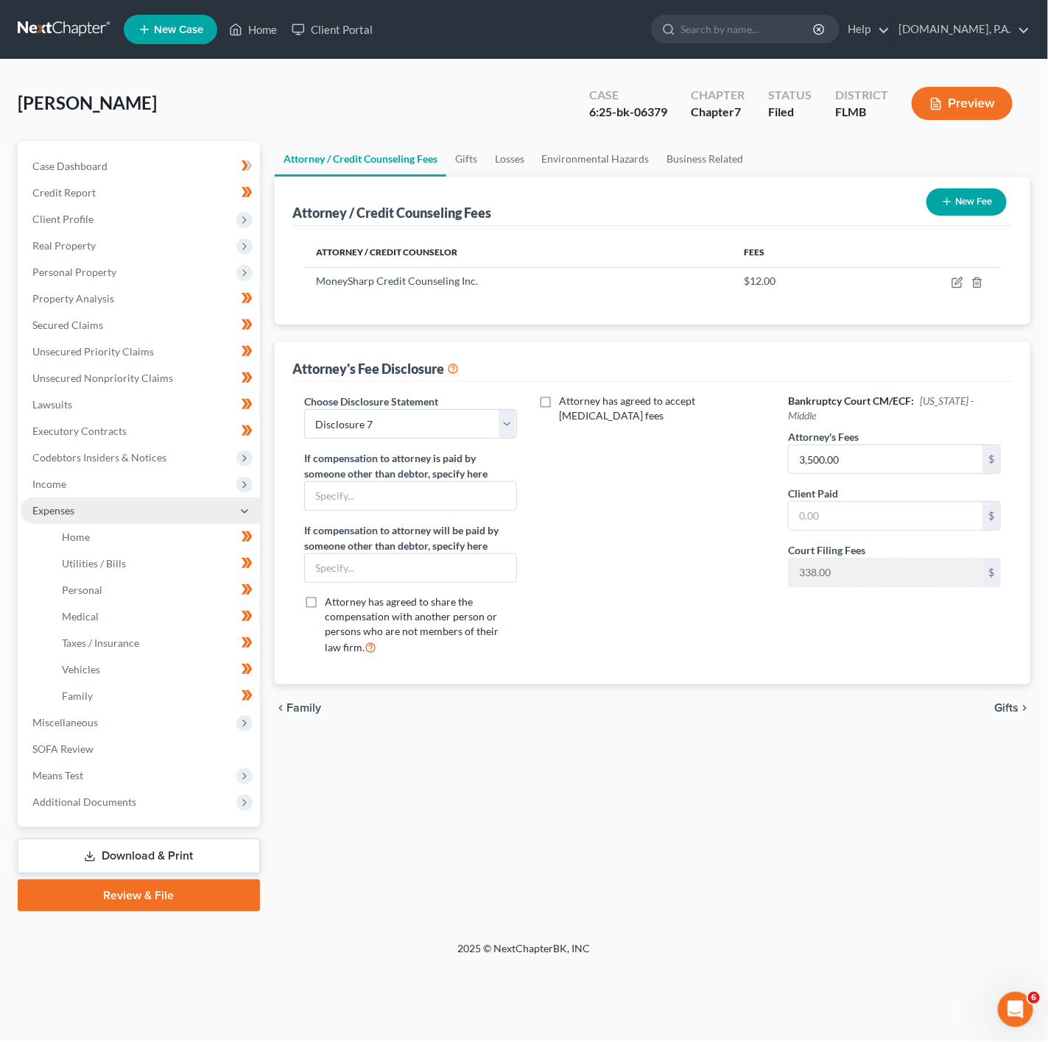
click at [226, 517] on span "Expenses" at bounding box center [140, 511] width 239 height 27
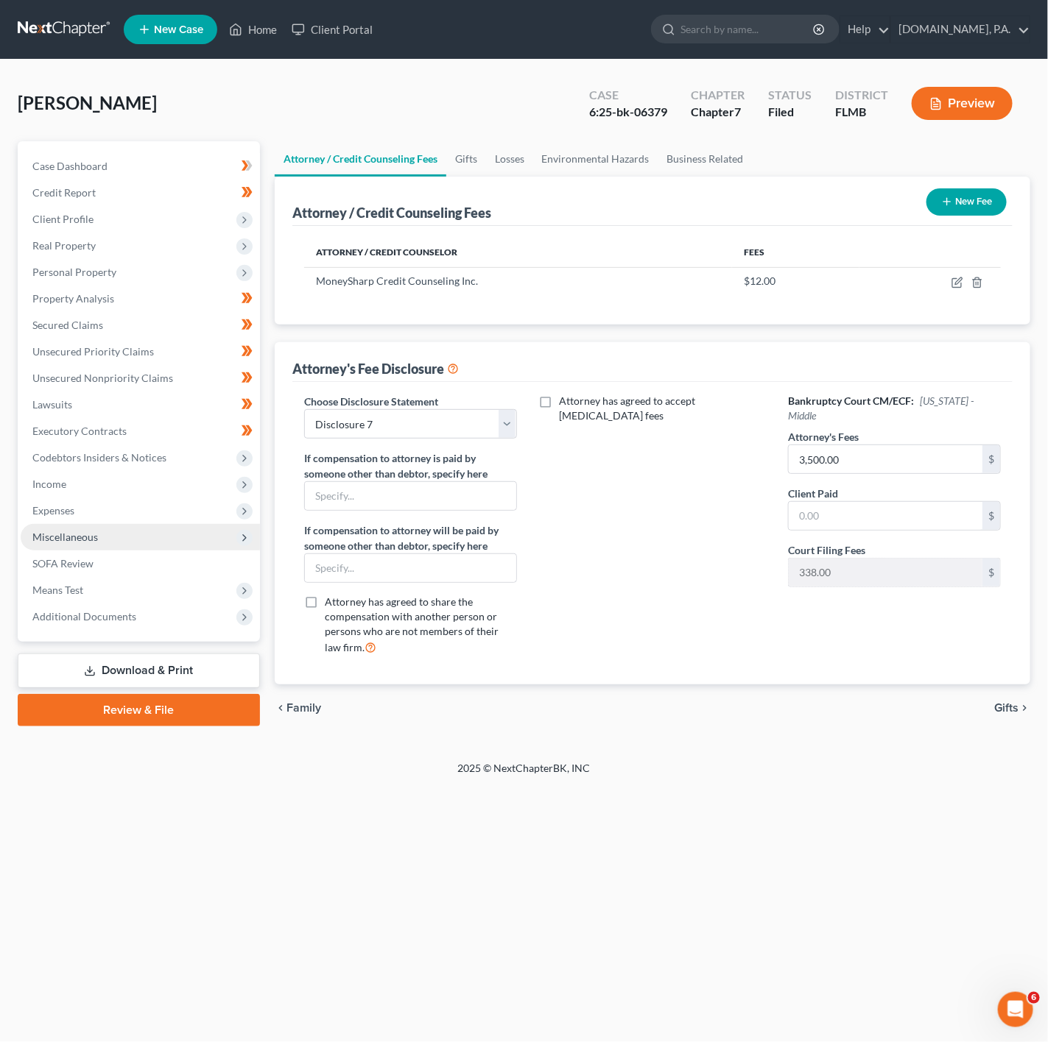
click at [144, 541] on span "Miscellaneous" at bounding box center [140, 537] width 239 height 27
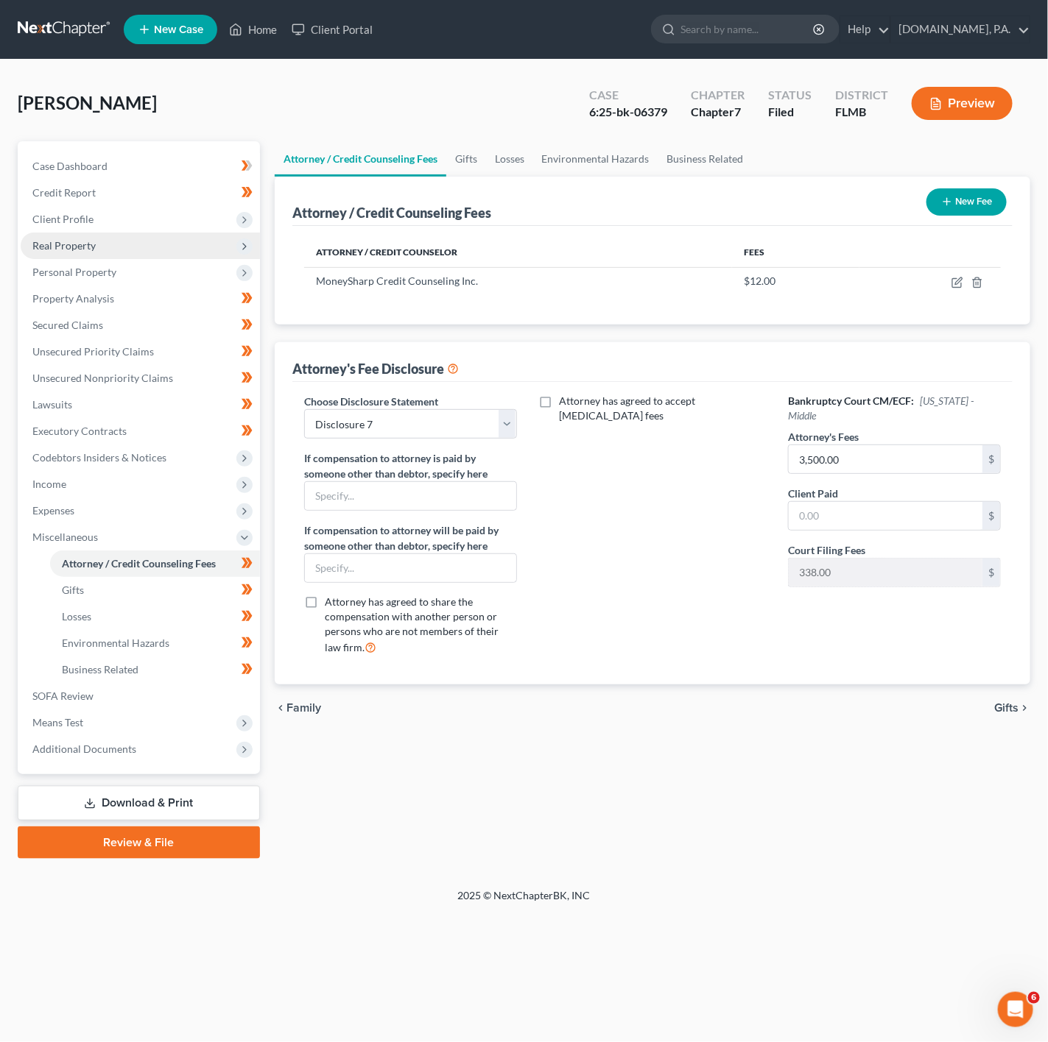
click at [204, 236] on span "Real Property" at bounding box center [140, 246] width 239 height 27
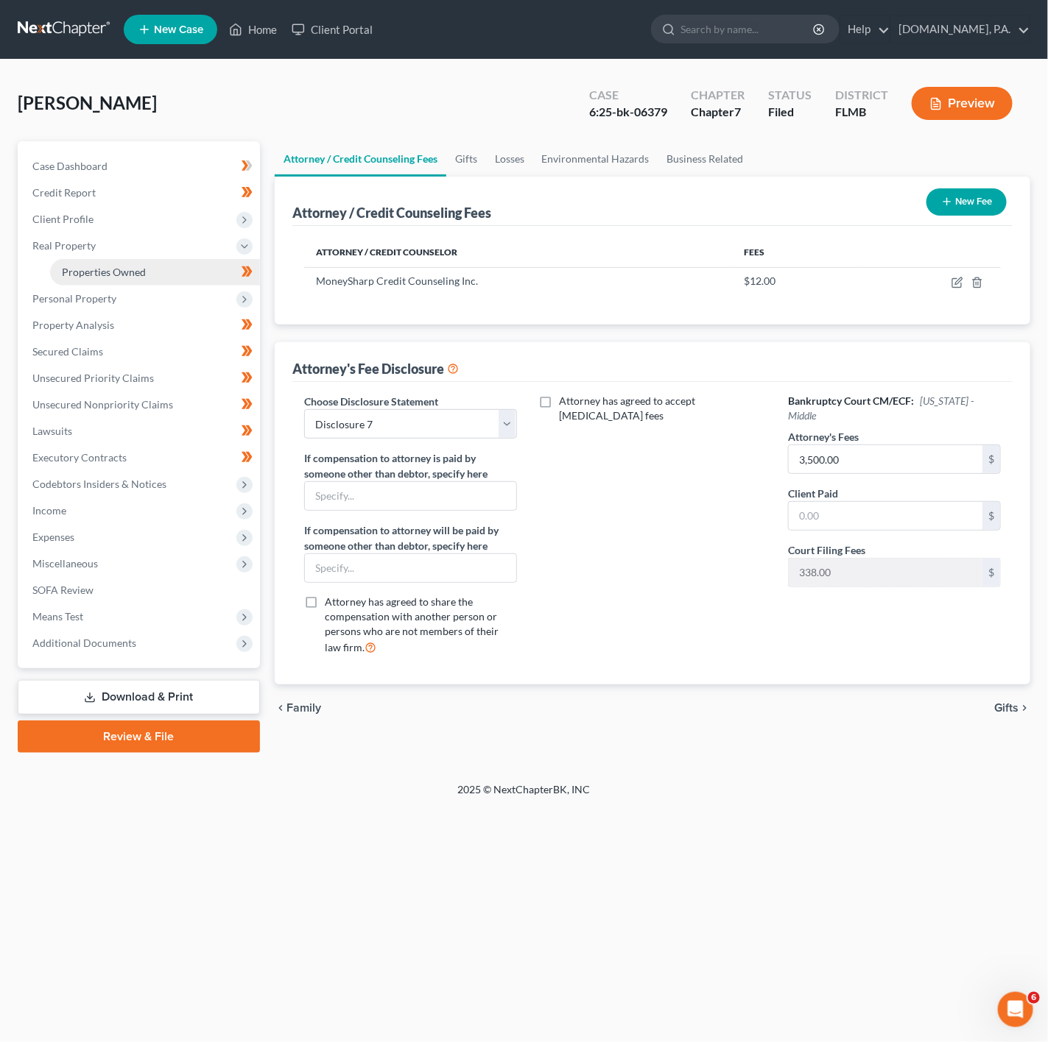
click at [192, 261] on link "Properties Owned" at bounding box center [155, 272] width 210 height 27
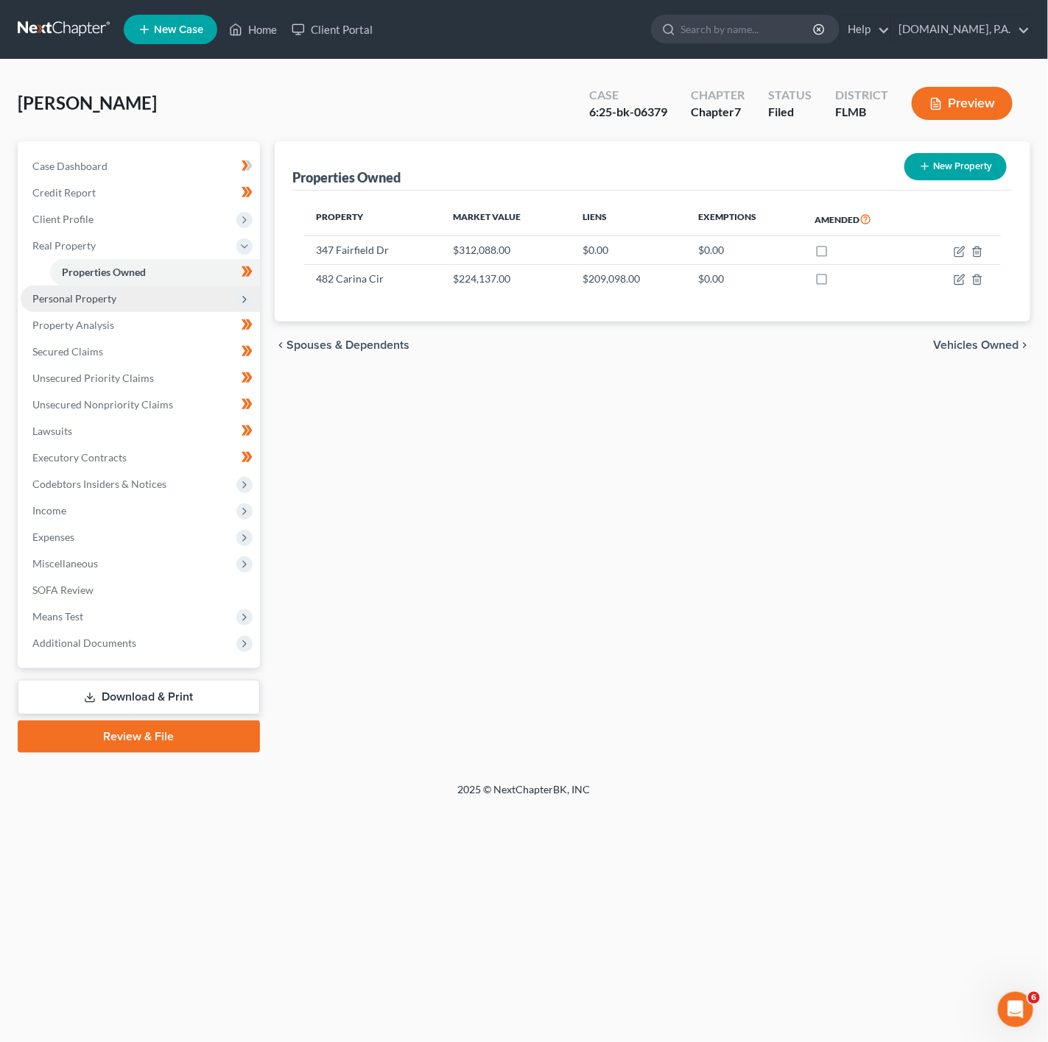
click at [170, 286] on span "Personal Property" at bounding box center [140, 299] width 239 height 27
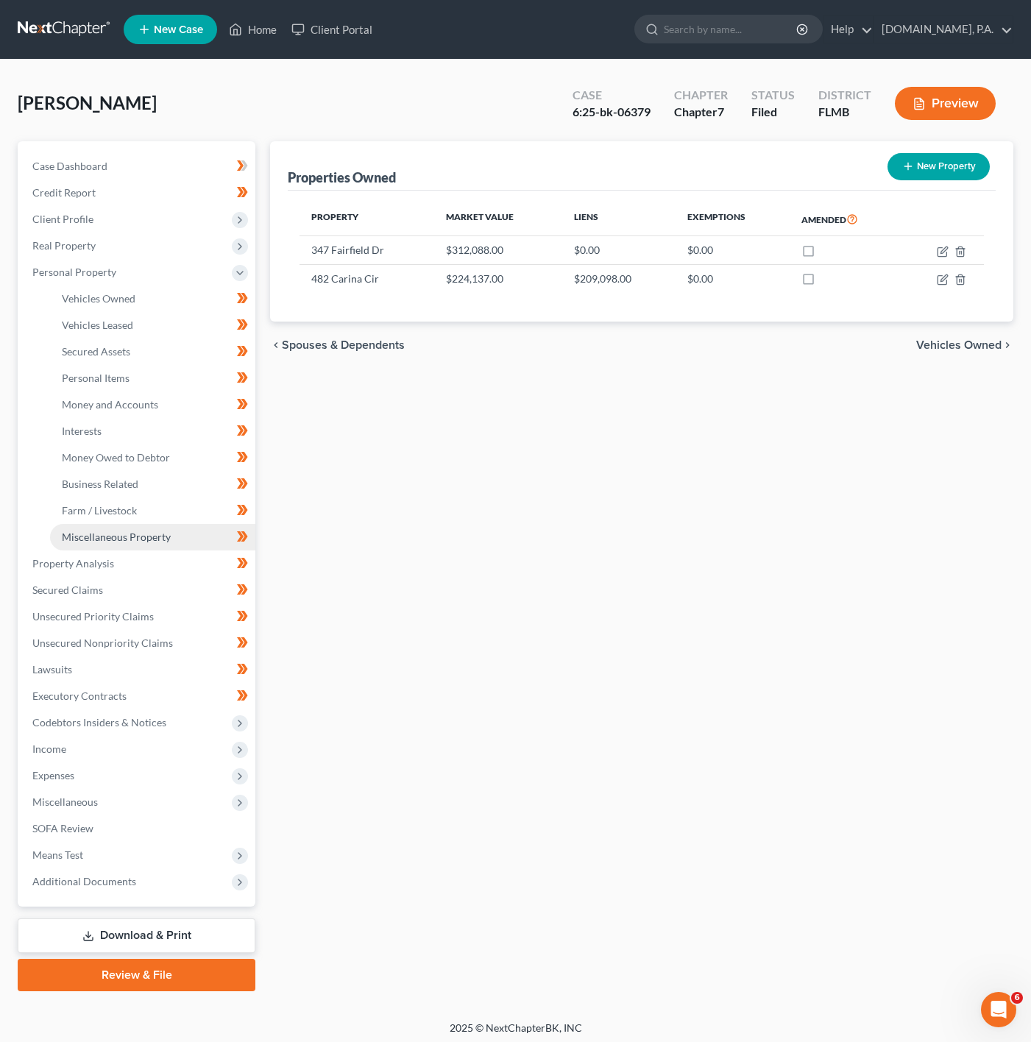
click at [130, 531] on span "Miscellaneous Property" at bounding box center [116, 537] width 109 height 13
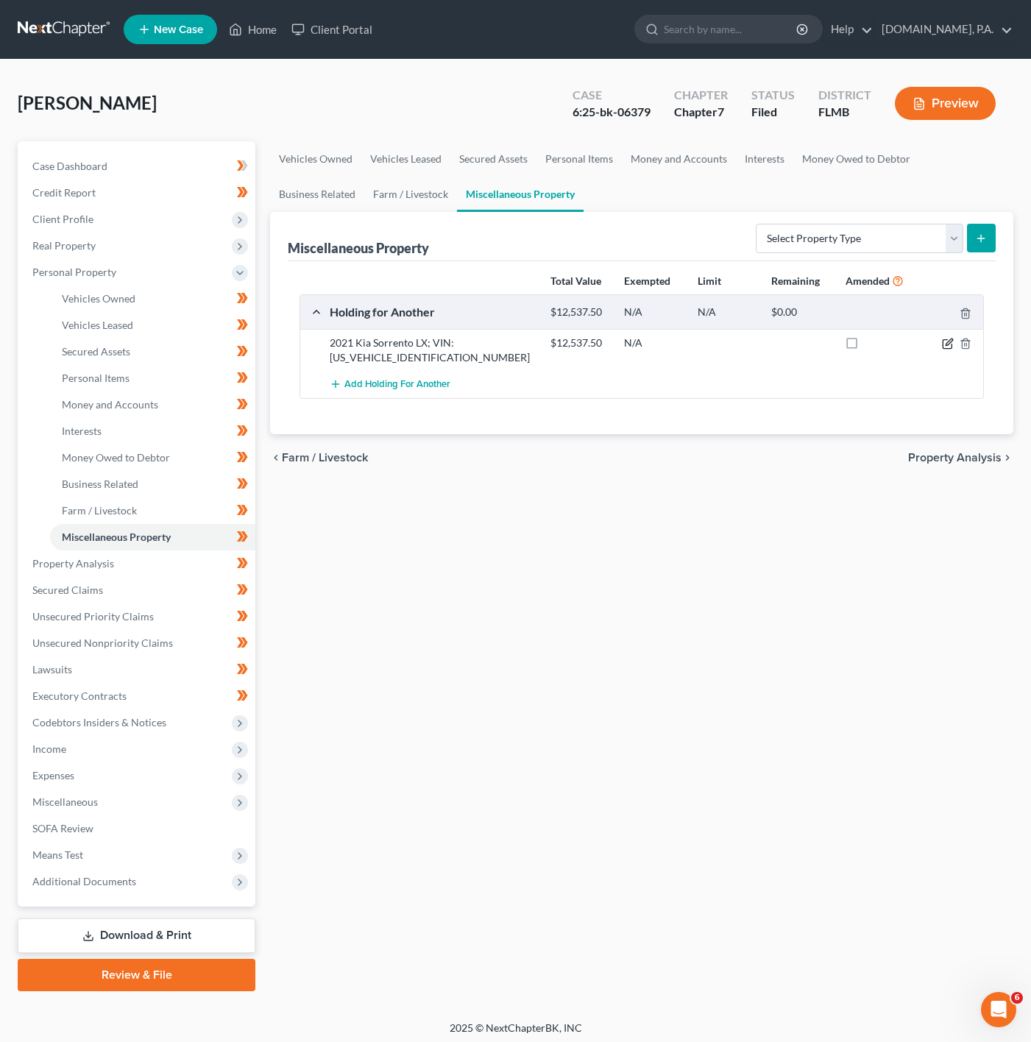
click at [942, 342] on icon "button" at bounding box center [948, 344] width 12 height 12
select select "9"
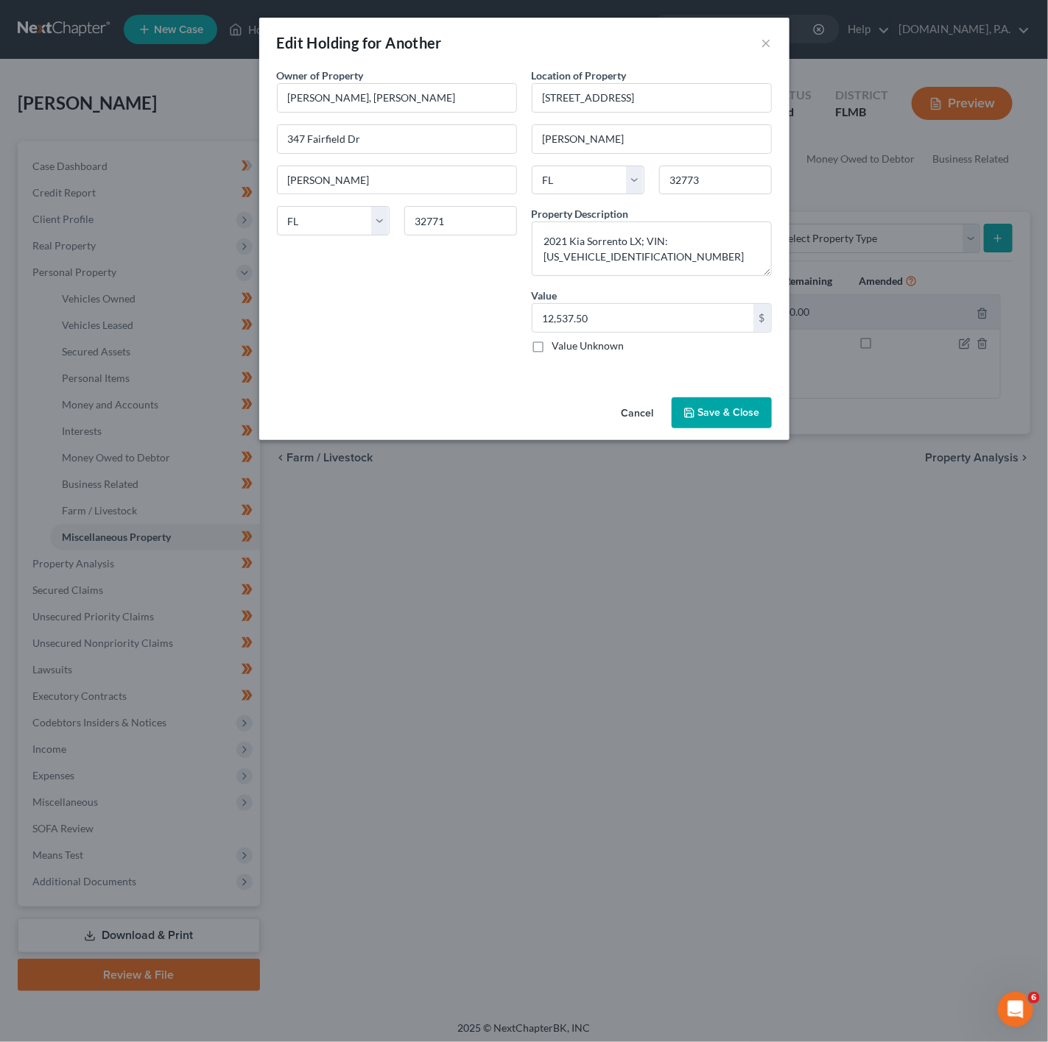
click at [636, 409] on button "Cancel" at bounding box center [638, 413] width 56 height 29
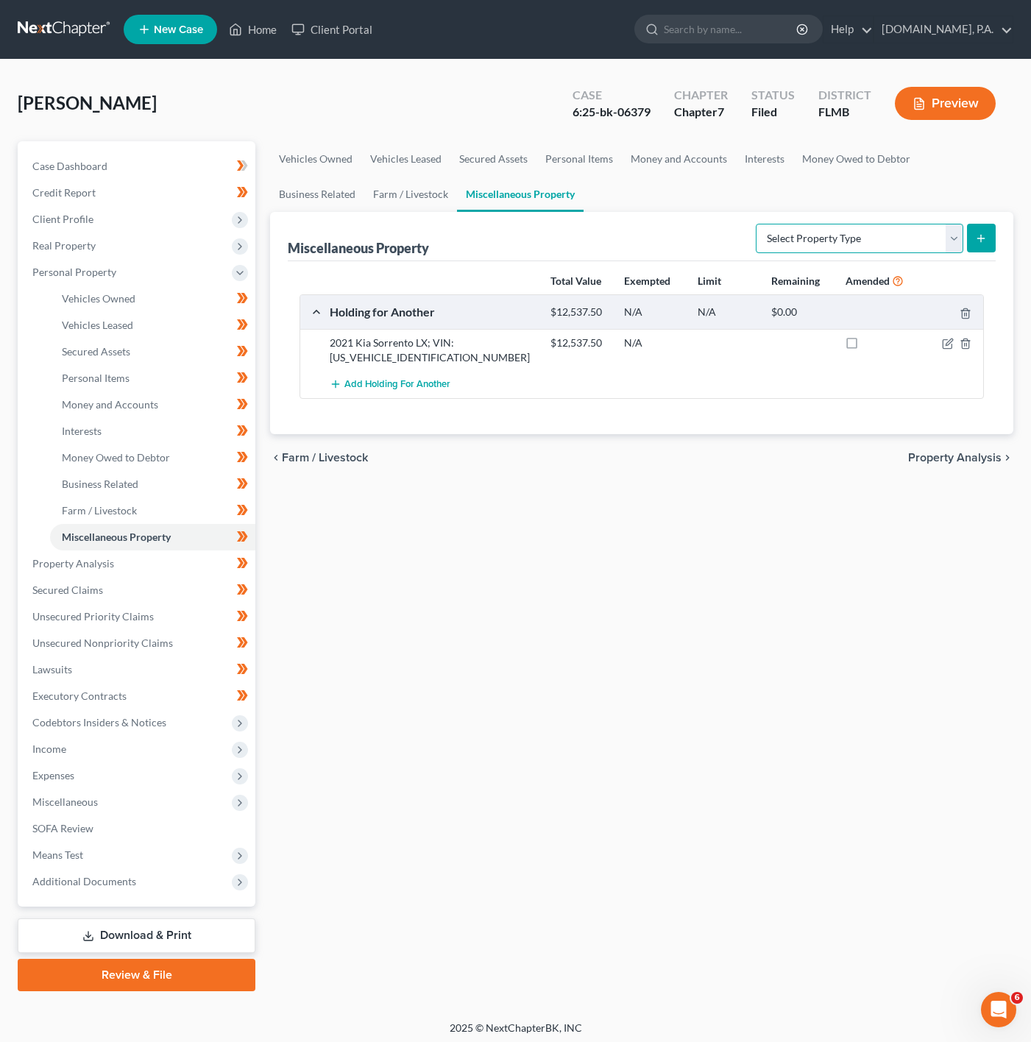
click at [914, 234] on select "Select Property Type Assigned for Creditor Benefit Within 1 Year Holding for An…" at bounding box center [860, 238] width 208 height 29
select select "transferred"
click at [756, 224] on select "Select Property Type Assigned for Creditor Benefit Within 1 Year Holding for An…" at bounding box center [860, 238] width 208 height 29
click at [973, 235] on button "submit" at bounding box center [981, 238] width 29 height 29
click at [952, 233] on select "Select Property Type Assigned for Creditor Benefit Within 1 Year Holding for An…" at bounding box center [860, 238] width 208 height 29
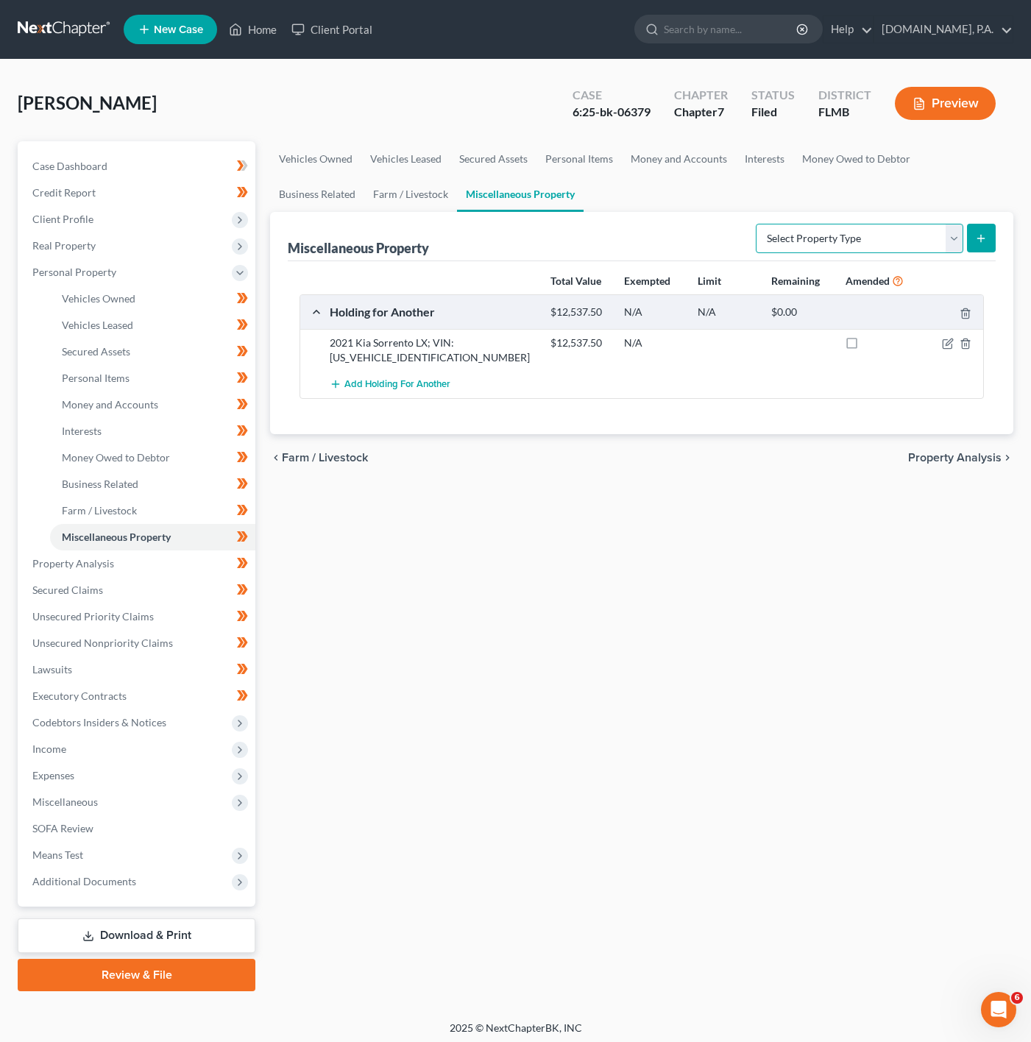
select select "transferred"
click at [756, 224] on select "Select Property Type Assigned for Creditor Benefit Within 1 Year Holding for An…" at bounding box center [860, 238] width 208 height 29
click at [994, 230] on button "submit" at bounding box center [981, 238] width 29 height 29
select select "Ordinary (within 2 years)"
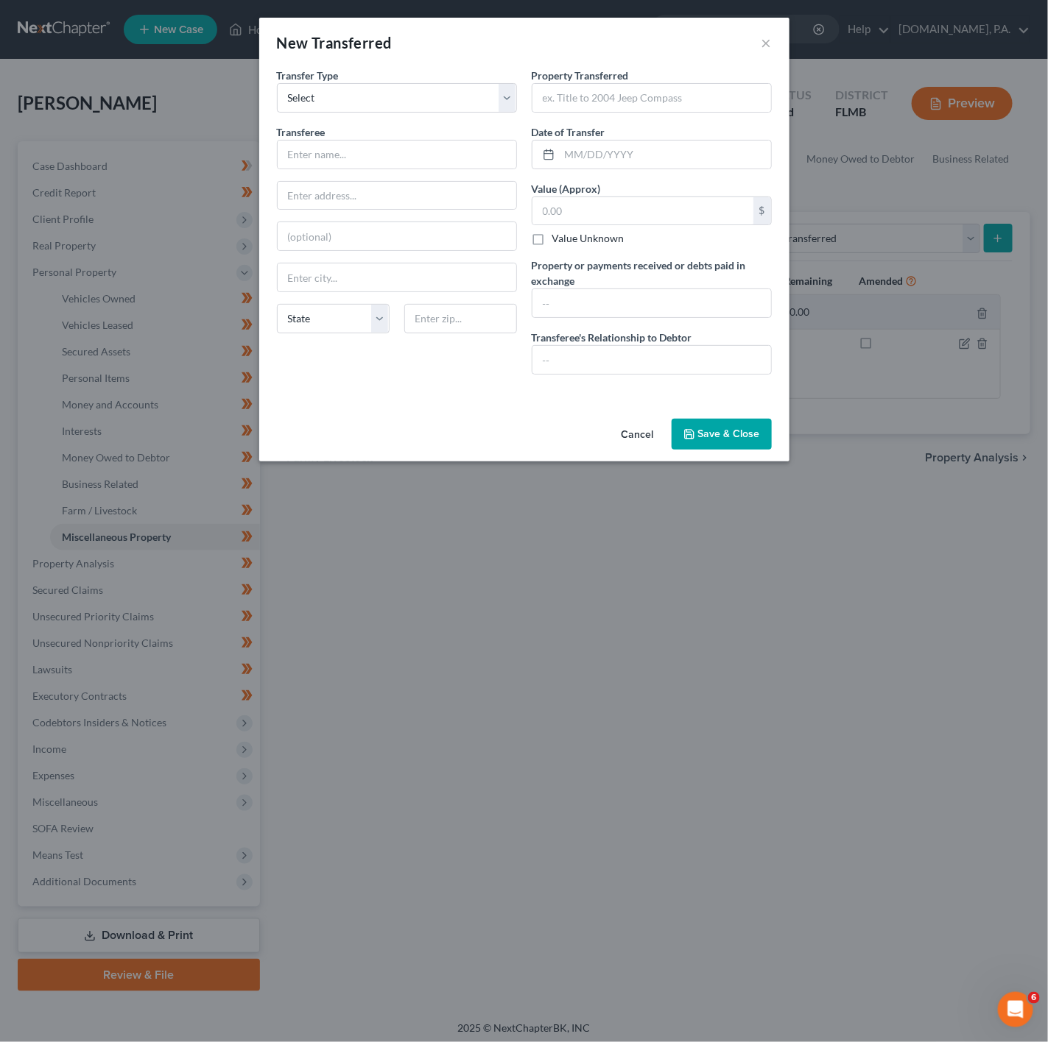
click at [632, 440] on button "Cancel" at bounding box center [638, 434] width 56 height 29
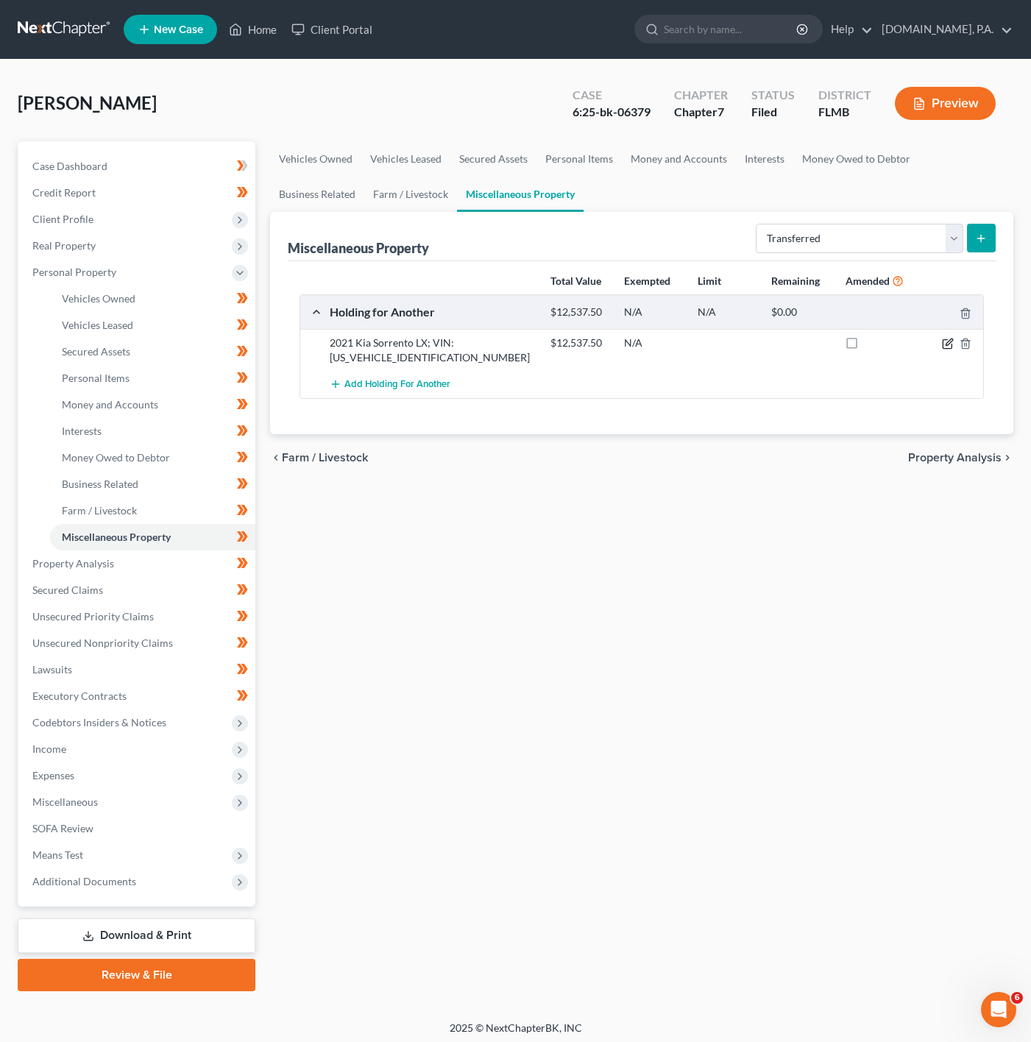
click at [944, 345] on icon "button" at bounding box center [948, 344] width 12 height 12
select select "9"
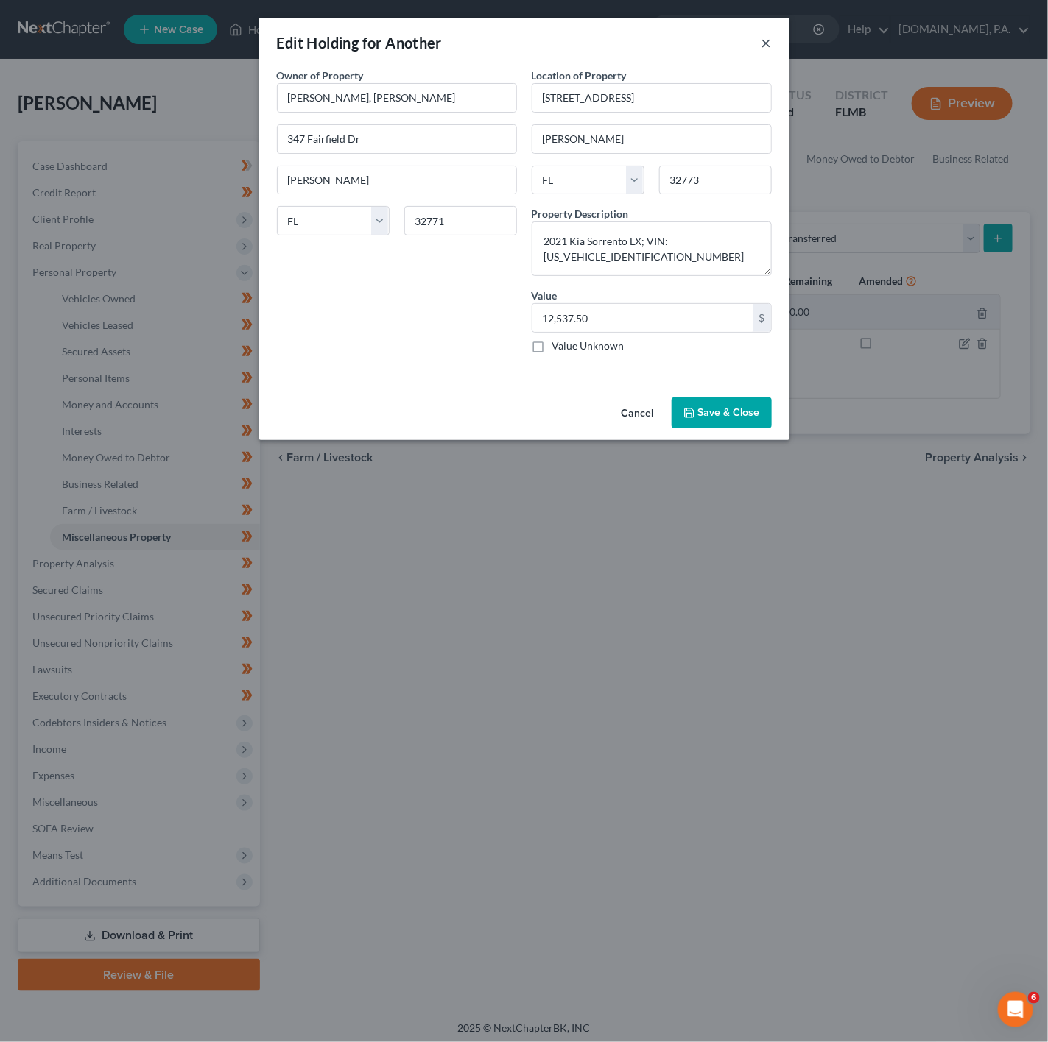
click at [769, 36] on button "×" at bounding box center [766, 43] width 10 height 18
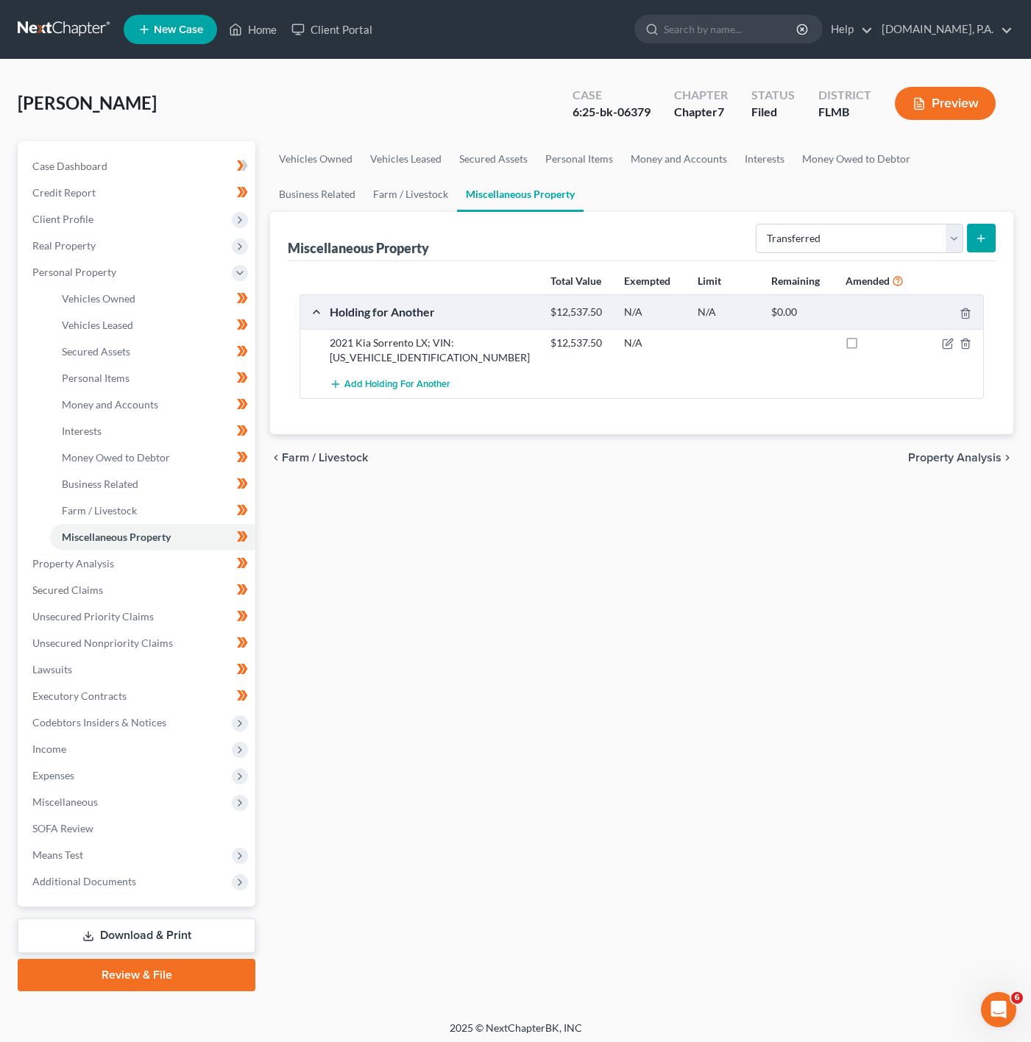
click at [981, 236] on line "submit" at bounding box center [981, 238] width 0 height 7
click at [411, 86] on div "Maynard, Nadia Upgraded Case 6:25-bk-06379 Chapter Chapter 7 Status Filed Distr…" at bounding box center [516, 109] width 996 height 64
click at [796, 247] on select "Select Property Type Assigned for Creditor Benefit Within 1 Year Holding for An…" at bounding box center [860, 238] width 208 height 29
click at [1027, 232] on div "Maynard, Nadia Upgraded Case 6:25-bk-06379 Chapter Chapter 7 Status Filed Distr…" at bounding box center [515, 540] width 1031 height 961
click at [994, 235] on div "Miscellaneous Property Select Property Type Assigned for Creditor Benefit Withi…" at bounding box center [642, 323] width 744 height 222
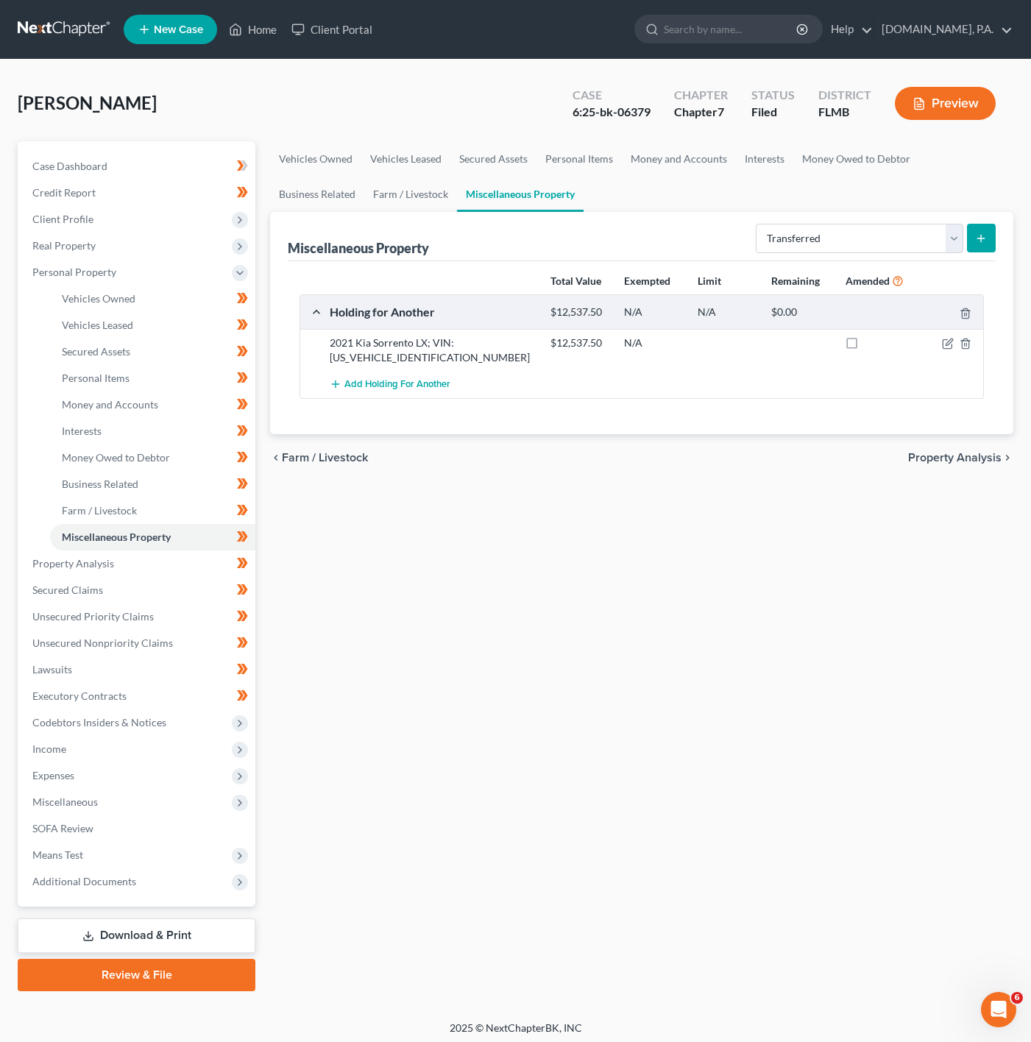
click at [990, 237] on button "submit" at bounding box center [981, 238] width 29 height 29
click at [931, 228] on select "Select Property Type Assigned for Creditor Benefit Within 1 Year Holding for An…" at bounding box center [860, 238] width 208 height 29
select select "transferred"
click at [756, 224] on select "Select Property Type Assigned for Creditor Benefit Within 1 Year Holding for An…" at bounding box center [860, 238] width 208 height 29
click at [986, 236] on icon "submit" at bounding box center [981, 239] width 12 height 12
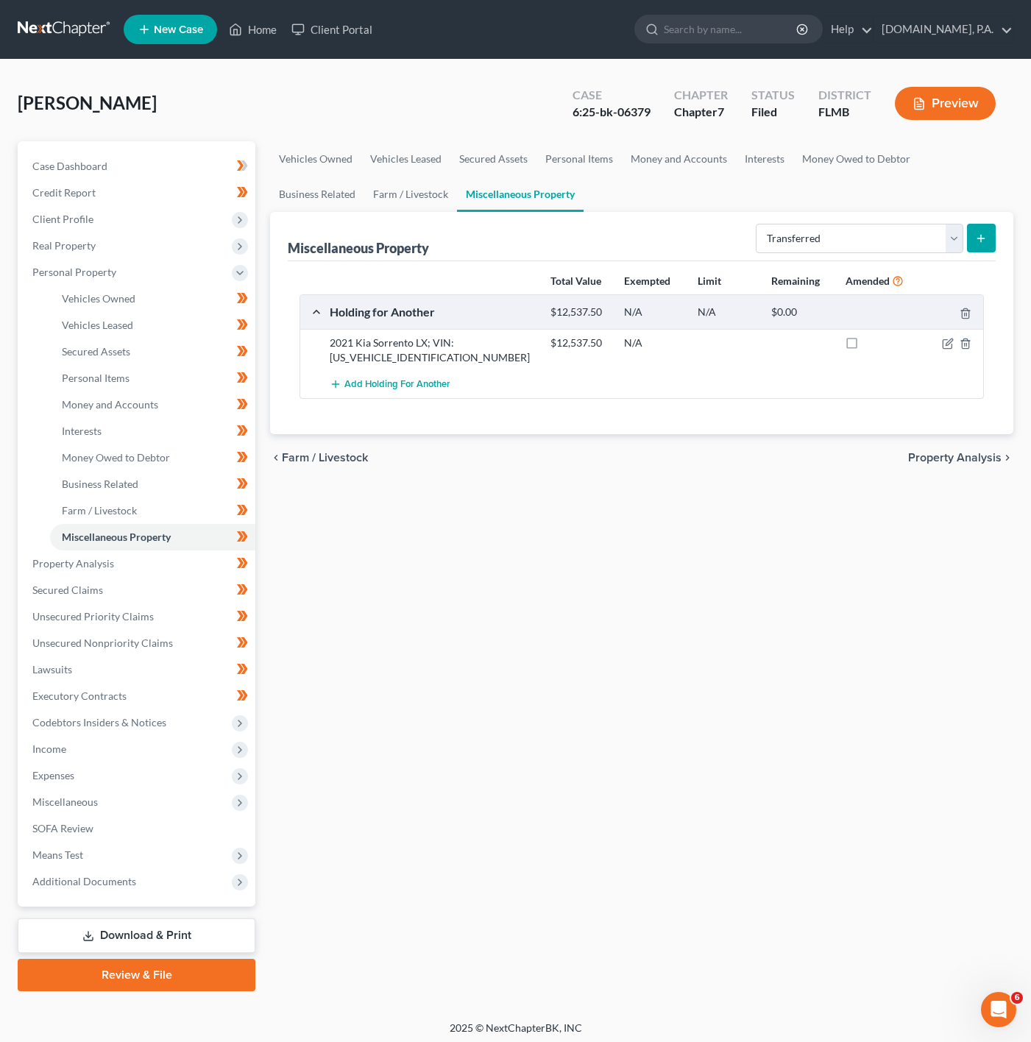
select select "Ordinary (within 2 years)"
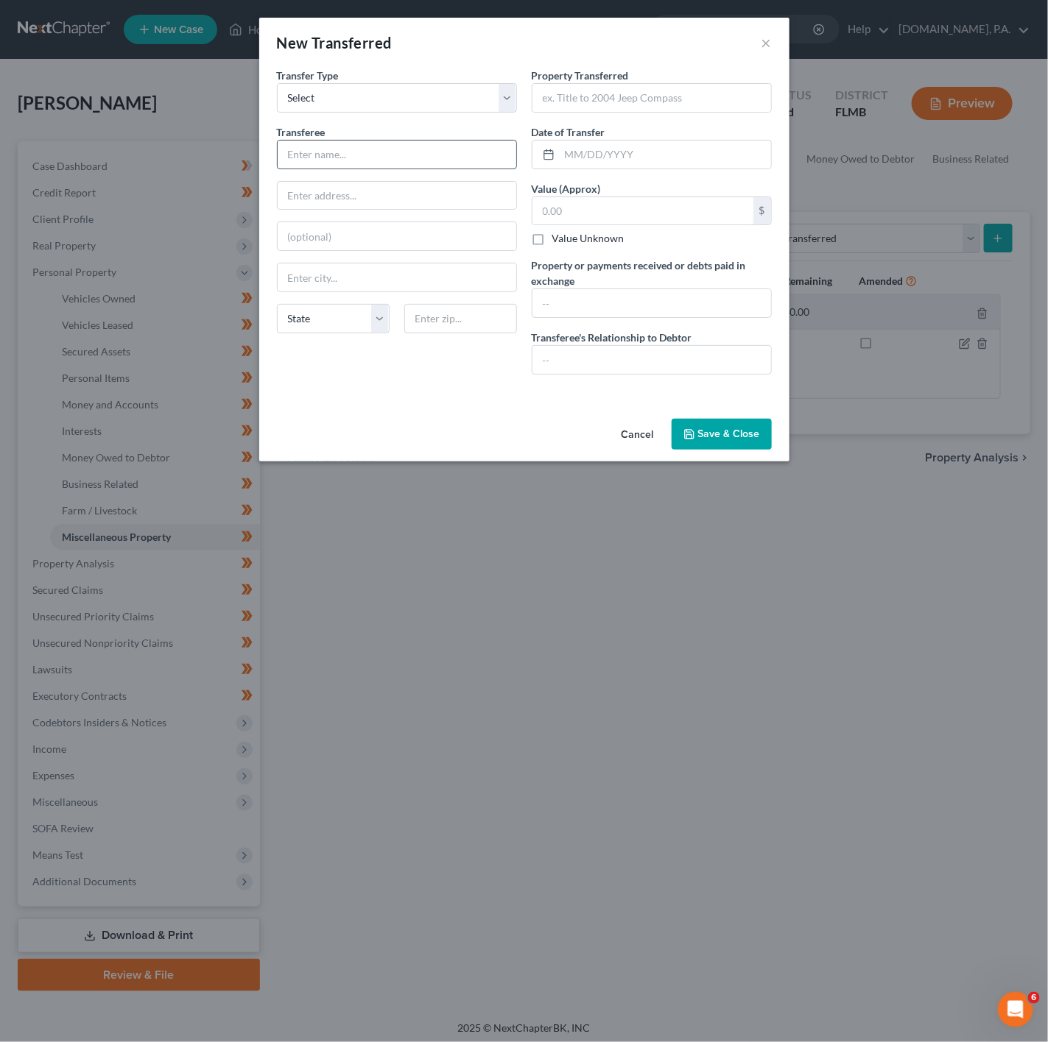
click at [367, 149] on input "text" at bounding box center [397, 155] width 239 height 28
click at [339, 169] on div at bounding box center [397, 154] width 240 height 29
click at [345, 163] on input "text" at bounding box center [397, 155] width 239 height 28
click at [615, 121] on div "Property Transferred * Date of Transfer * Value (Approx) $ Value Unknown Balanc…" at bounding box center [651, 227] width 255 height 319
click at [649, 435] on button "Cancel" at bounding box center [638, 434] width 56 height 29
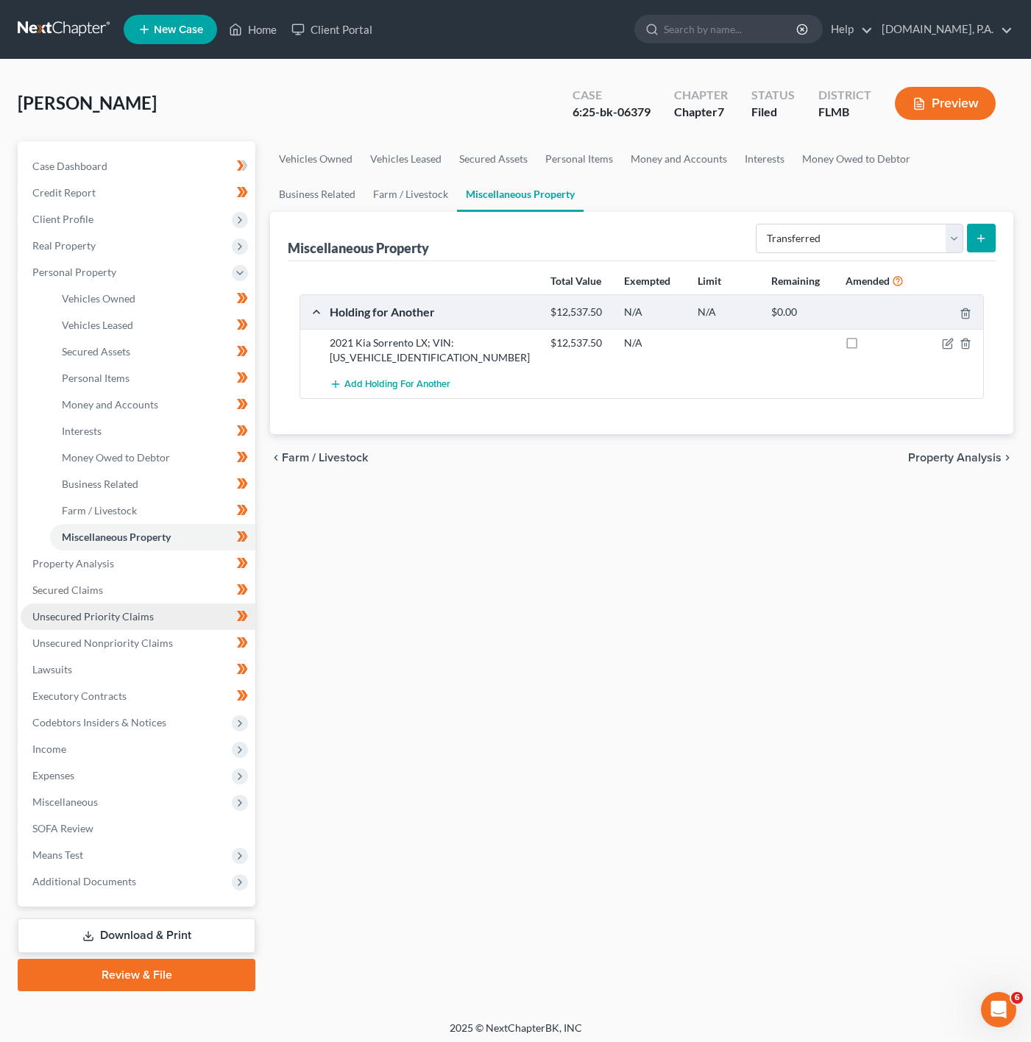
click at [133, 625] on link "Unsecured Priority Claims" at bounding box center [138, 617] width 235 height 27
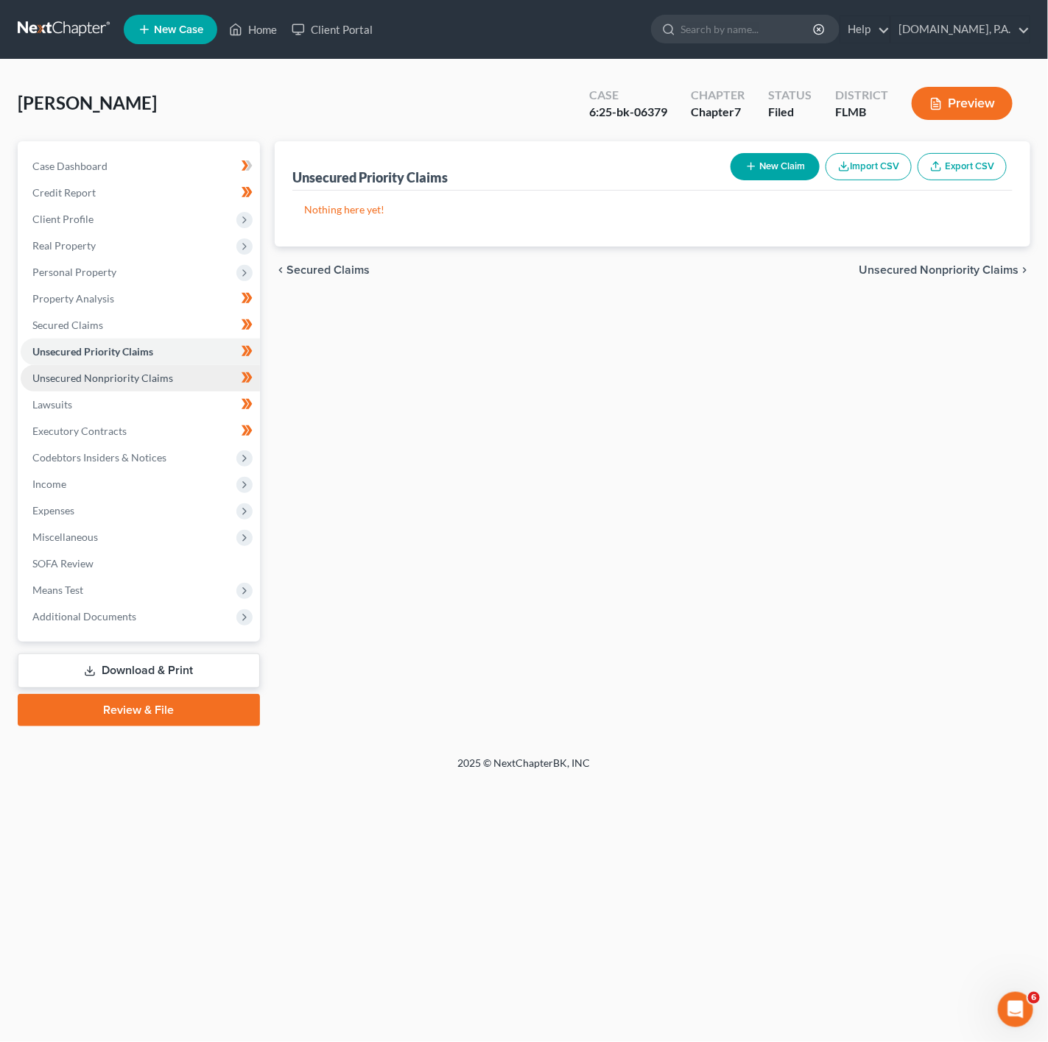
click at [149, 372] on span "Unsecured Nonpriority Claims" at bounding box center [102, 378] width 141 height 13
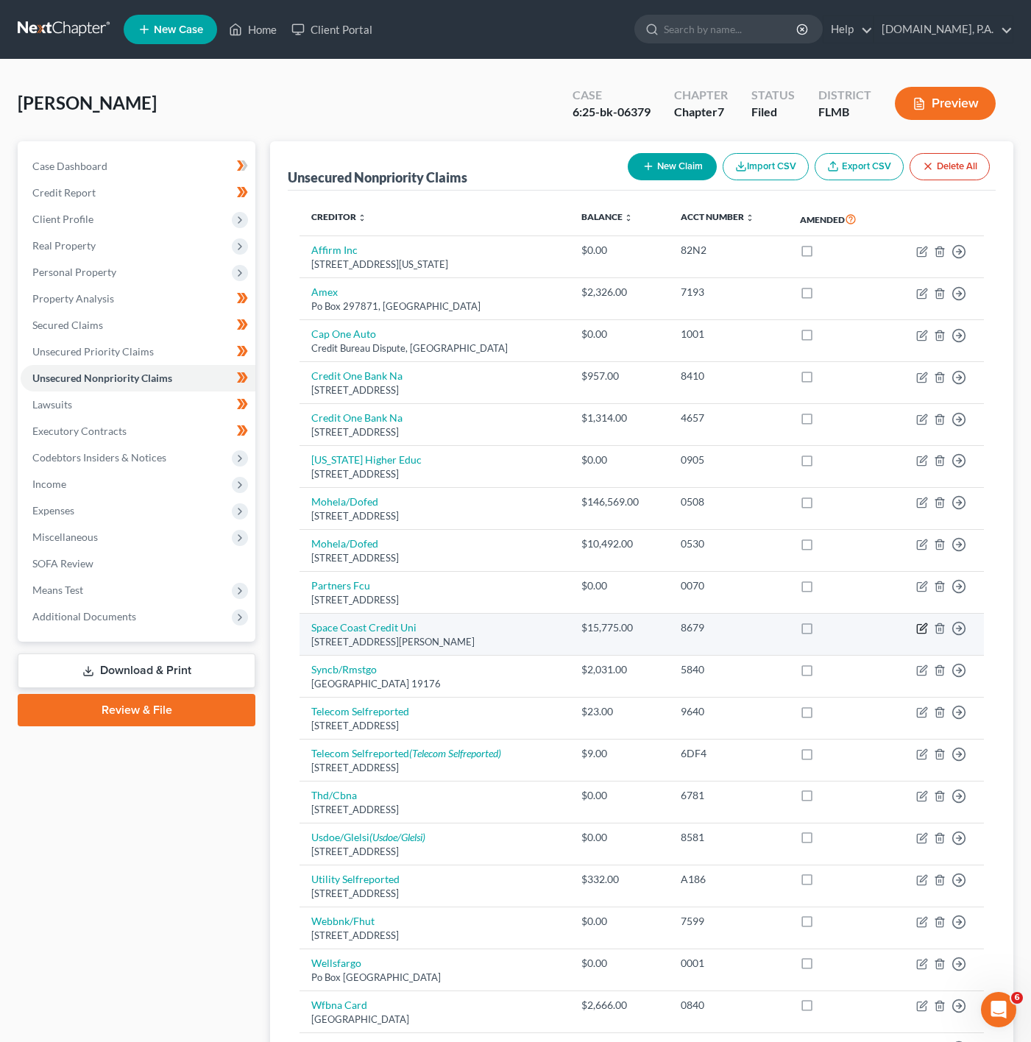
click at [920, 632] on icon "button" at bounding box center [923, 629] width 12 height 12
select select "9"
select select "0"
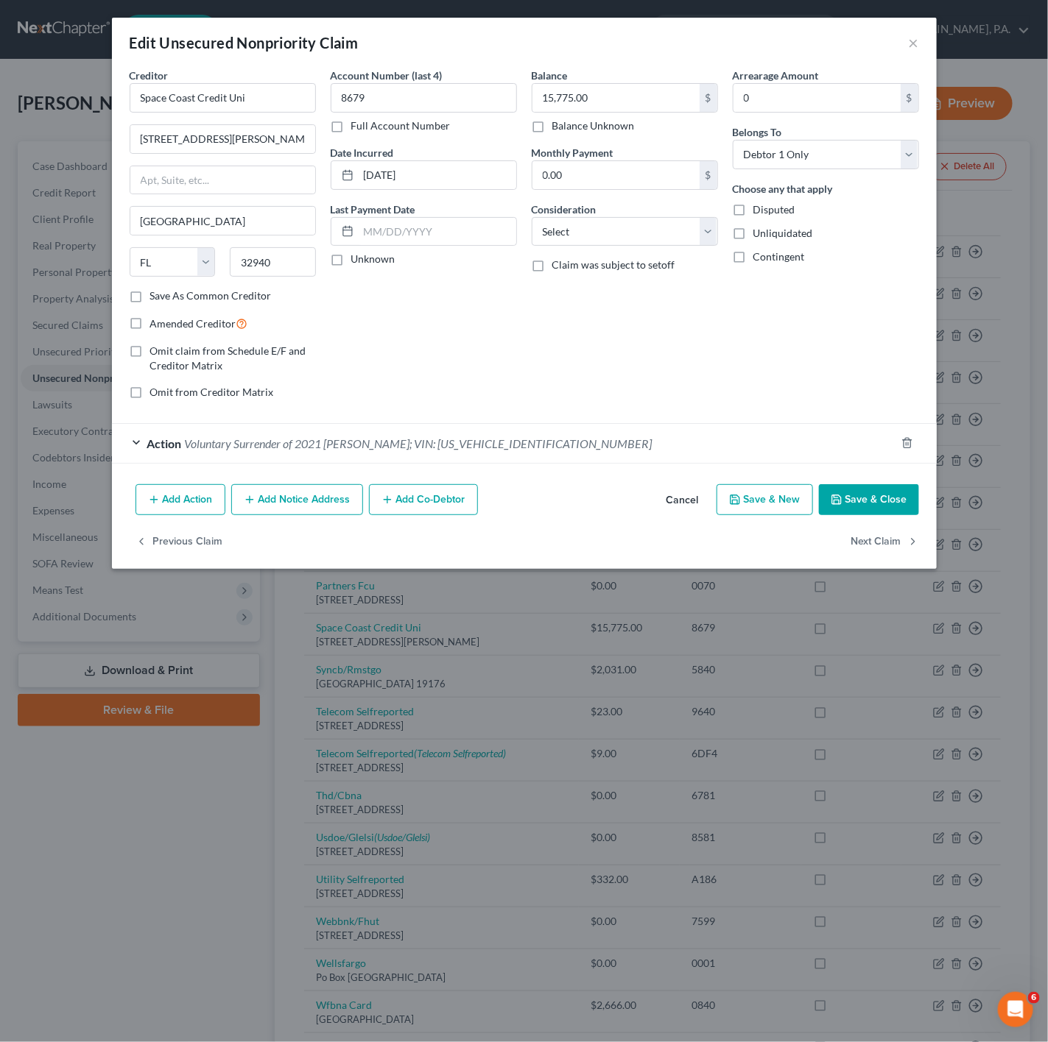
click at [455, 437] on div "Action Voluntary Surrender of 2021 Kia Sorrento; VIN: 5XYRG4LC3MG032473" at bounding box center [503, 443] width 783 height 39
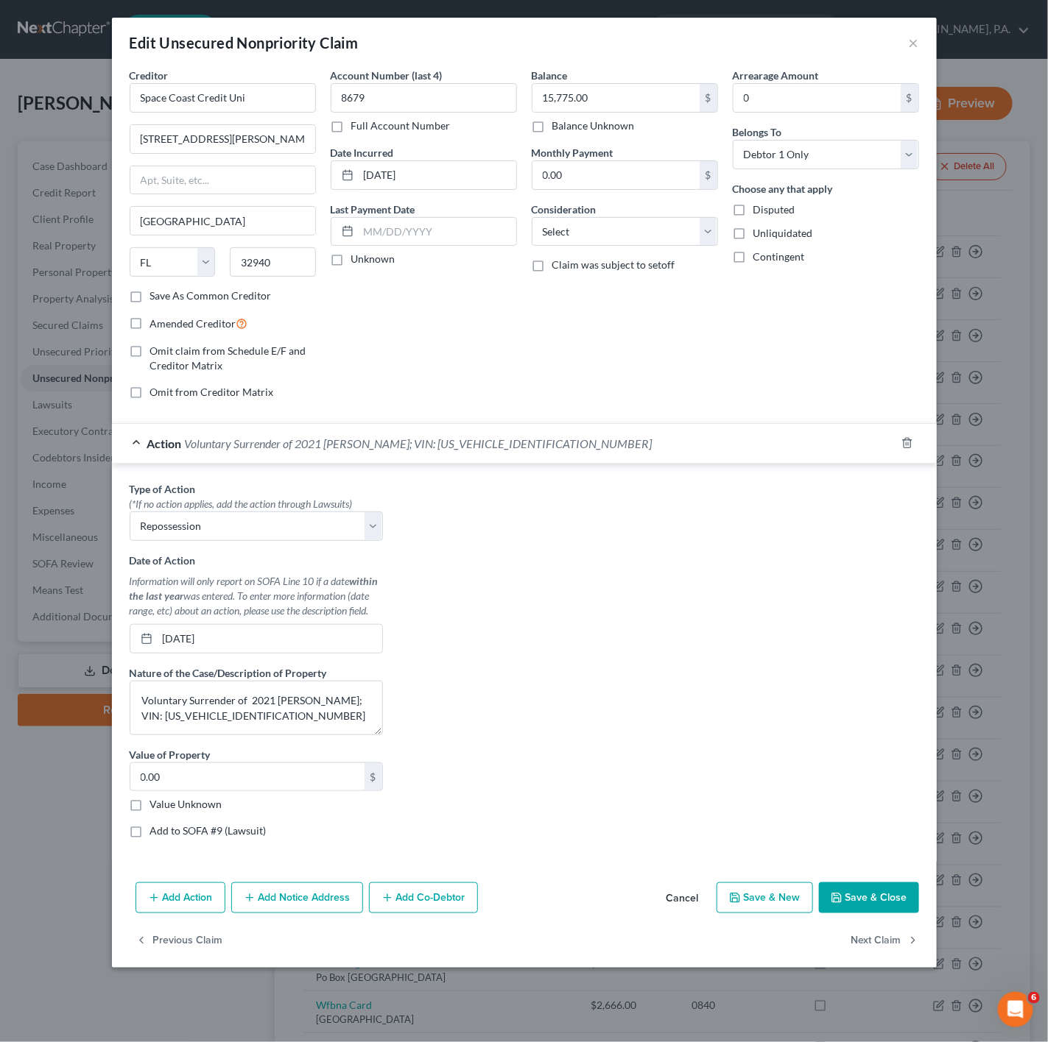
click at [455, 437] on div "Action Voluntary Surrender of 2021 Kia Sorrento; VIN: 5XYRG4LC3MG032473" at bounding box center [503, 443] width 783 height 39
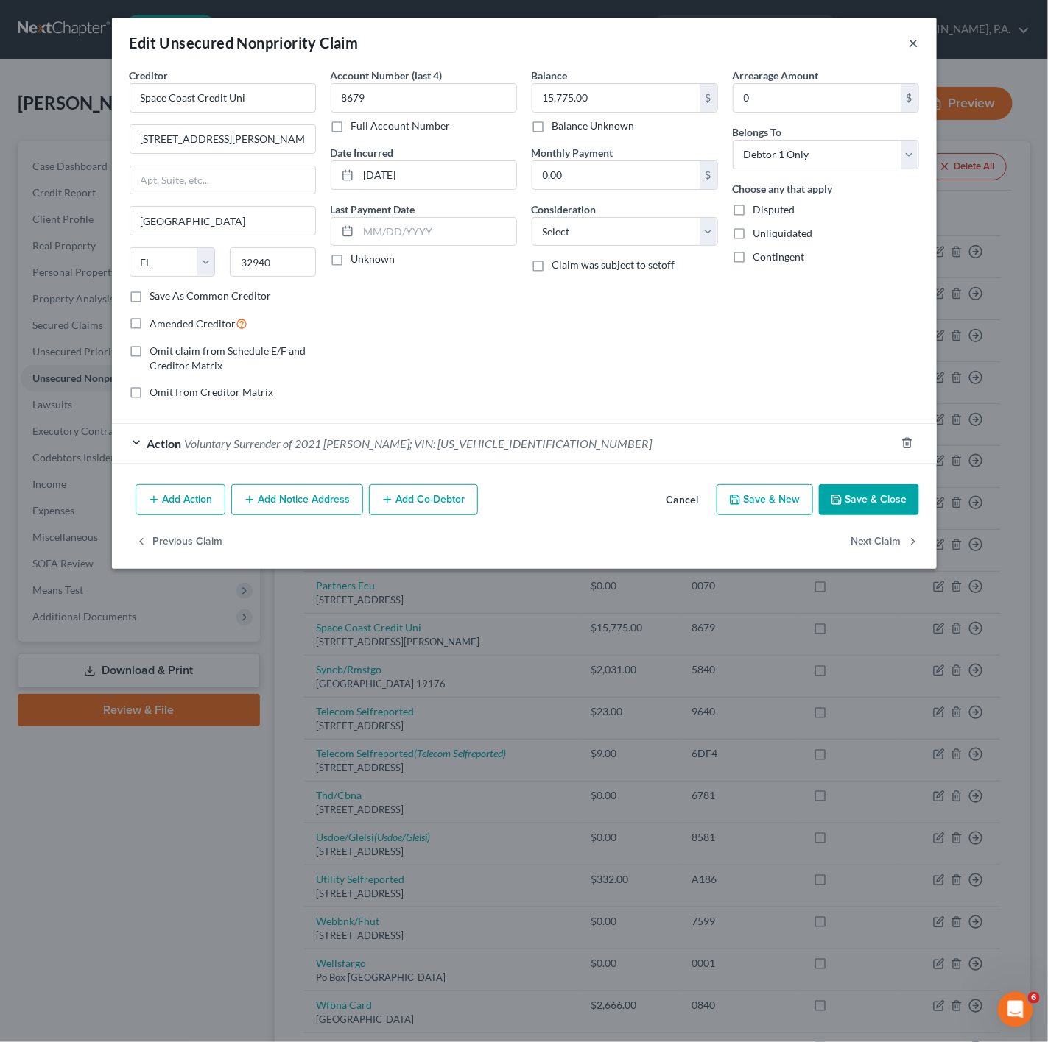
click at [908, 44] on button "×" at bounding box center [913, 43] width 10 height 18
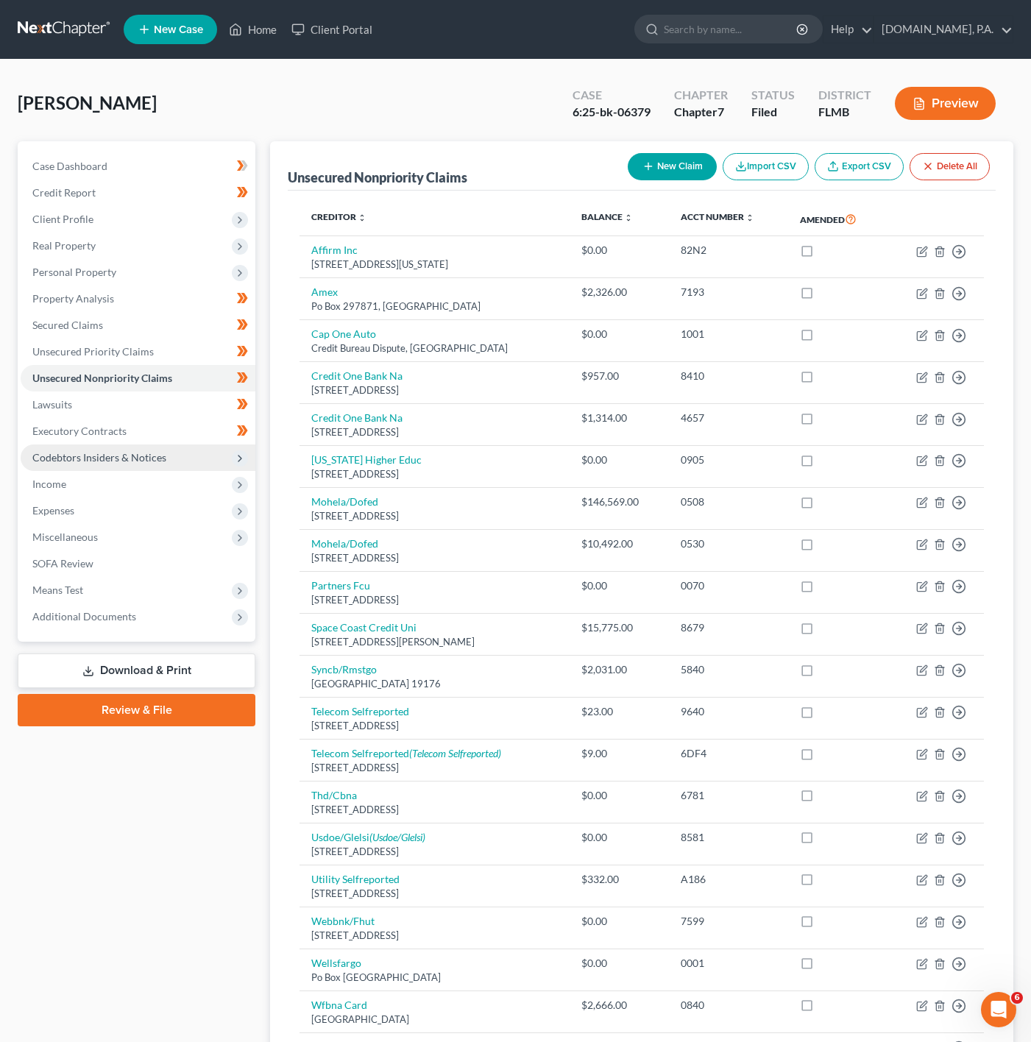
click at [195, 462] on span "Codebtors Insiders & Notices" at bounding box center [138, 458] width 235 height 27
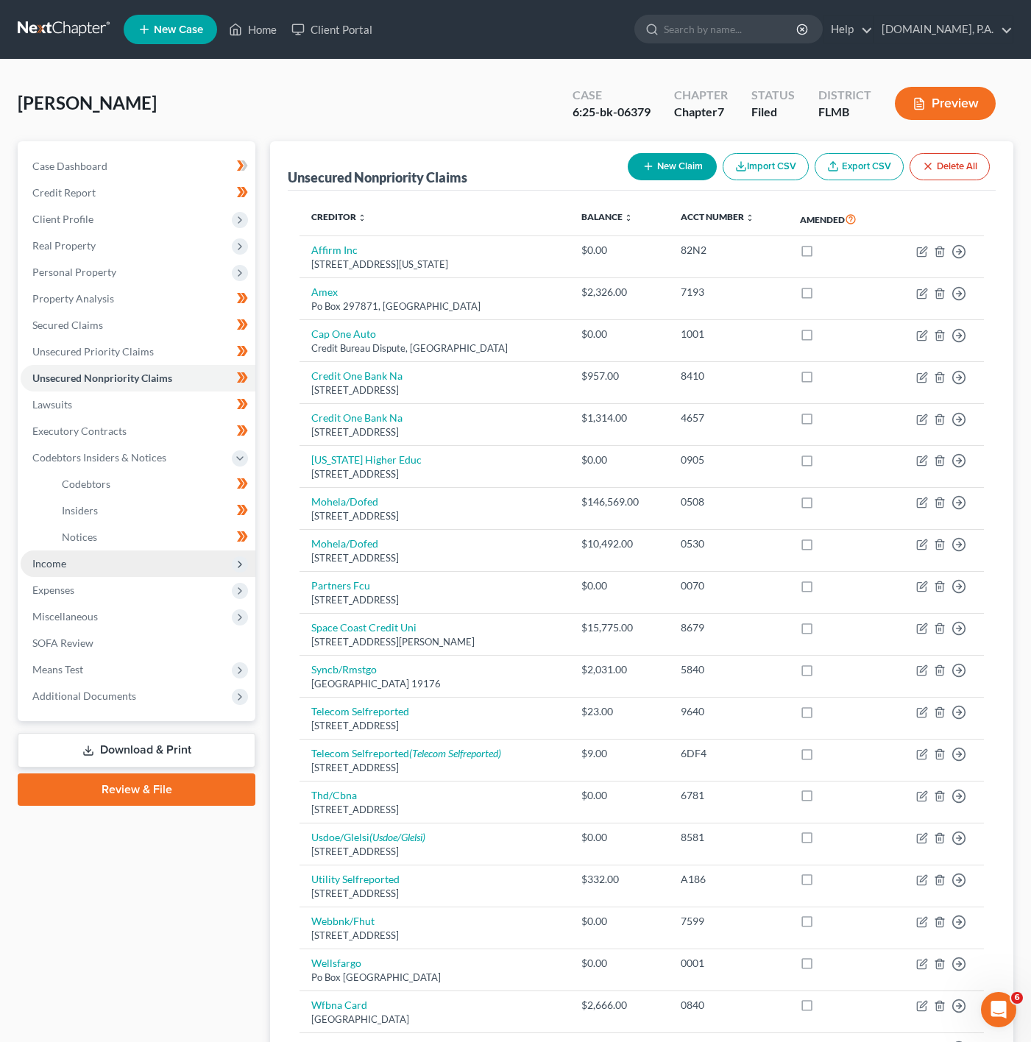
click at [119, 568] on span "Income" at bounding box center [138, 564] width 235 height 27
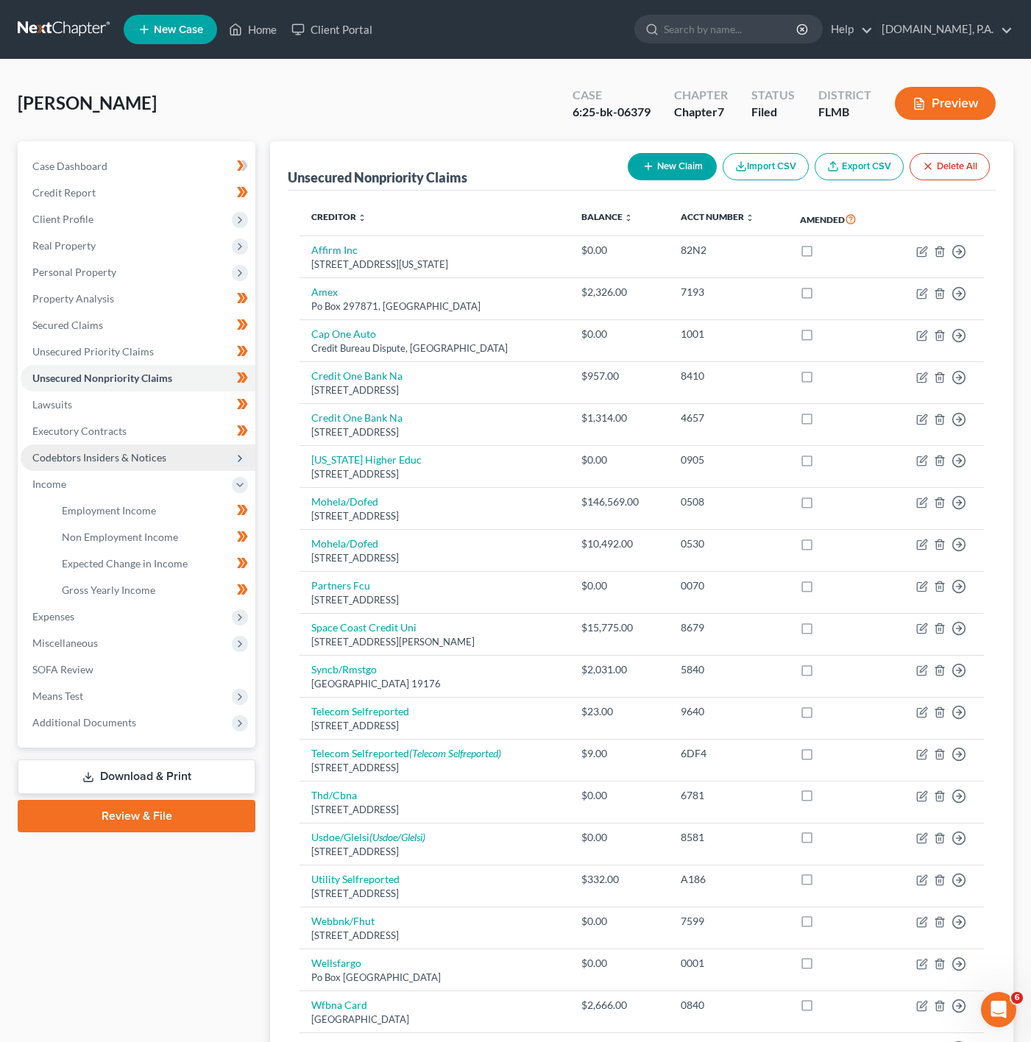
click at [129, 460] on span "Codebtors Insiders & Notices" at bounding box center [99, 457] width 134 height 13
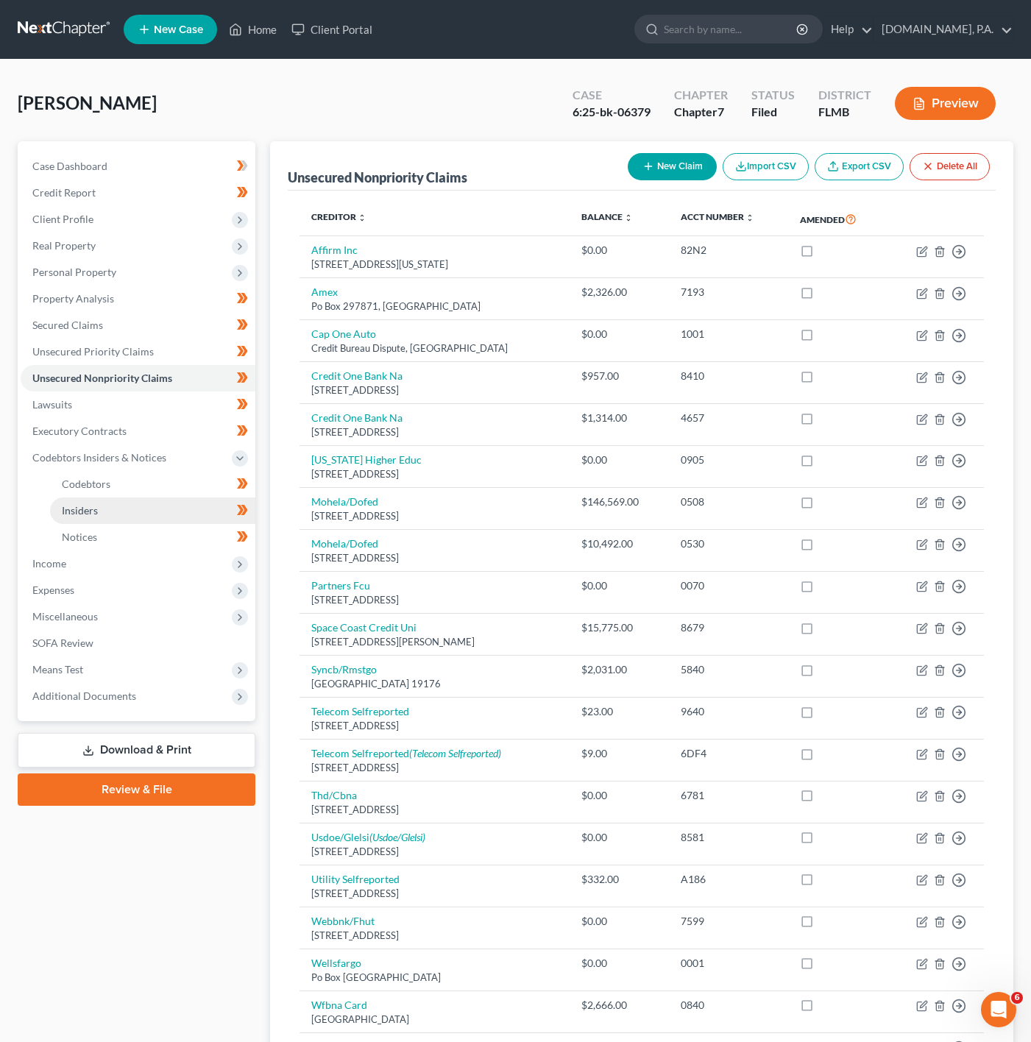
click at [147, 517] on link "Insiders" at bounding box center [152, 511] width 205 height 27
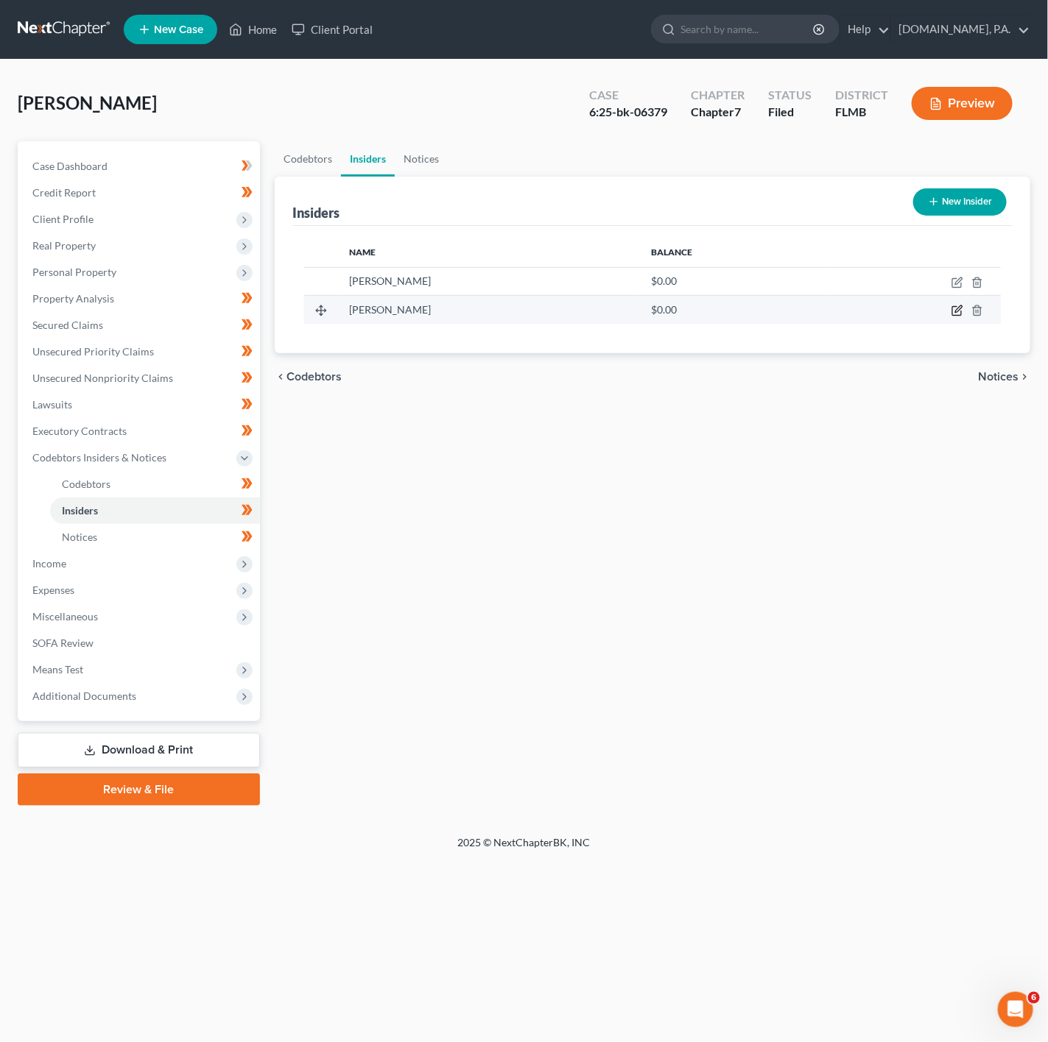
click at [951, 316] on icon "button" at bounding box center [957, 311] width 12 height 12
select select "9"
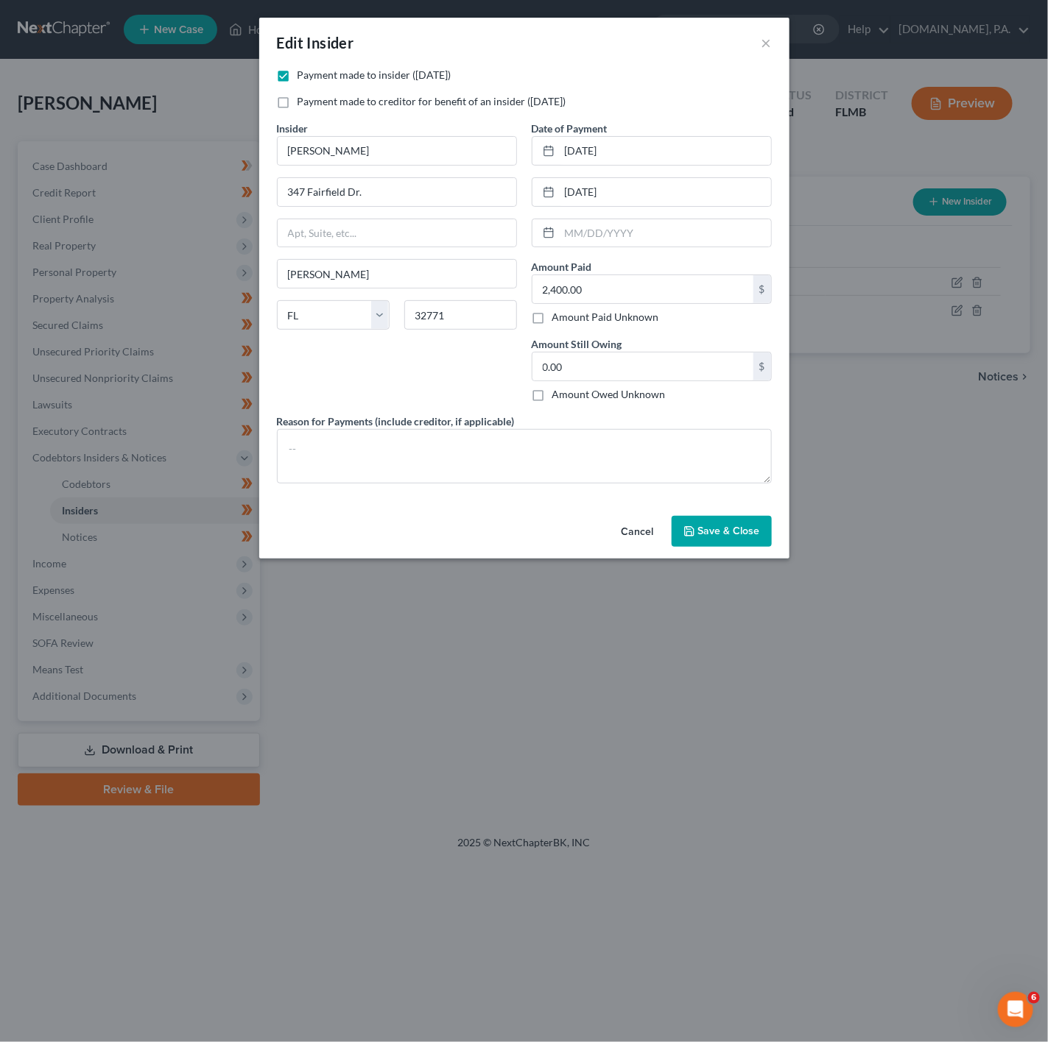
click at [774, 42] on div "Edit Insider ×" at bounding box center [524, 43] width 530 height 50
click at [771, 44] on button "×" at bounding box center [766, 43] width 10 height 18
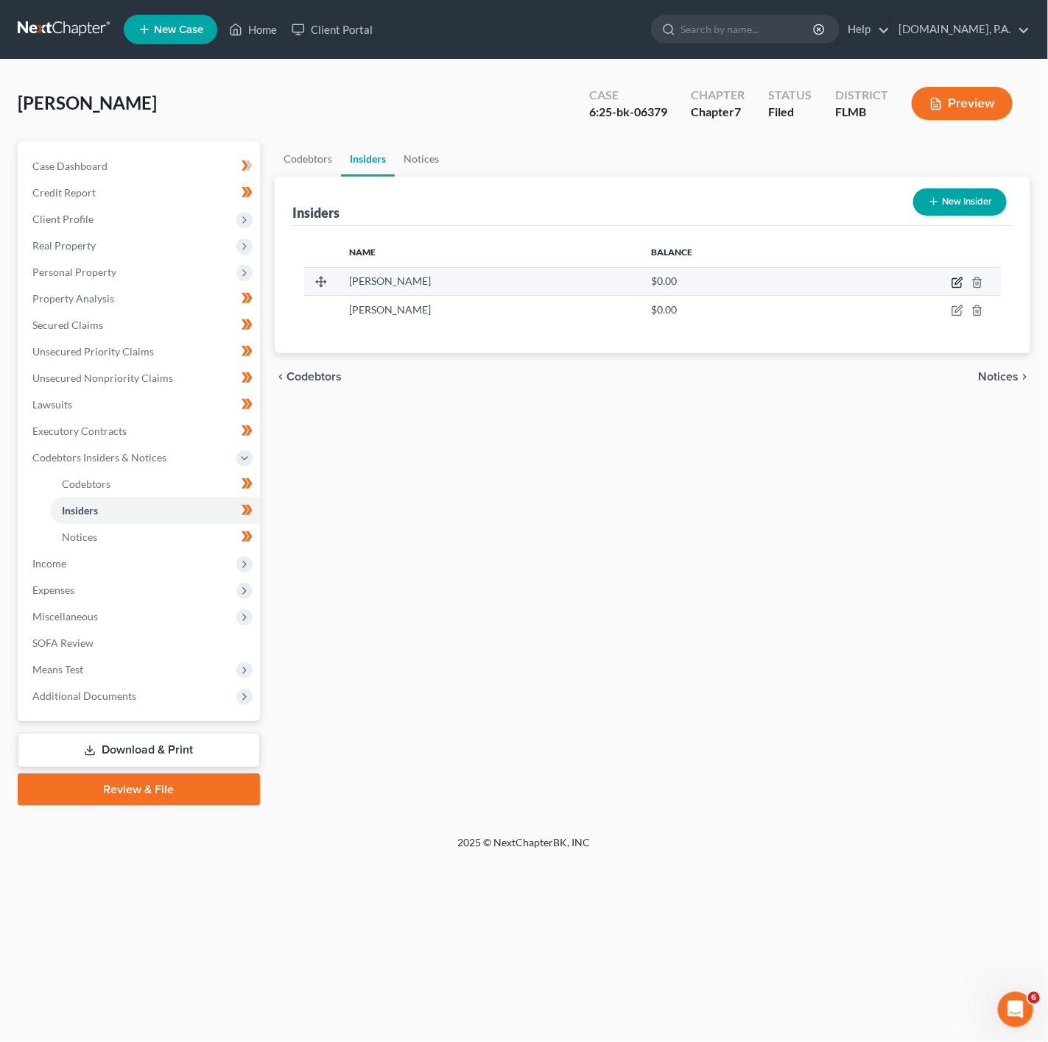
click at [959, 287] on icon "button" at bounding box center [957, 283] width 12 height 12
select select "28"
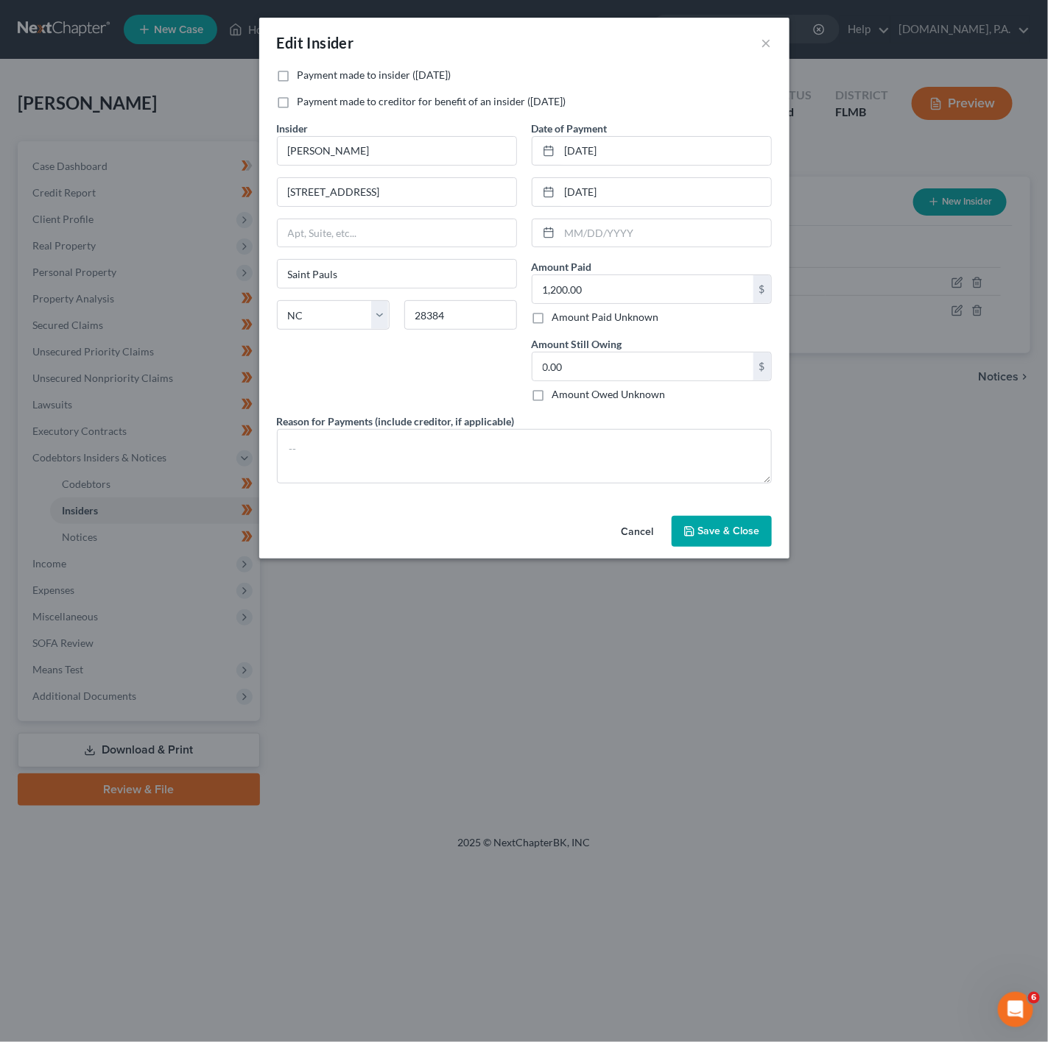
click at [635, 539] on button "Cancel" at bounding box center [638, 532] width 56 height 29
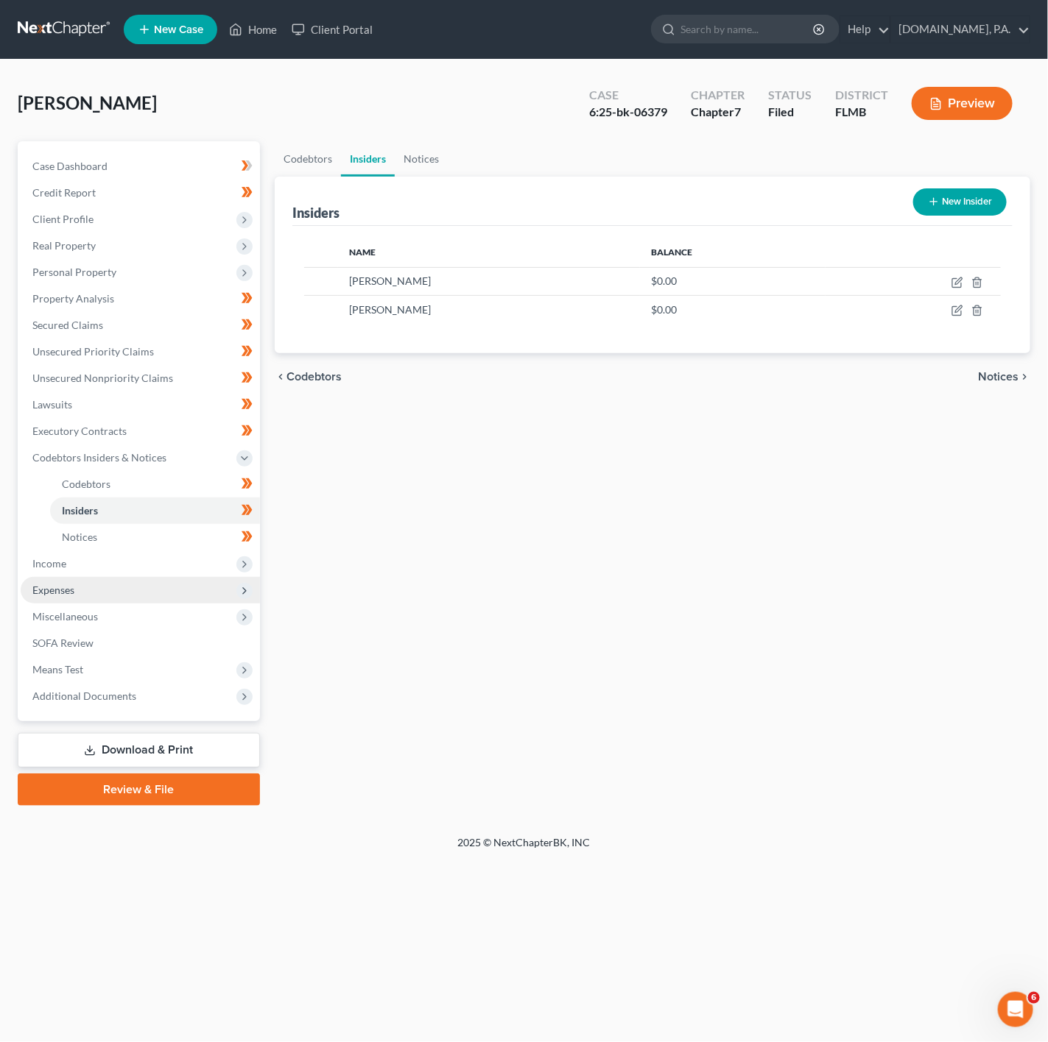
click at [194, 601] on span "Expenses" at bounding box center [140, 590] width 239 height 27
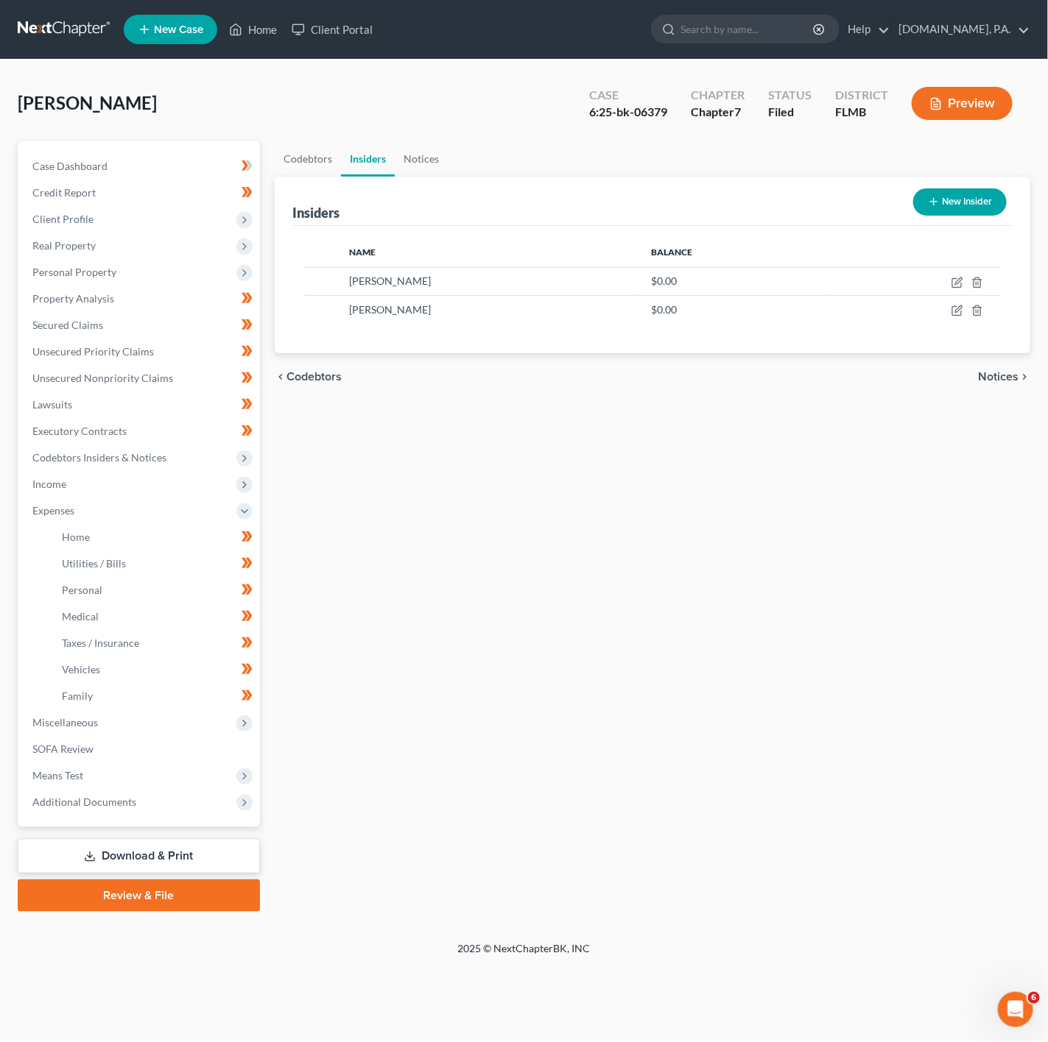
click at [152, 862] on link "Download & Print" at bounding box center [139, 856] width 242 height 35
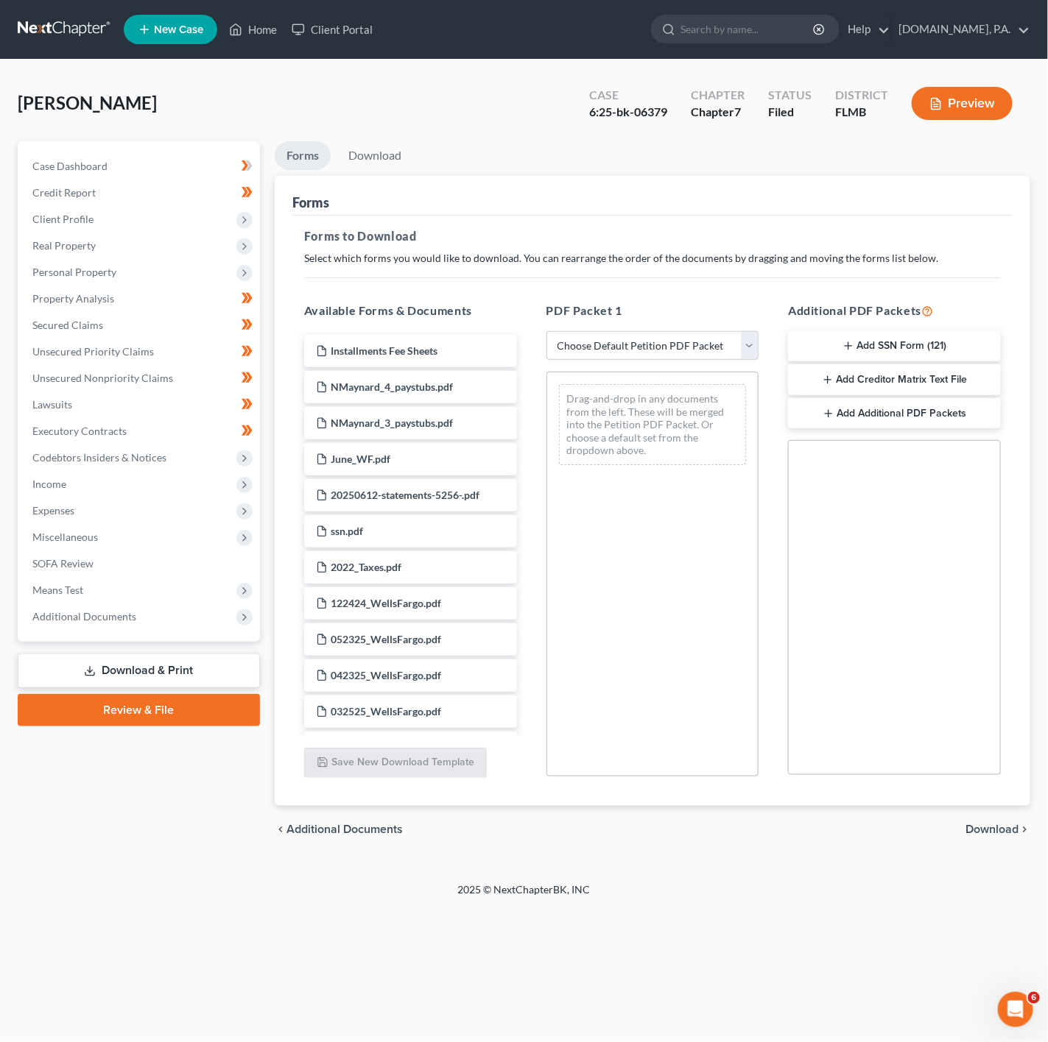
click at [179, 632] on div "Case Dashboard Payments Invoices Payments Payments Credit Report Client Profile…" at bounding box center [139, 391] width 242 height 501
click at [175, 610] on span "Additional Documents" at bounding box center [140, 617] width 239 height 27
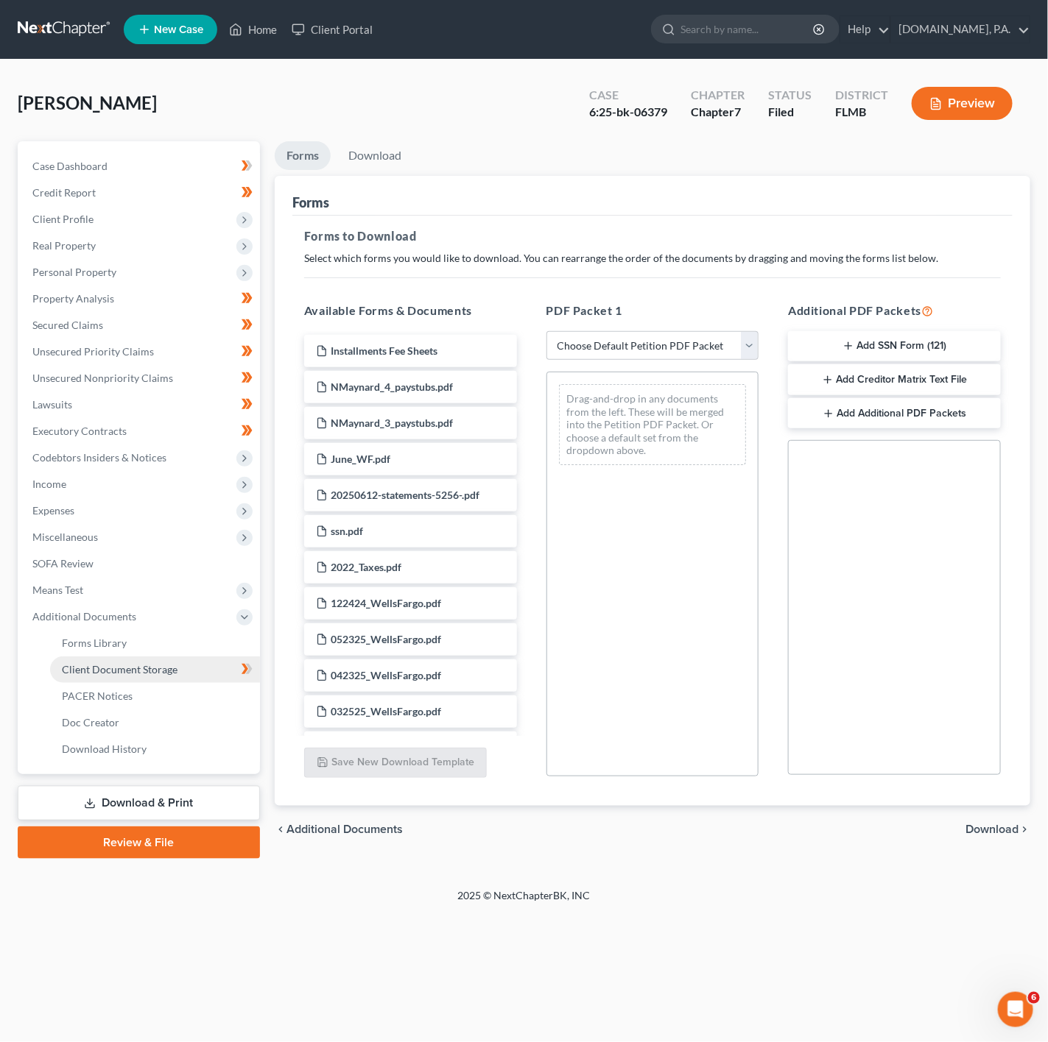
click at [184, 658] on link "Client Document Storage" at bounding box center [155, 670] width 210 height 27
select select "9"
select select "4"
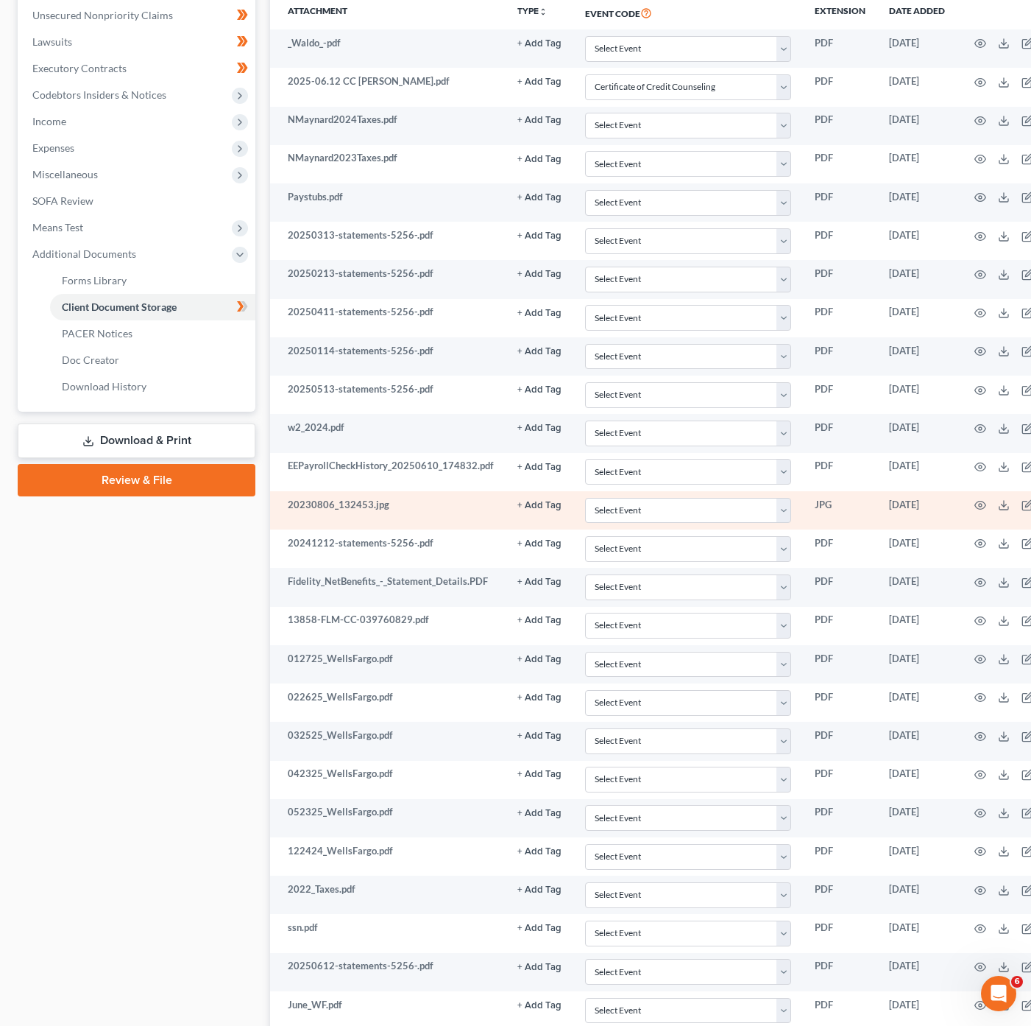
scroll to position [67, 0]
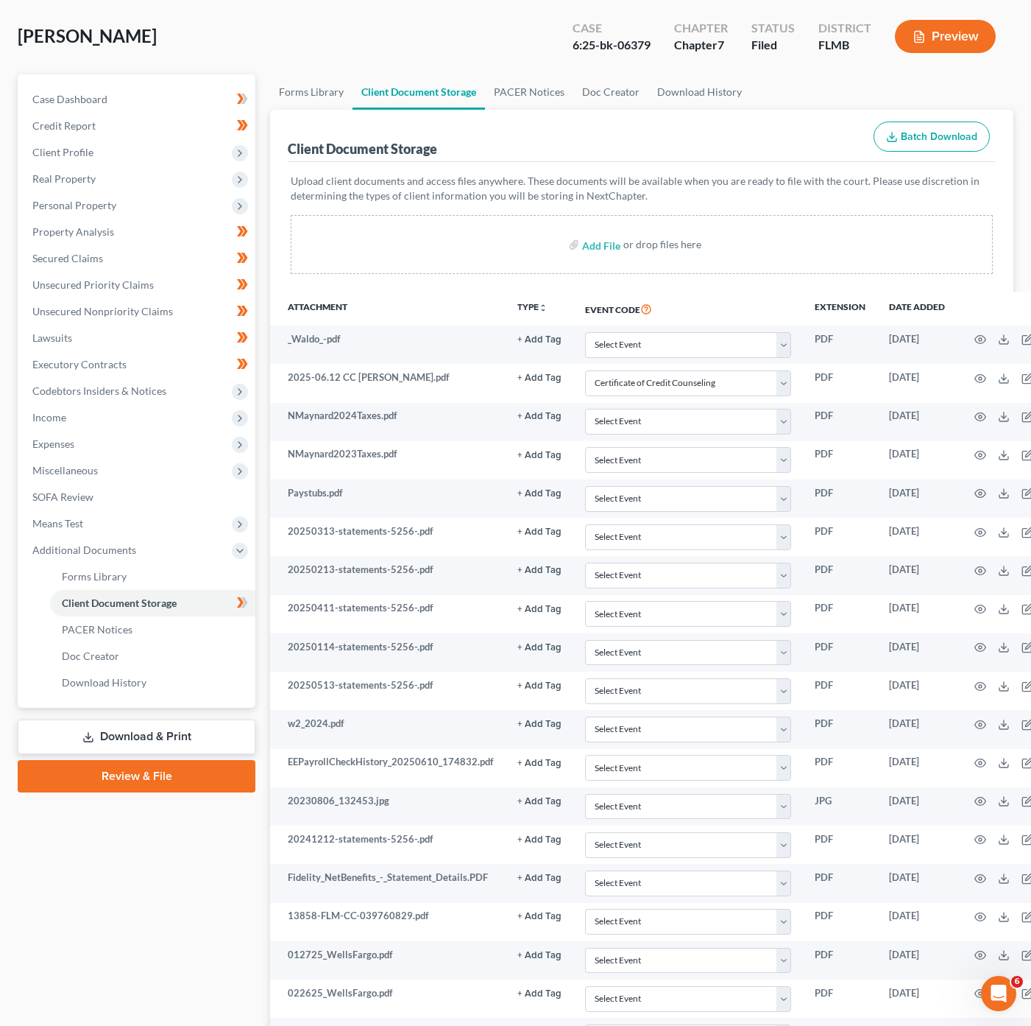
click at [179, 731] on link "Download & Print" at bounding box center [137, 736] width 238 height 35
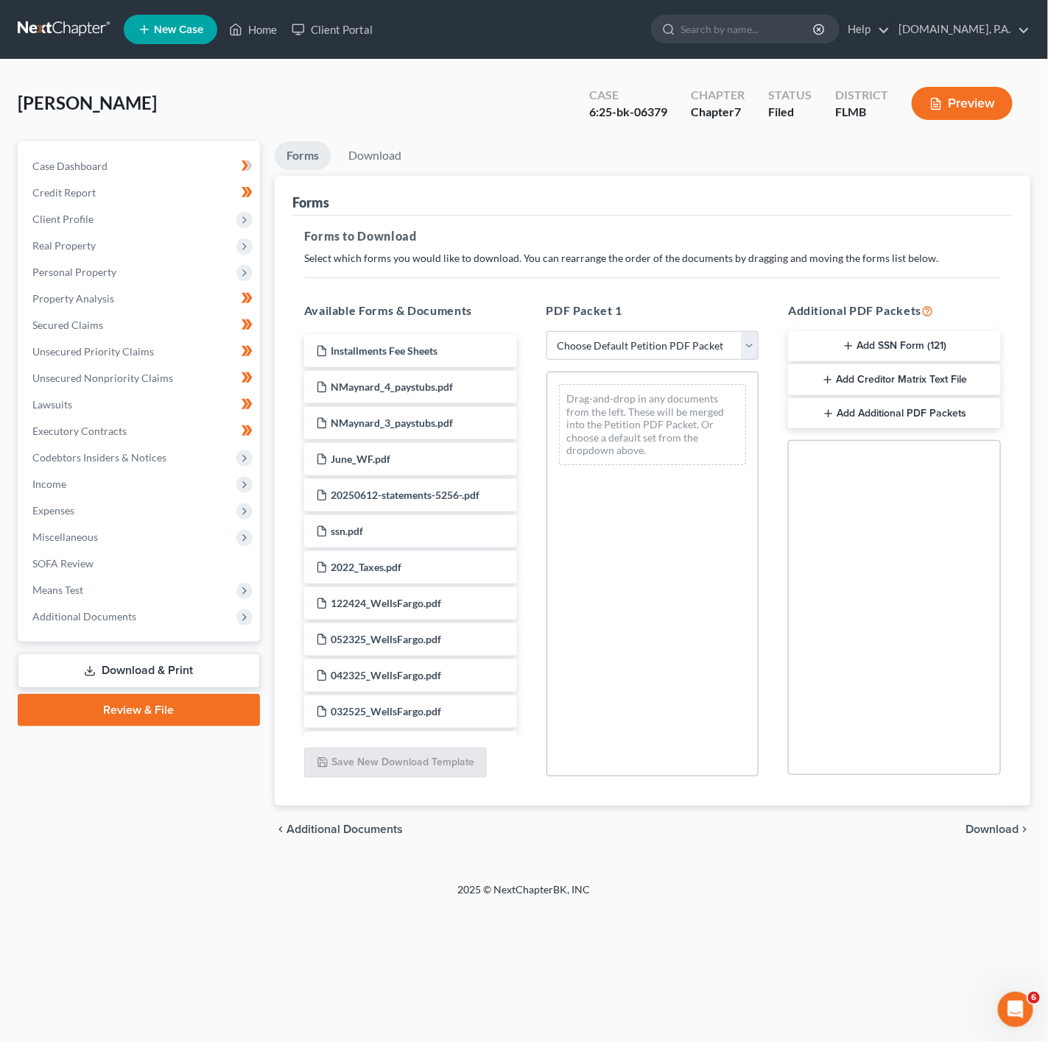
click at [579, 364] on div "PDF Packet 1 Choose Default Petition PDF Packet Complete Bankruptcy Petition (a…" at bounding box center [653, 539] width 242 height 499
click at [595, 353] on select "Choose Default Petition PDF Packet Complete Bankruptcy Petition (all forms and …" at bounding box center [652, 345] width 213 height 29
select select "4"
click at [546, 331] on select "Choose Default Petition PDF Packet Complete Bankruptcy Petition (all forms and …" at bounding box center [652, 345] width 213 height 29
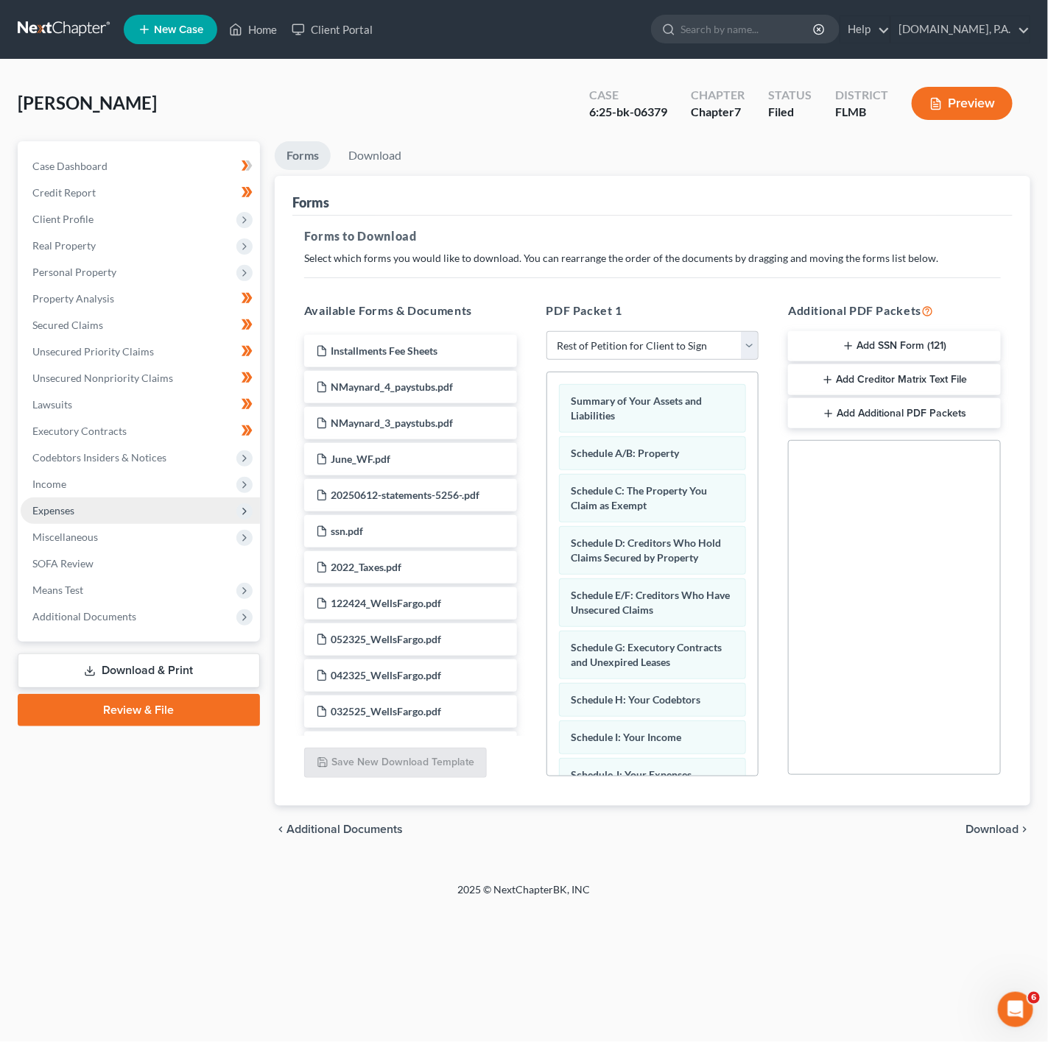
click at [157, 513] on span "Expenses" at bounding box center [140, 511] width 239 height 27
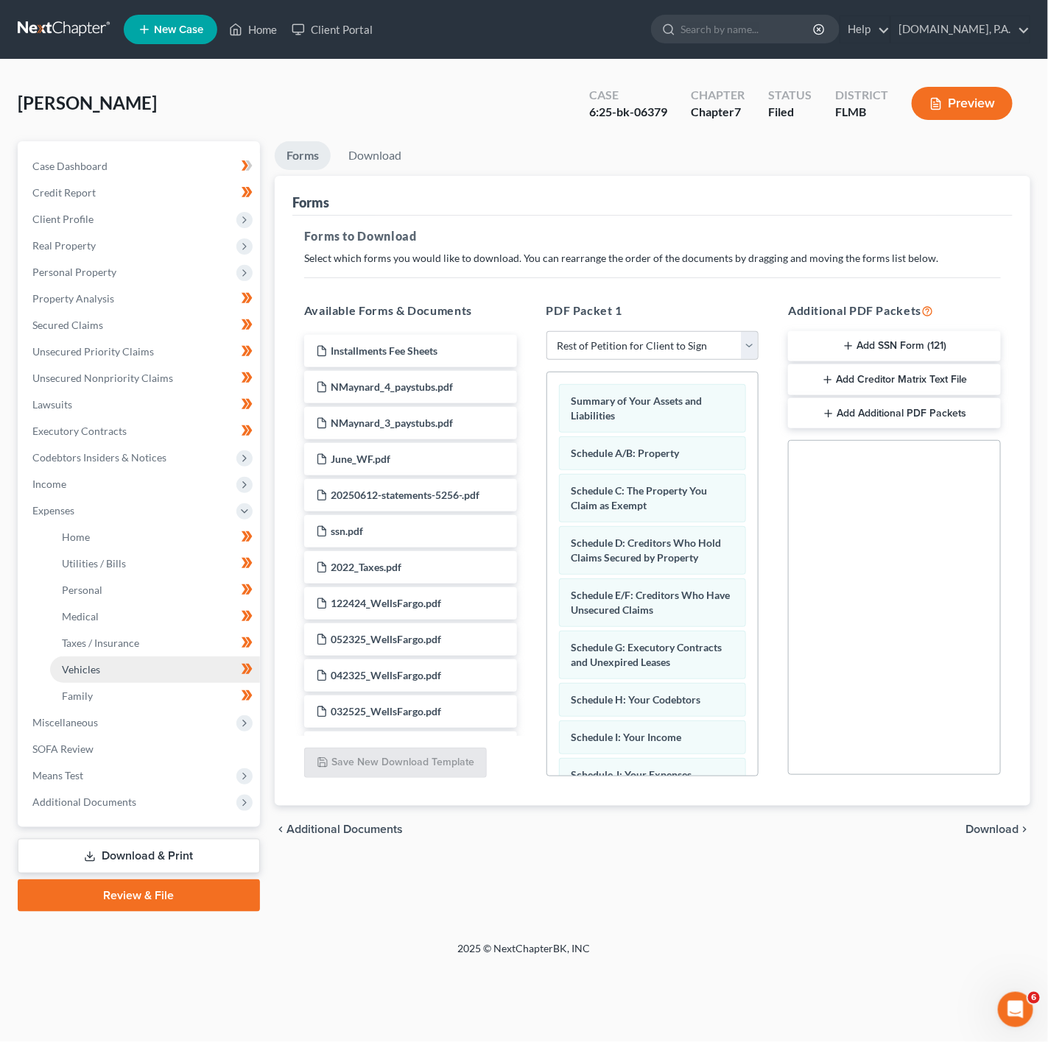
click at [157, 663] on link "Vehicles" at bounding box center [155, 670] width 210 height 27
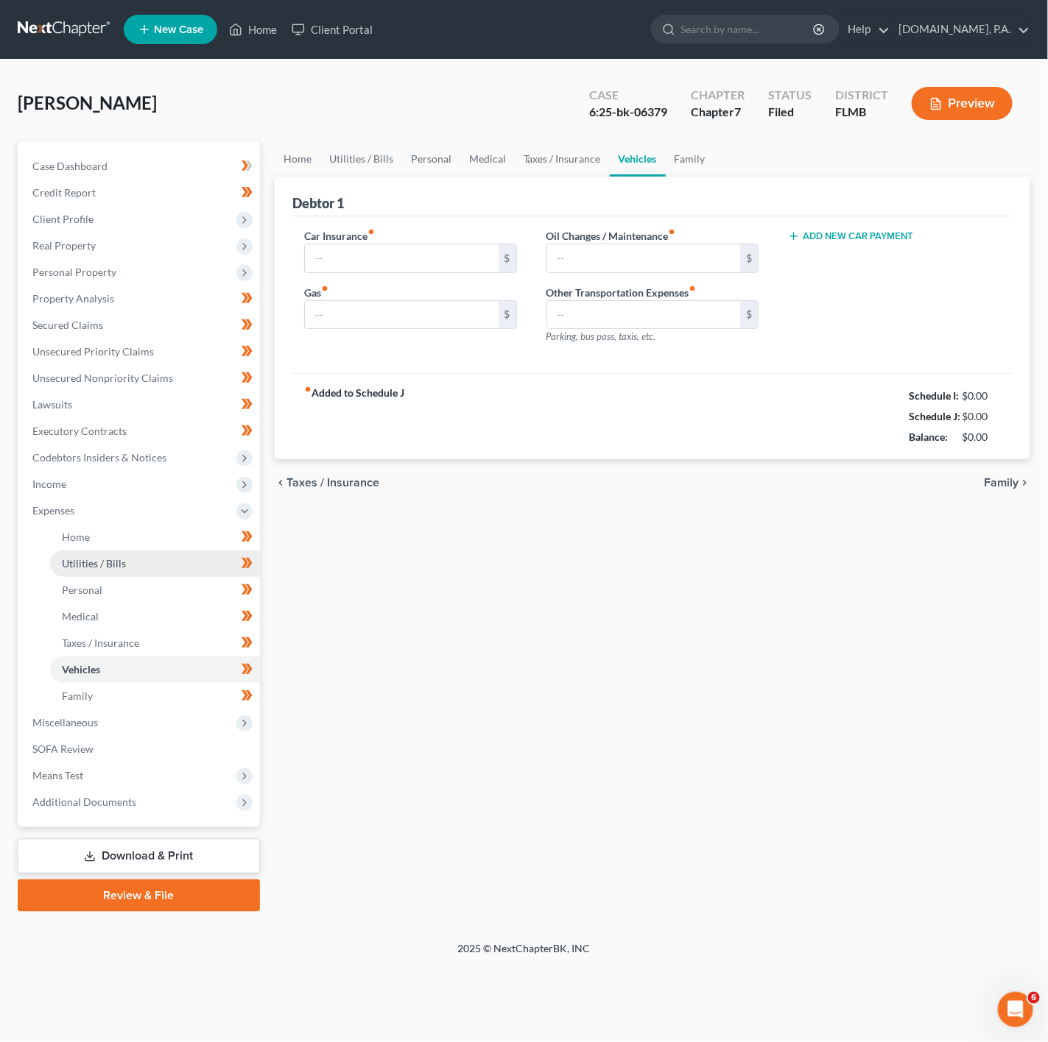
type input "200.00"
type input "160.00"
type input "80.00"
type input "40.00"
click at [166, 562] on link "Utilities / Bills" at bounding box center [155, 564] width 210 height 27
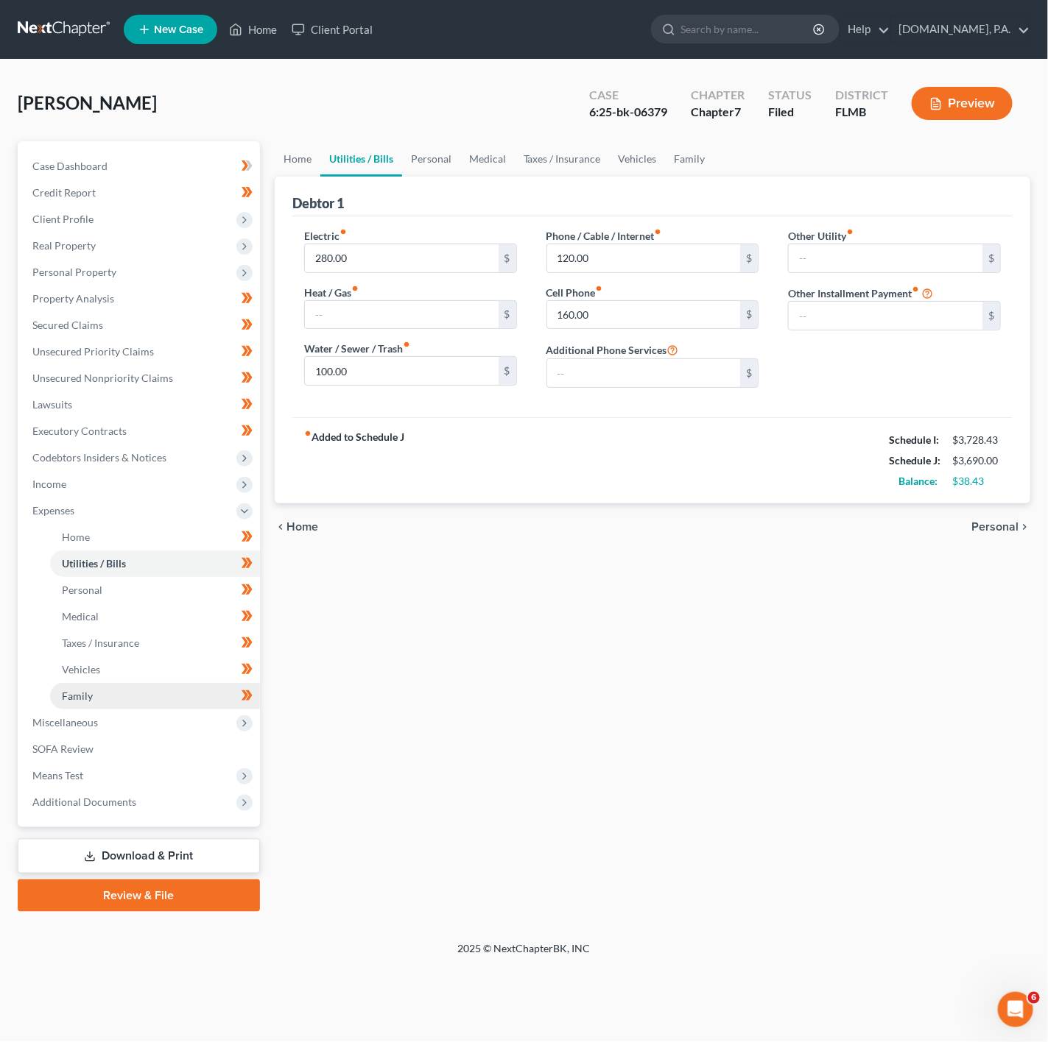
click at [172, 690] on link "Family" at bounding box center [155, 696] width 210 height 27
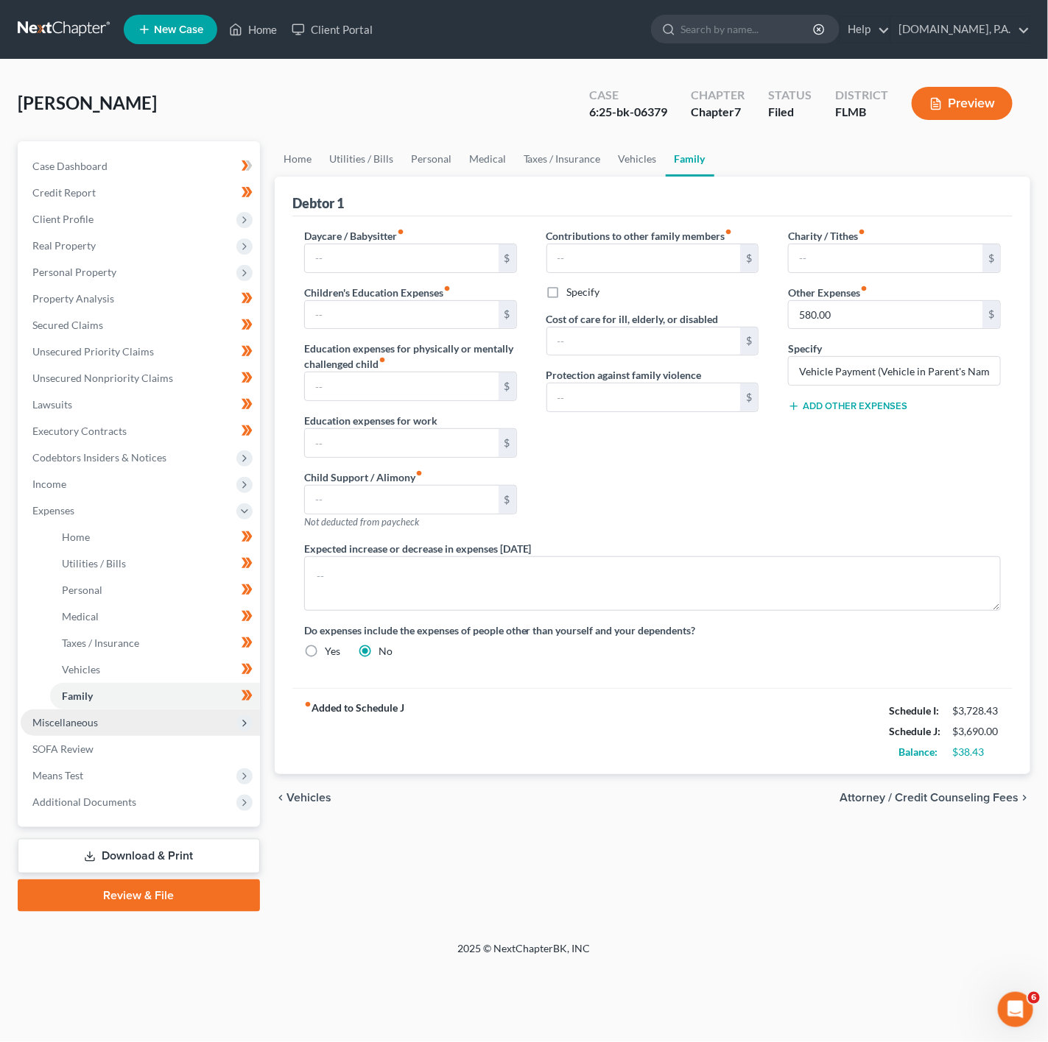
click at [153, 724] on span "Miscellaneous" at bounding box center [140, 723] width 239 height 27
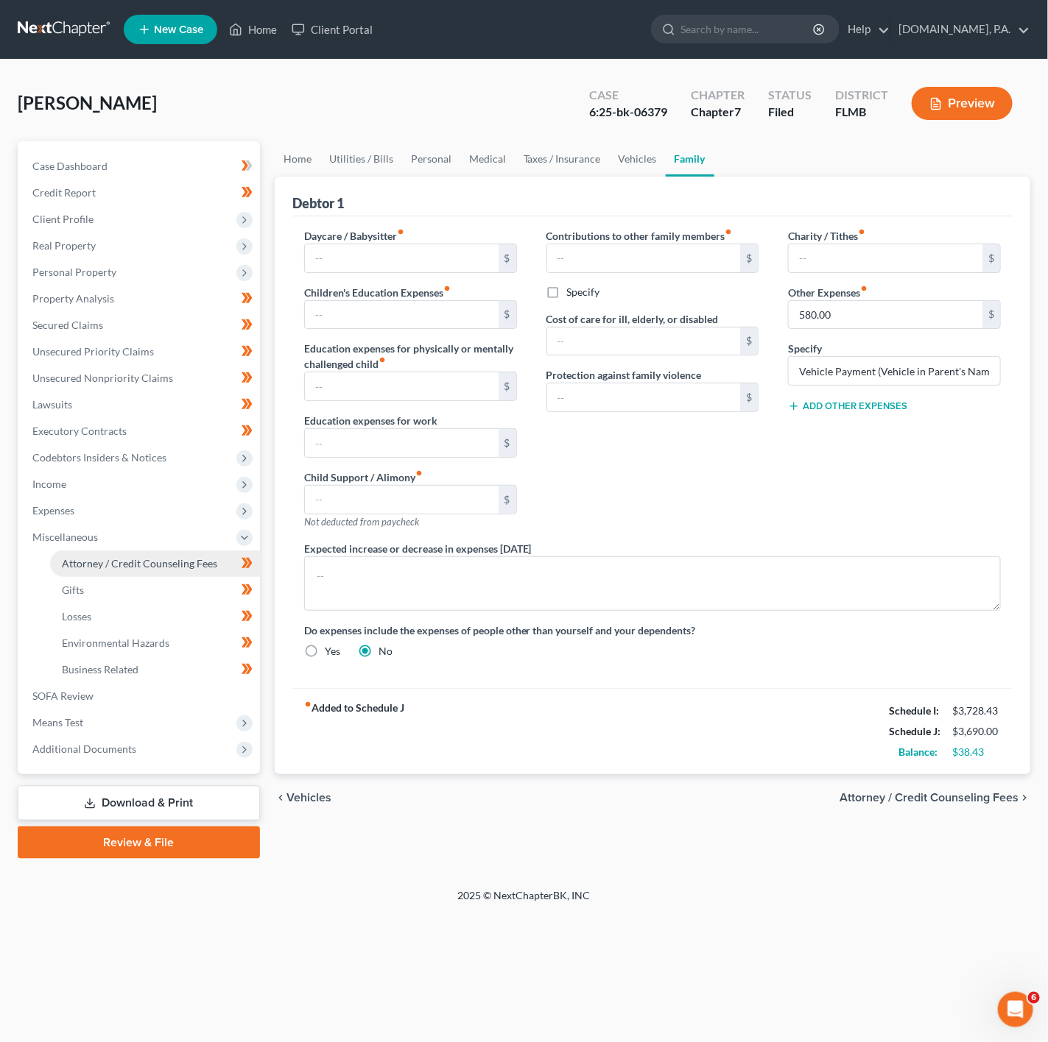
click at [197, 557] on span "Attorney / Credit Counseling Fees" at bounding box center [139, 563] width 155 height 13
select select "3"
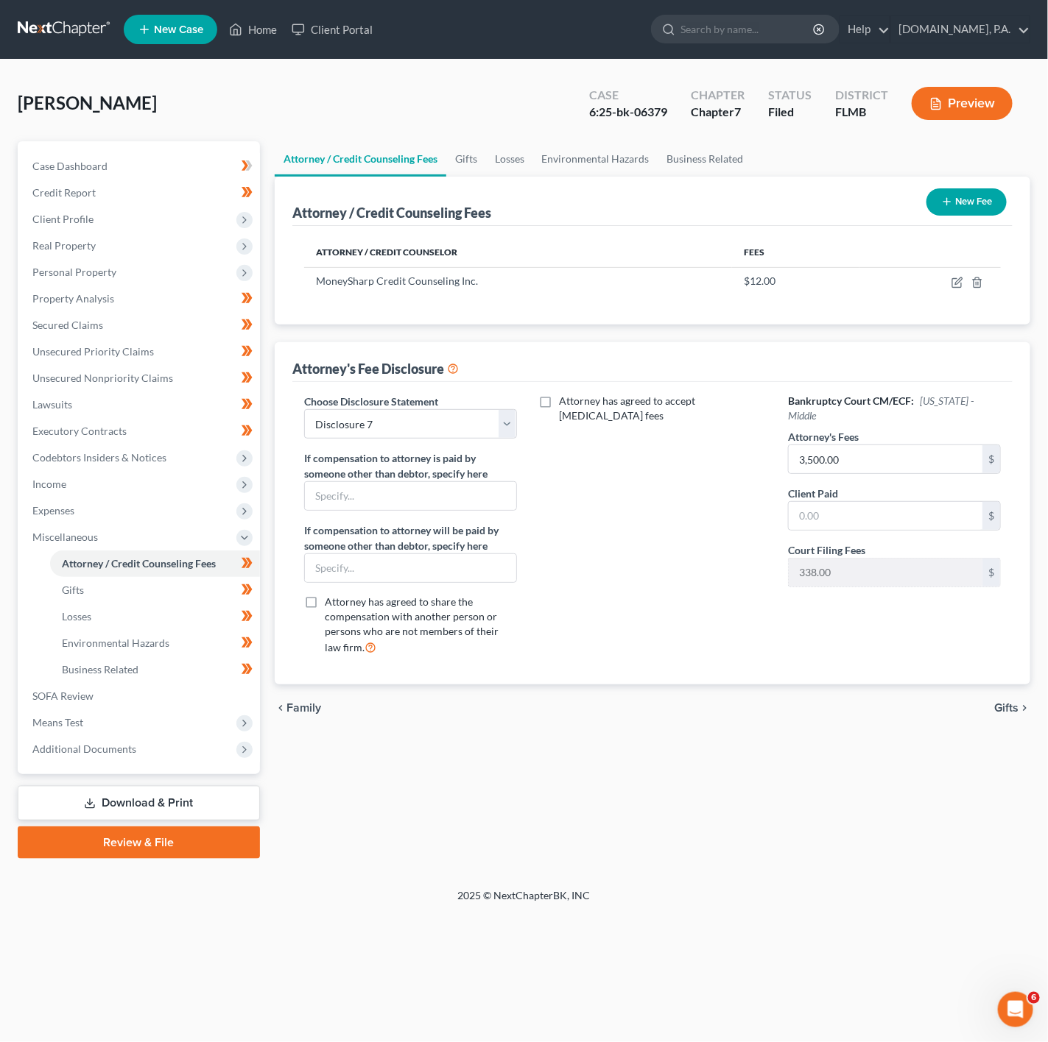
click at [152, 798] on link "Download & Print" at bounding box center [139, 803] width 242 height 35
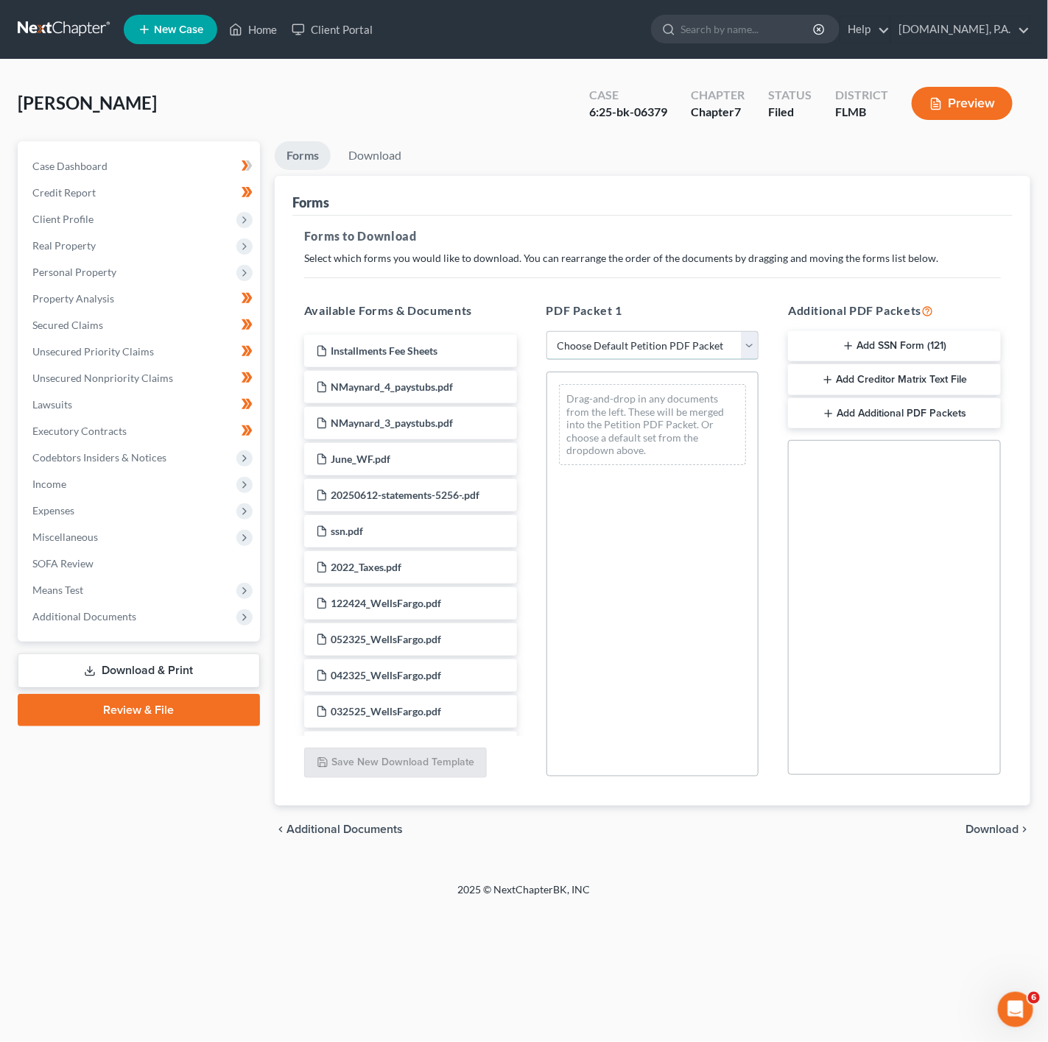
click at [663, 358] on select "Choose Default Petition PDF Packet Complete Bankruptcy Petition (all forms and …" at bounding box center [652, 345] width 213 height 29
select select "4"
click at [546, 331] on select "Choose Default Petition PDF Packet Complete Bankruptcy Petition (all forms and …" at bounding box center [652, 345] width 213 height 29
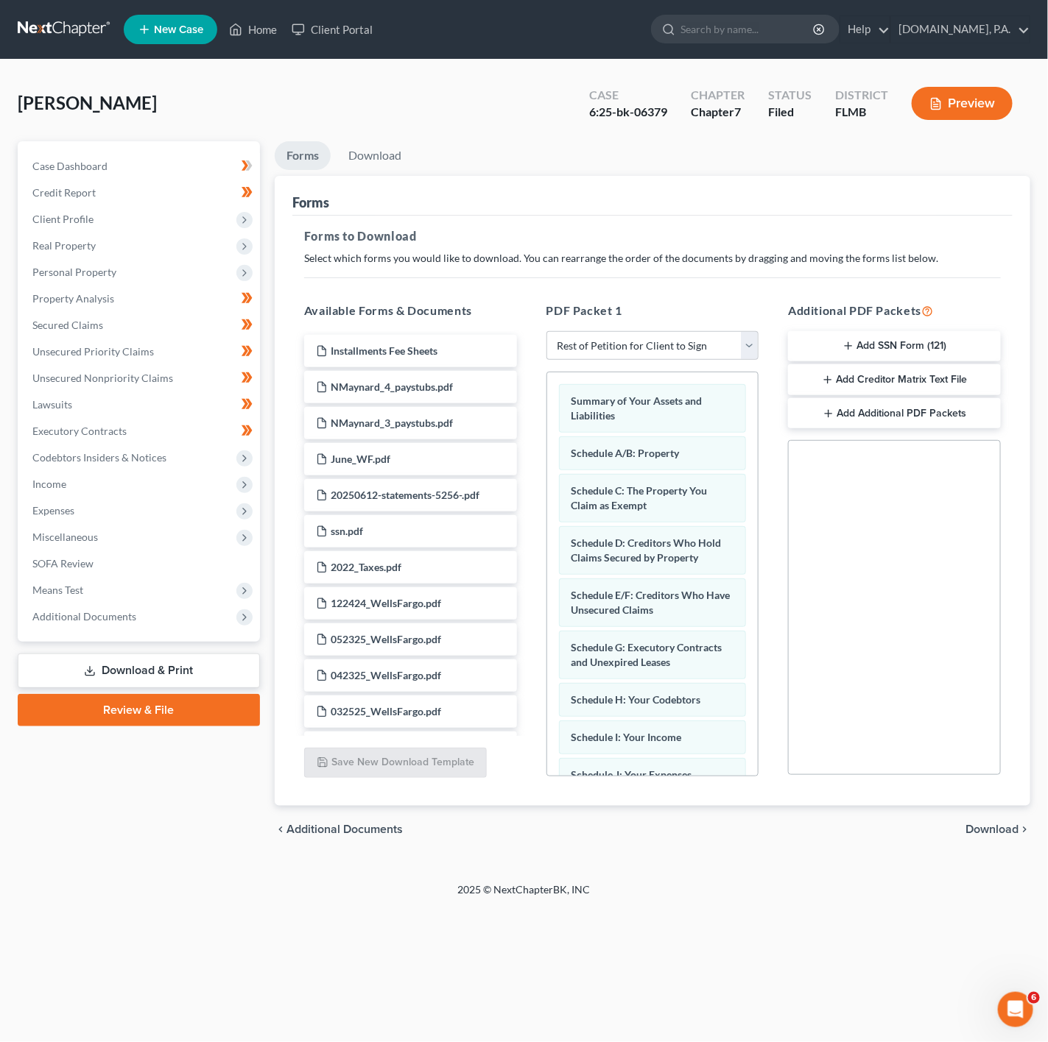
click at [1026, 836] on icon "chevron_right" at bounding box center [1024, 830] width 12 height 12
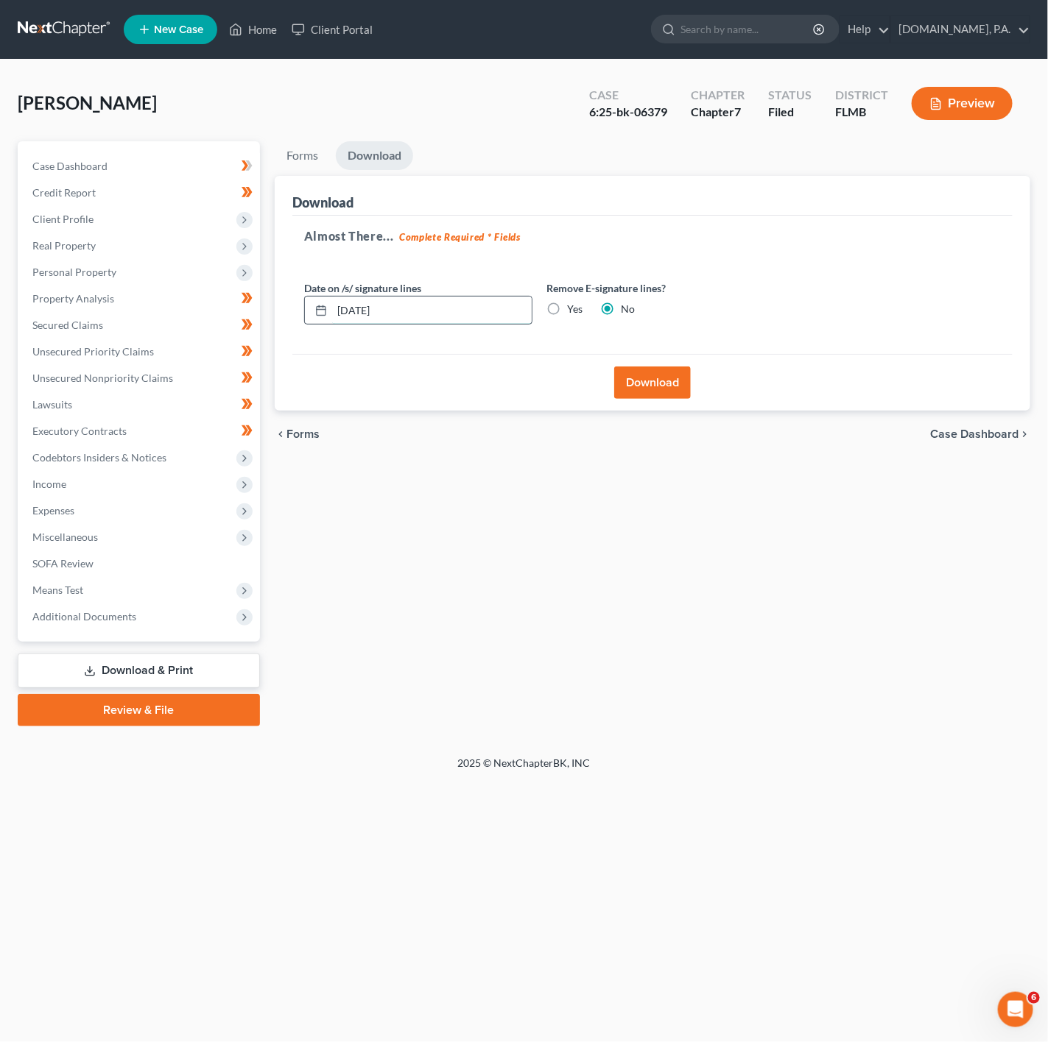
click at [445, 323] on input "10/13/2025" at bounding box center [432, 311] width 200 height 28
click at [681, 385] on button "Download" at bounding box center [652, 383] width 77 height 32
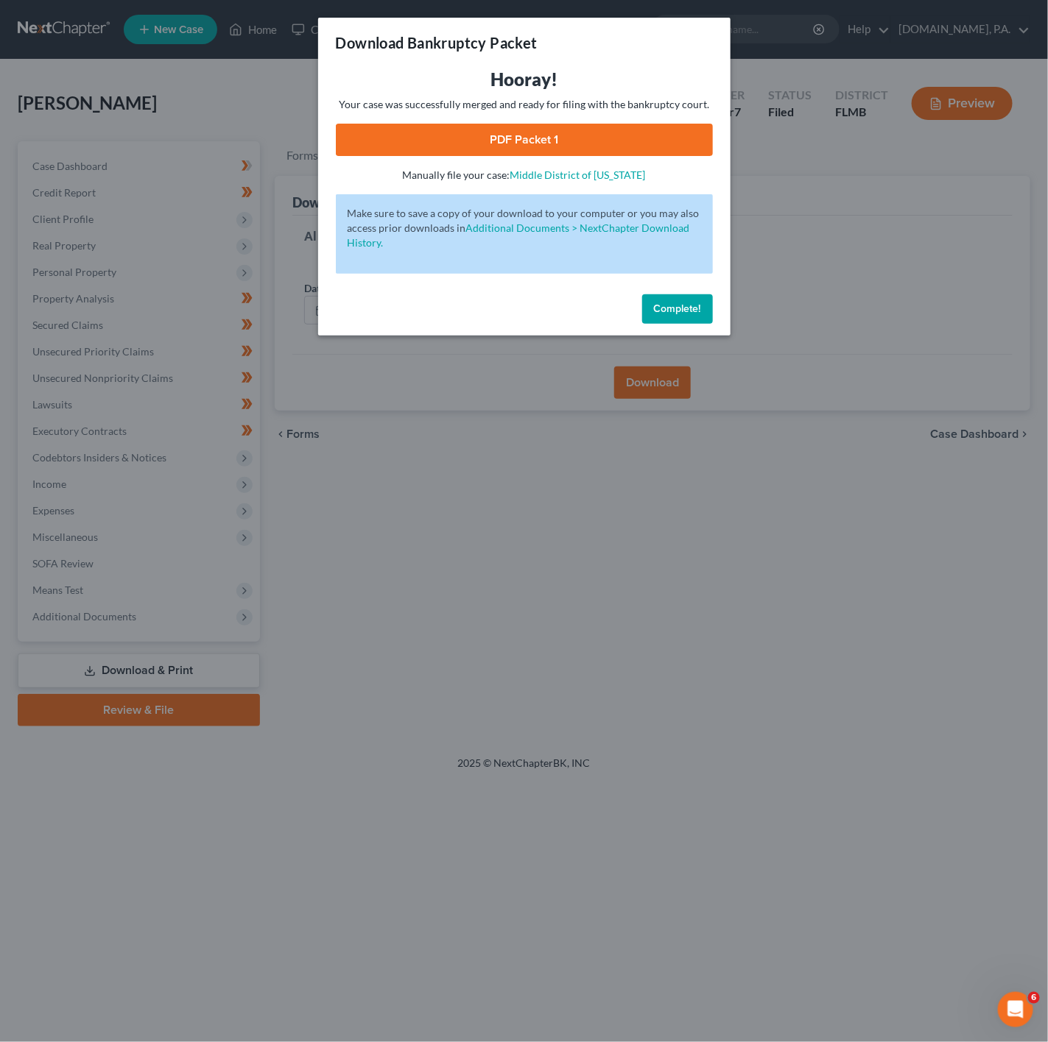
click at [596, 130] on link "PDF Packet 1" at bounding box center [524, 140] width 377 height 32
click at [860, 252] on div "Download Bankruptcy Packet Hooray! Your case was successfully merged and ready …" at bounding box center [524, 521] width 1048 height 1042
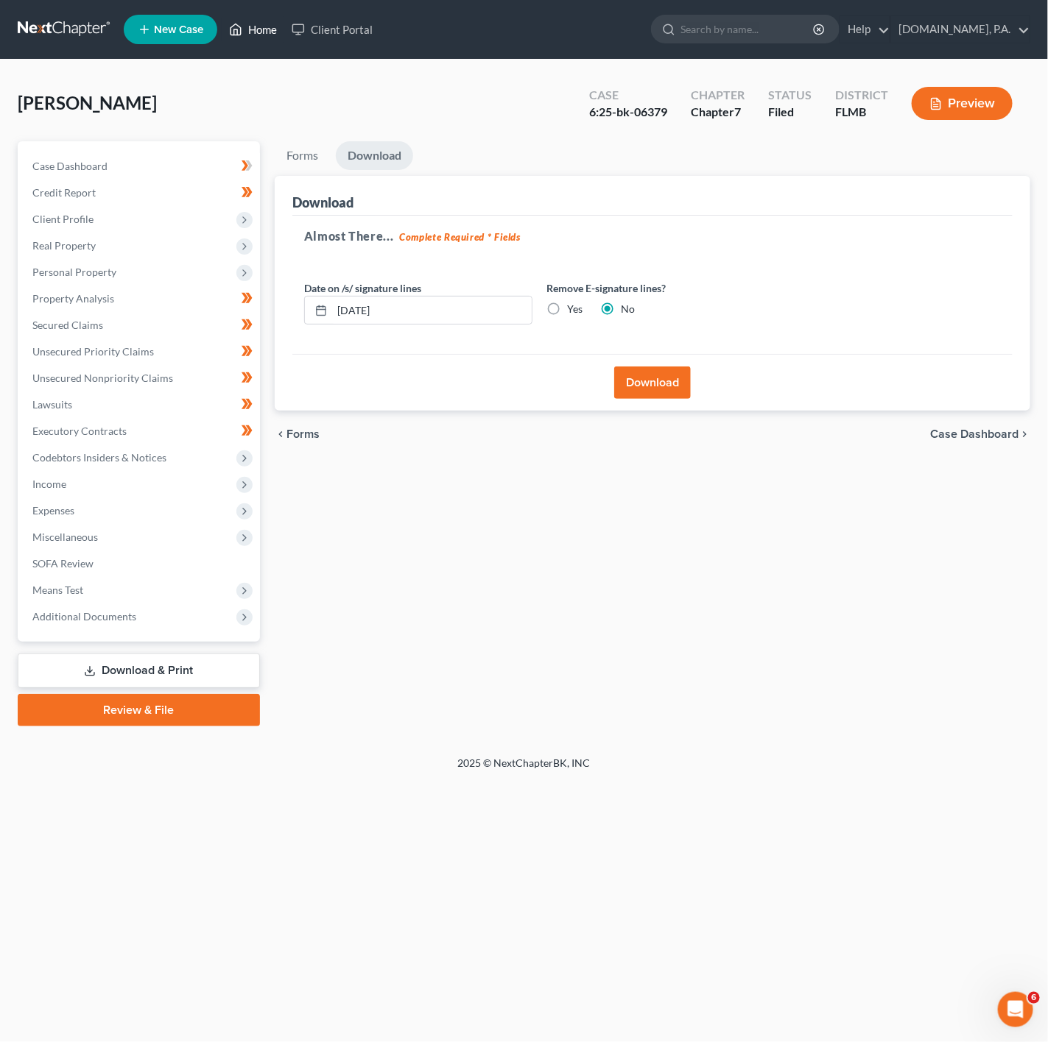
click at [257, 42] on link "Home" at bounding box center [253, 29] width 63 height 27
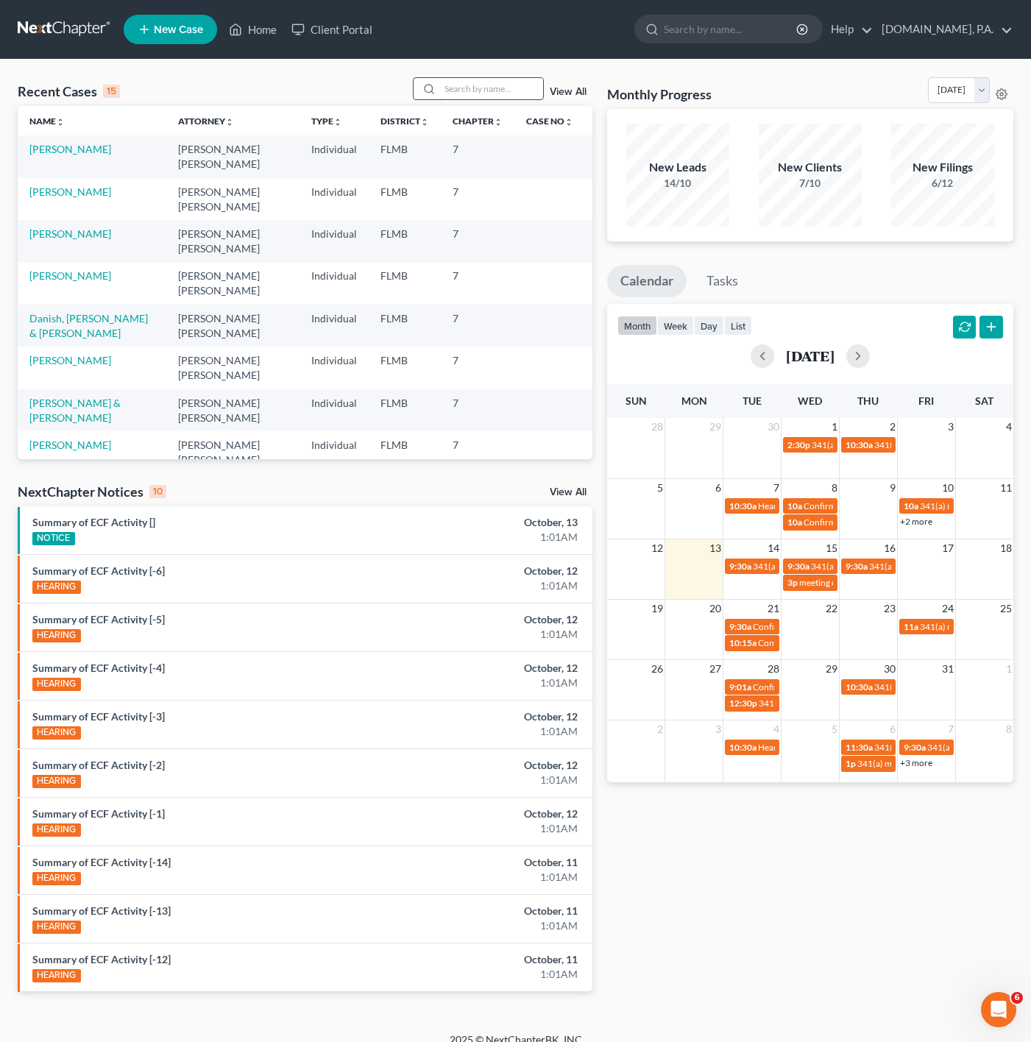
click at [451, 88] on input "search" at bounding box center [491, 88] width 103 height 21
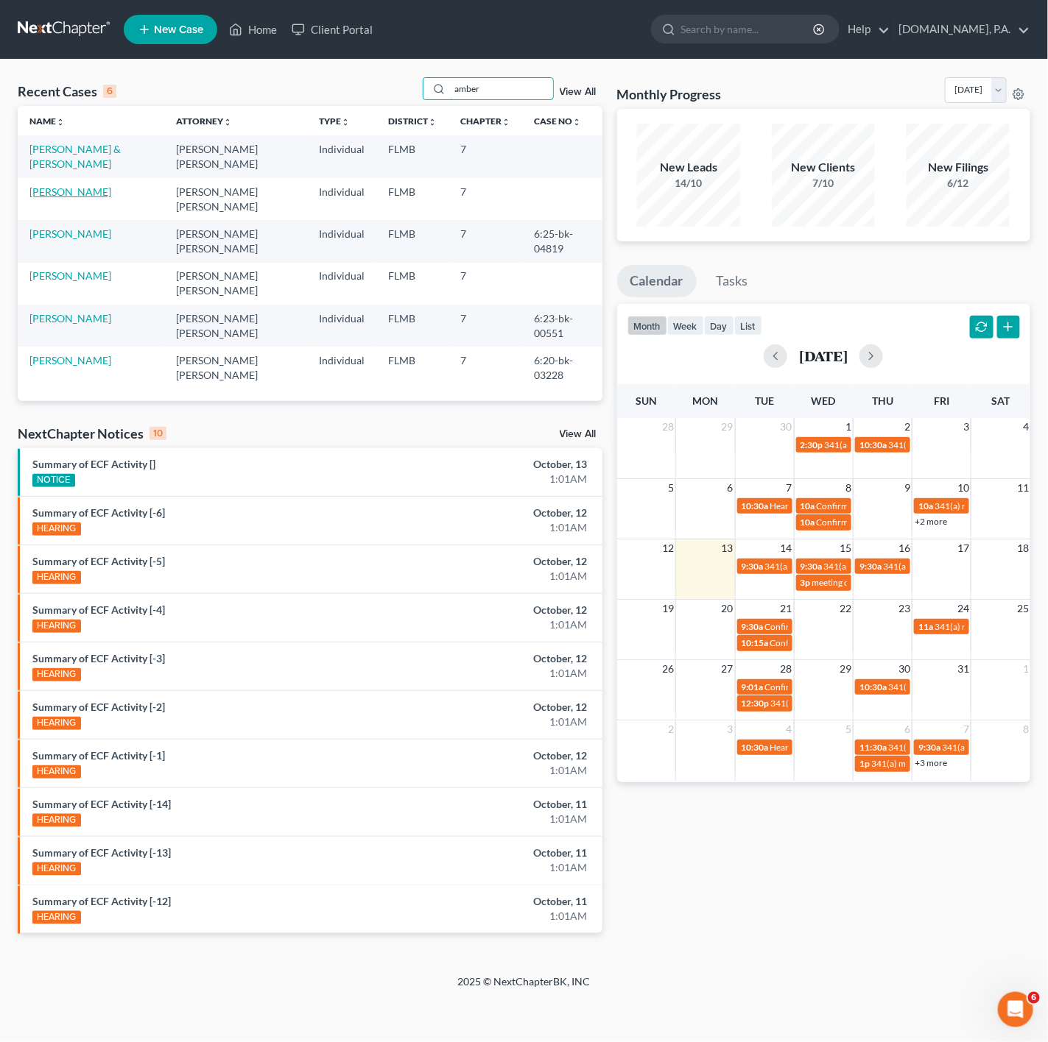
type input "amber"
click at [54, 188] on link "[PERSON_NAME]" at bounding box center [70, 192] width 82 height 13
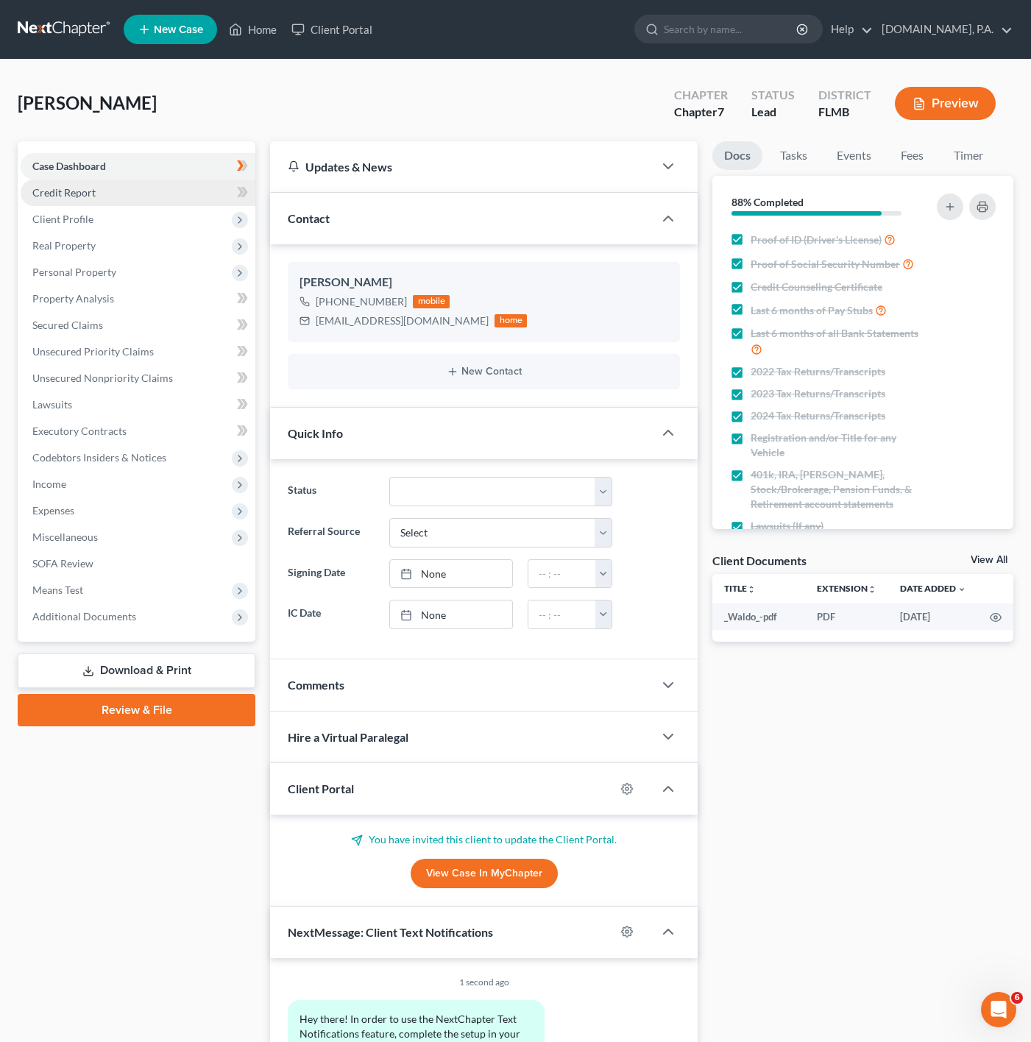
click at [204, 193] on link "Credit Report" at bounding box center [138, 193] width 235 height 27
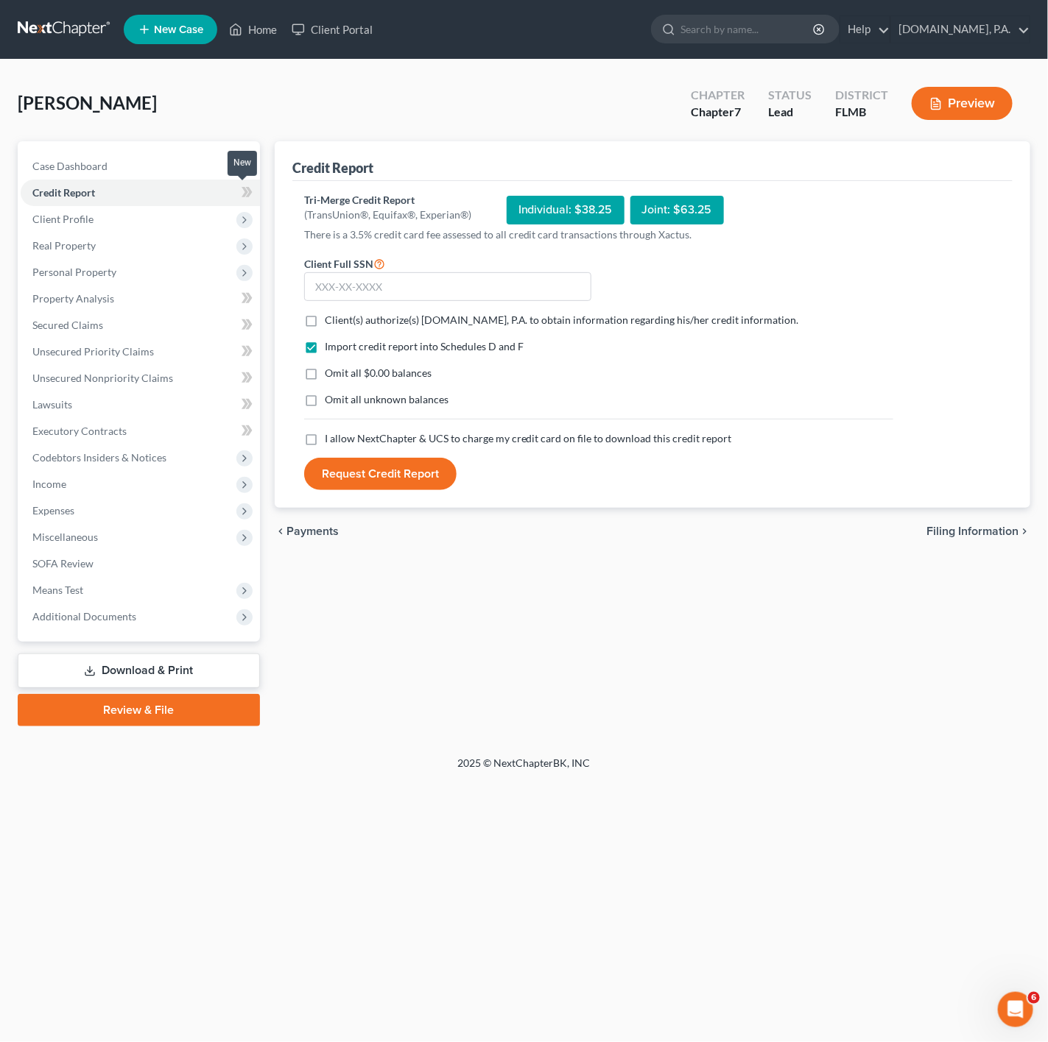
click at [241, 199] on icon at bounding box center [246, 192] width 11 height 18
click at [175, 216] on span "Client Profile" at bounding box center [140, 219] width 239 height 27
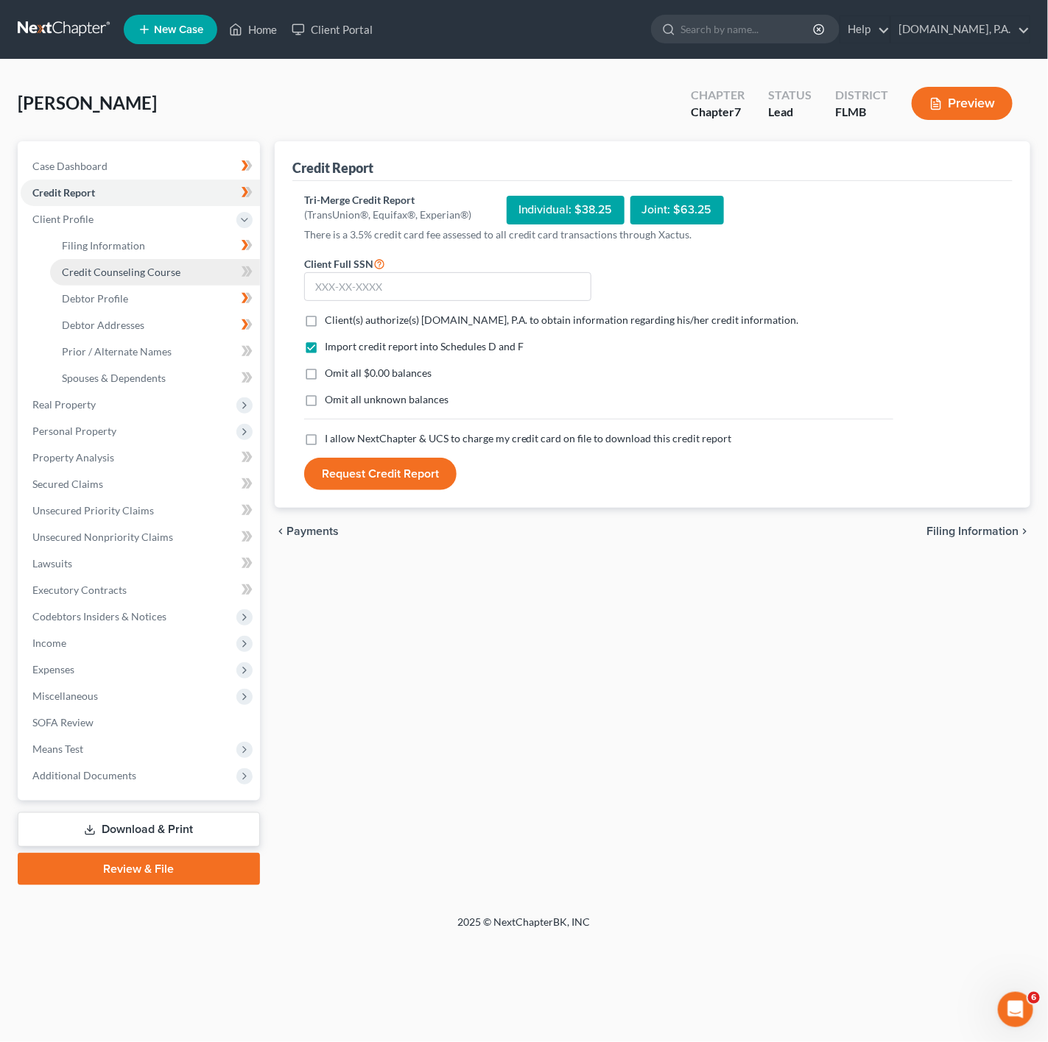
click at [150, 266] on span "Credit Counseling Course" at bounding box center [121, 272] width 119 height 13
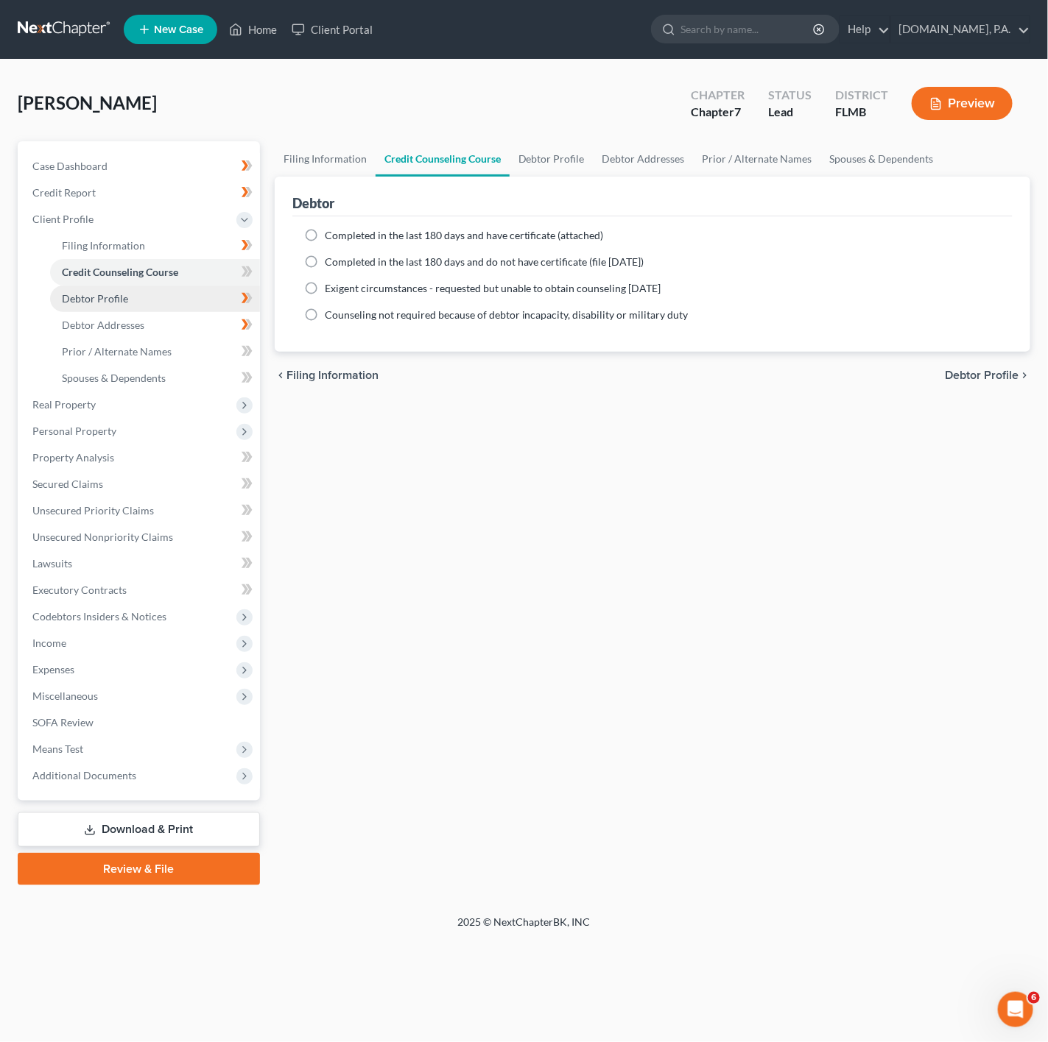
click at [199, 310] on link "Debtor Profile" at bounding box center [155, 299] width 210 height 27
select select "0"
select select "1"
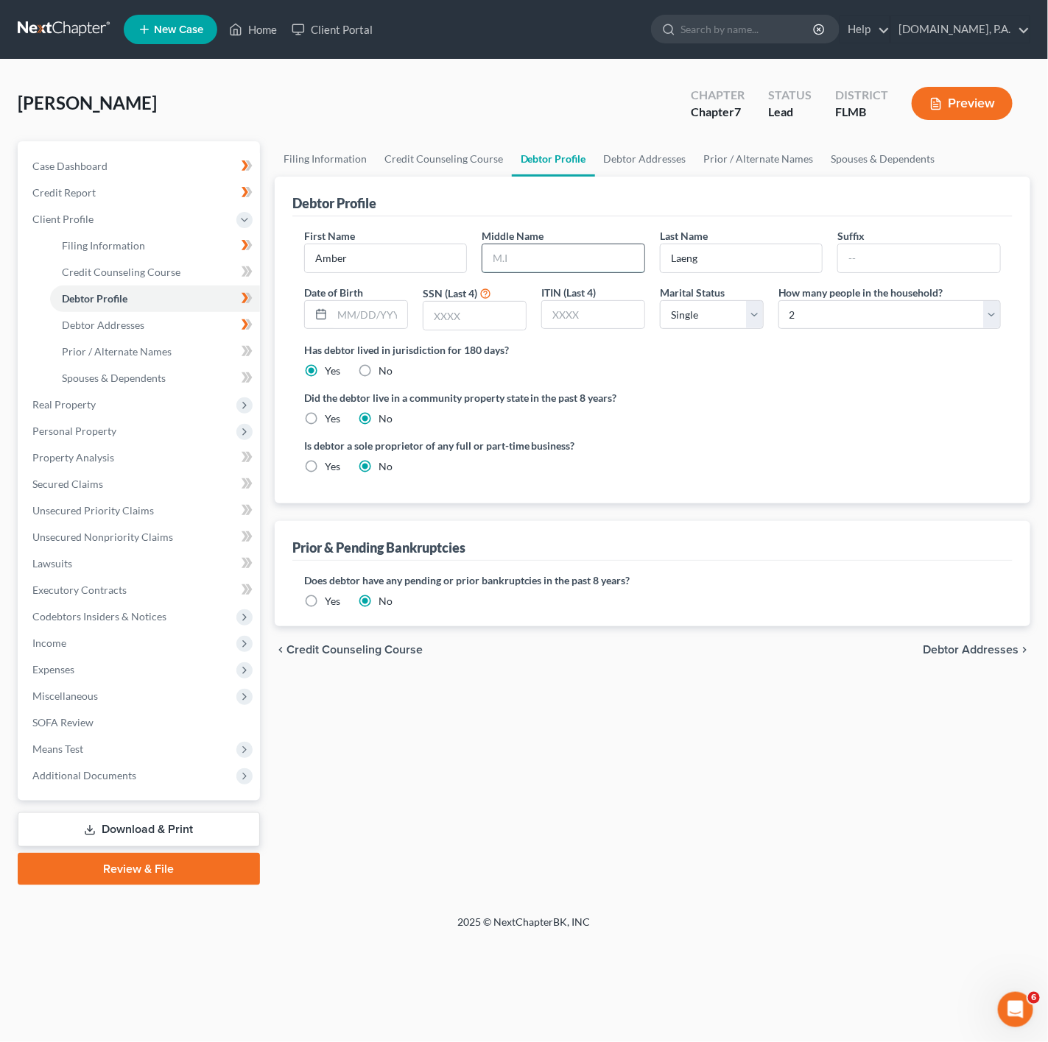
click at [625, 272] on input "text" at bounding box center [563, 258] width 162 height 28
type input "May"
click at [367, 314] on input "text" at bounding box center [369, 315] width 75 height 28
type input "[DATE]"
click at [495, 314] on input "text" at bounding box center [474, 316] width 102 height 28
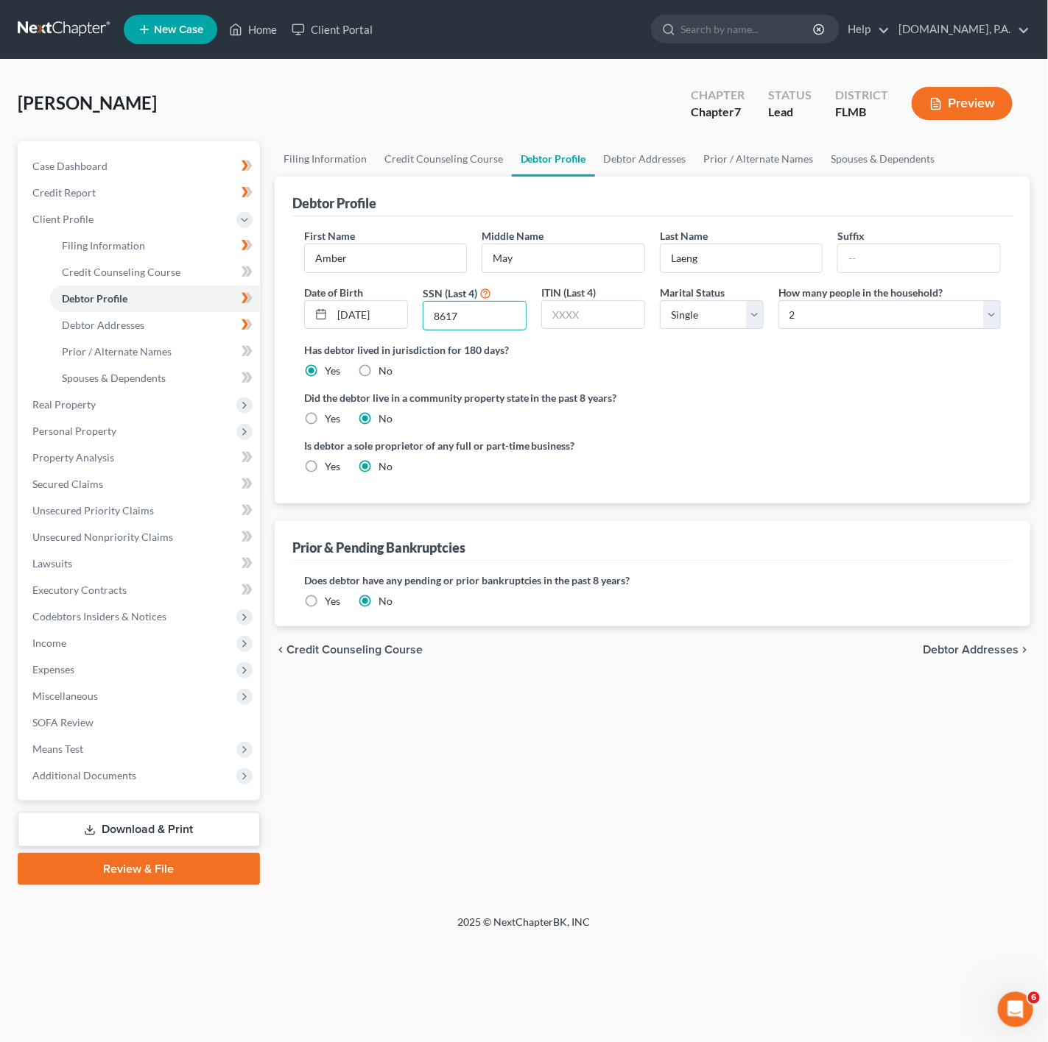
type input "8617"
click at [679, 392] on ng-include "First Name Amber Middle Name May Last Name Laeng Suffix Date of Birth 09/27/197…" at bounding box center [652, 357] width 696 height 258
click at [734, 303] on select "Select Single Married Separated Divorced Widowed" at bounding box center [712, 314] width 104 height 29
click at [524, 308] on input "8617" at bounding box center [474, 316] width 102 height 28
click at [629, 309] on input "text" at bounding box center [593, 315] width 102 height 28
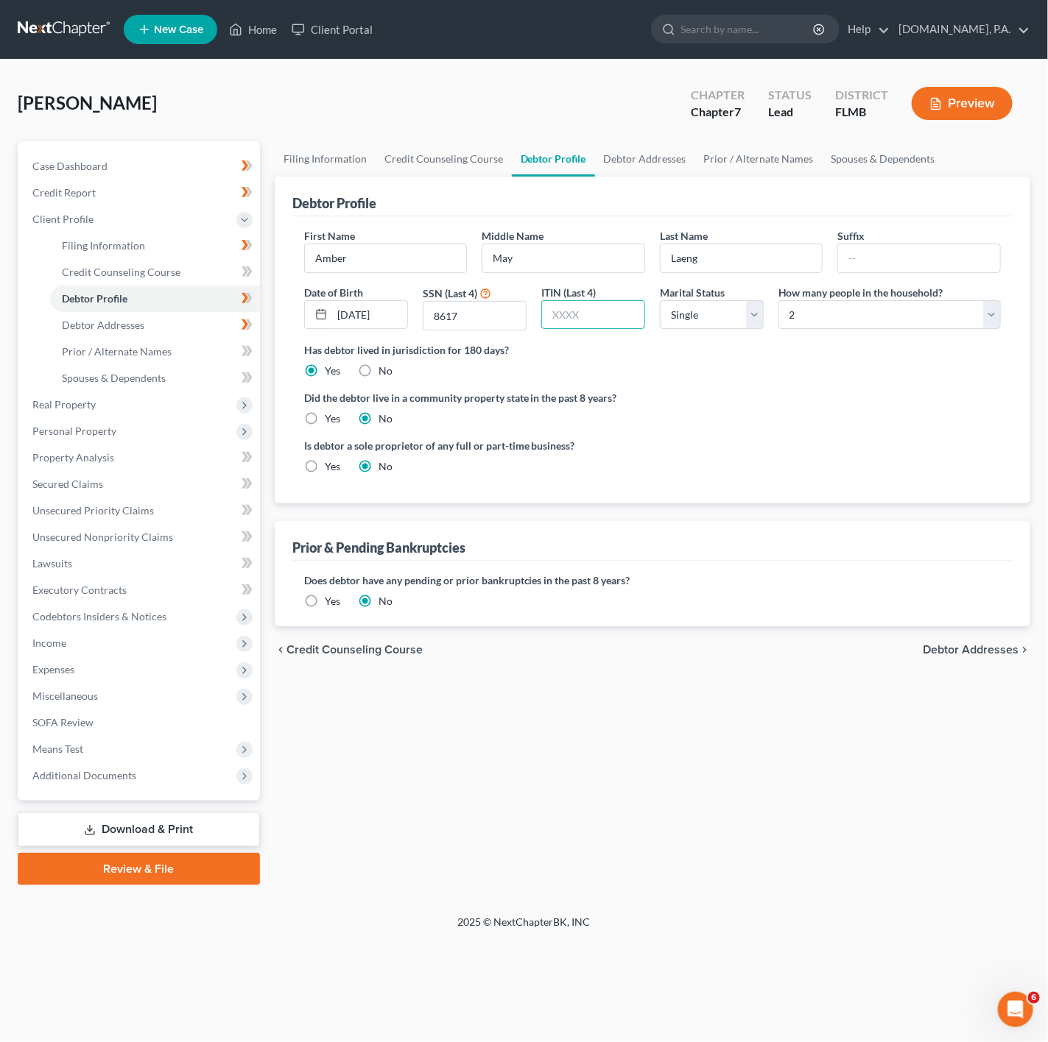
click at [844, 358] on label "Has debtor lived in jurisdiction for 180 days?" at bounding box center [652, 349] width 696 height 15
click at [247, 301] on icon at bounding box center [248, 298] width 7 height 10
click at [197, 314] on link "Debtor Addresses" at bounding box center [155, 325] width 210 height 27
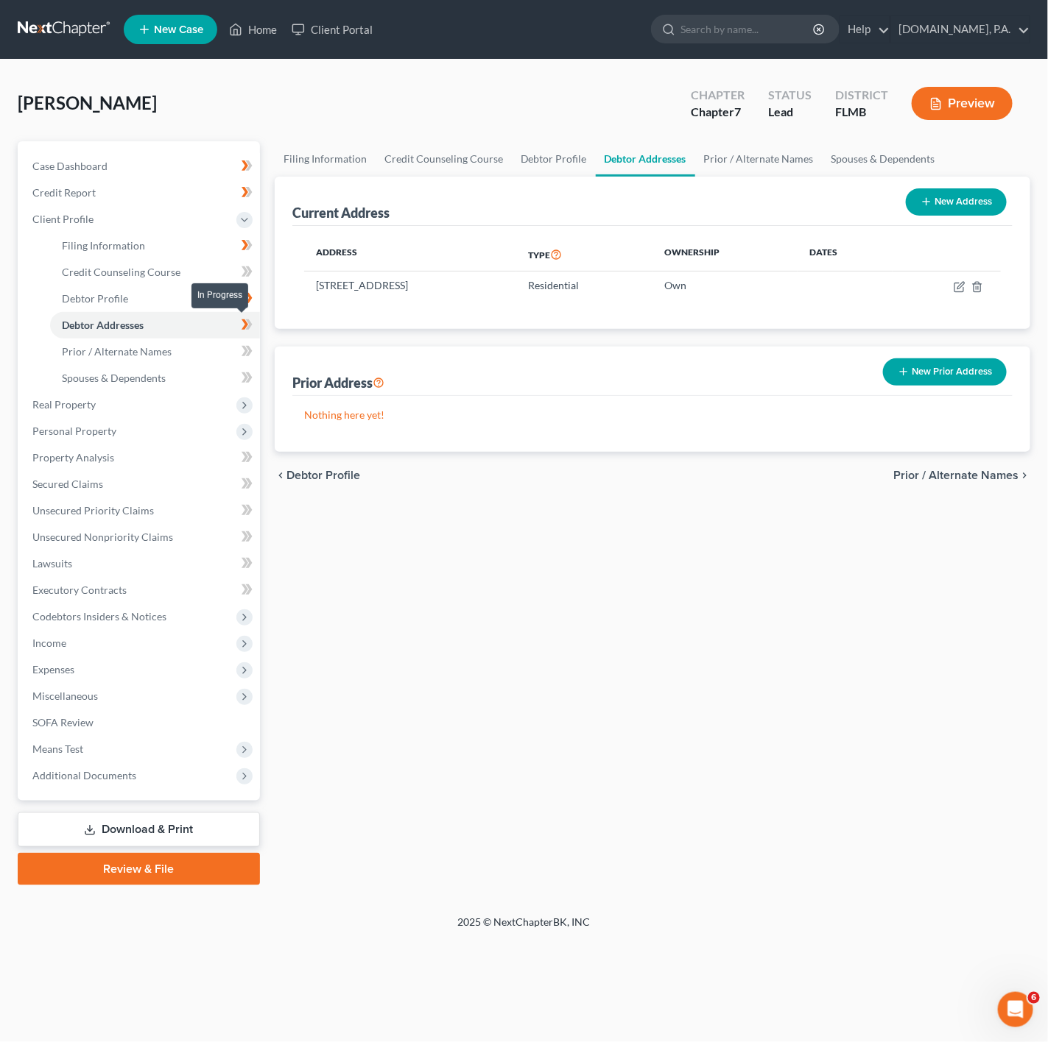
click at [241, 317] on icon at bounding box center [246, 325] width 11 height 18
click at [183, 345] on link "Prior / Alternate Names" at bounding box center [155, 352] width 210 height 27
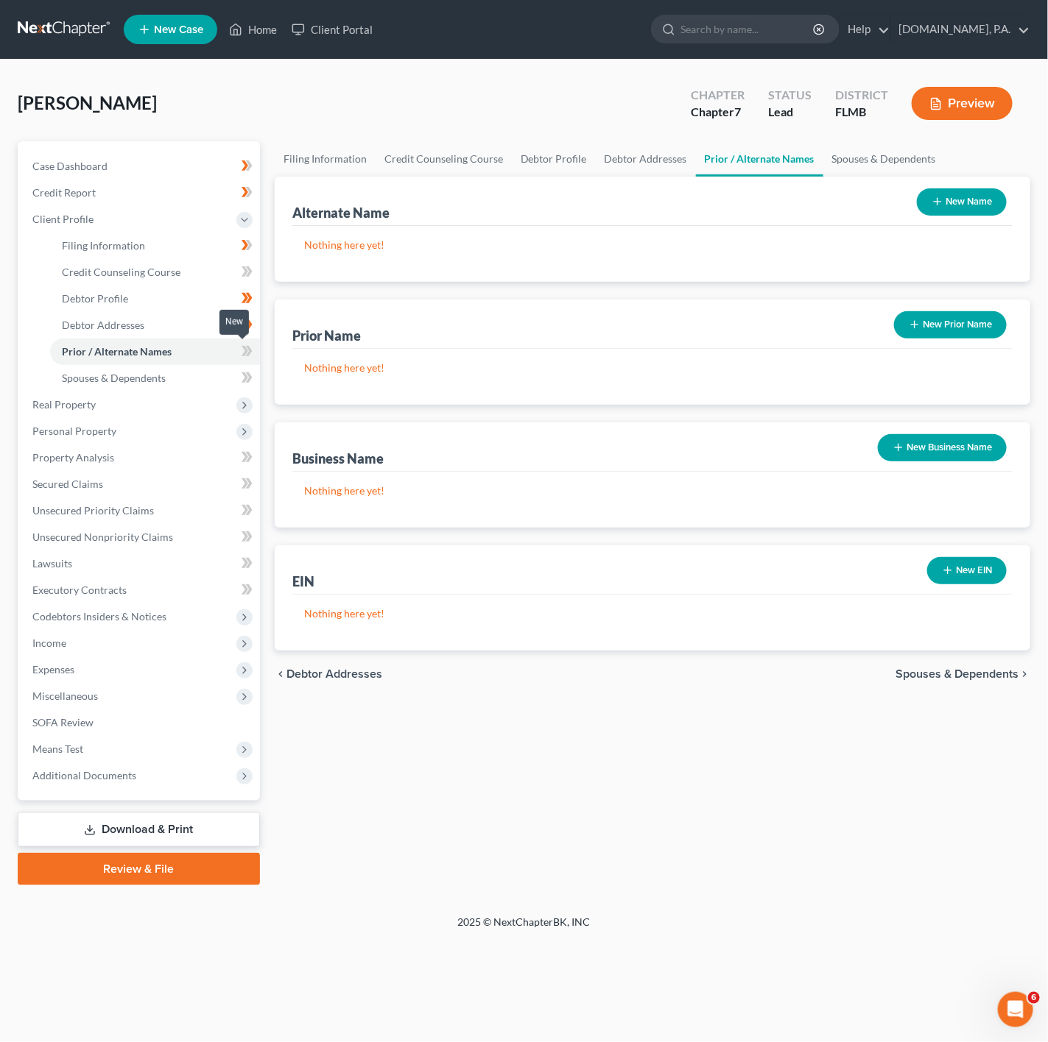
click at [254, 352] on span at bounding box center [247, 353] width 26 height 22
click at [210, 272] on link "Credit Counseling Course" at bounding box center [155, 272] width 210 height 27
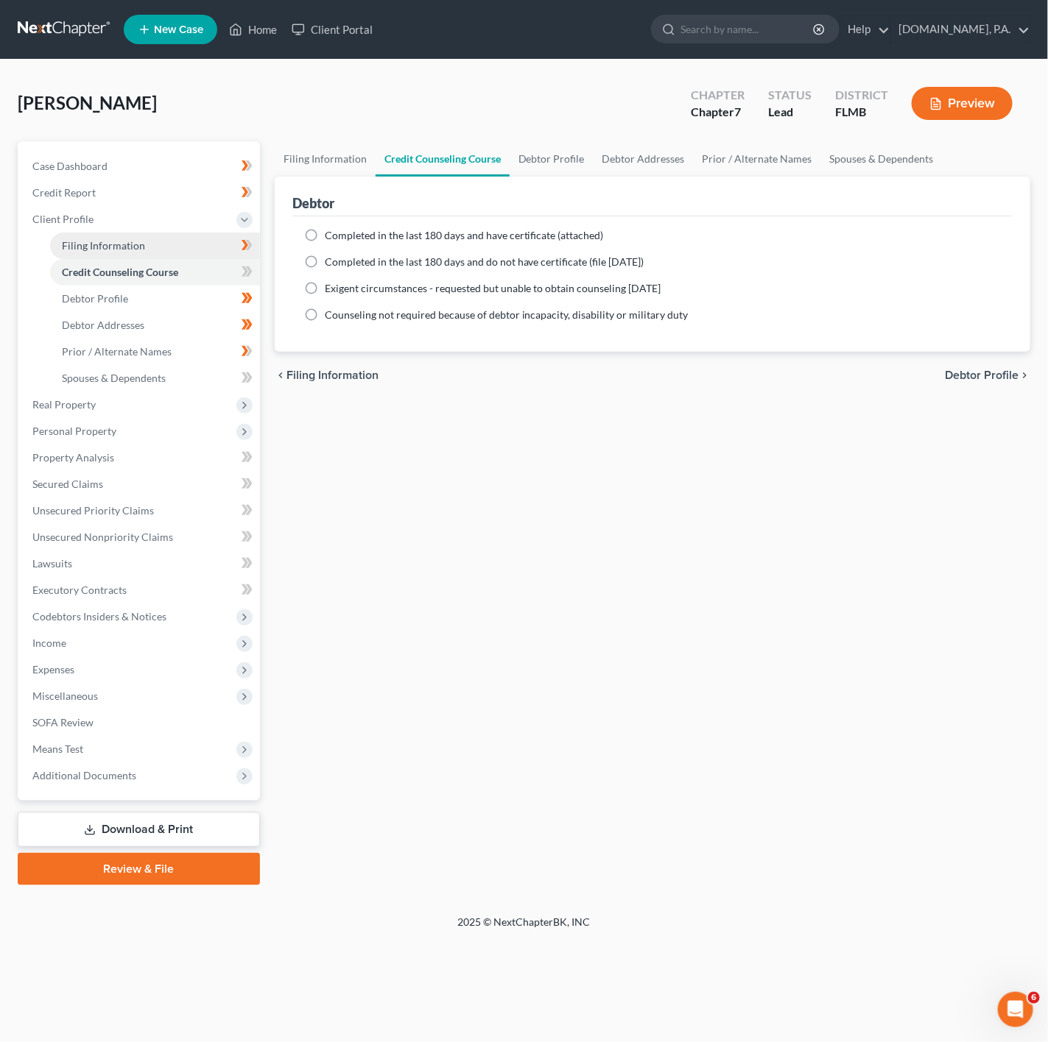
click at [226, 254] on link "Filing Information" at bounding box center [155, 246] width 210 height 27
select select "1"
select select "0"
select select "9"
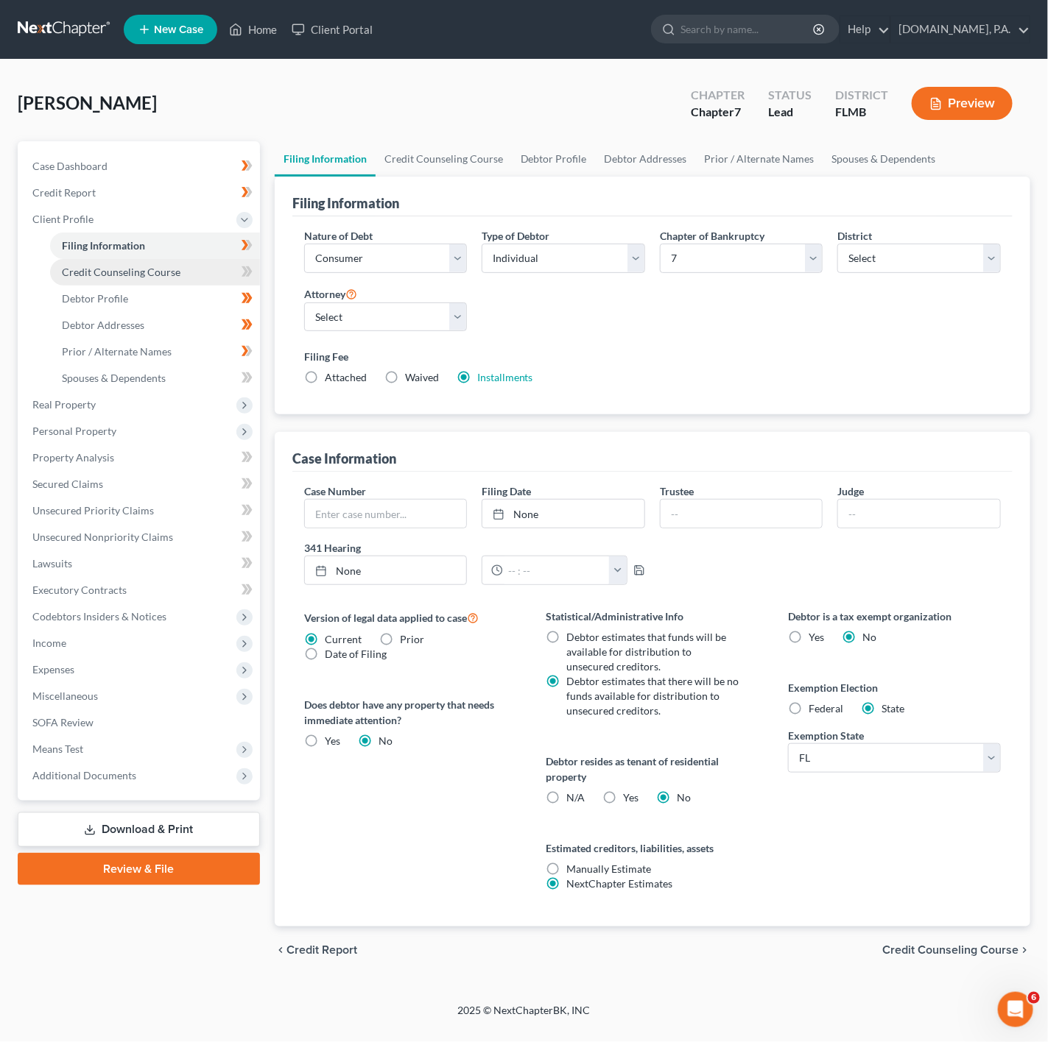
click at [227, 278] on link "Credit Counseling Course" at bounding box center [155, 272] width 210 height 27
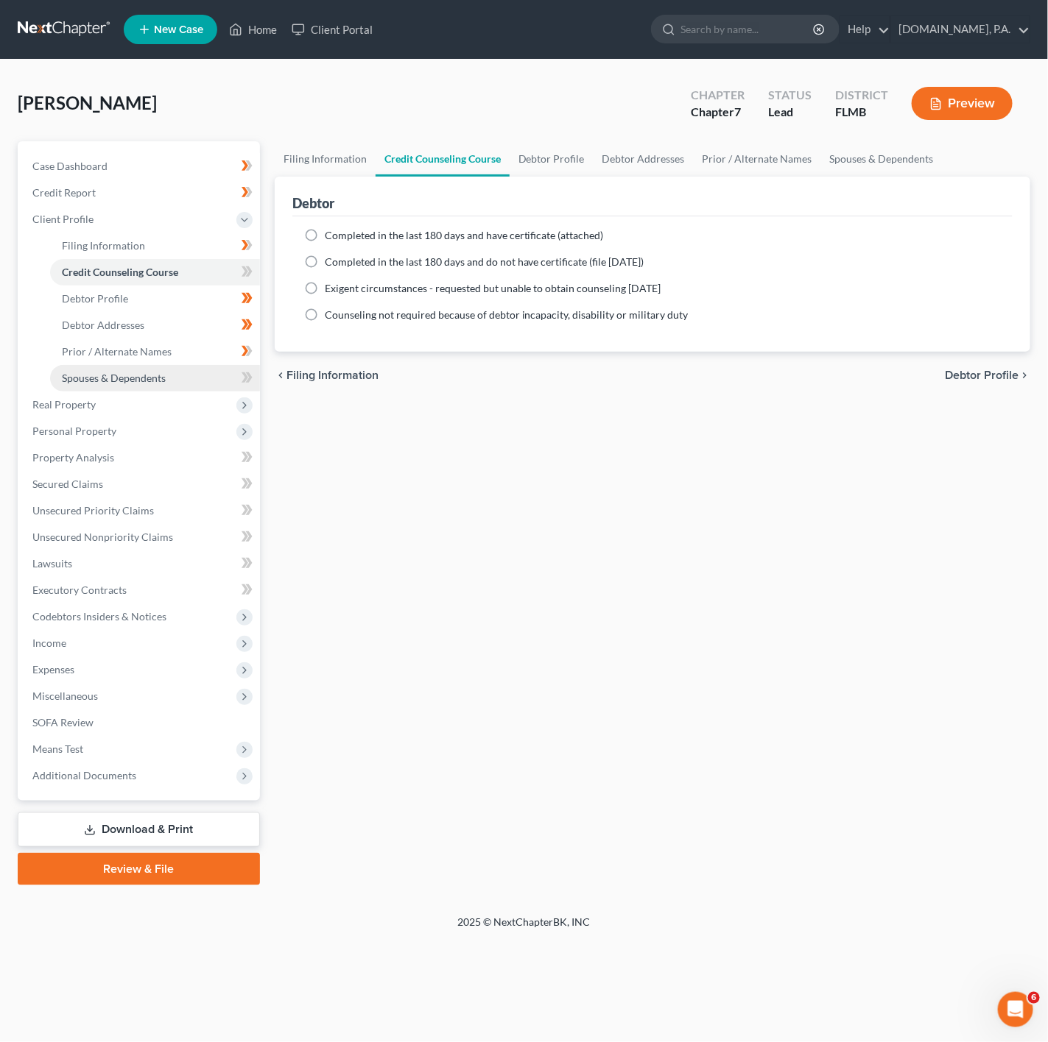
click at [208, 370] on link "Spouses & Dependents" at bounding box center [155, 378] width 210 height 27
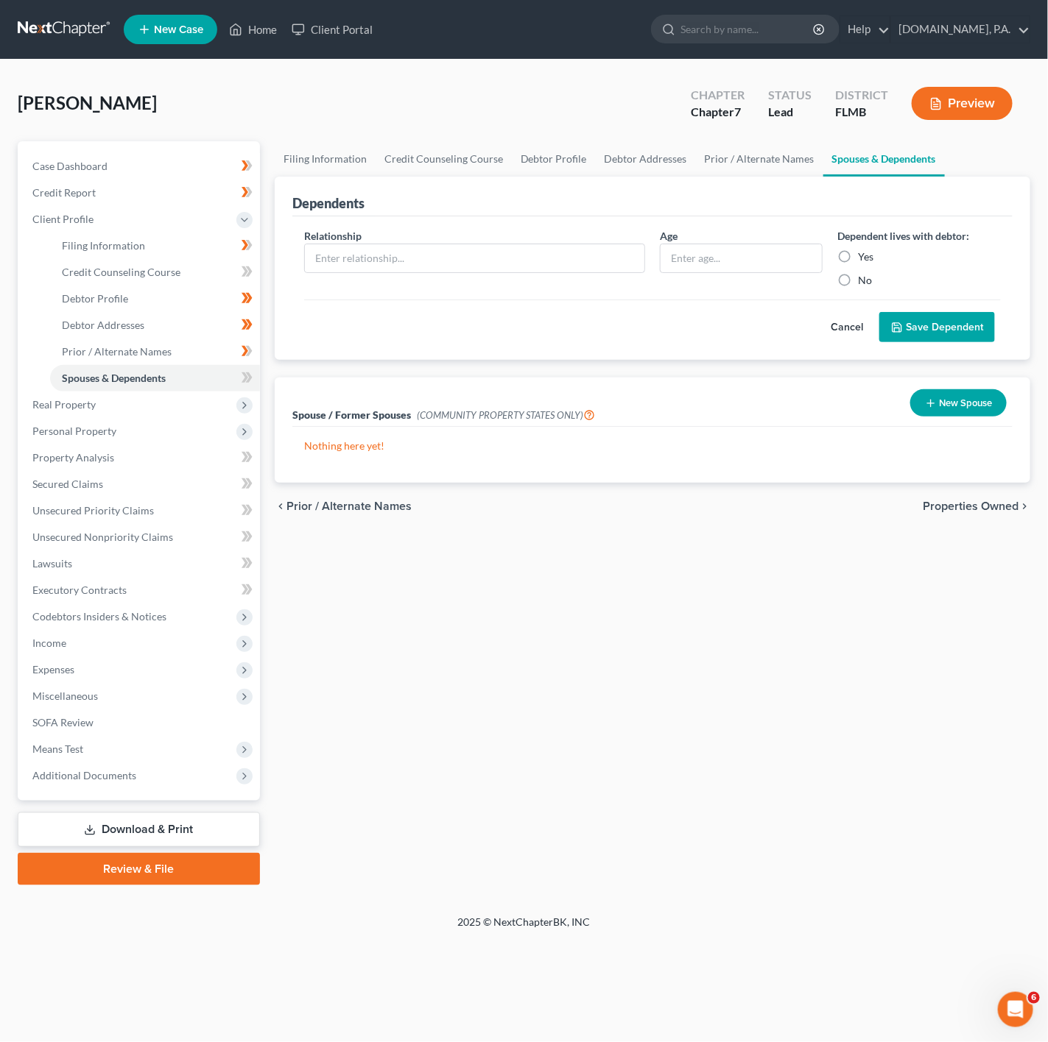
click at [870, 336] on button "Cancel" at bounding box center [846, 327] width 65 height 29
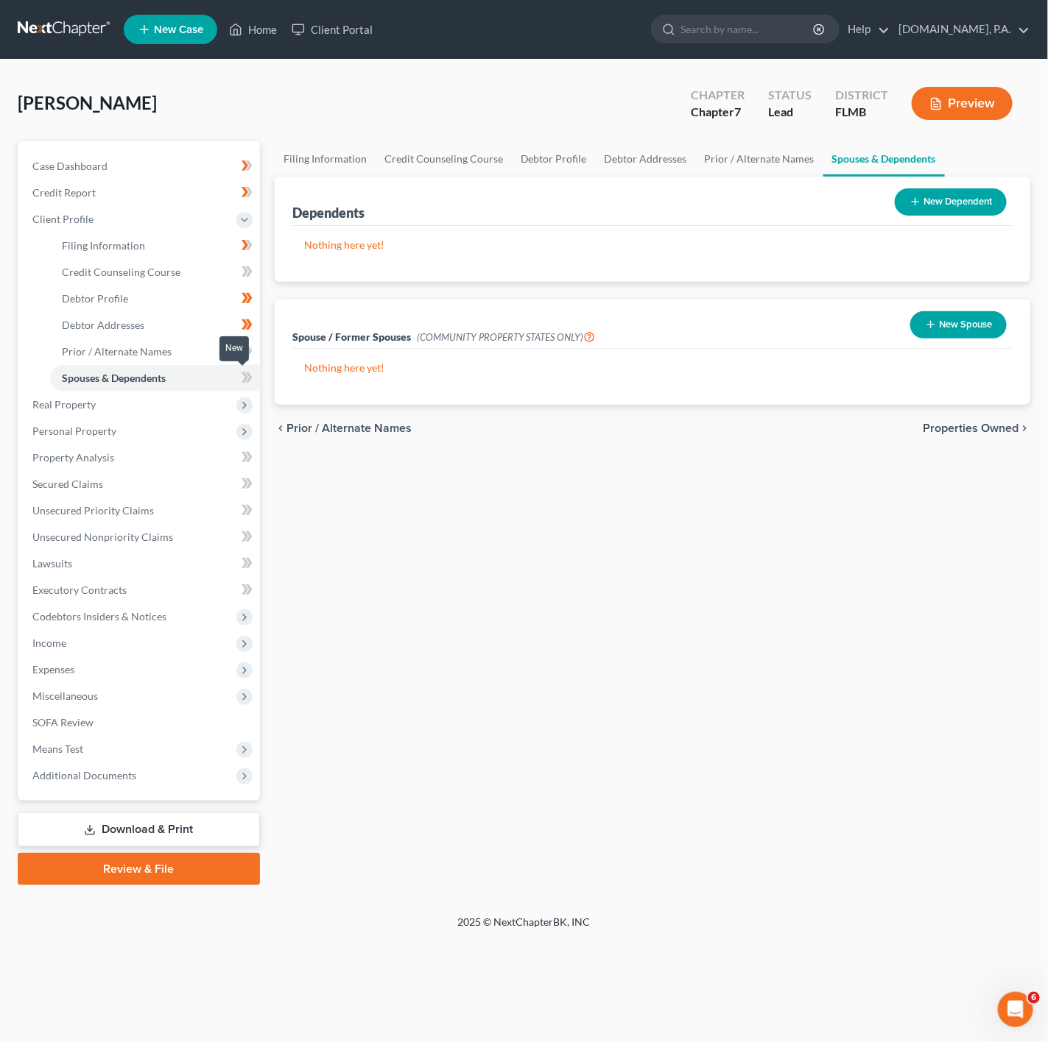
click at [245, 381] on icon at bounding box center [244, 378] width 7 height 10
click at [255, 376] on span at bounding box center [247, 380] width 26 height 22
click at [986, 200] on button "New Dependent" at bounding box center [950, 201] width 112 height 27
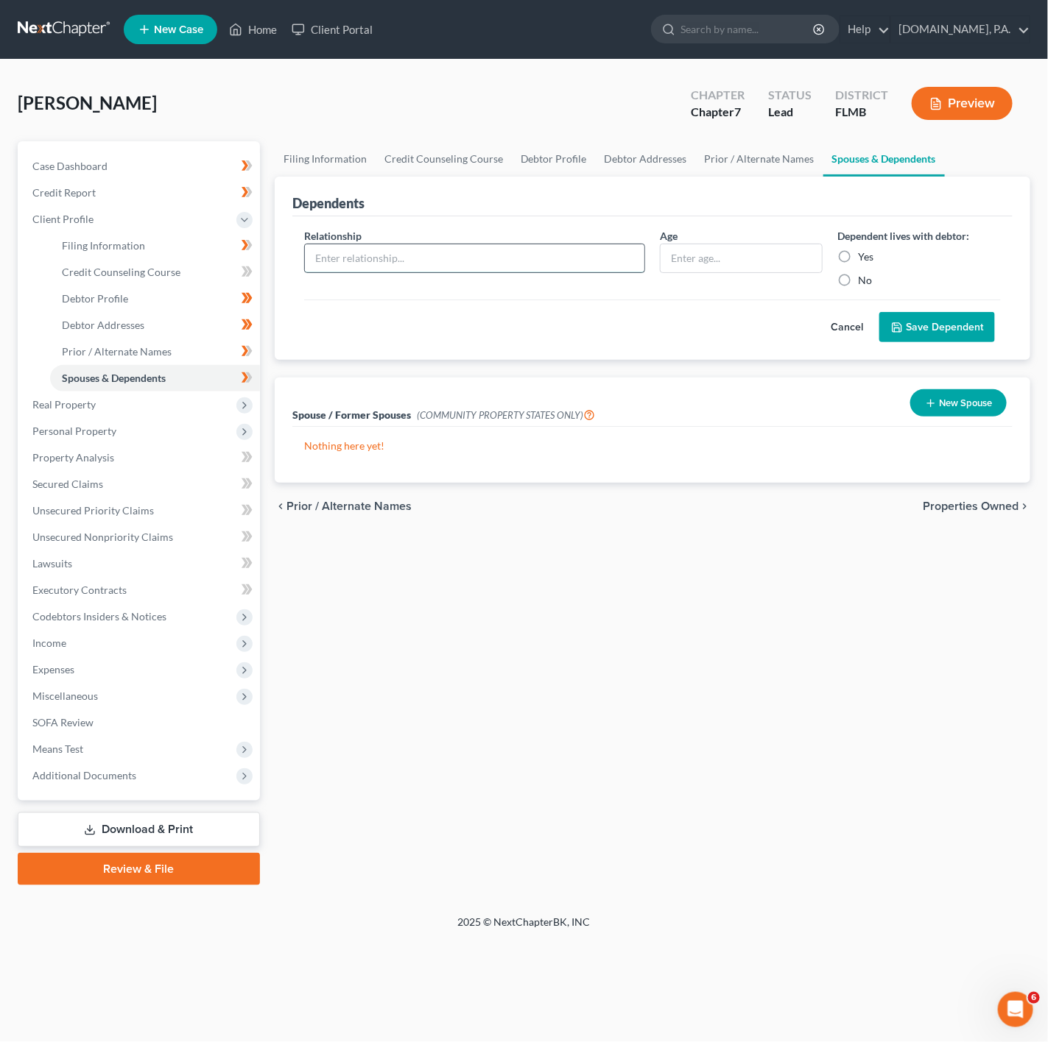
click at [497, 265] on input "text" at bounding box center [474, 258] width 339 height 28
type input "Daughter"
click at [749, 257] on input "text" at bounding box center [741, 258] width 162 height 28
type input "10"
click at [978, 332] on button "Save Dependent" at bounding box center [937, 327] width 116 height 31
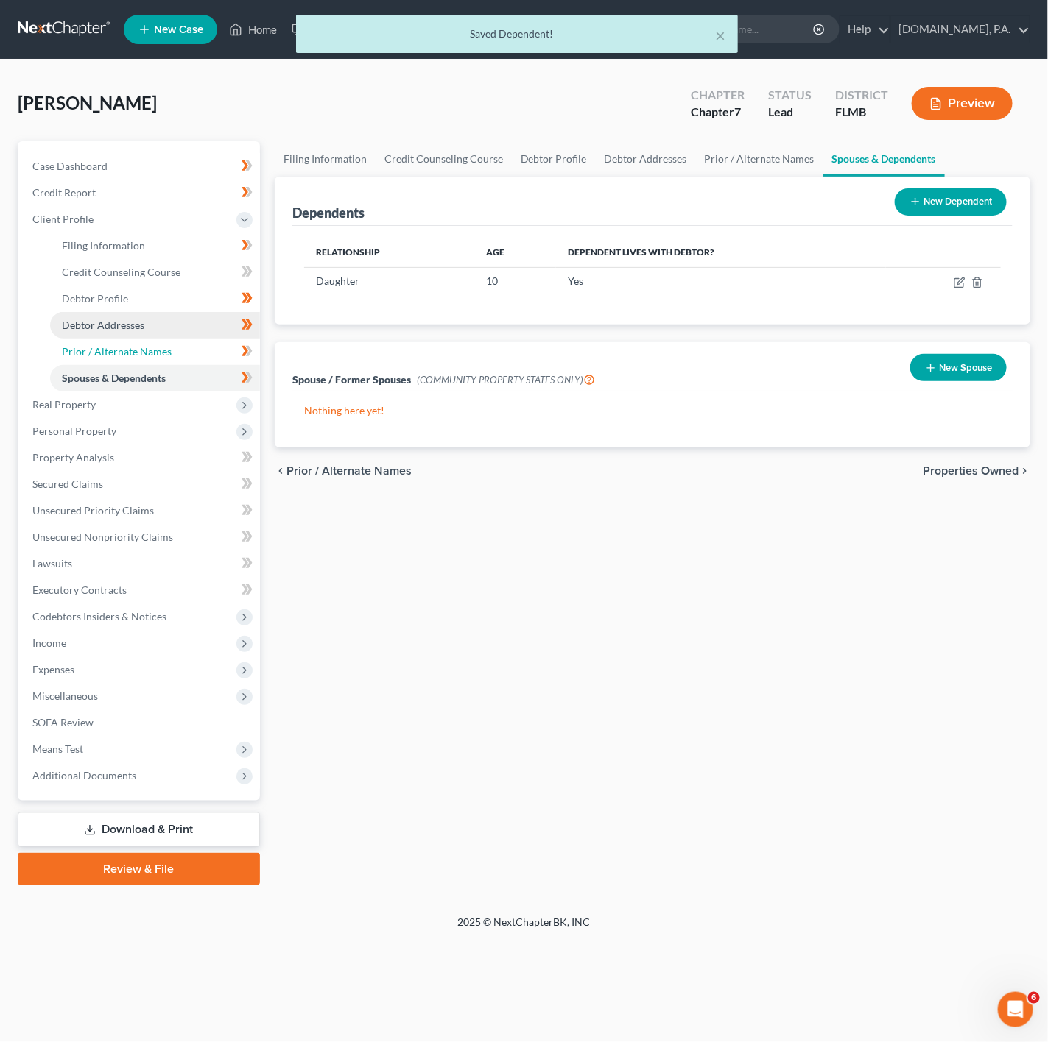
click at [107, 339] on link "Prior / Alternate Names" at bounding box center [155, 352] width 210 height 27
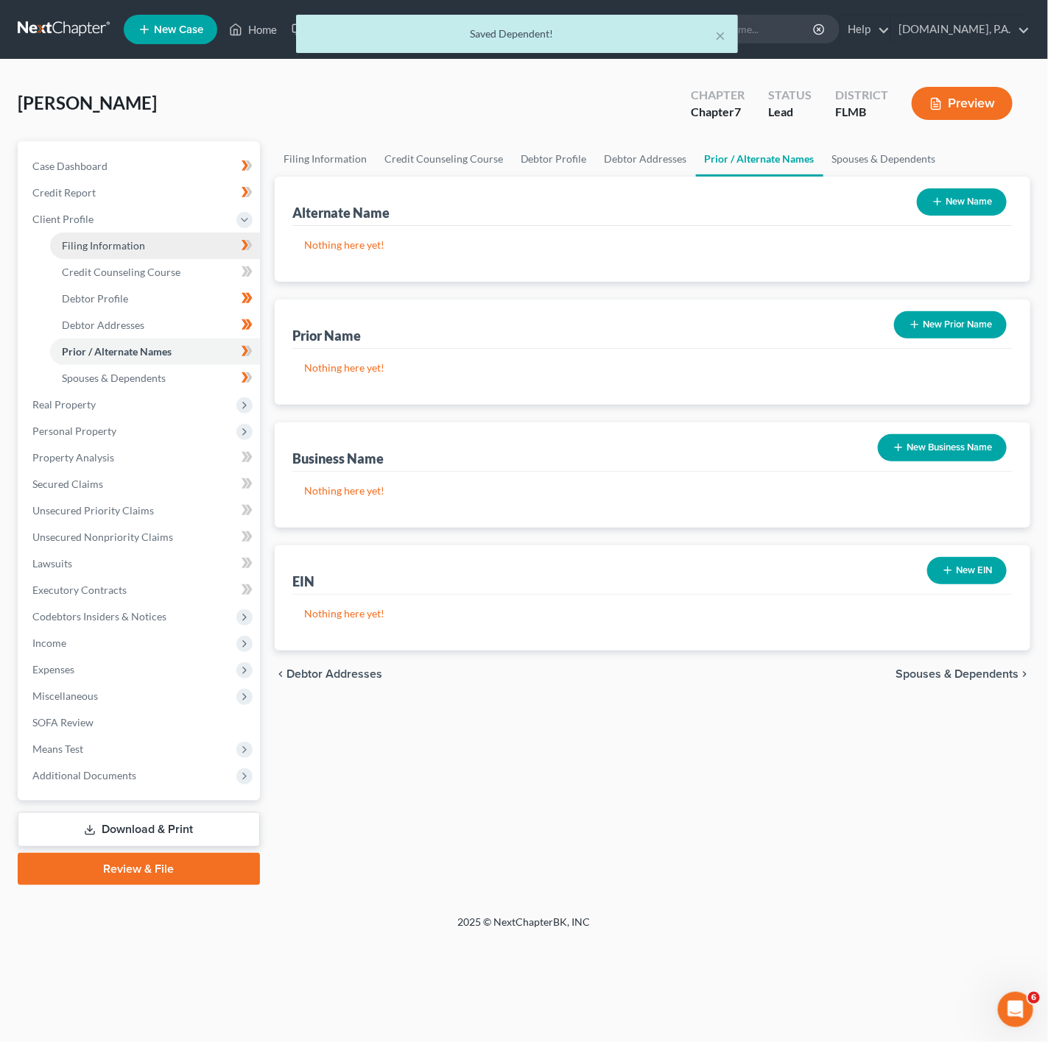
click at [223, 253] on link "Filing Information" at bounding box center [155, 246] width 210 height 27
select select "1"
select select "0"
select select "15"
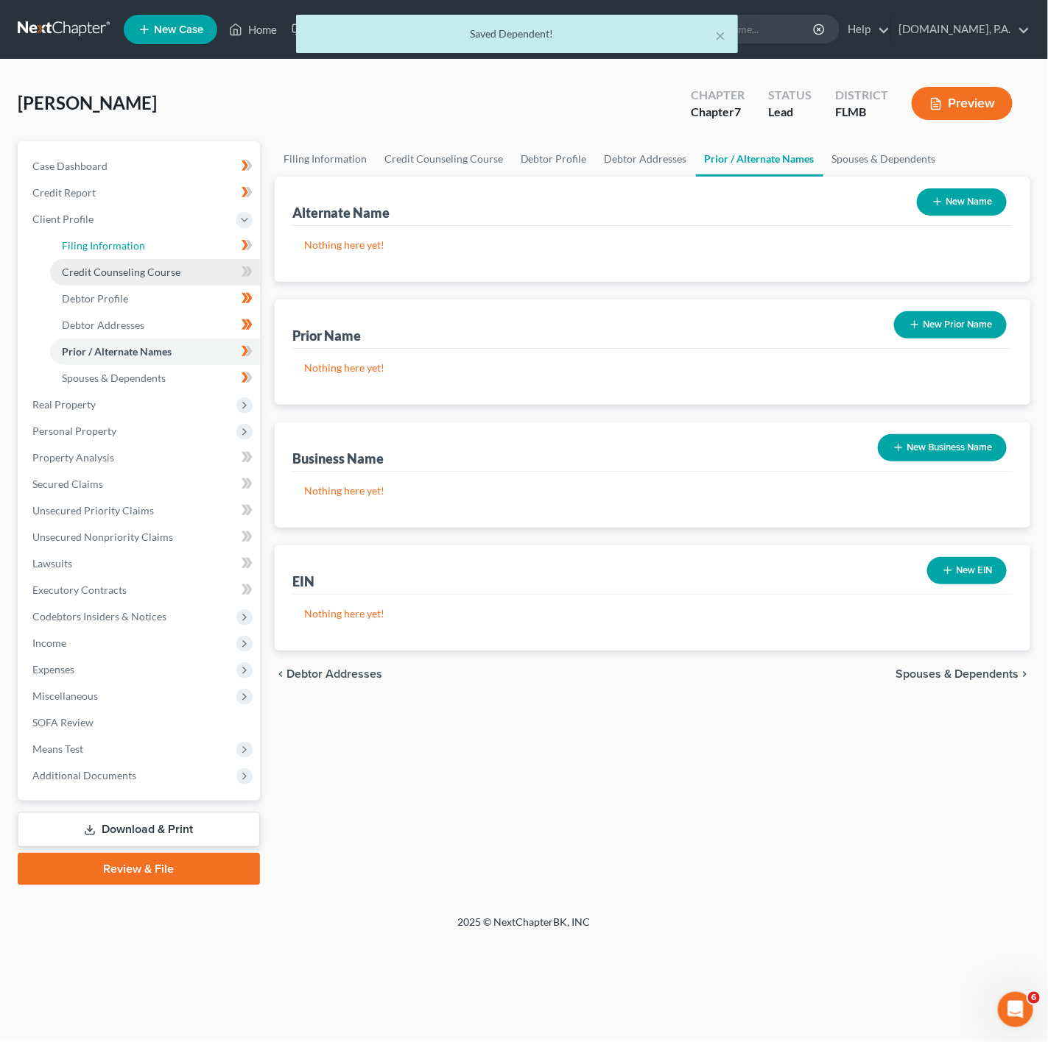
select select "0"
select select "9"
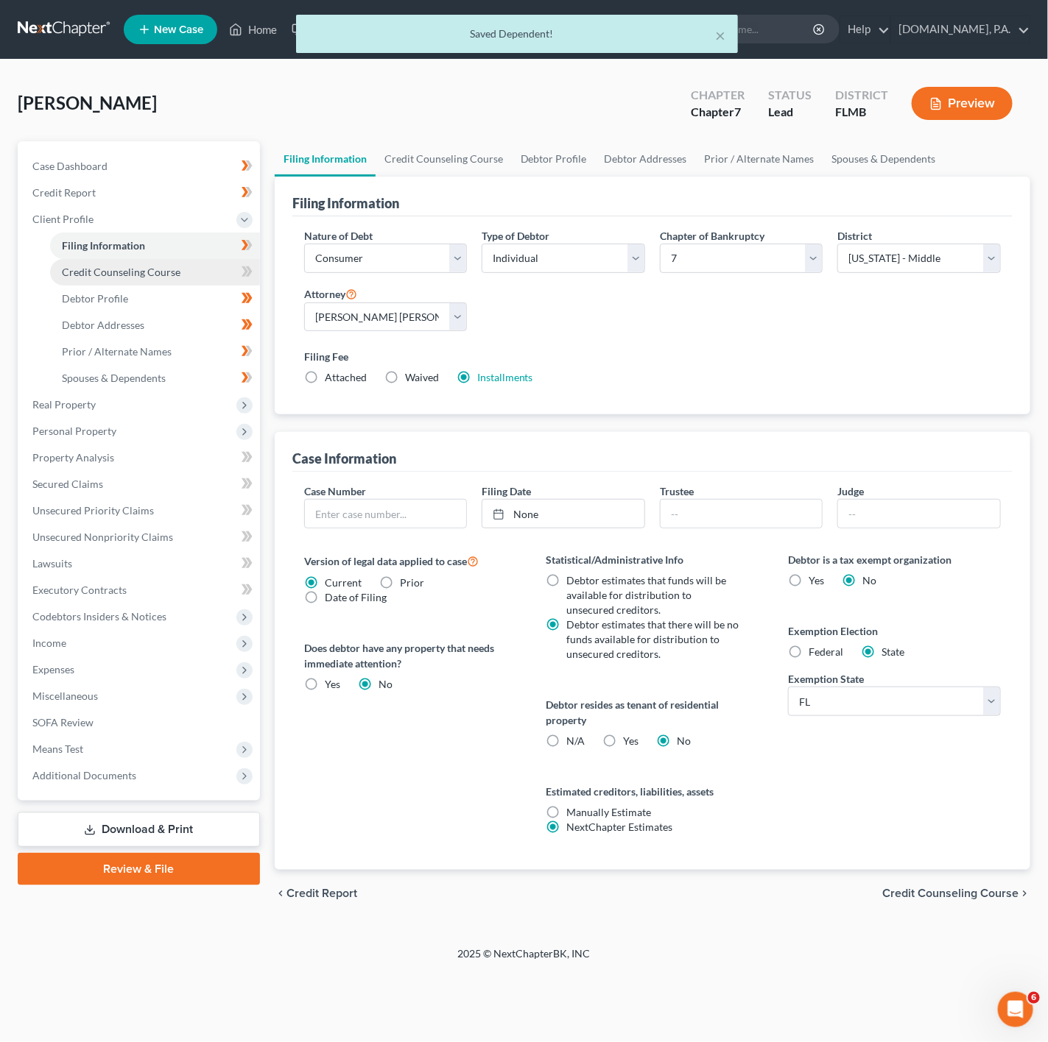
click at [216, 269] on link "Credit Counseling Course" at bounding box center [155, 272] width 210 height 27
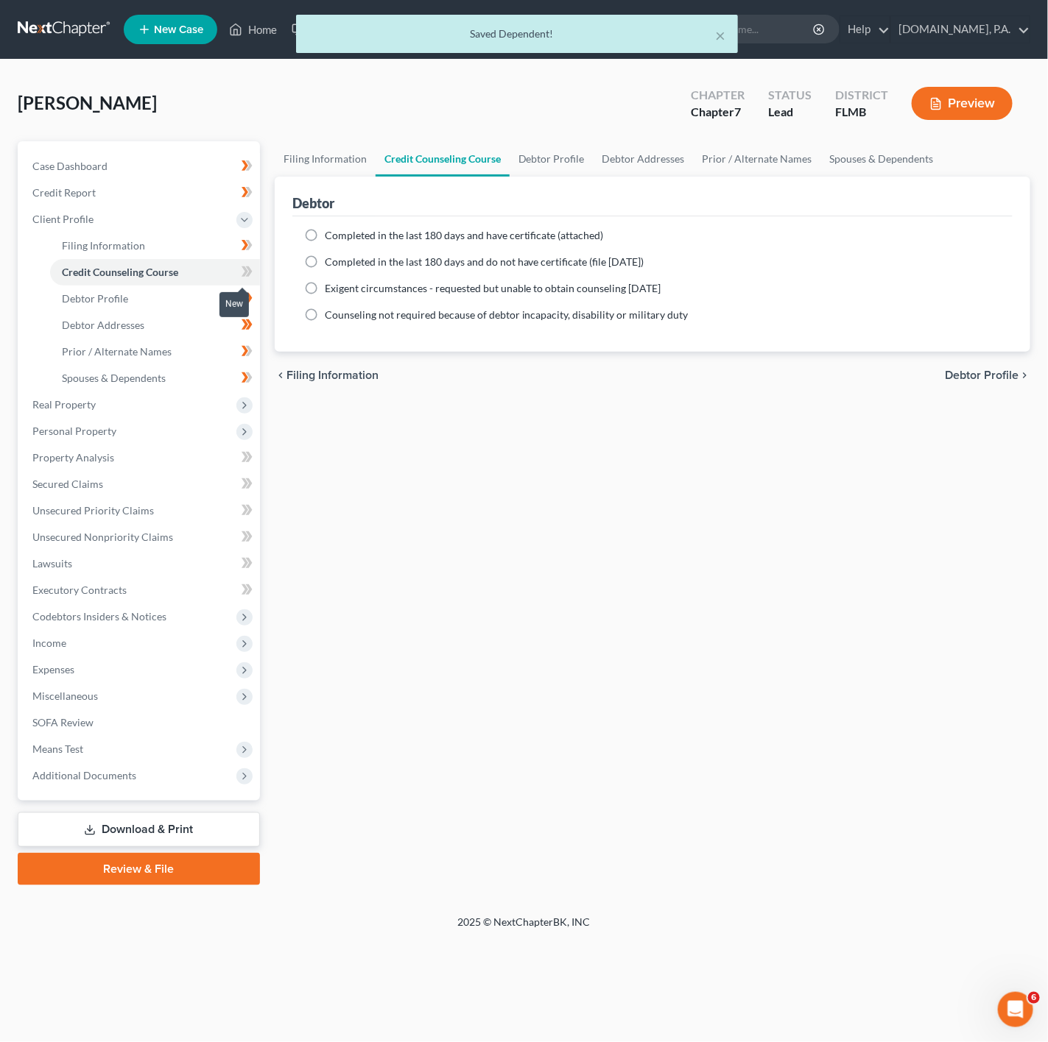
click at [241, 269] on icon at bounding box center [246, 272] width 11 height 18
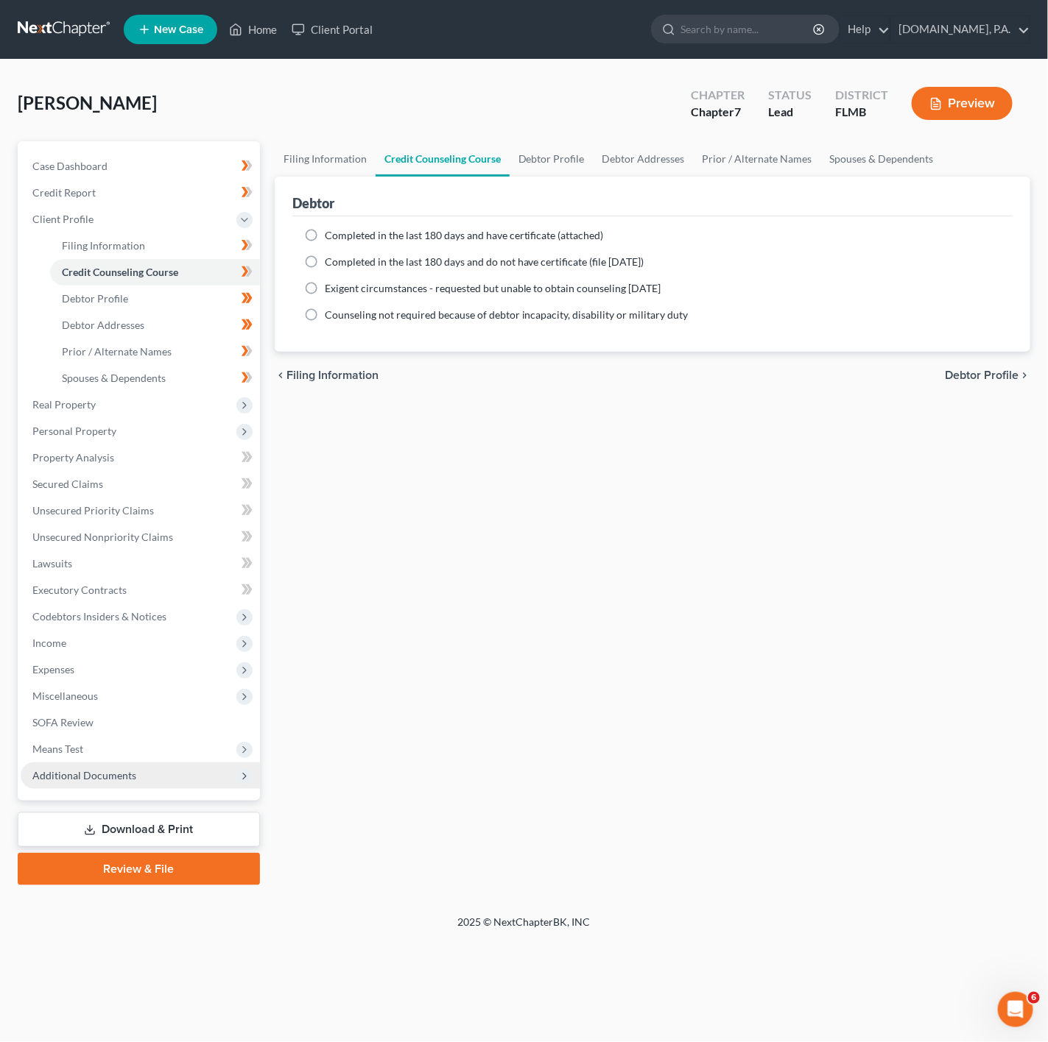
click at [129, 765] on span "Additional Documents" at bounding box center [140, 776] width 239 height 27
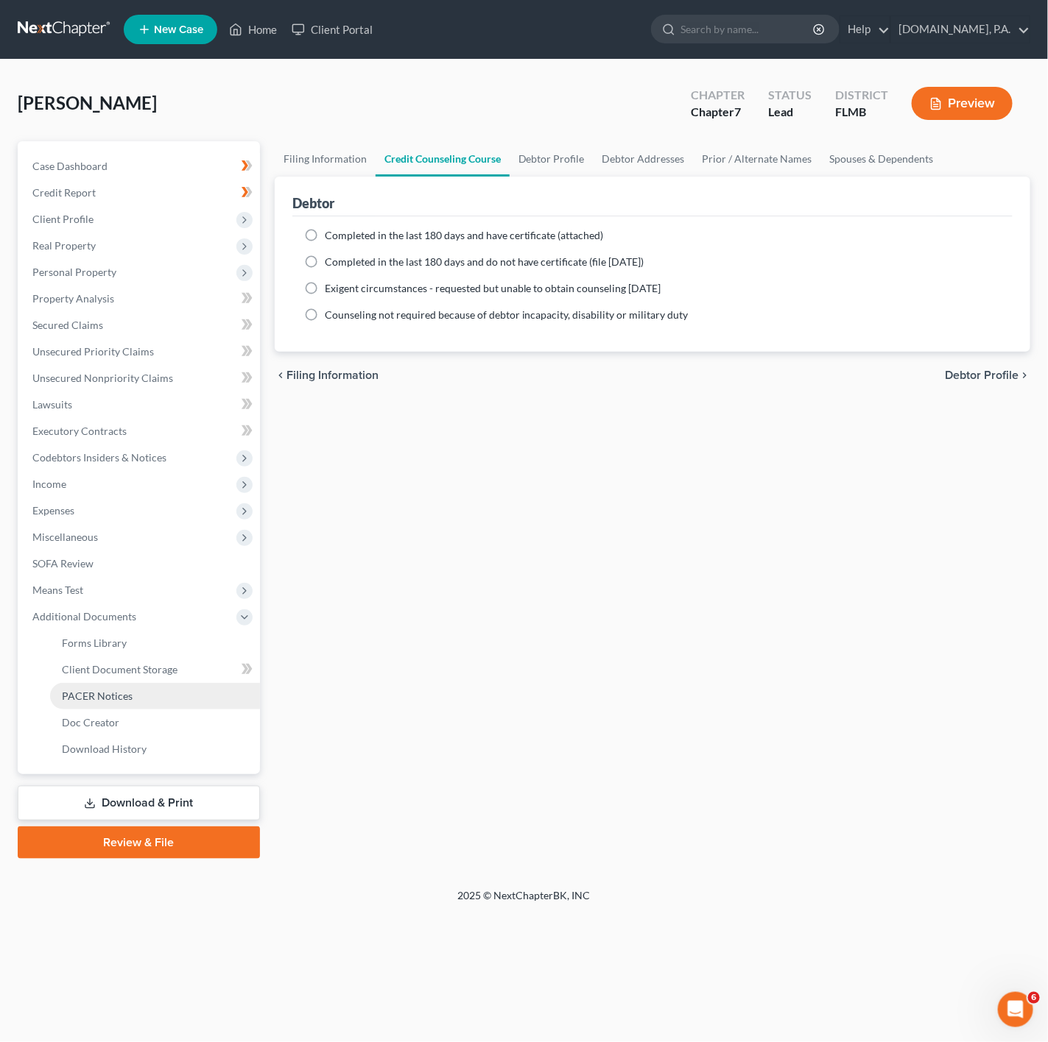
click at [232, 694] on link "PACER Notices" at bounding box center [155, 696] width 210 height 27
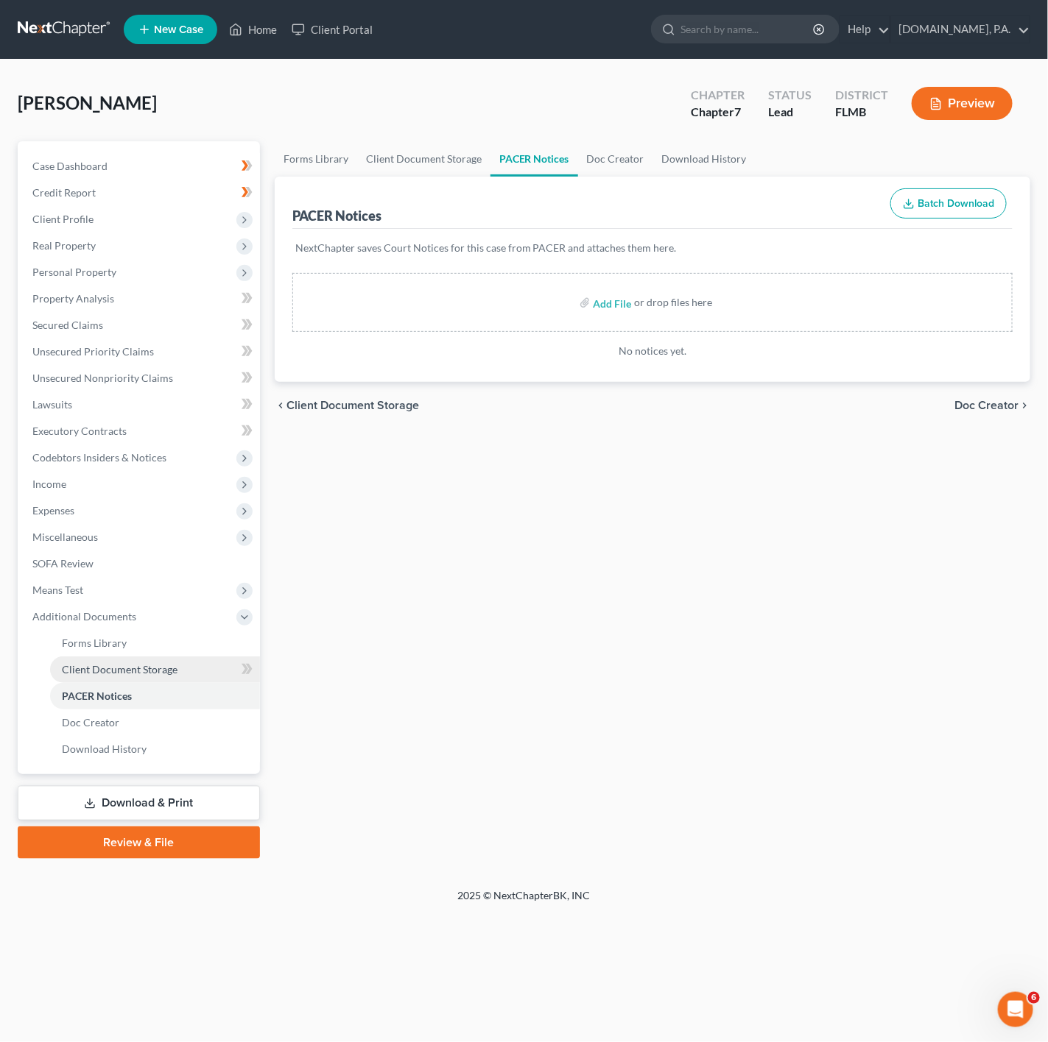
click at [225, 671] on link "Client Document Storage" at bounding box center [155, 670] width 210 height 27
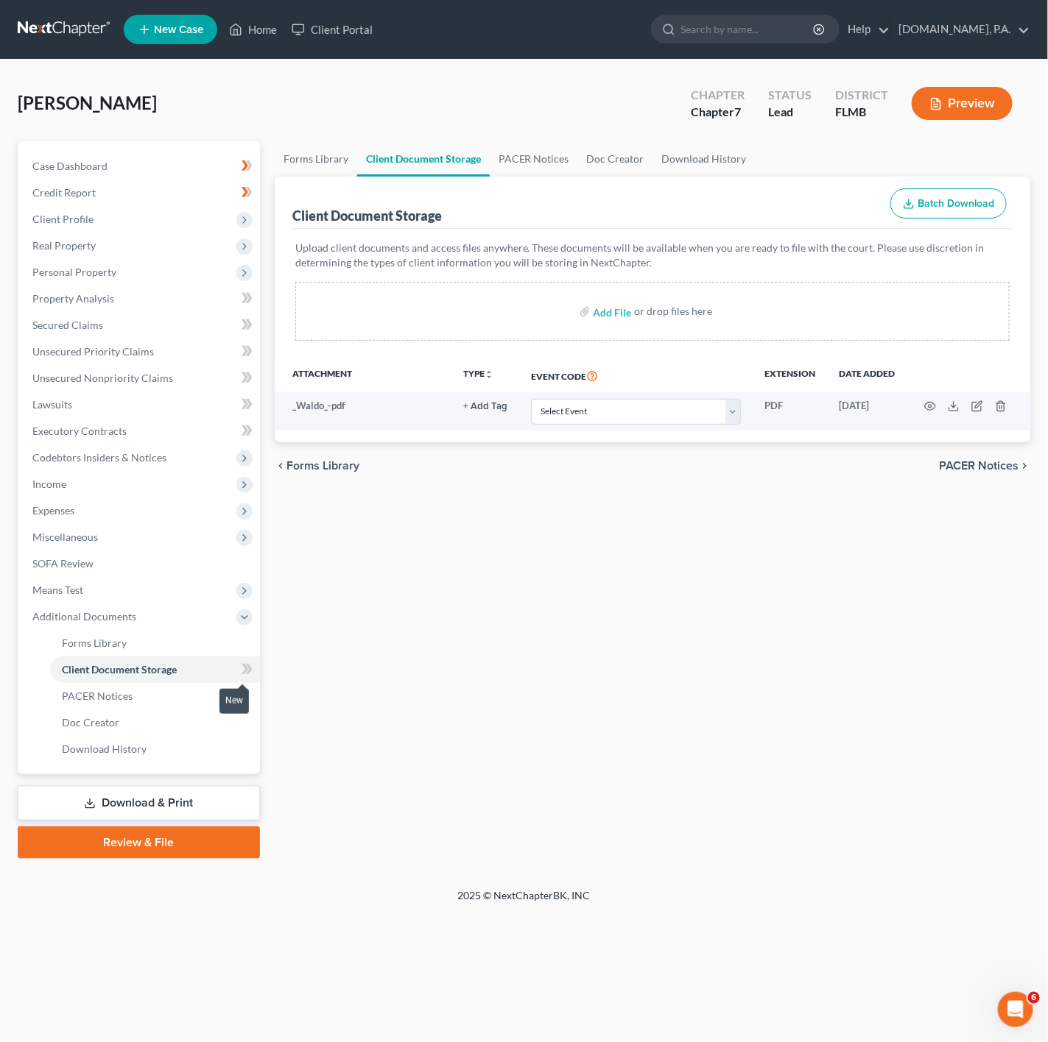
click at [250, 666] on icon at bounding box center [248, 669] width 7 height 10
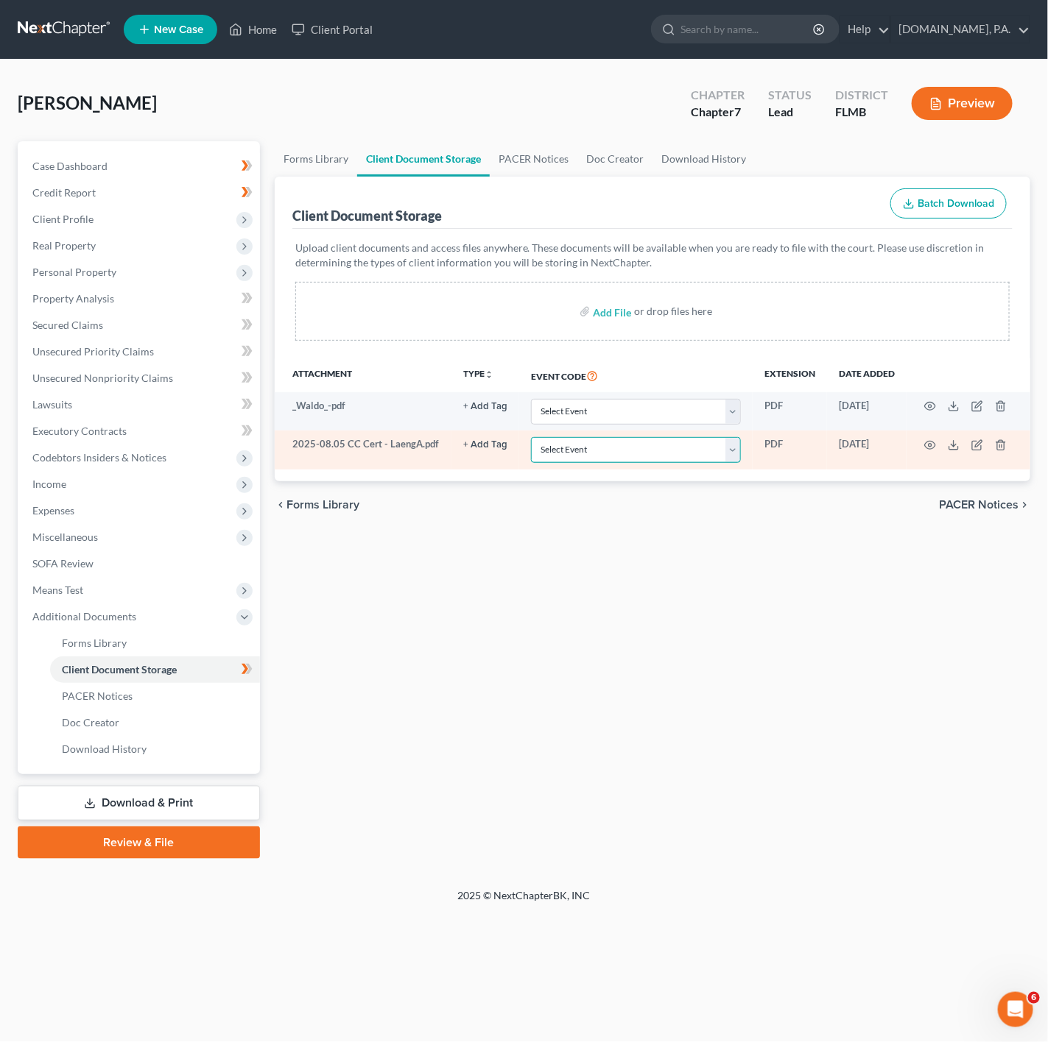
click at [652, 462] on select "Select Event 20 Largest Unsecured Creditors Amended Chapter 13 Plan Amended Cre…" at bounding box center [636, 450] width 210 height 26
select select "9"
click at [533, 439] on select "Select Event 20 Largest Unsecured Creditors Amended Chapter 13 Plan Amended Cre…" at bounding box center [636, 450] width 210 height 26
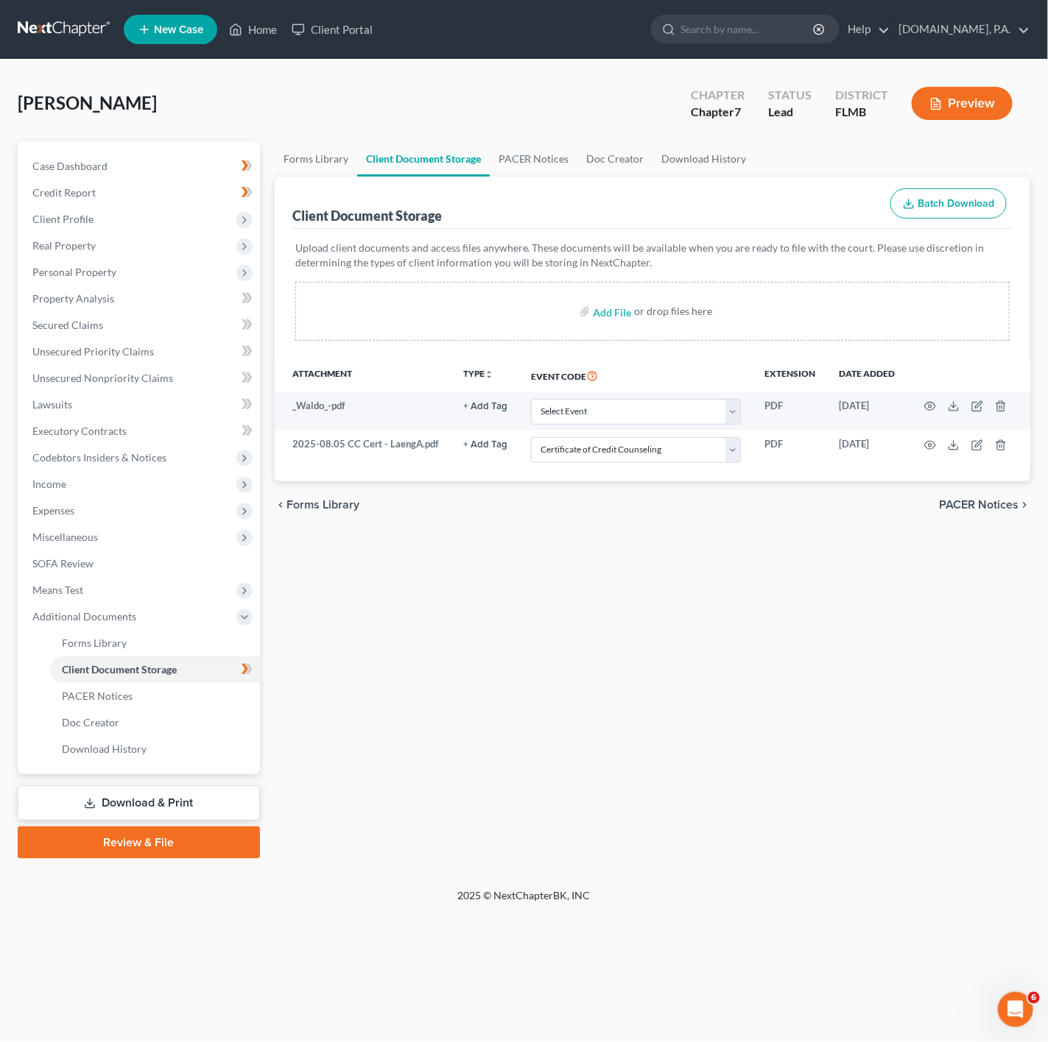
click at [593, 732] on div "Forms Library Client Document Storage PACER Notices Doc Creator Download Histor…" at bounding box center [652, 500] width 770 height 718
click at [221, 215] on span "Client Profile" at bounding box center [140, 219] width 239 height 27
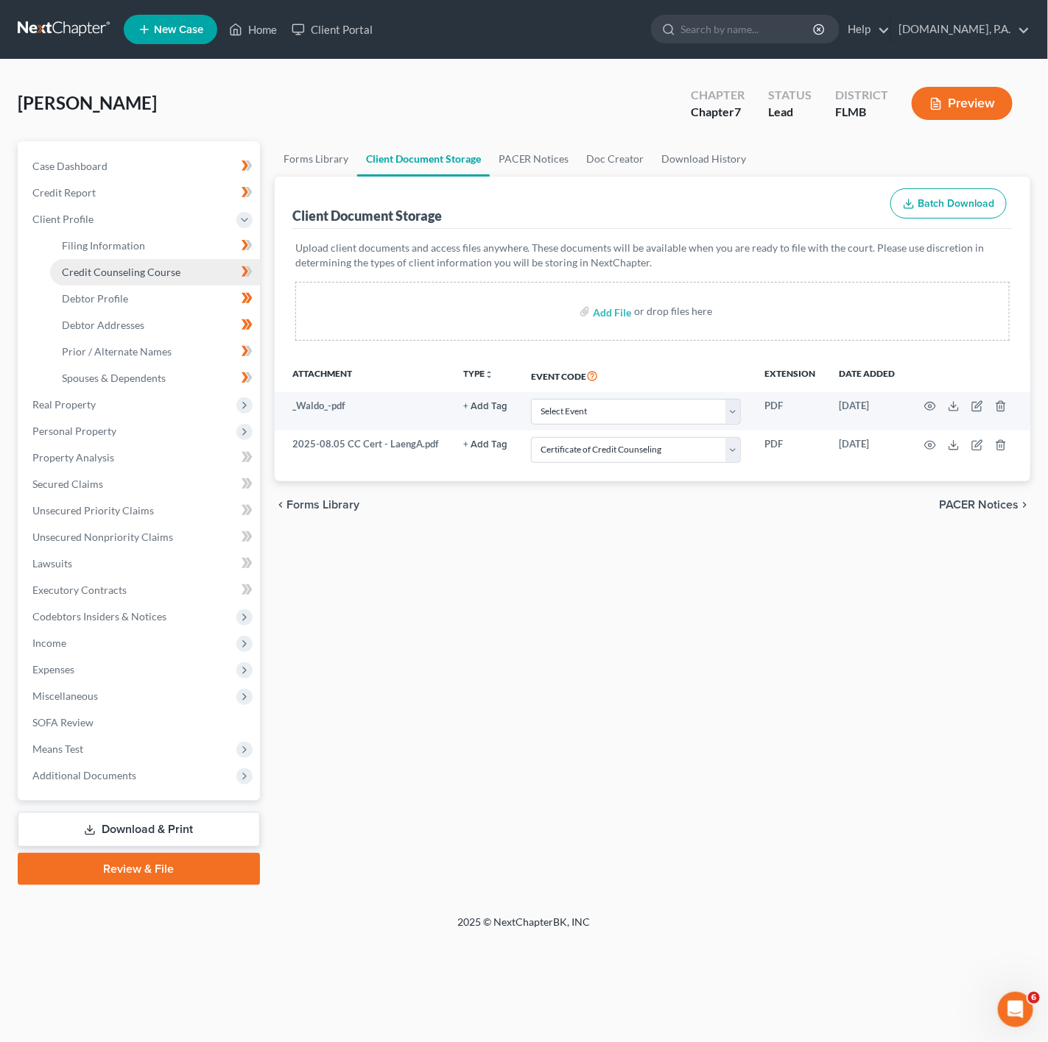
click at [212, 272] on link "Credit Counseling Course" at bounding box center [155, 272] width 210 height 27
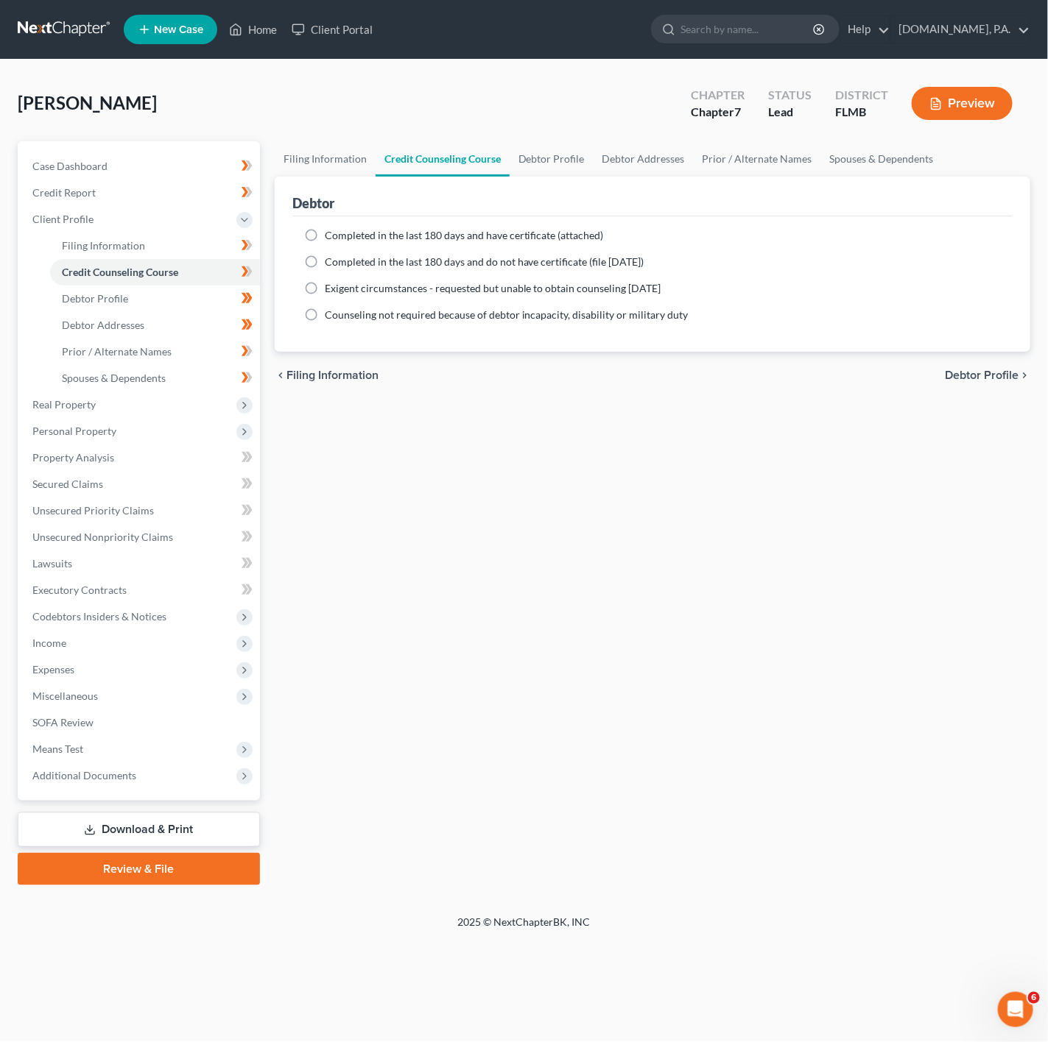
click at [325, 233] on span "Completed in the last 180 days and have certificate (attached)" at bounding box center [464, 235] width 279 height 13
click at [331, 233] on input "Completed in the last 180 days and have certificate (attached)" at bounding box center [336, 233] width 10 height 10
radio input "true"
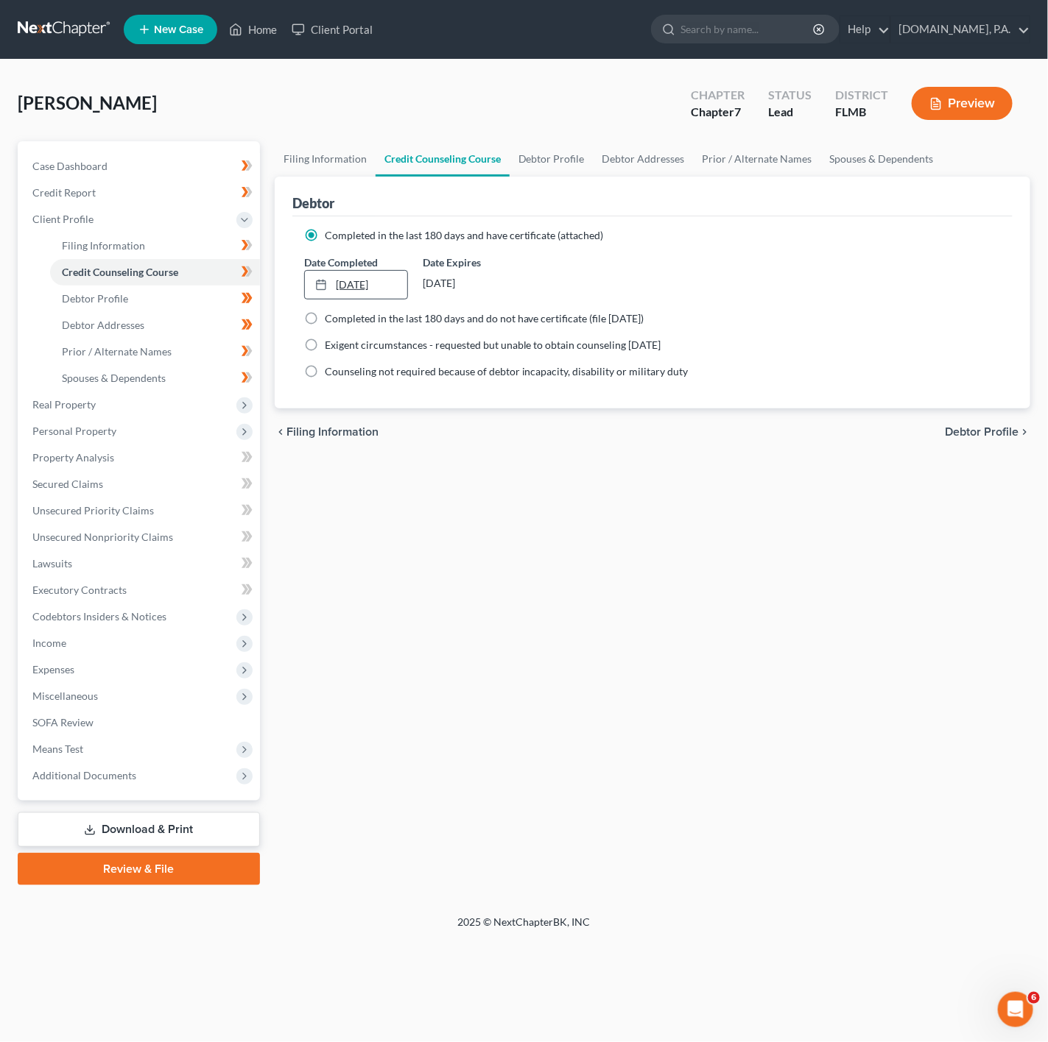
type input "10/13/2025"
click at [345, 287] on link "10/13/2025" at bounding box center [356, 285] width 102 height 28
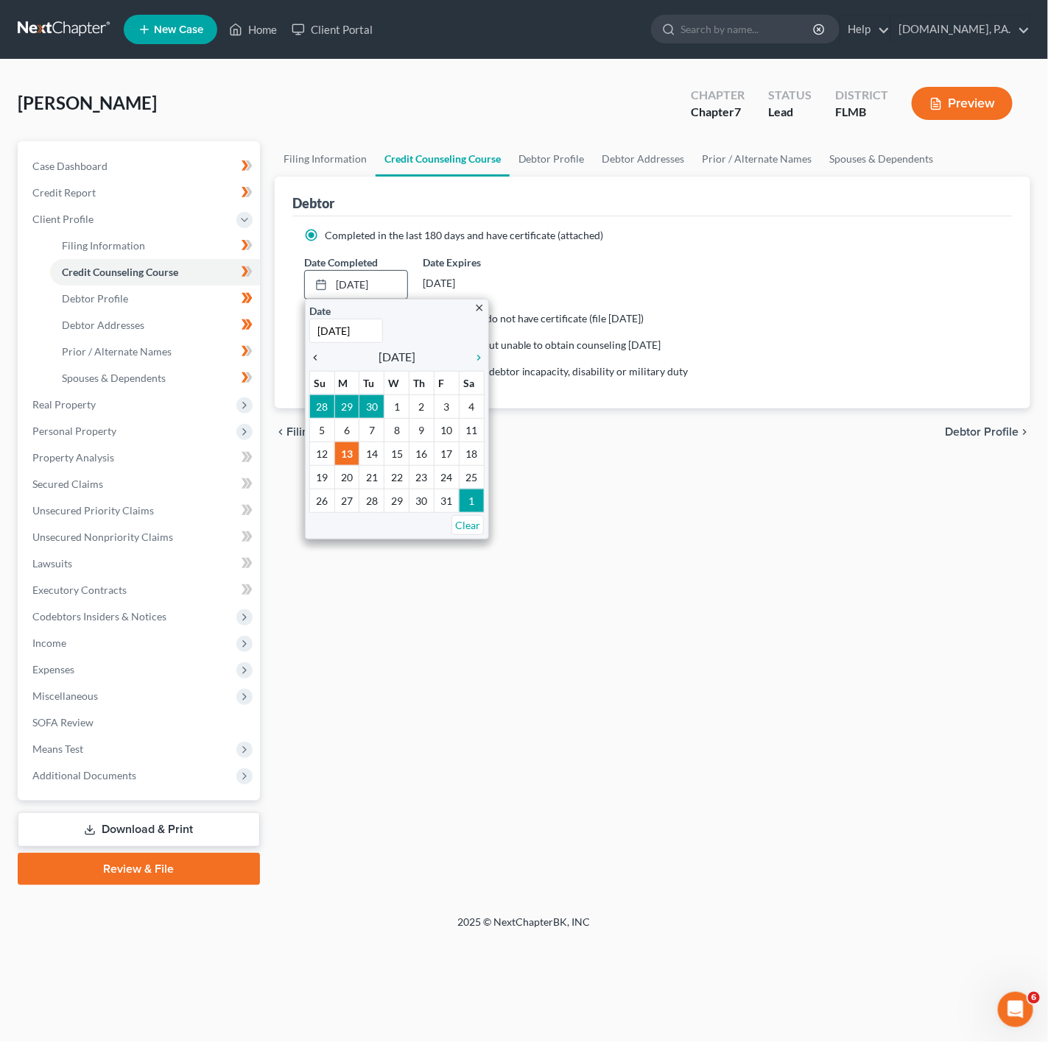
click at [319, 354] on icon "chevron_left" at bounding box center [318, 358] width 19 height 12
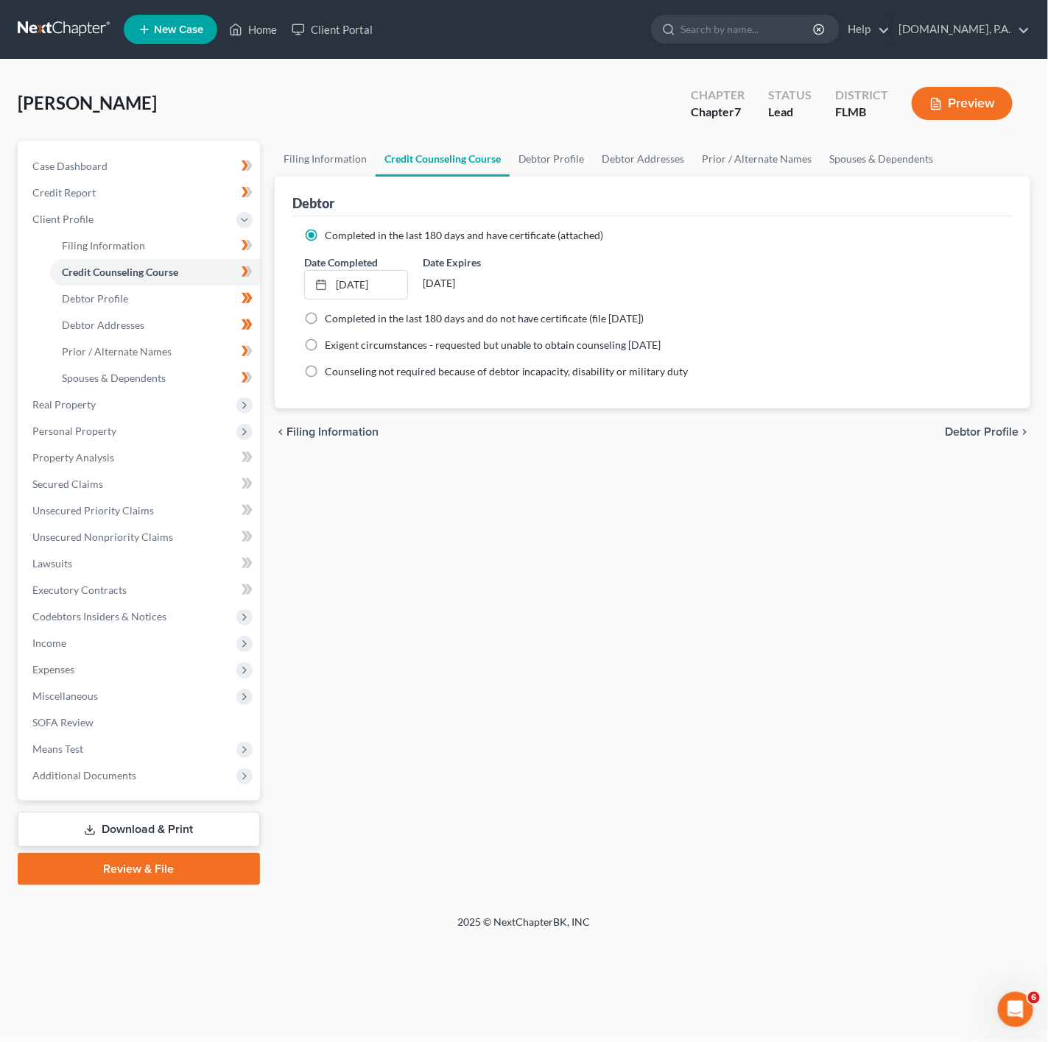
click at [515, 533] on div "Filing Information Credit Counseling Course Debtor Profile Debtor Addresses Pri…" at bounding box center [652, 513] width 770 height 744
click at [246, 276] on icon at bounding box center [248, 272] width 7 height 10
click at [201, 241] on link "Filing Information" at bounding box center [155, 246] width 210 height 27
select select "1"
select select "0"
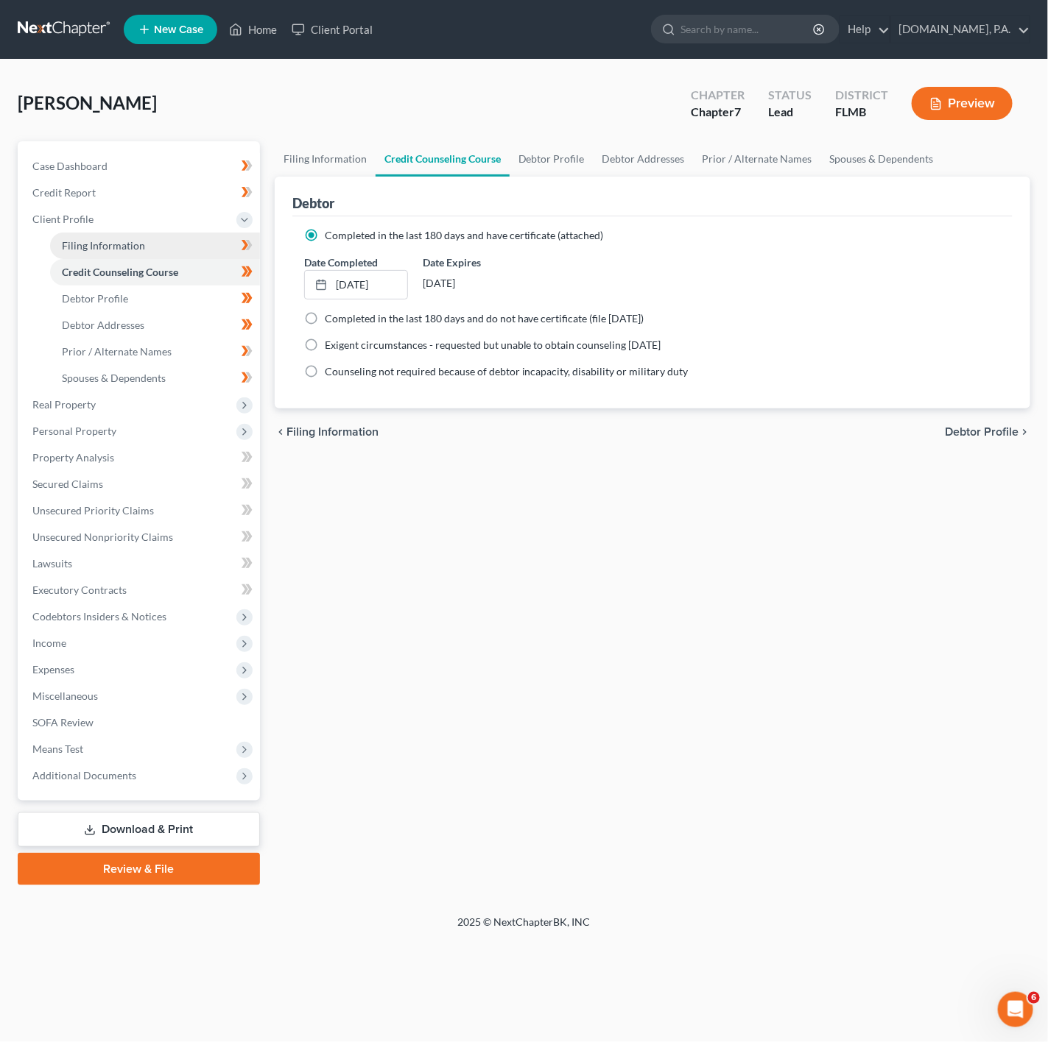
select select "0"
select select "15"
select select "0"
select select "9"
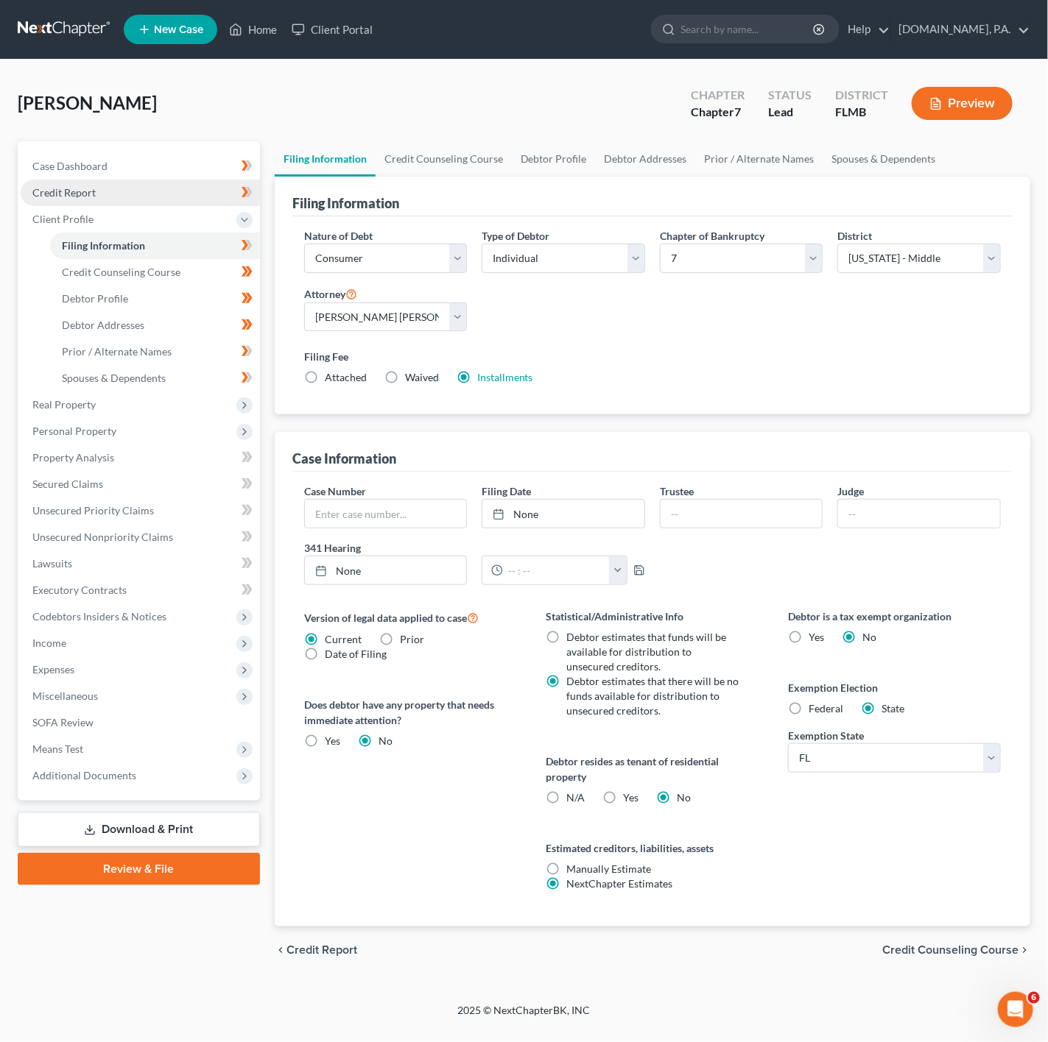
click at [204, 195] on link "Credit Report" at bounding box center [140, 193] width 239 height 27
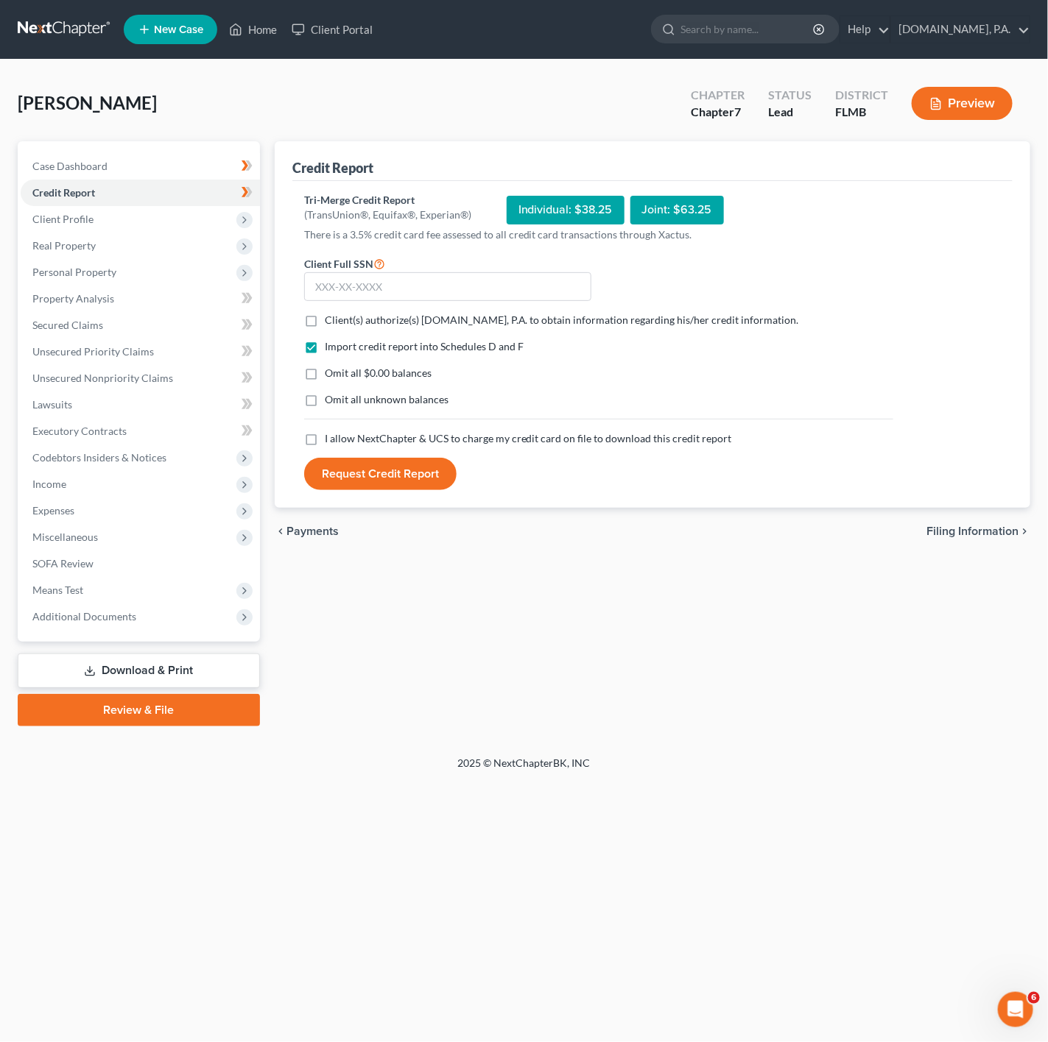
click at [449, 310] on form "Client Full SSN * Client(s) authorize(s) Fresh-Start.Law, P.A. to obtain inform…" at bounding box center [599, 373] width 604 height 236
click at [325, 319] on label "Client(s) authorize(s) Fresh-Start.Law, P.A. to obtain information regarding hi…" at bounding box center [562, 320] width 474 height 15
click at [331, 319] on input "Client(s) authorize(s) Fresh-Start.Law, P.A. to obtain information regarding hi…" at bounding box center [336, 318] width 10 height 10
checkbox input "true"
click at [325, 442] on label "I allow NextChapter & UCS to charge my credit card on file to download this cre…" at bounding box center [528, 438] width 407 height 15
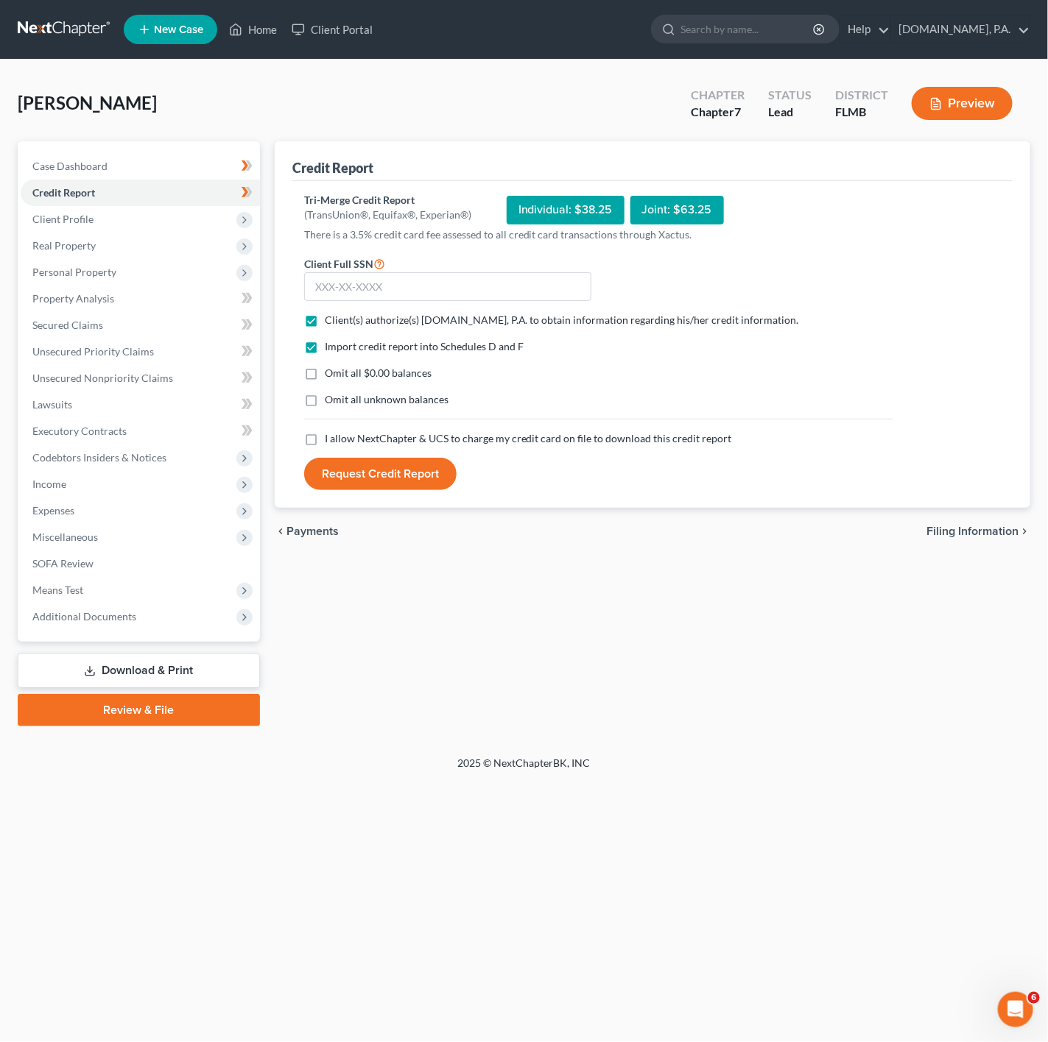
click at [331, 441] on input "I allow NextChapter & UCS to charge my credit card on file to download this cre…" at bounding box center [336, 436] width 10 height 10
checkbox input "true"
click at [389, 276] on input "text" at bounding box center [447, 286] width 287 height 29
type input "194-60-8617"
click at [440, 493] on div "Tri-Merge Credit Report (TransUnion®, Equifax®, Experian®) Individual: $38.25 J…" at bounding box center [652, 345] width 720 height 328
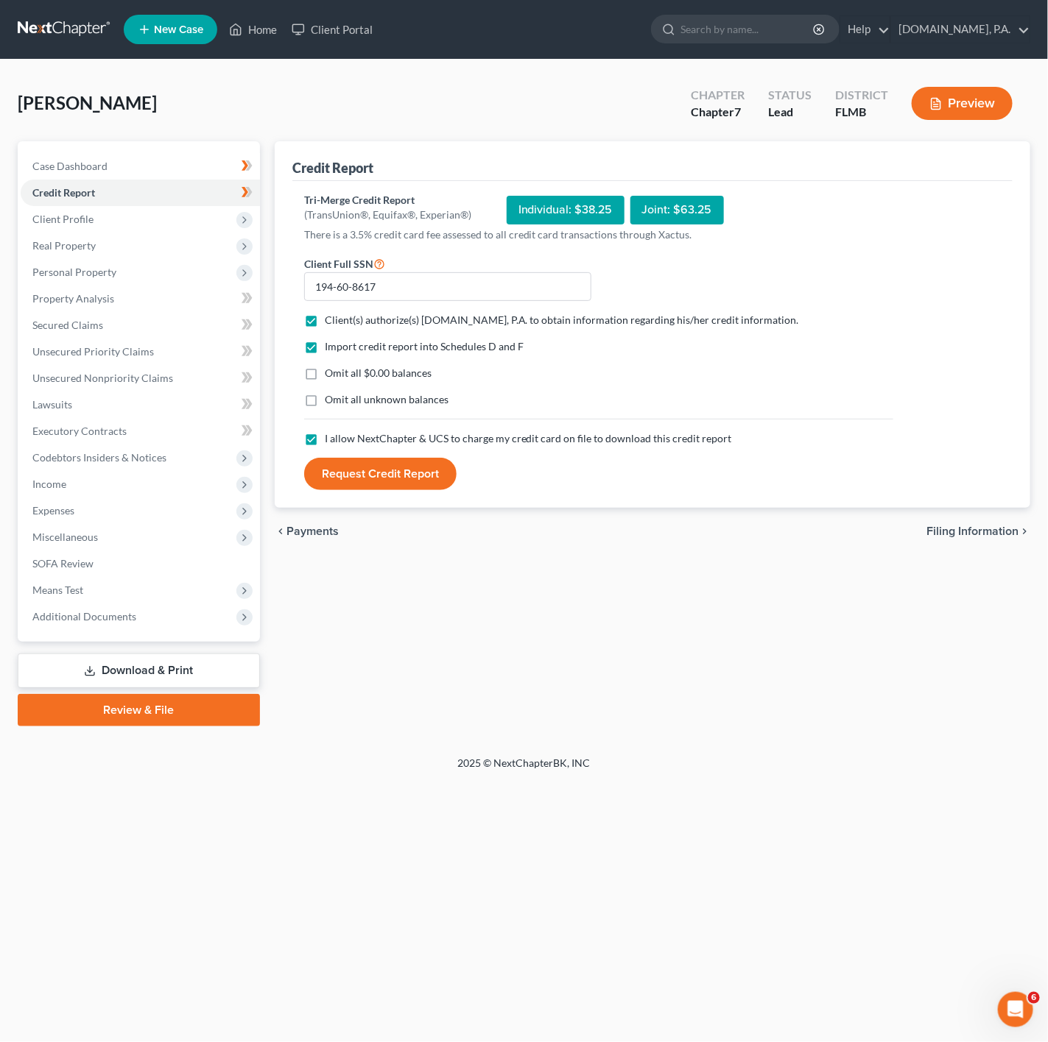
click at [428, 486] on button "Request Credit Report" at bounding box center [380, 474] width 152 height 32
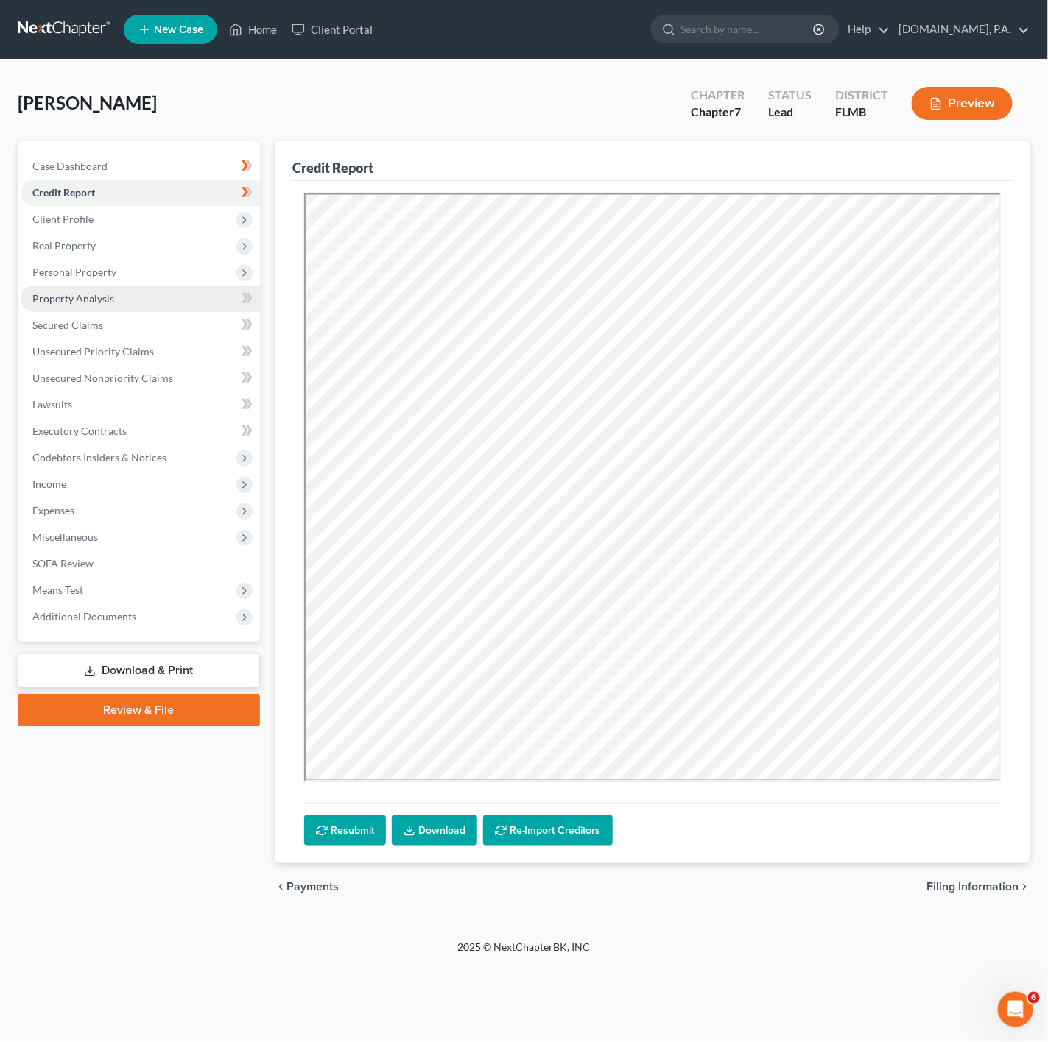
drag, startPoint x: 216, startPoint y: 225, endPoint x: 55, endPoint y: 297, distance: 176.3
click at [216, 225] on span "Client Profile" at bounding box center [140, 219] width 239 height 27
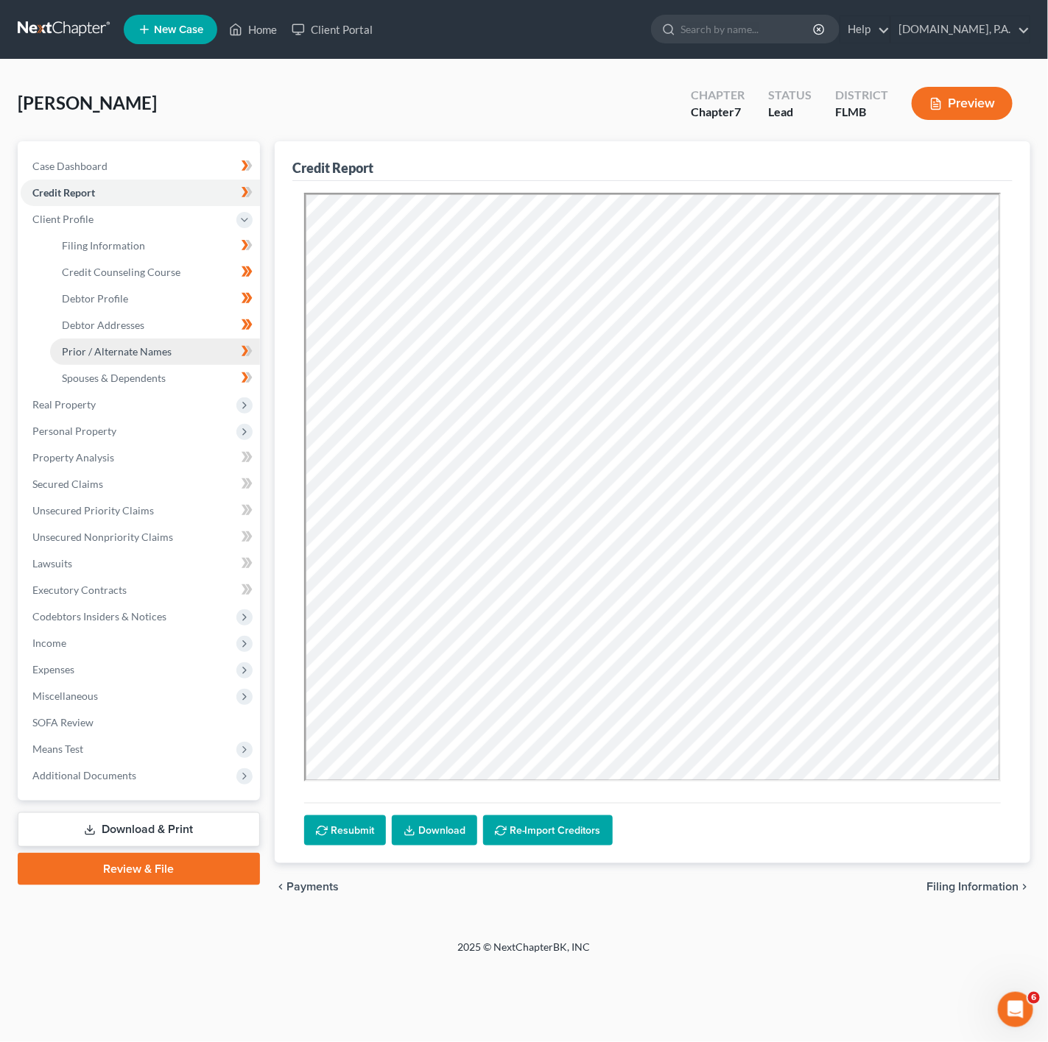
click at [173, 356] on link "Prior / Alternate Names" at bounding box center [155, 352] width 210 height 27
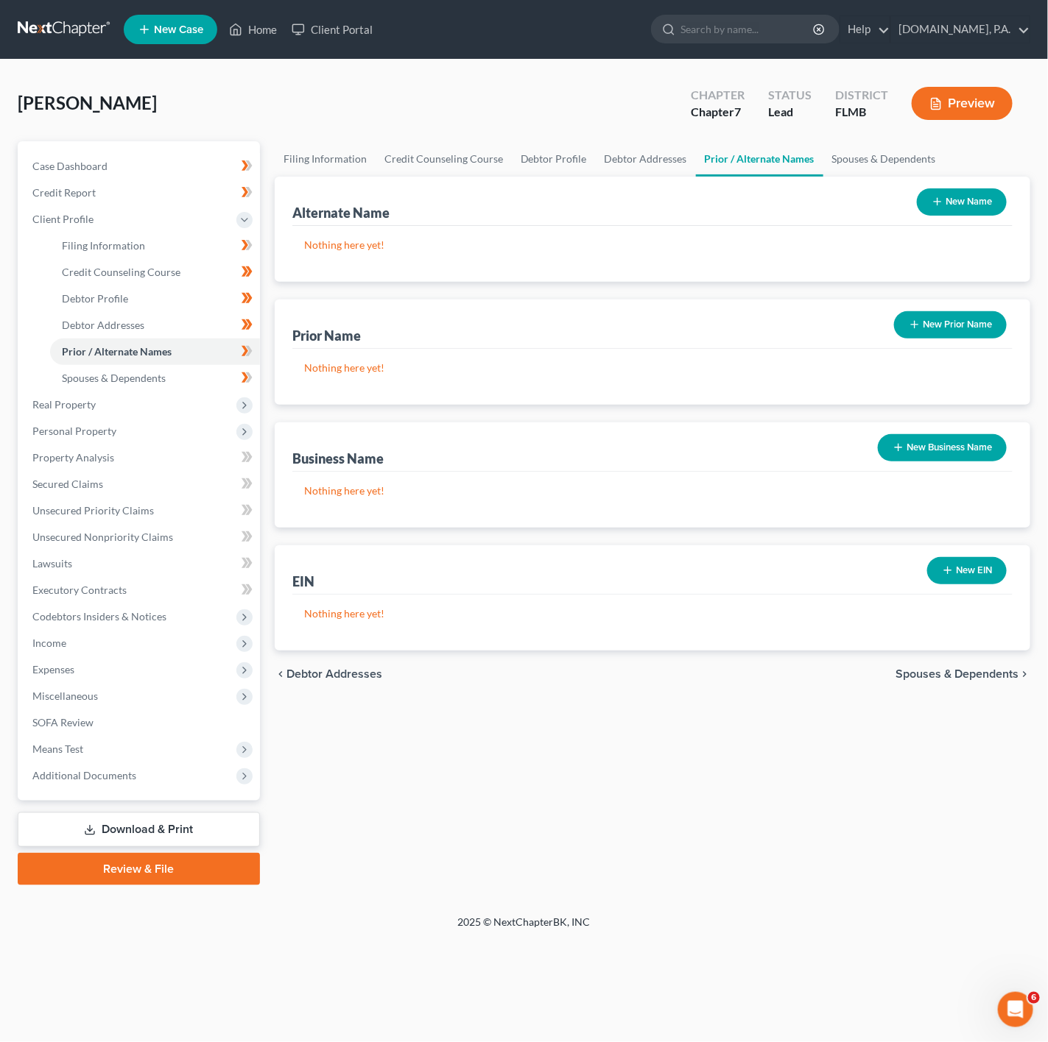
click at [970, 197] on button "New Name" at bounding box center [962, 201] width 90 height 27
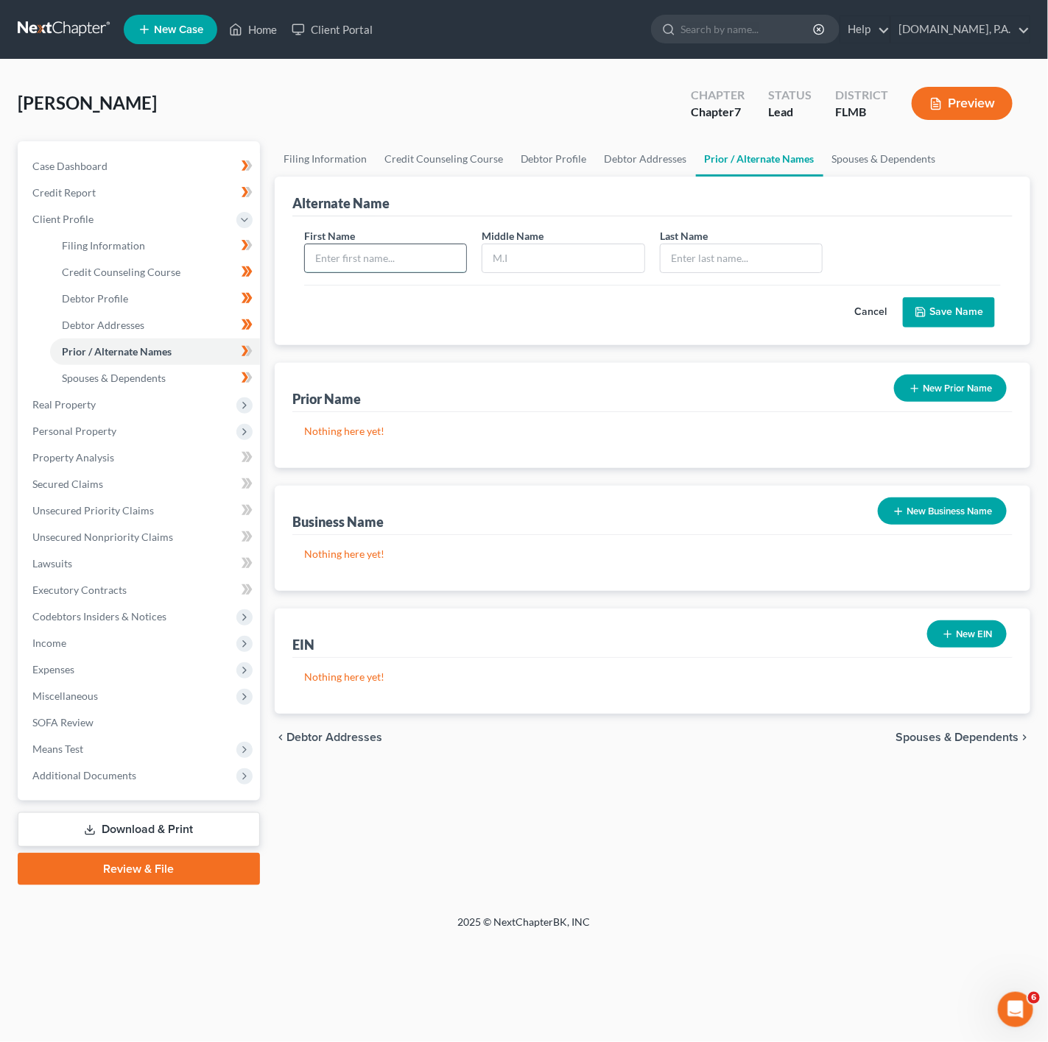
click at [429, 252] on input "text" at bounding box center [386, 258] width 162 height 28
type input "L"
type input "Amber"
click at [946, 306] on button "Save Name" at bounding box center [949, 312] width 92 height 31
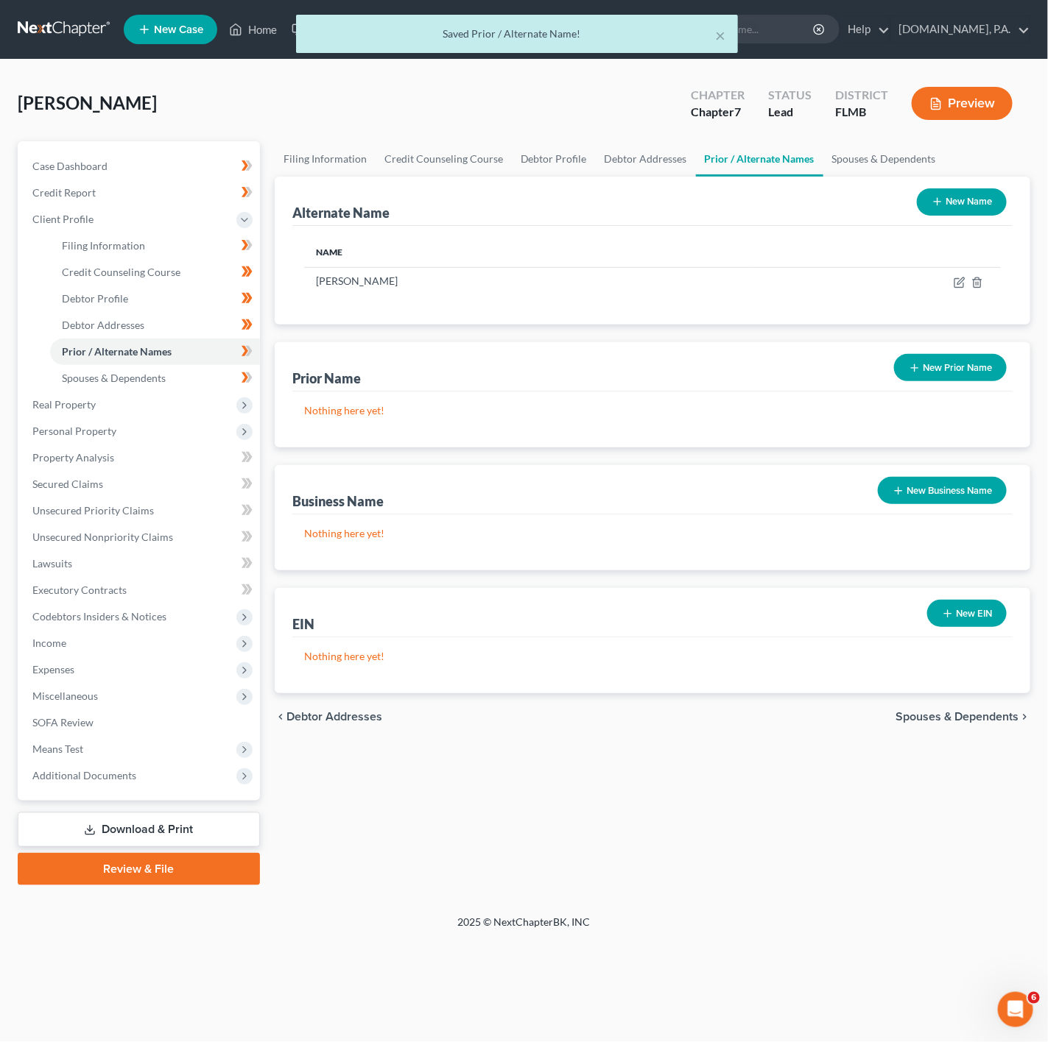
click at [954, 205] on button "New Name" at bounding box center [962, 201] width 90 height 27
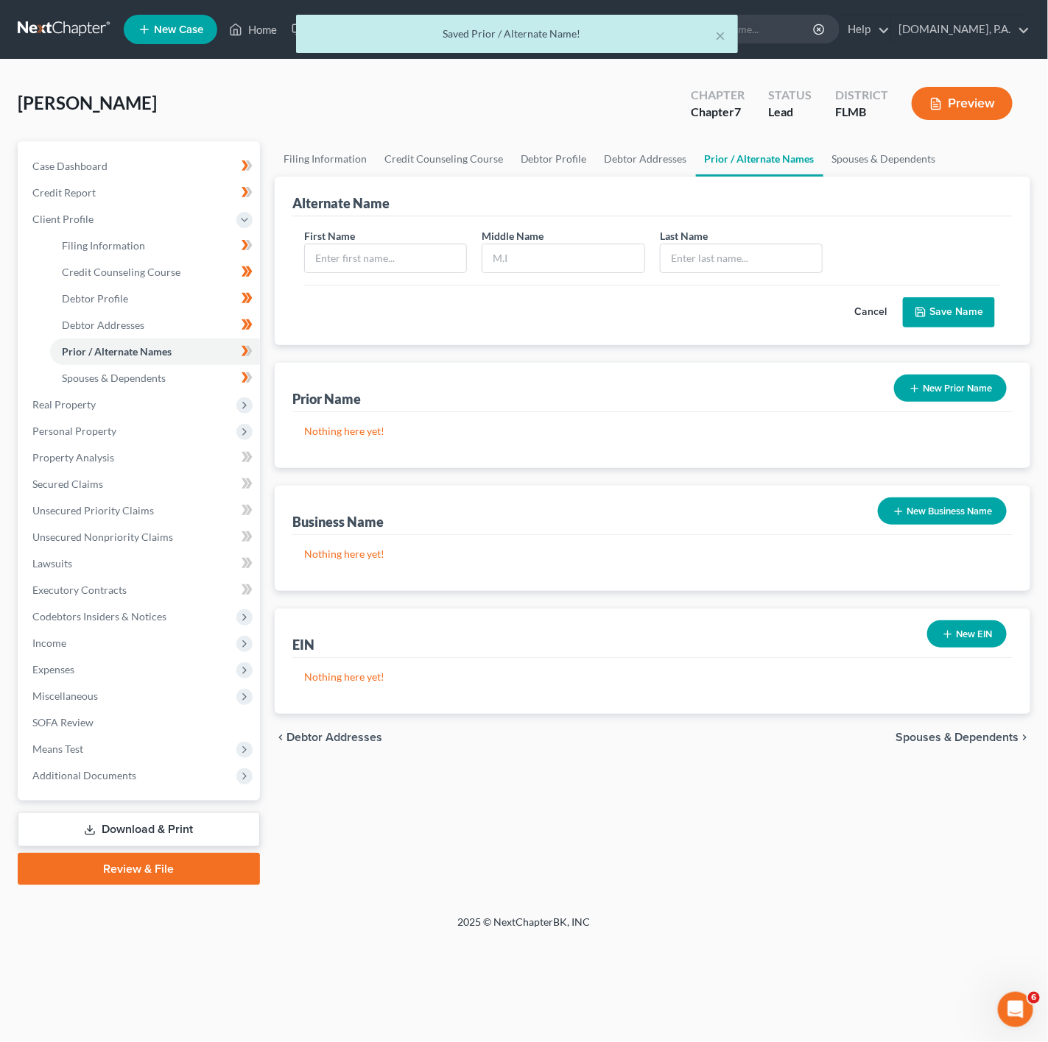
click at [322, 239] on label "First Name" at bounding box center [329, 235] width 51 height 15
click at [340, 257] on input "text" at bounding box center [386, 258] width 162 height 28
type input "M"
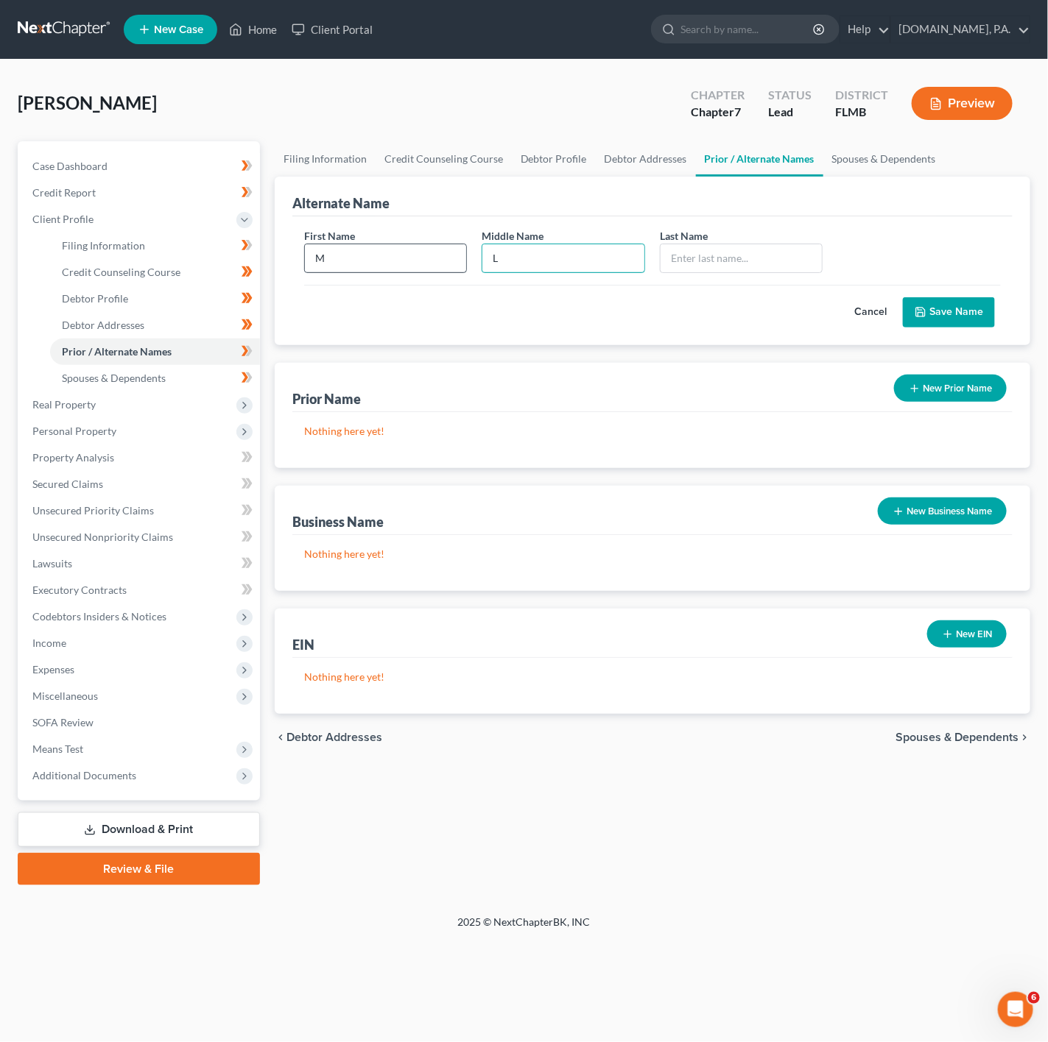
type input "L"
type input "Amber"
click at [963, 309] on button "Save Name" at bounding box center [949, 312] width 92 height 31
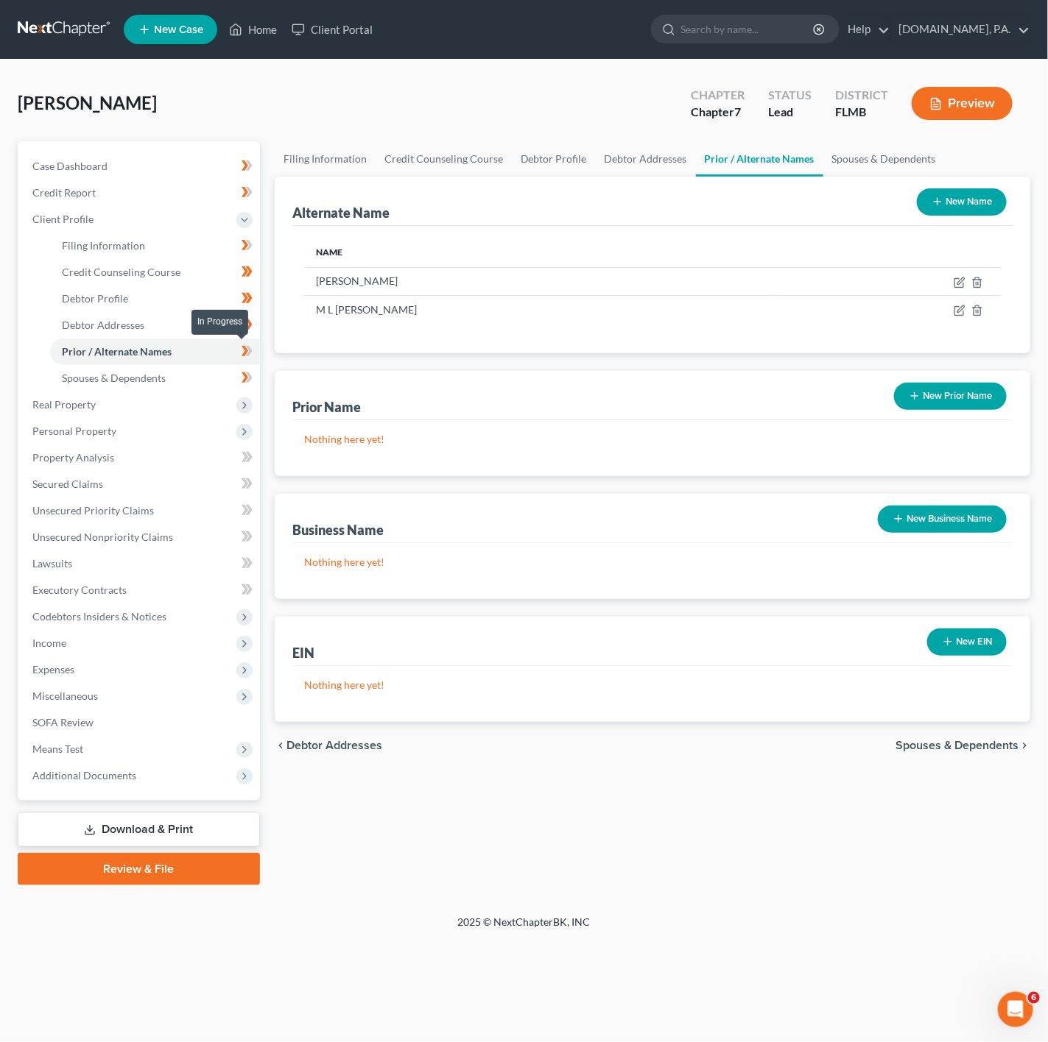
click at [256, 354] on span at bounding box center [247, 353] width 26 height 22
click at [230, 371] on link "Spouses & Dependents" at bounding box center [155, 378] width 210 height 27
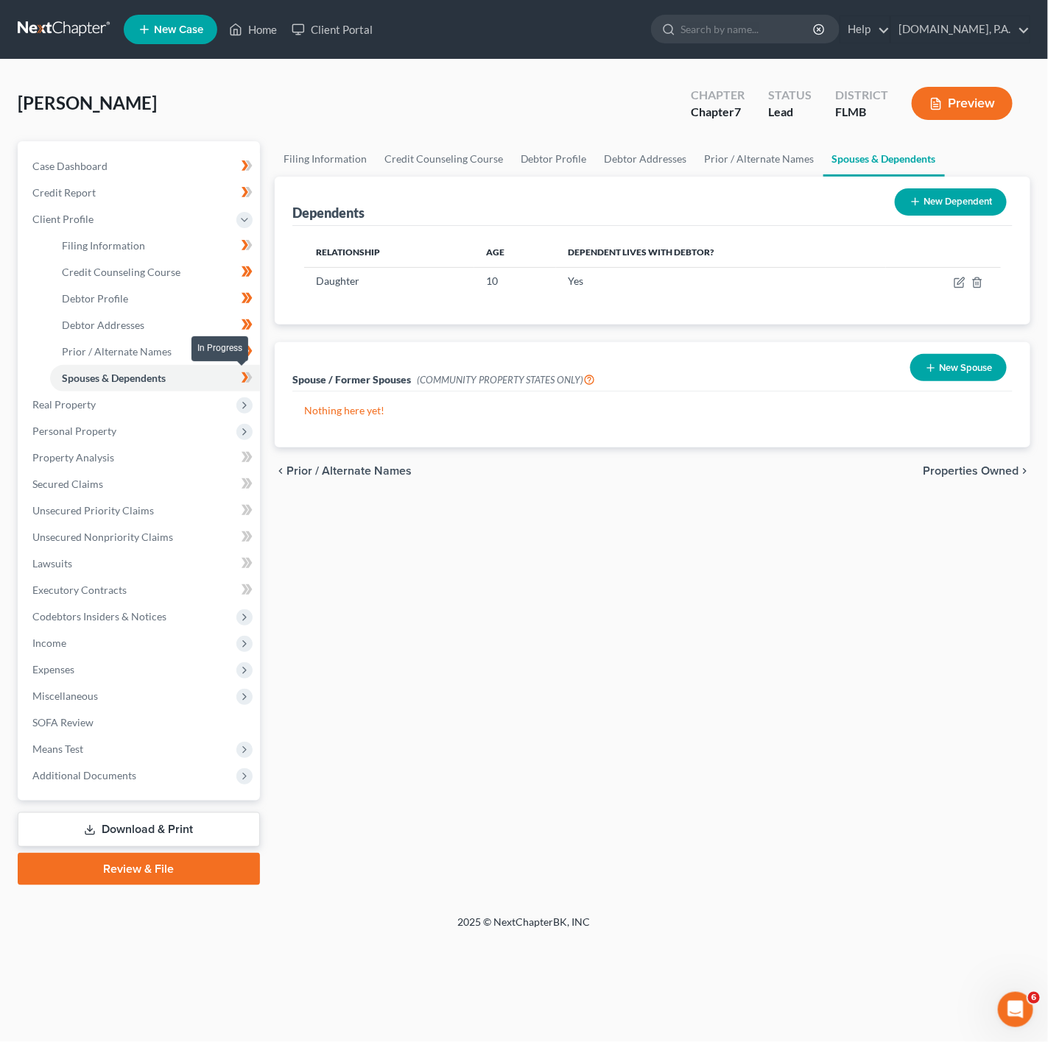
click at [235, 371] on span at bounding box center [247, 380] width 26 height 22
click at [224, 269] on link "Credit Counseling Course" at bounding box center [155, 272] width 210 height 27
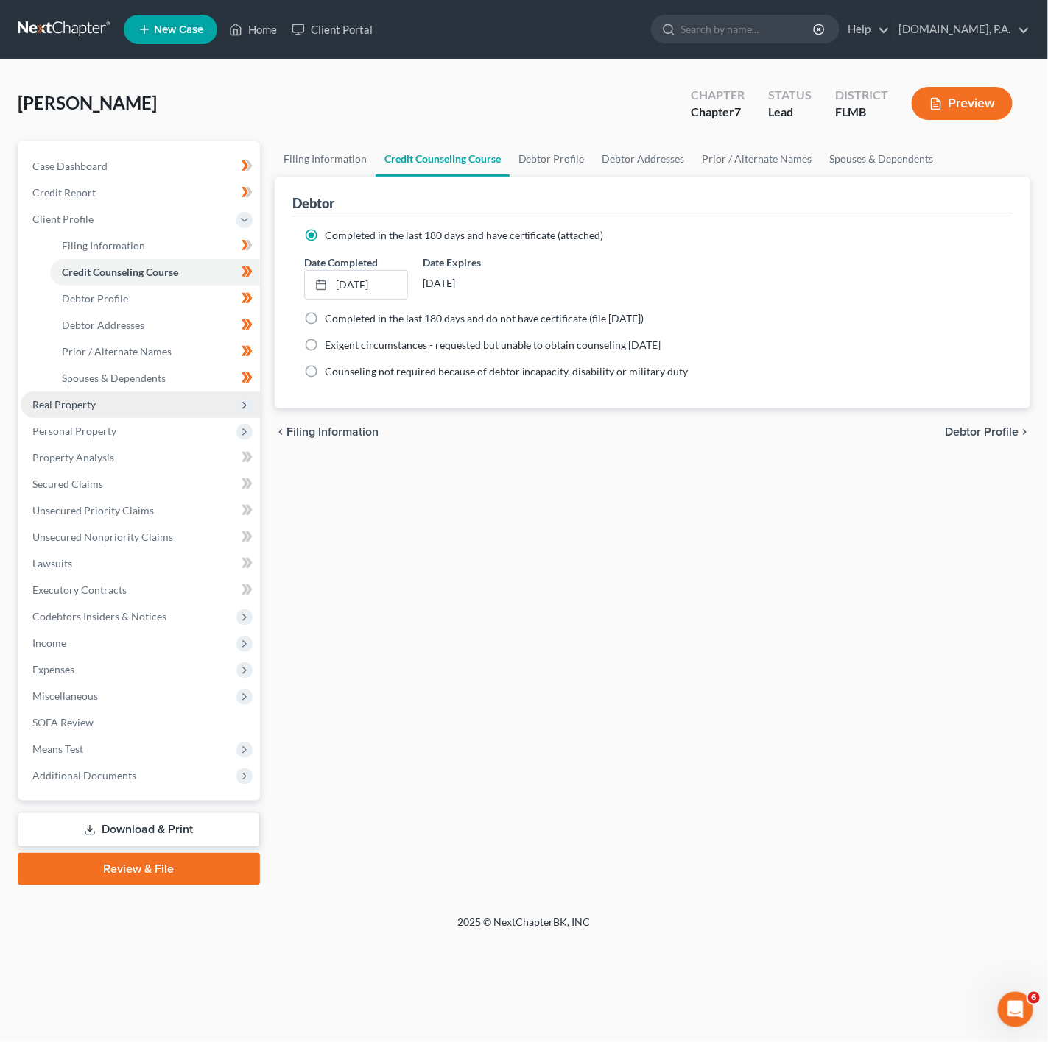
click at [174, 404] on span "Real Property" at bounding box center [140, 405] width 239 height 27
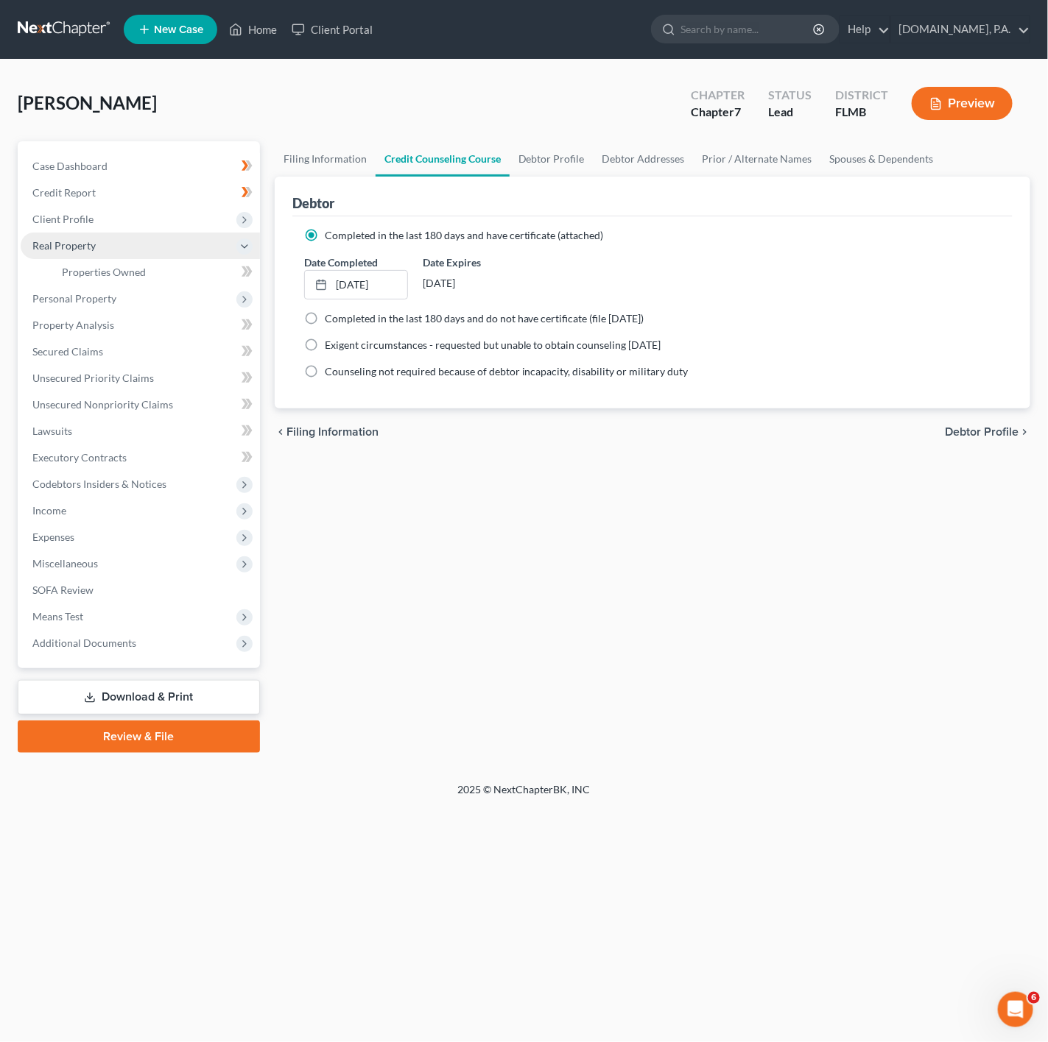
click at [190, 254] on span "Real Property" at bounding box center [140, 246] width 239 height 27
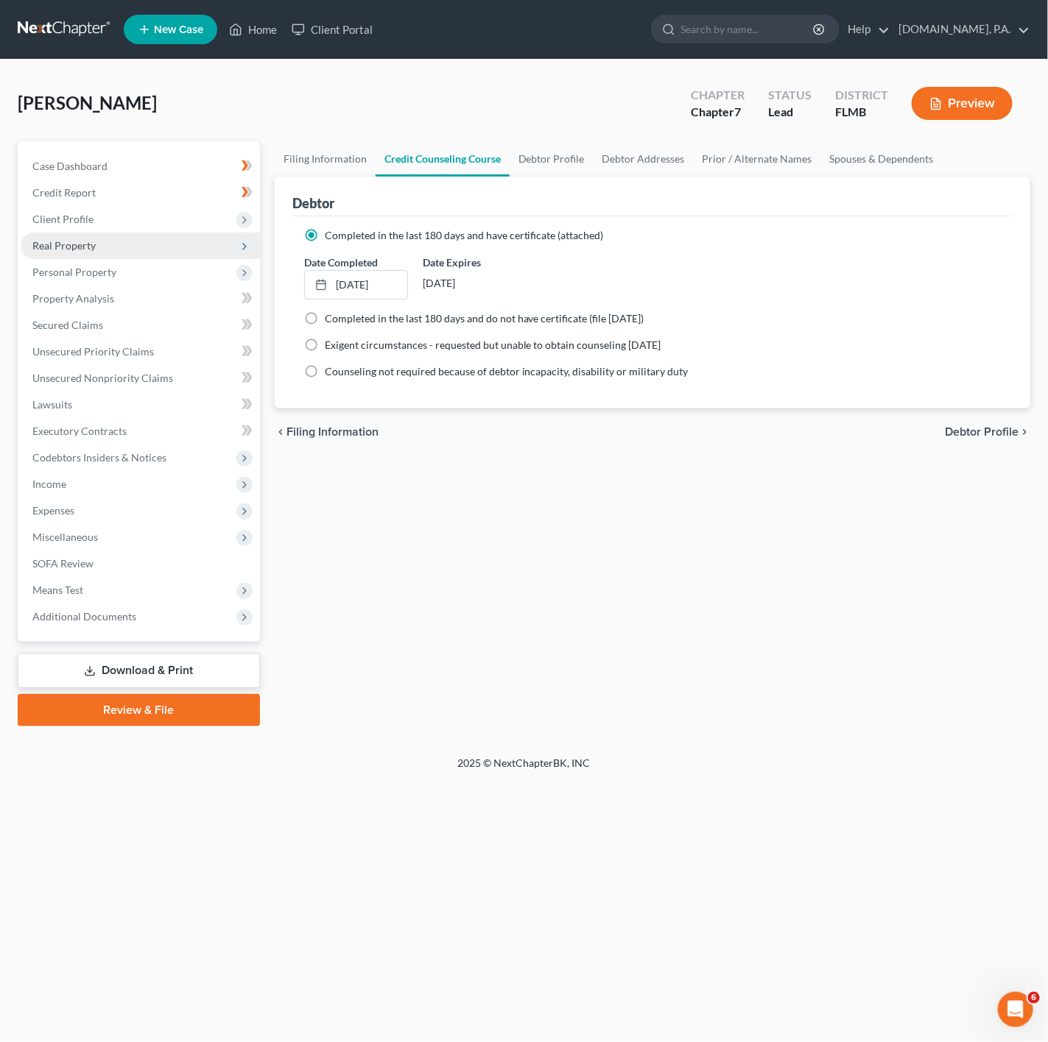
click at [203, 255] on span "Real Property" at bounding box center [140, 246] width 239 height 27
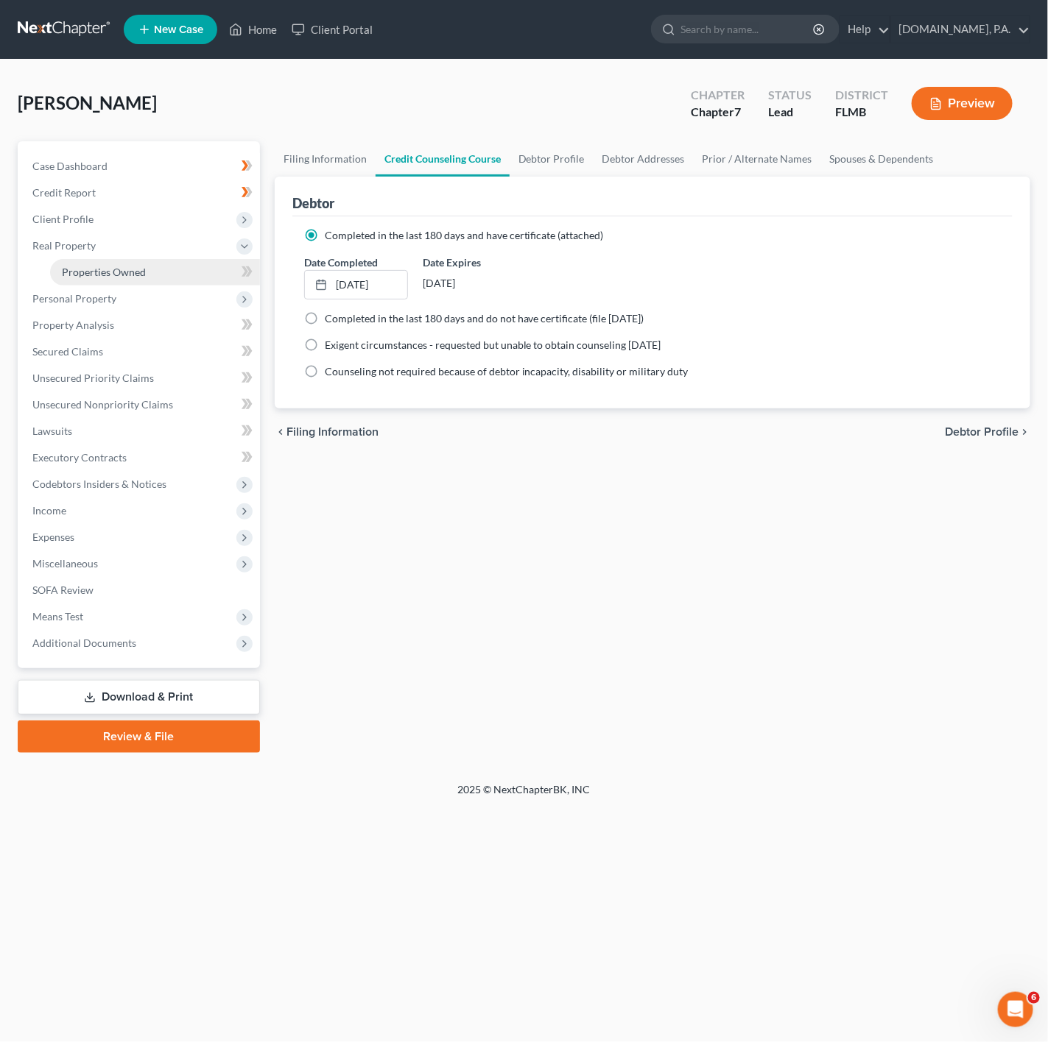
click at [211, 283] on link "Properties Owned" at bounding box center [155, 272] width 210 height 27
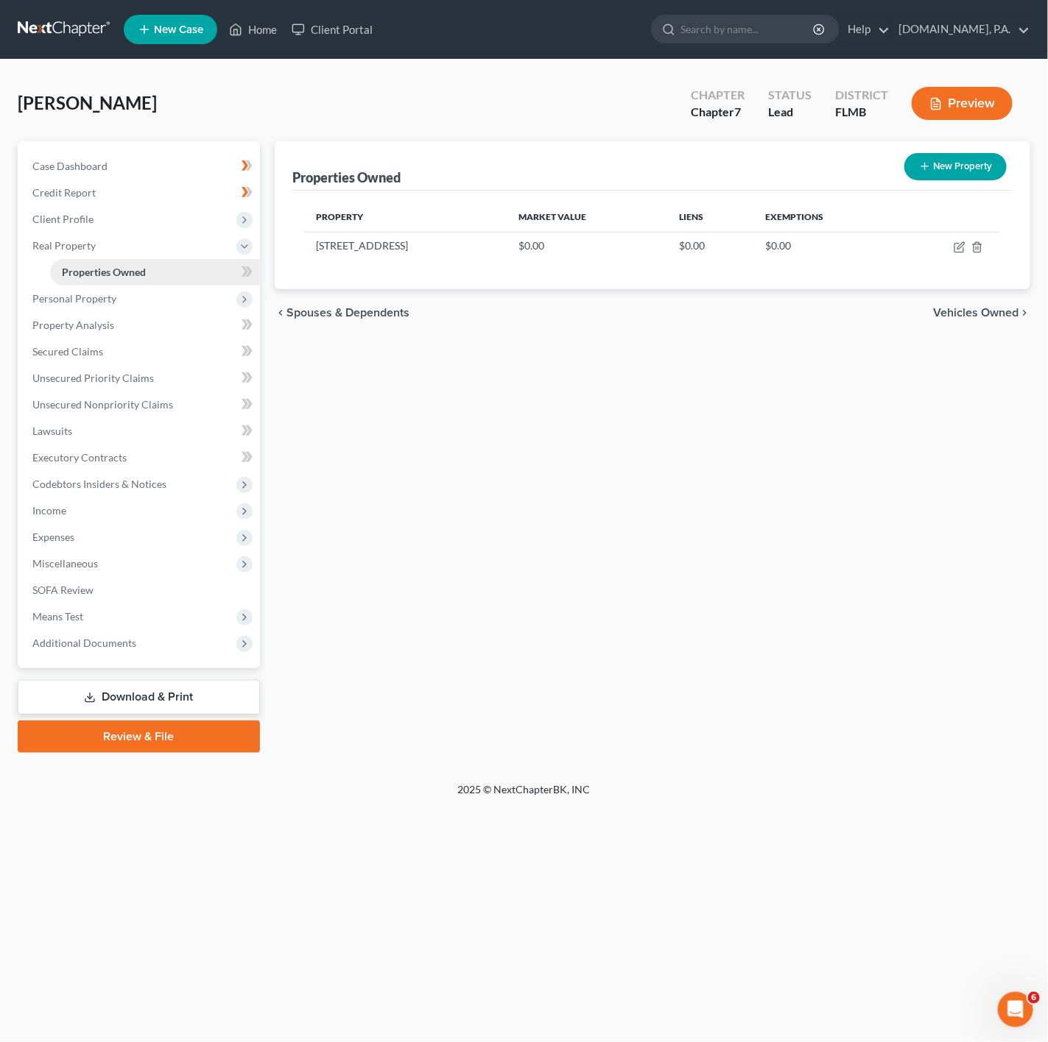
click at [226, 278] on link "Properties Owned" at bounding box center [155, 272] width 210 height 27
click at [250, 269] on icon at bounding box center [246, 272] width 11 height 18
click at [166, 310] on span "Personal Property" at bounding box center [140, 299] width 239 height 27
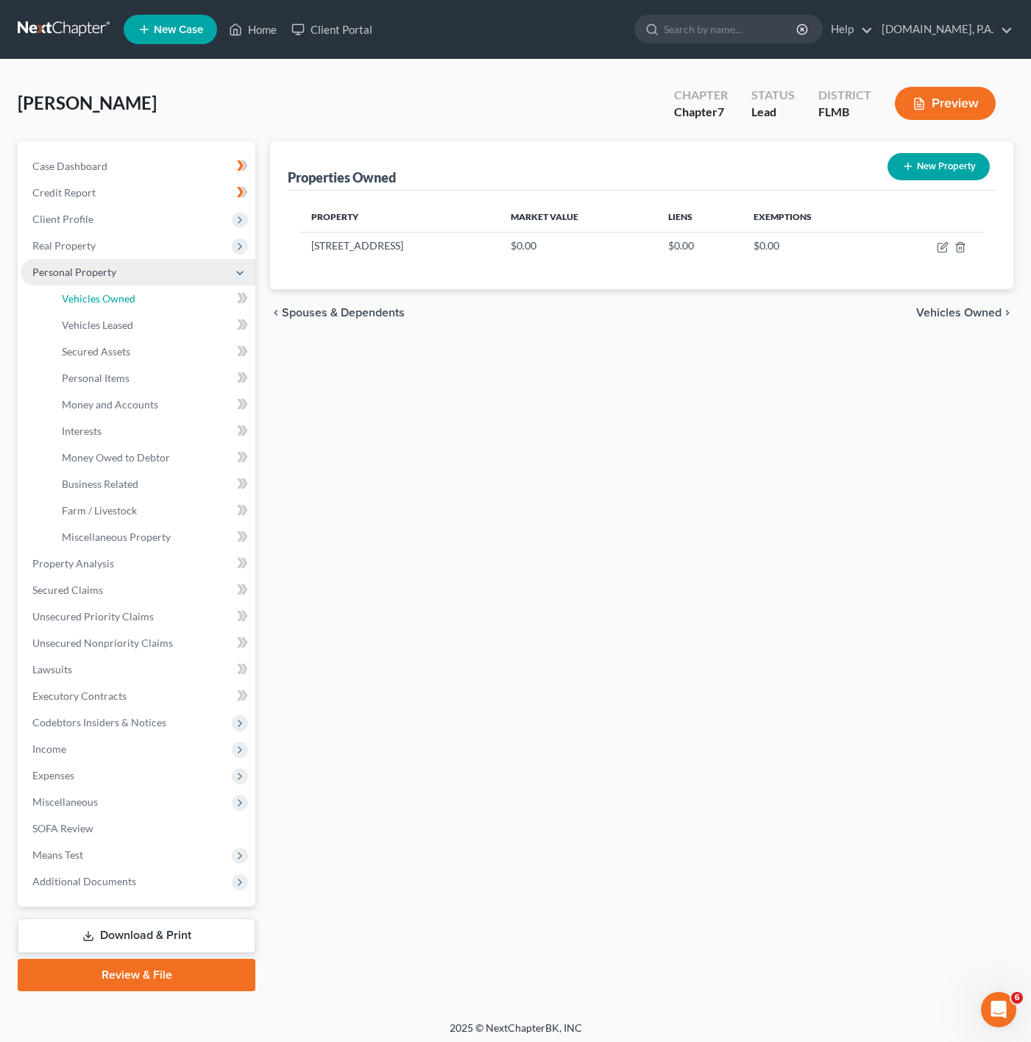
click at [166, 310] on link "Vehicles Owned" at bounding box center [152, 299] width 205 height 27
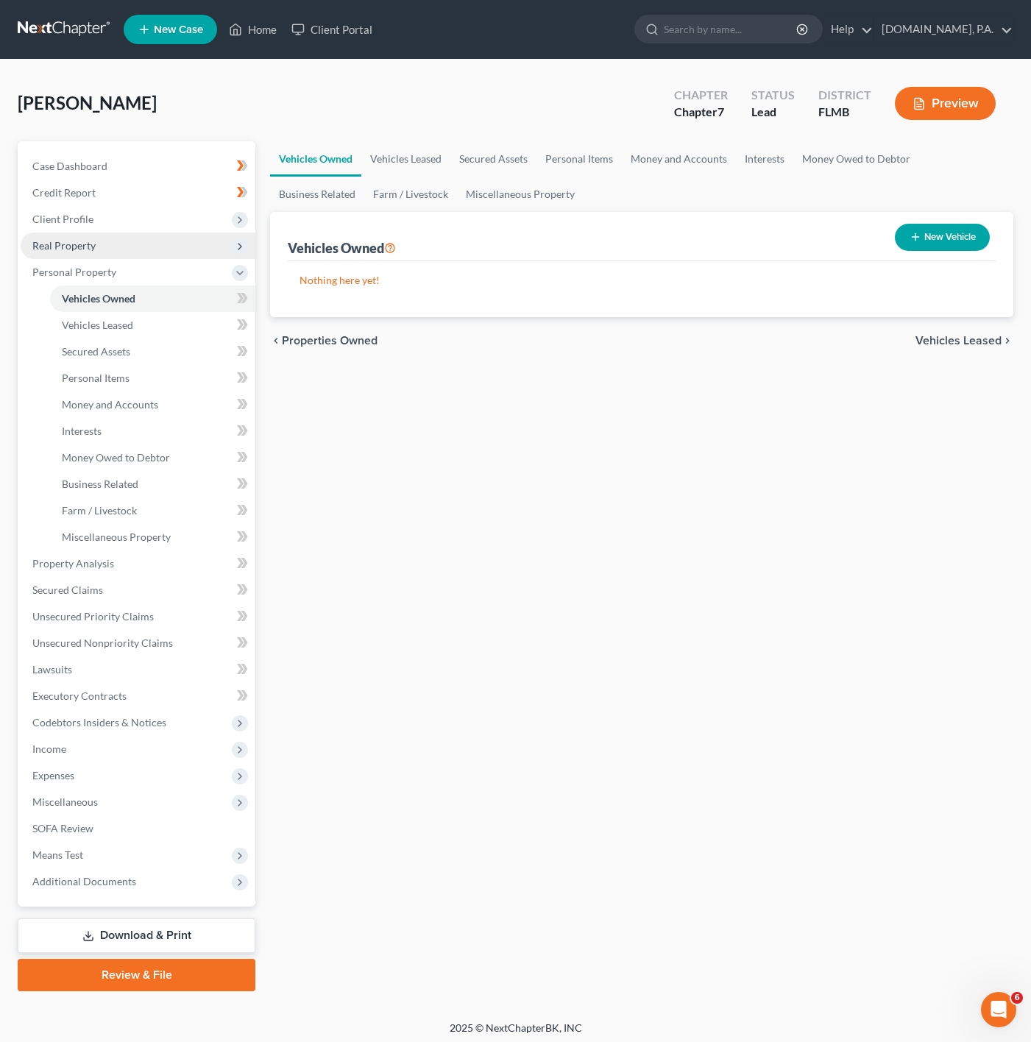
click at [188, 250] on span "Real Property" at bounding box center [138, 246] width 235 height 27
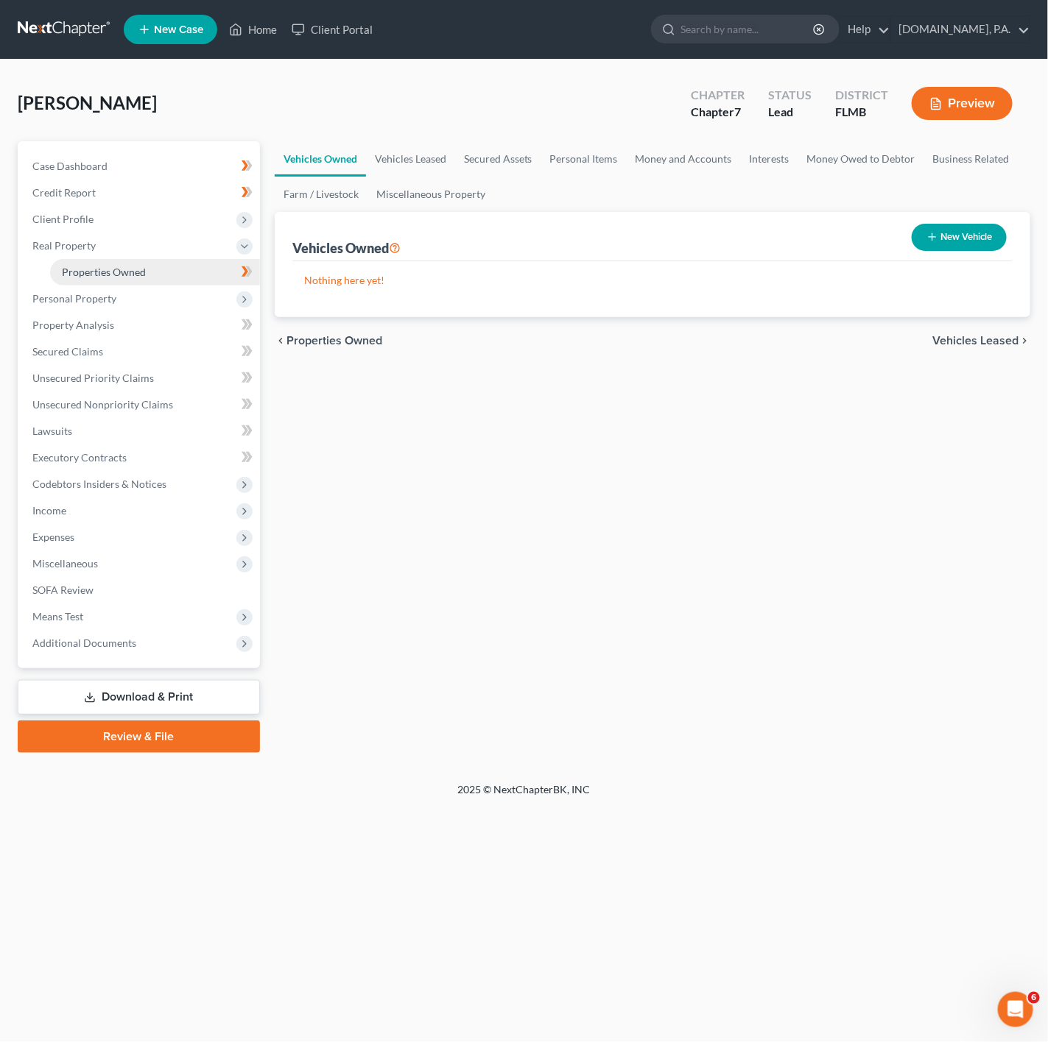
click at [149, 259] on link "Properties Owned" at bounding box center [155, 272] width 210 height 27
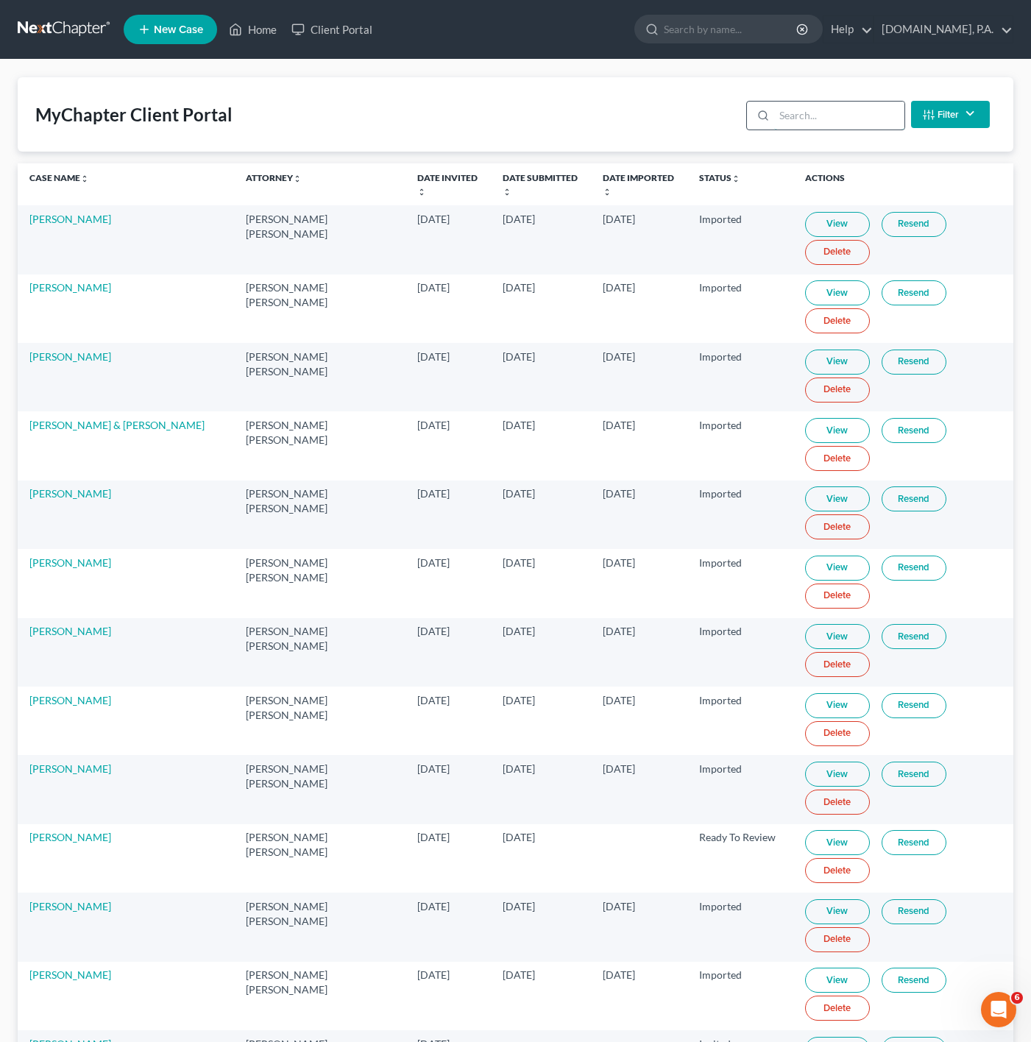
click at [839, 113] on input "search" at bounding box center [839, 116] width 130 height 28
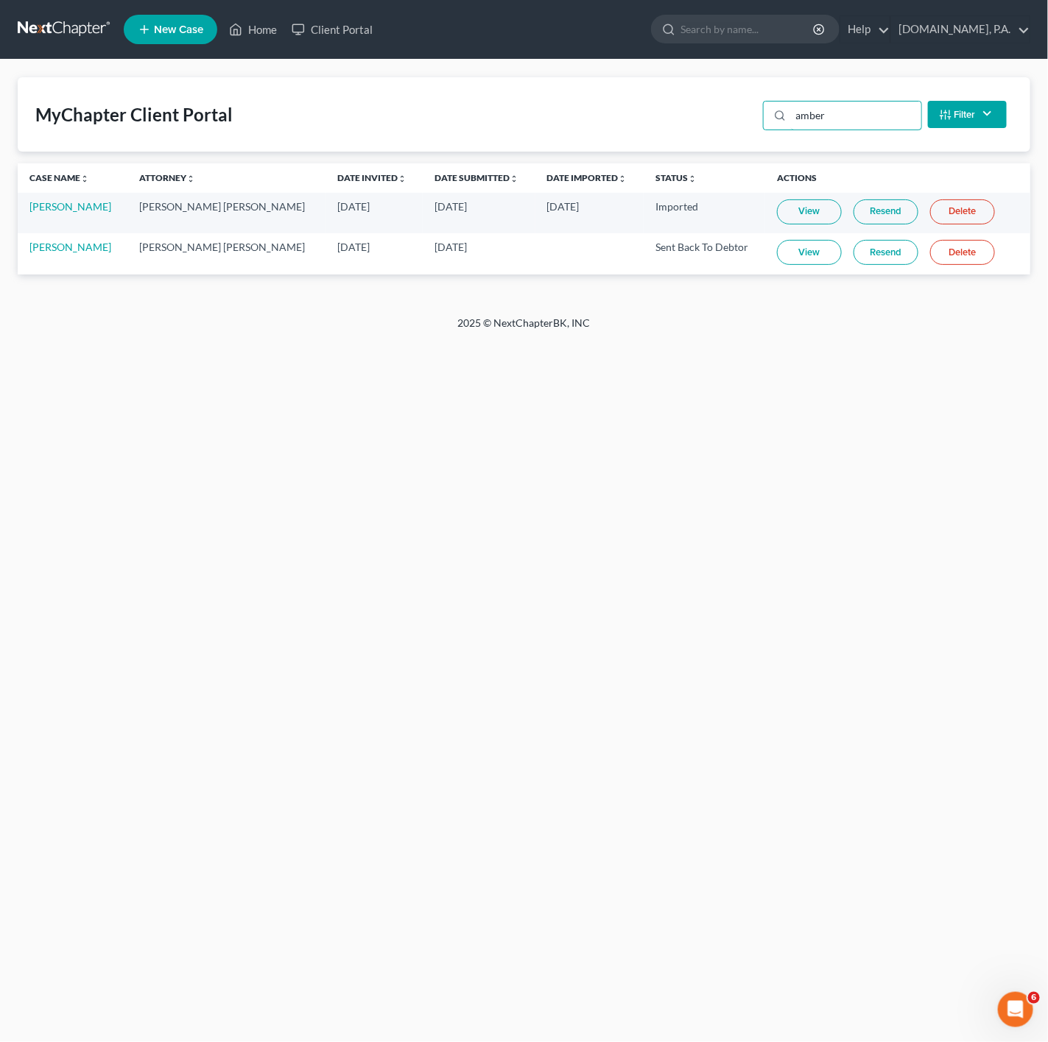
type input "amber"
click at [777, 255] on link "View" at bounding box center [809, 252] width 65 height 25
click at [777, 248] on link "View" at bounding box center [809, 252] width 65 height 25
